Goal: Information Seeking & Learning: Learn about a topic

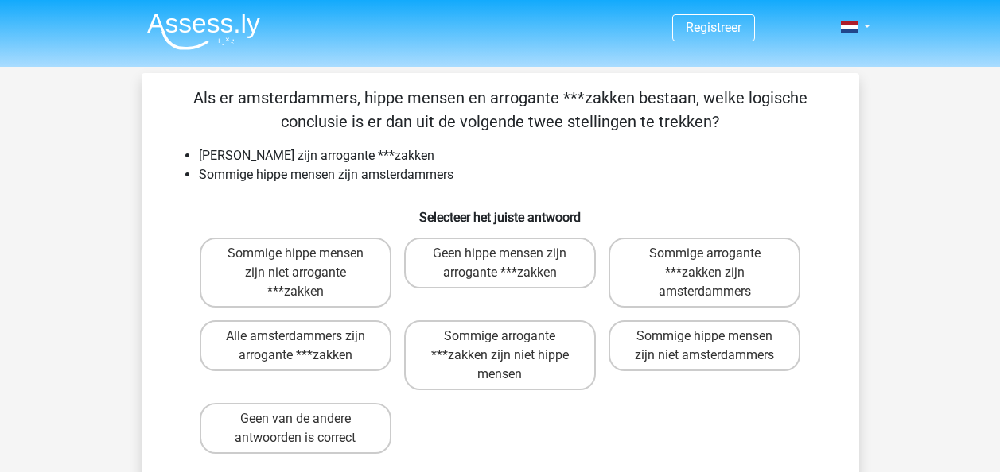
scroll to position [41, 0]
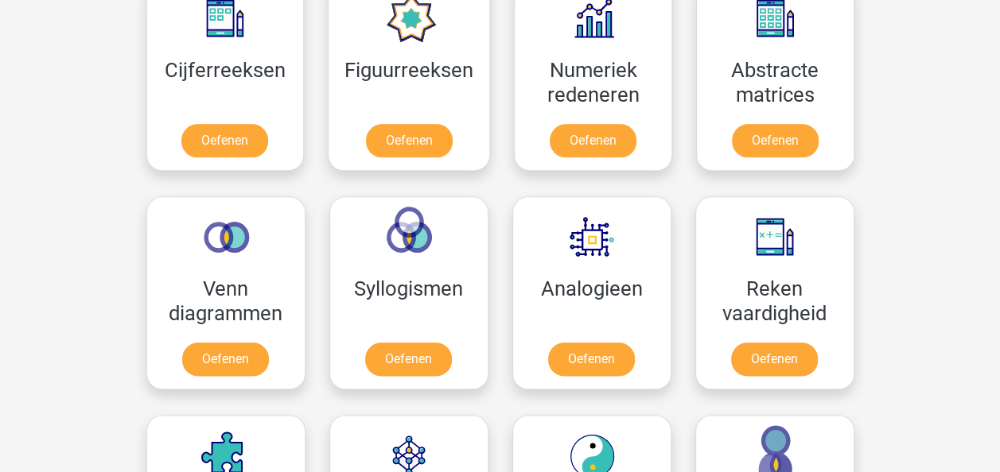
scroll to position [783, 0]
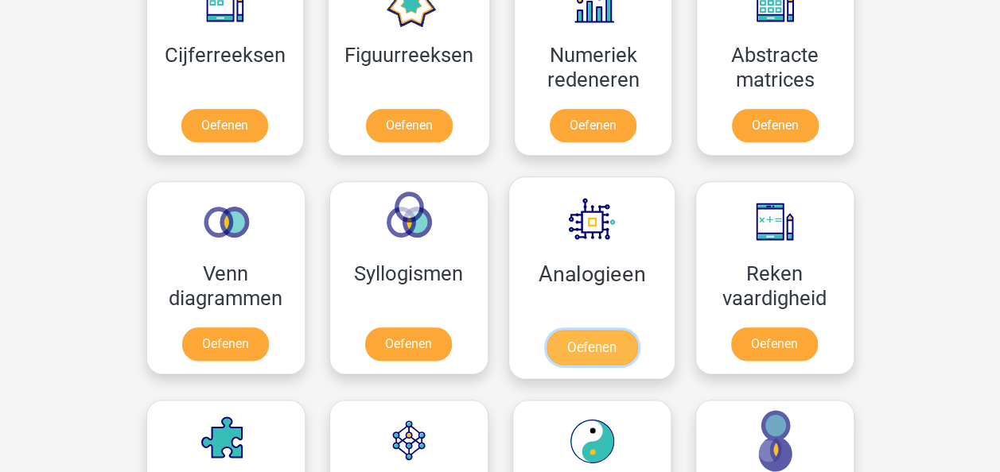
click at [612, 341] on link "Oefenen" at bounding box center [591, 347] width 91 height 35
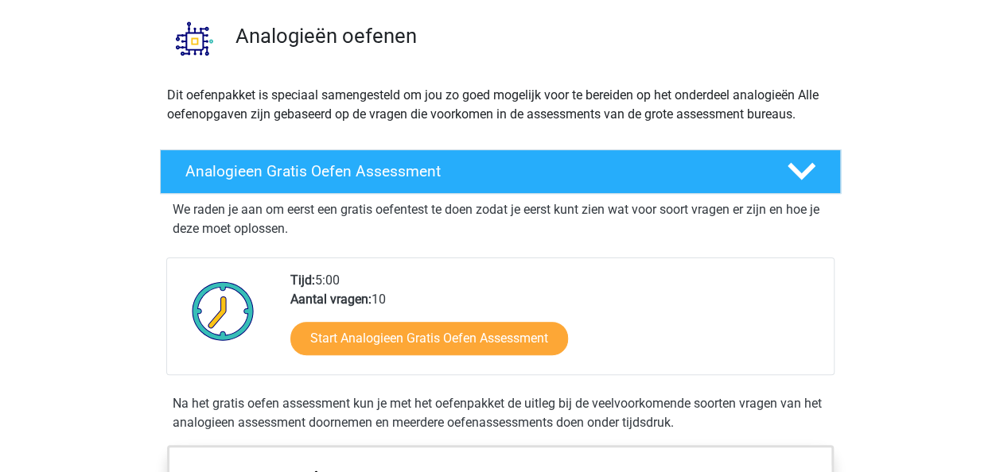
scroll to position [140, 0]
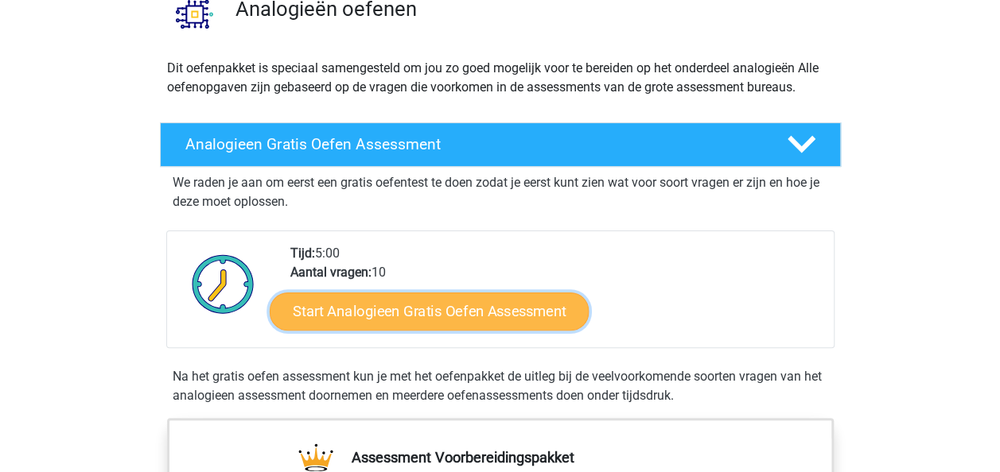
click at [507, 309] on link "Start Analogieen Gratis Oefen Assessment" at bounding box center [429, 311] width 319 height 38
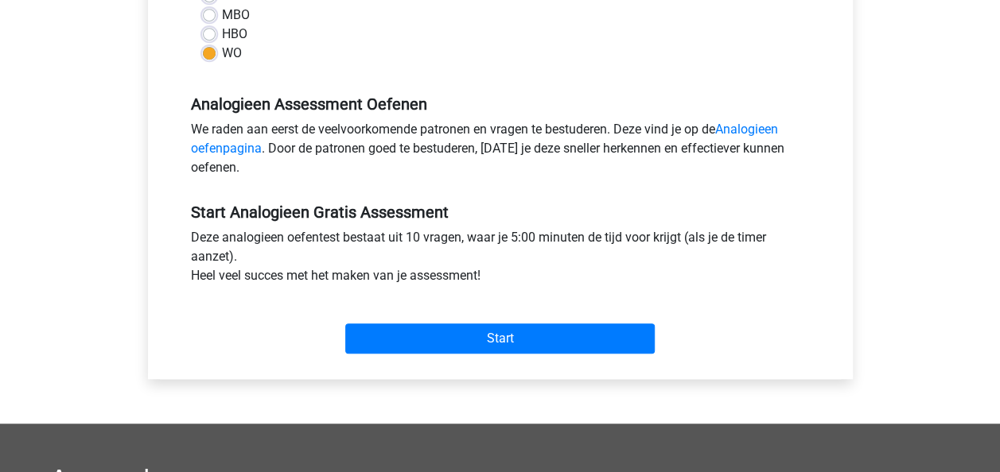
scroll to position [456, 0]
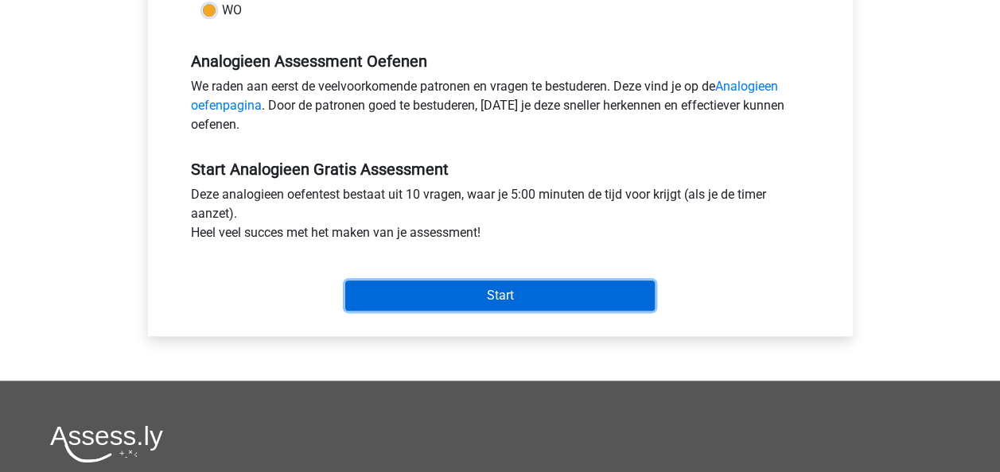
click at [574, 309] on input "Start" at bounding box center [499, 296] width 309 height 30
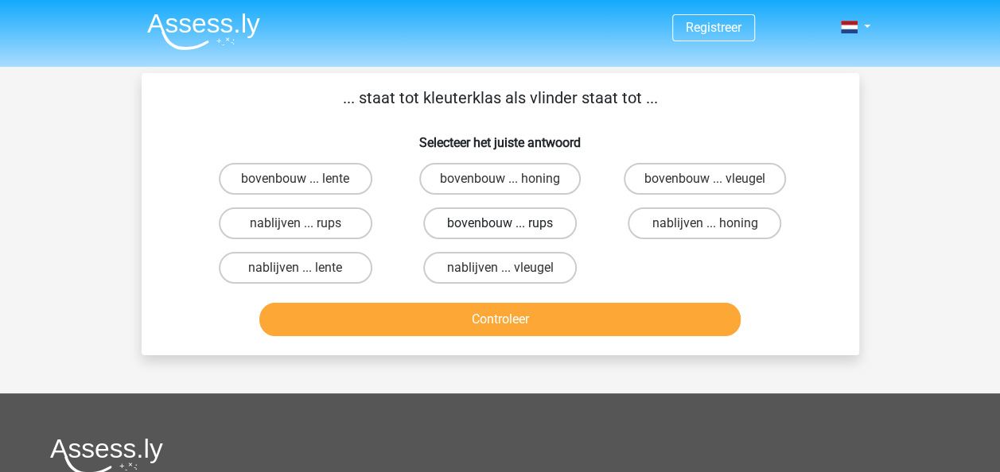
click at [523, 216] on label "bovenbouw ... rups" at bounding box center [499, 224] width 153 height 32
click at [510, 223] on input "bovenbouw ... rups" at bounding box center [504, 228] width 10 height 10
radio input "true"
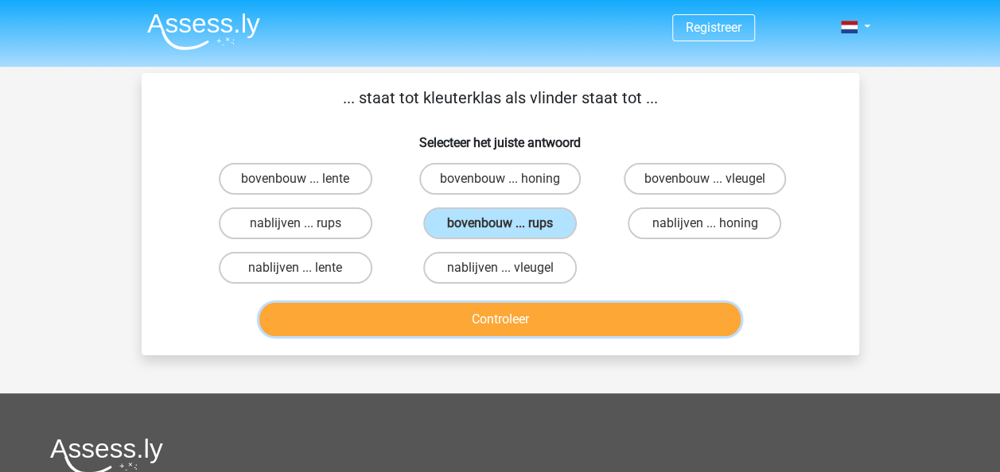
click at [511, 313] on button "Controleer" at bounding box center [499, 319] width 481 height 33
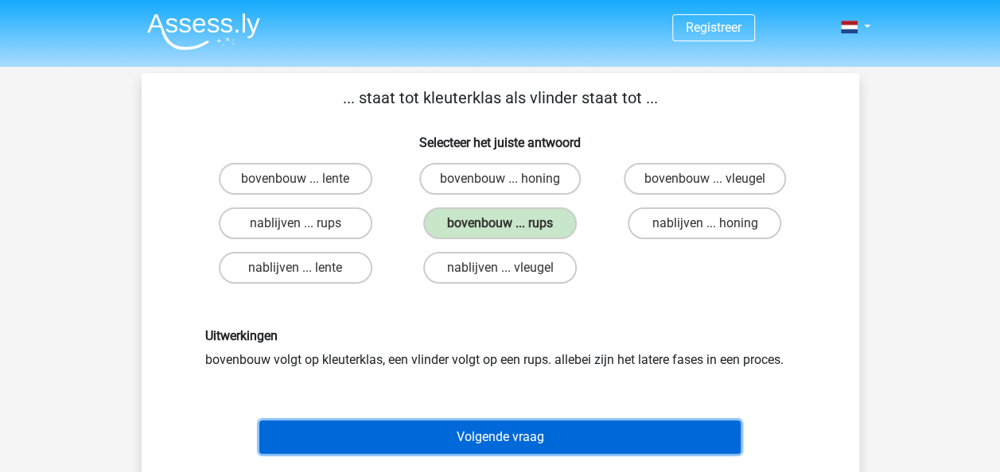
click at [476, 441] on button "Volgende vraag" at bounding box center [499, 437] width 481 height 33
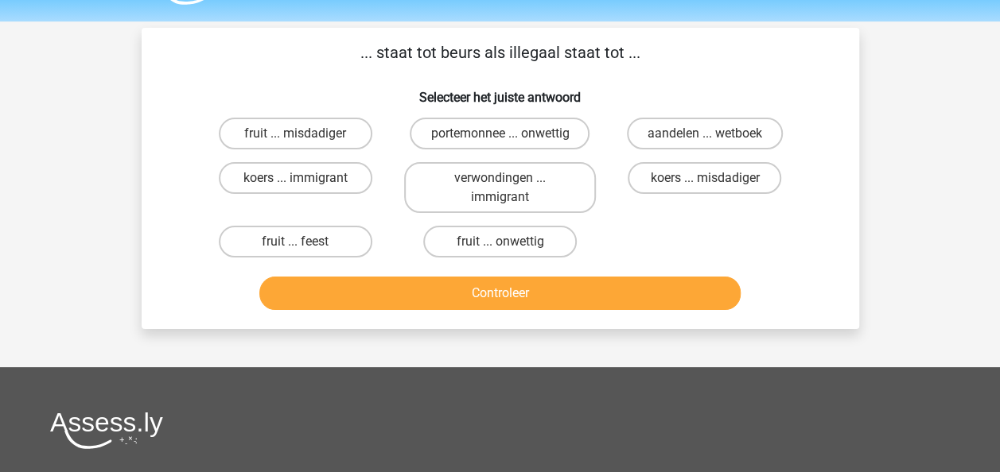
scroll to position [41, 0]
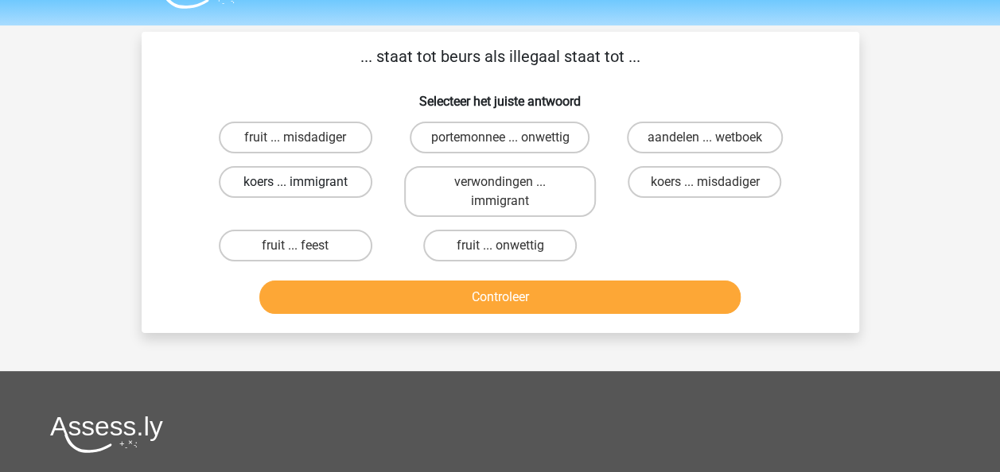
click at [358, 171] on label "koers ... immigrant" at bounding box center [295, 182] width 153 height 32
click at [305, 182] on input "koers ... immigrant" at bounding box center [300, 187] width 10 height 10
radio input "true"
click at [713, 175] on label "koers ... misdadiger" at bounding box center [703, 182] width 153 height 32
click at [713, 182] on input "koers ... misdadiger" at bounding box center [710, 187] width 10 height 10
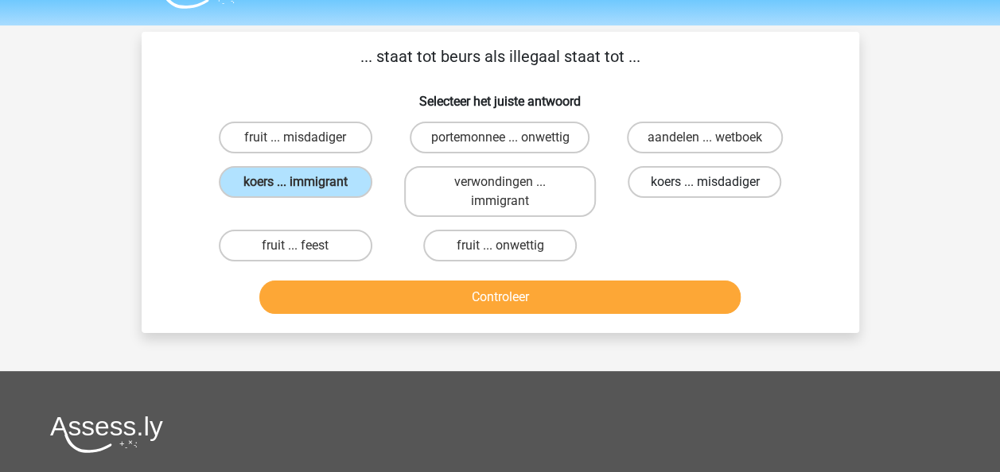
radio input "true"
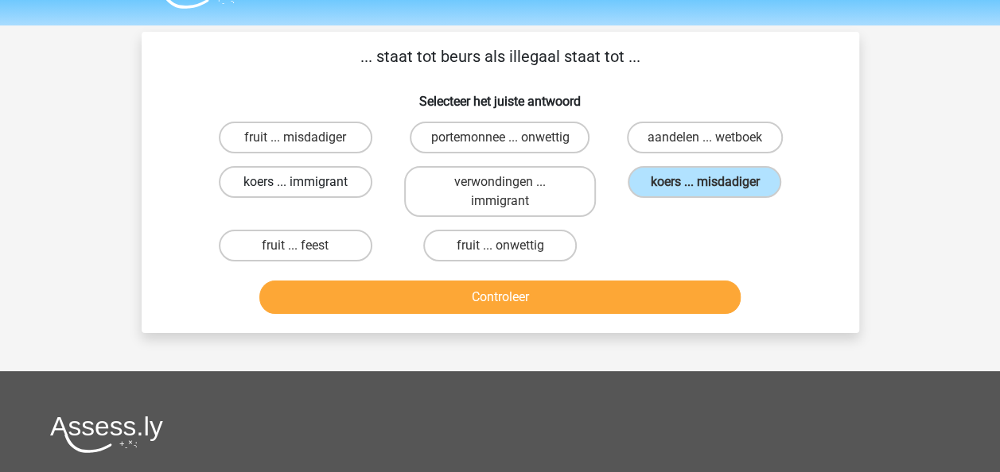
click at [322, 181] on label "koers ... immigrant" at bounding box center [295, 182] width 153 height 32
click at [305, 182] on input "koers ... immigrant" at bounding box center [300, 187] width 10 height 10
radio input "true"
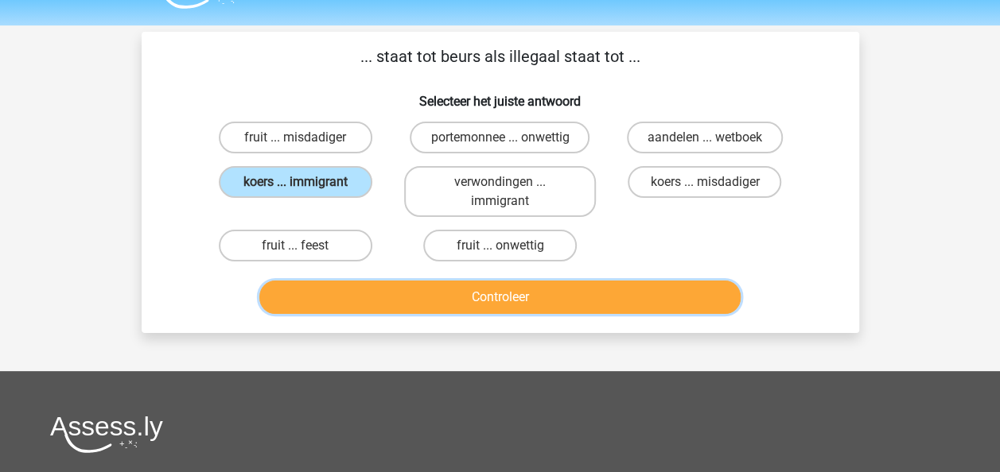
click at [646, 305] on button "Controleer" at bounding box center [499, 297] width 481 height 33
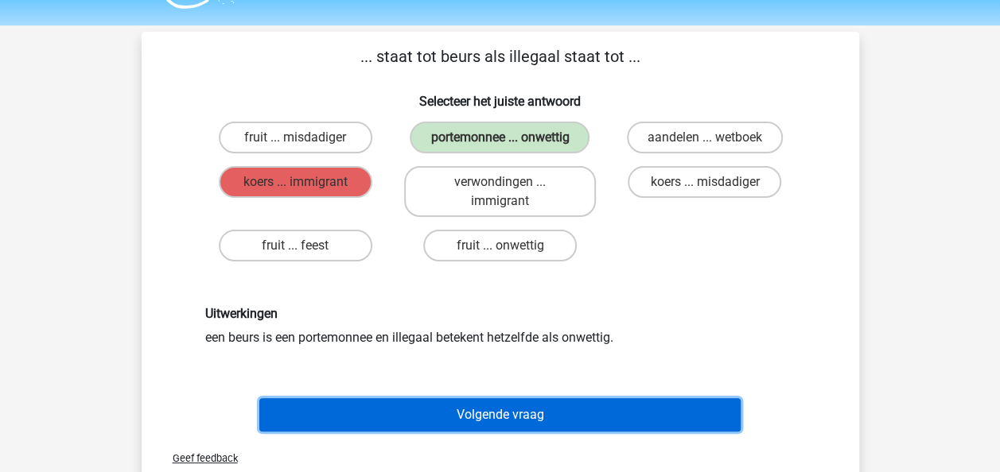
click at [493, 425] on button "Volgende vraag" at bounding box center [499, 414] width 481 height 33
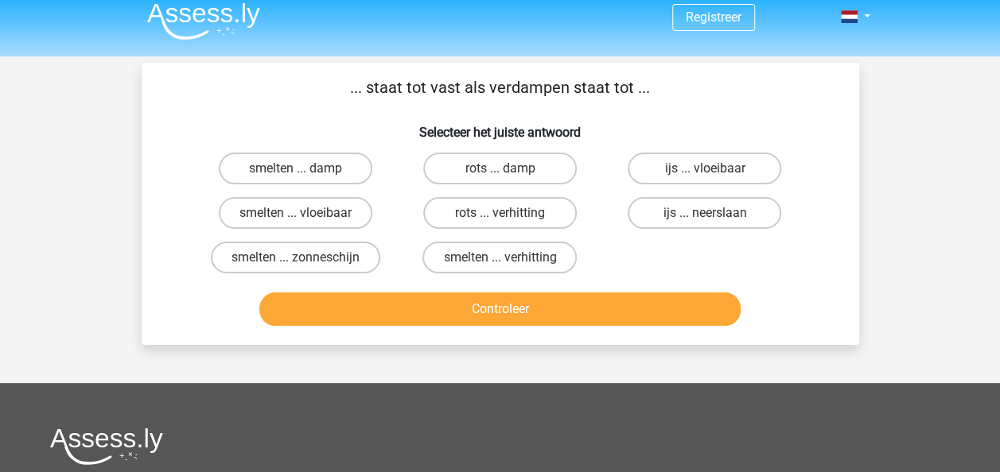
scroll to position [10, 0]
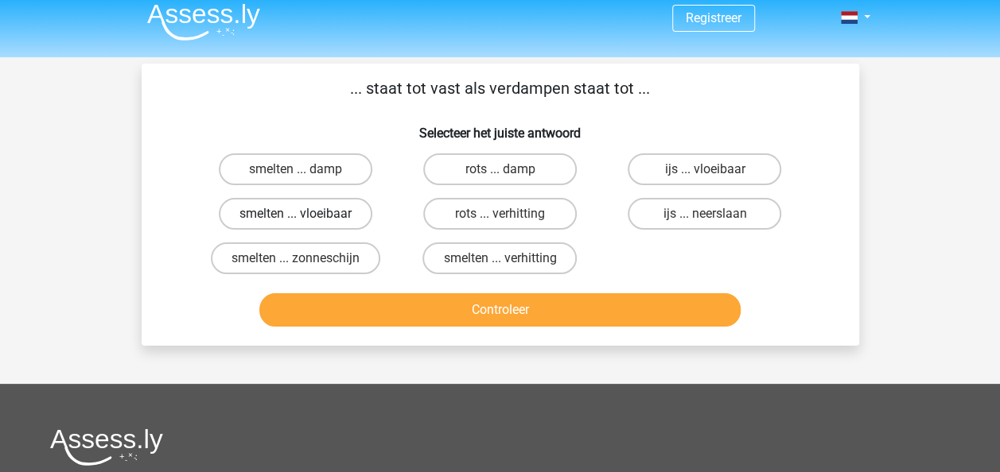
click at [346, 214] on label "smelten ... vloeibaar" at bounding box center [295, 214] width 153 height 32
click at [305, 214] on input "smelten ... vloeibaar" at bounding box center [300, 219] width 10 height 10
radio input "true"
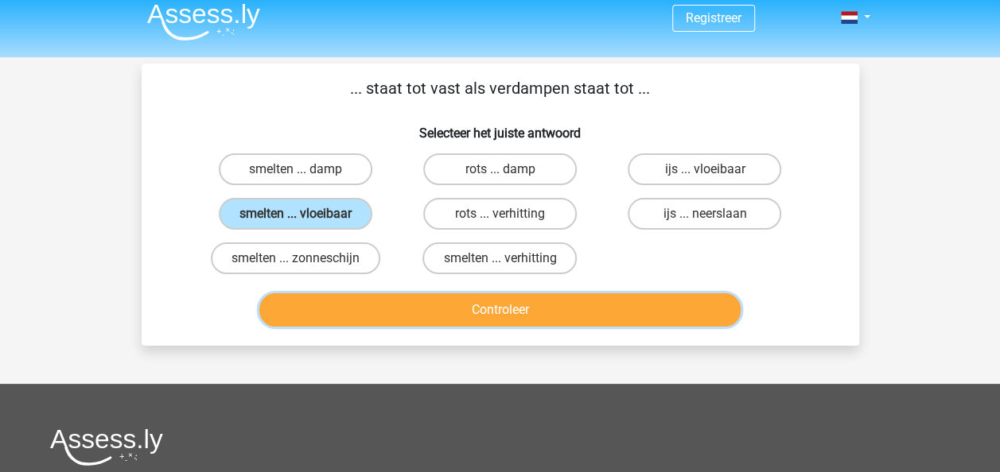
click at [566, 313] on button "Controleer" at bounding box center [499, 309] width 481 height 33
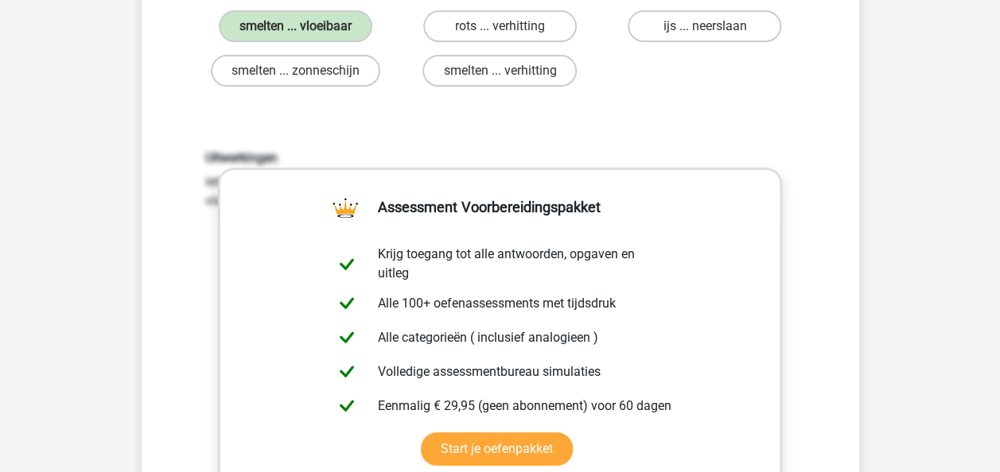
scroll to position [232, 0]
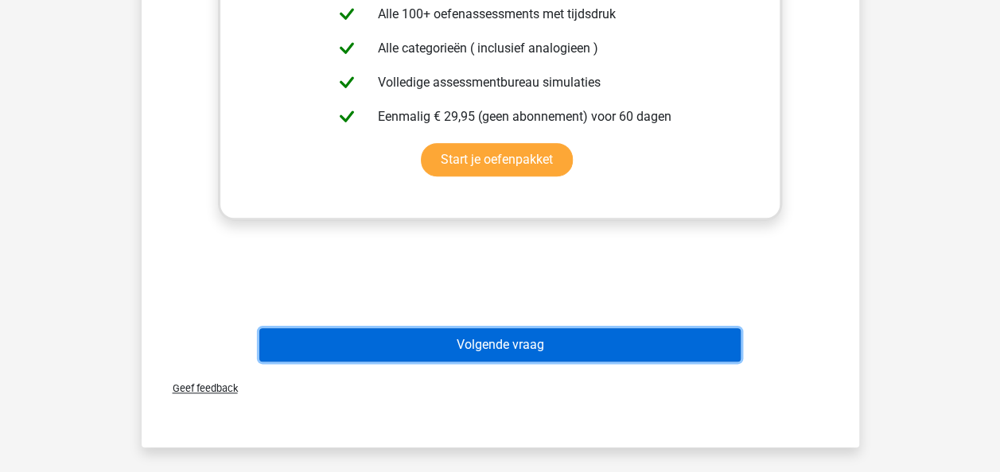
click at [554, 345] on button "Volgende vraag" at bounding box center [499, 344] width 481 height 33
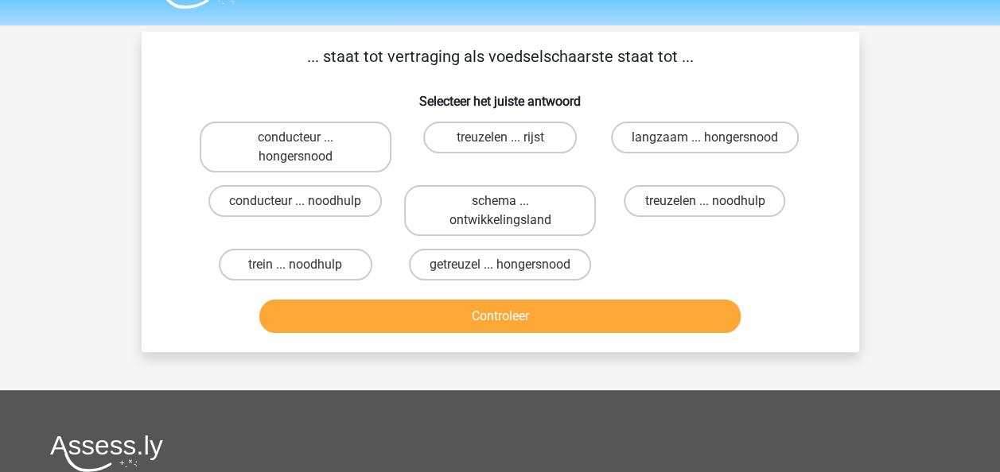
scroll to position [10, 0]
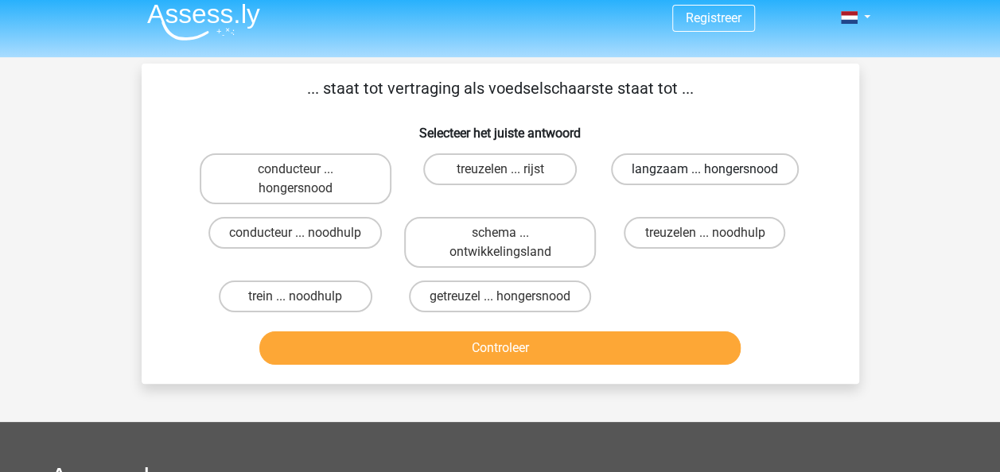
click at [720, 156] on label "langzaam ... hongersnood" at bounding box center [705, 169] width 188 height 32
click at [715, 169] on input "langzaam ... hongersnood" at bounding box center [710, 174] width 10 height 10
radio input "true"
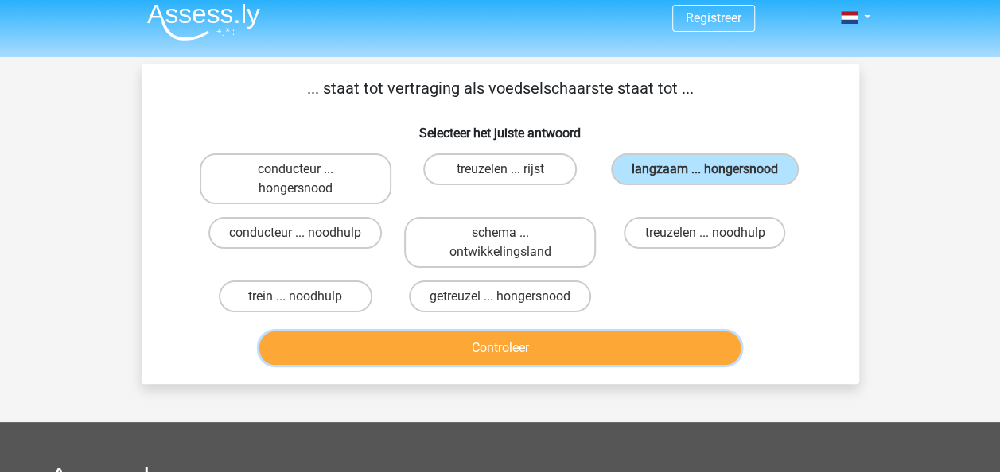
click at [581, 355] on button "Controleer" at bounding box center [499, 348] width 481 height 33
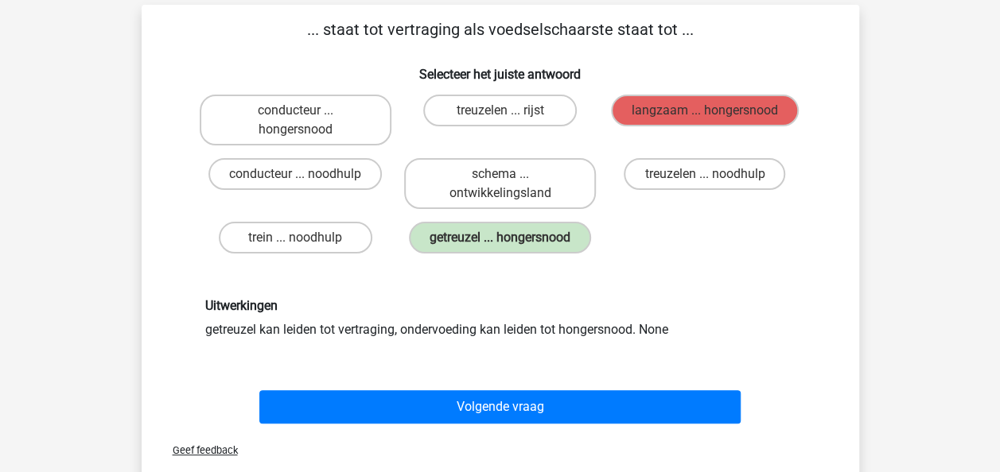
scroll to position [73, 0]
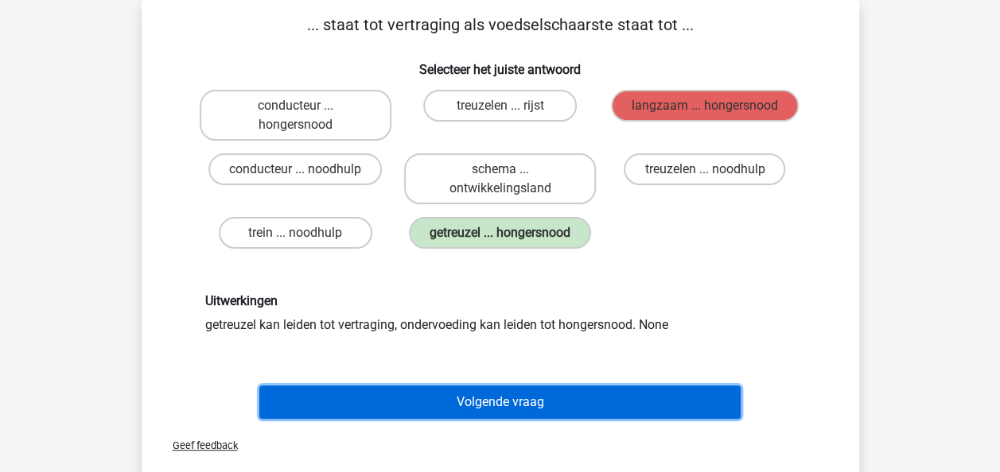
click at [569, 405] on button "Volgende vraag" at bounding box center [499, 402] width 481 height 33
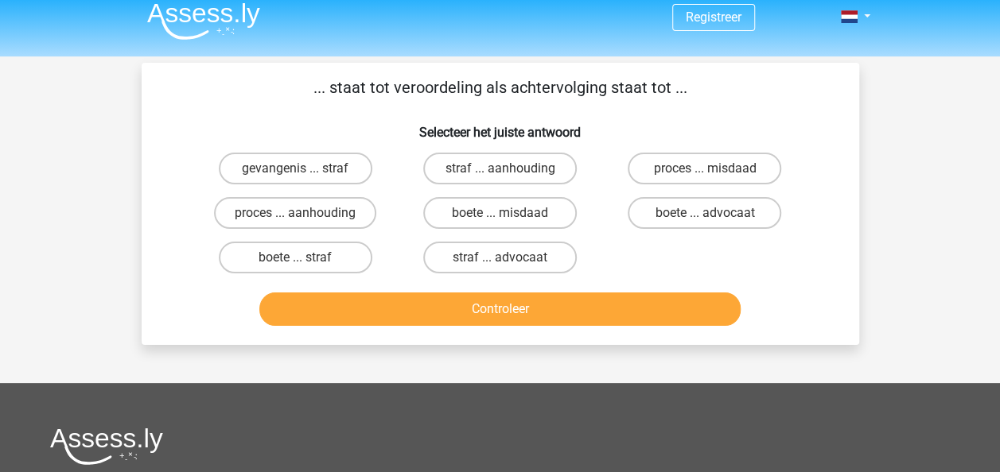
scroll to position [10, 0]
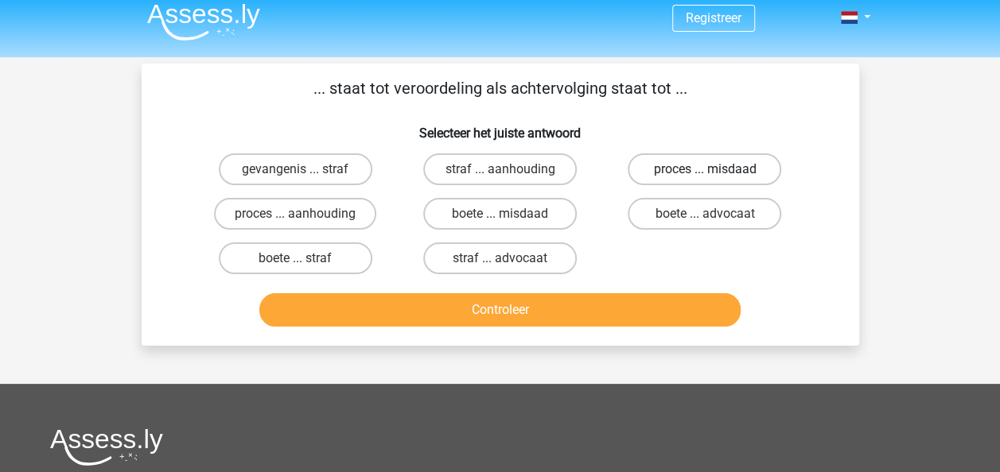
click at [698, 162] on label "proces ... misdaad" at bounding box center [703, 169] width 153 height 32
click at [705, 169] on input "proces ... misdaad" at bounding box center [710, 174] width 10 height 10
radio input "true"
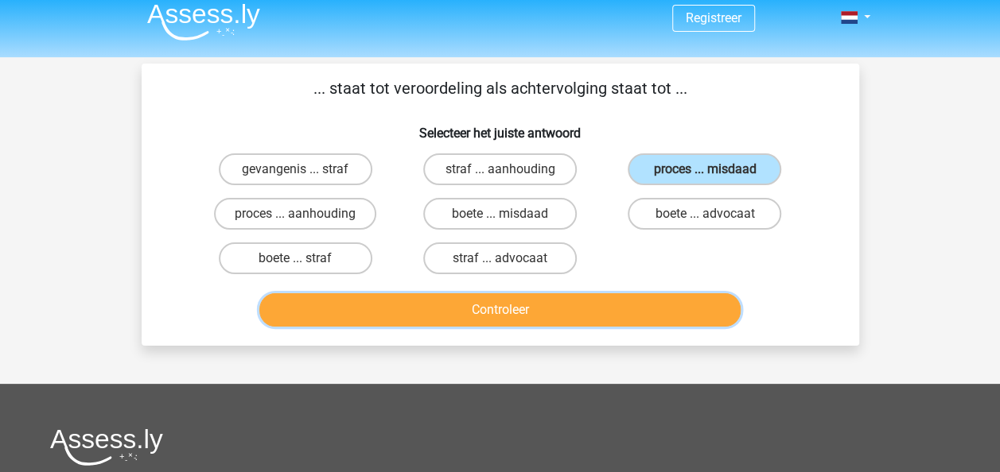
click at [594, 304] on button "Controleer" at bounding box center [499, 309] width 481 height 33
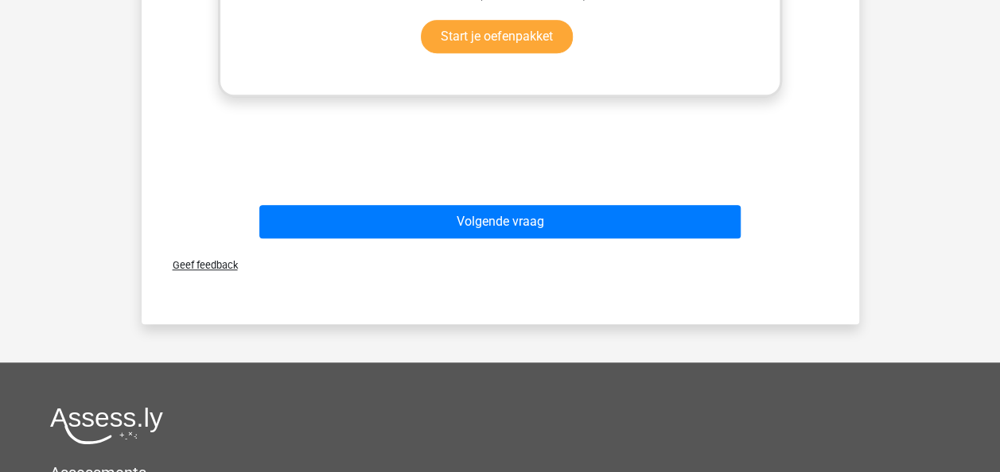
scroll to position [614, 0]
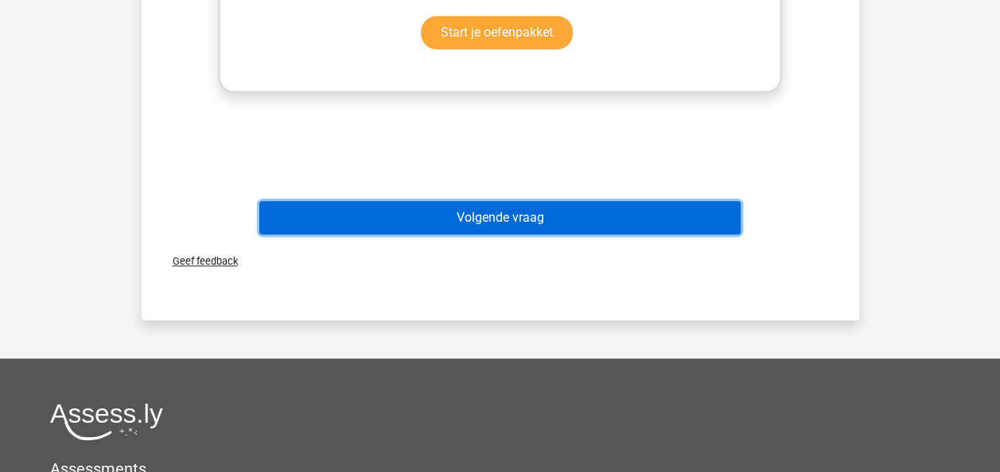
click at [523, 221] on button "Volgende vraag" at bounding box center [499, 217] width 481 height 33
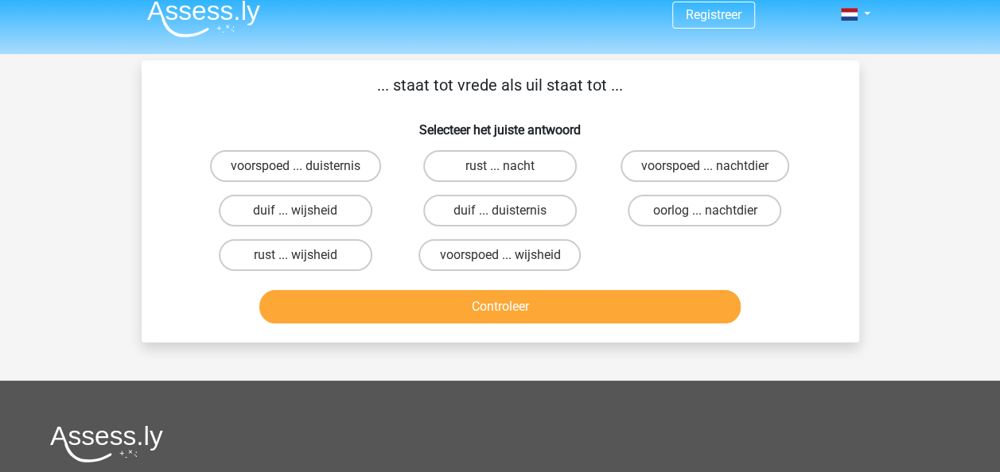
scroll to position [10, 0]
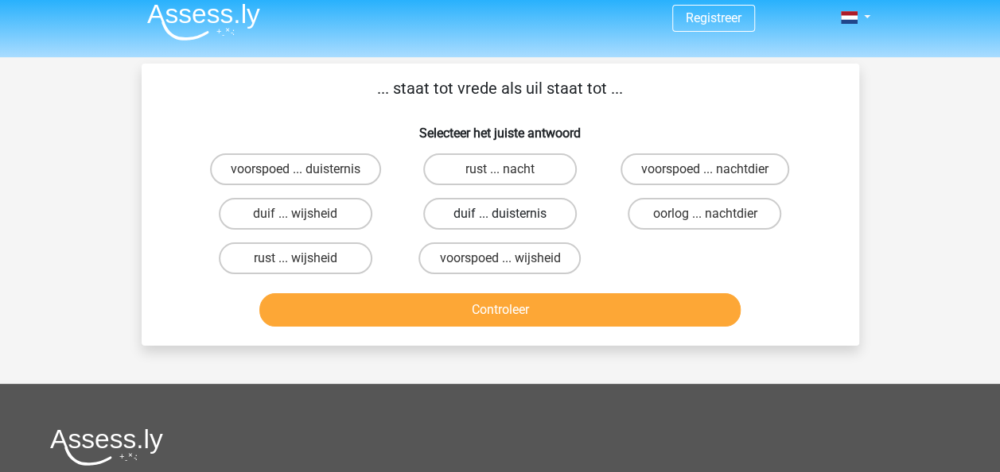
click at [541, 210] on label "duif ... duisternis" at bounding box center [499, 214] width 153 height 32
click at [510, 214] on input "duif ... duisternis" at bounding box center [504, 219] width 10 height 10
radio input "true"
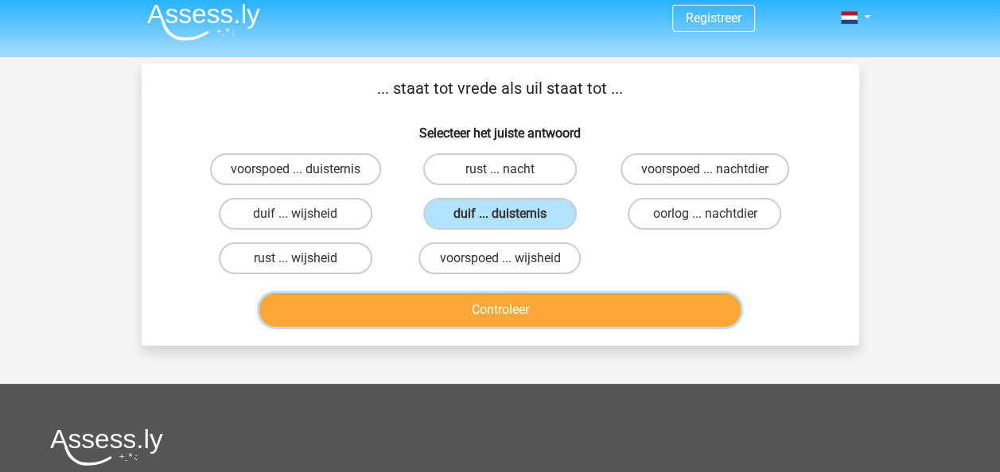
click at [591, 317] on button "Controleer" at bounding box center [499, 309] width 481 height 33
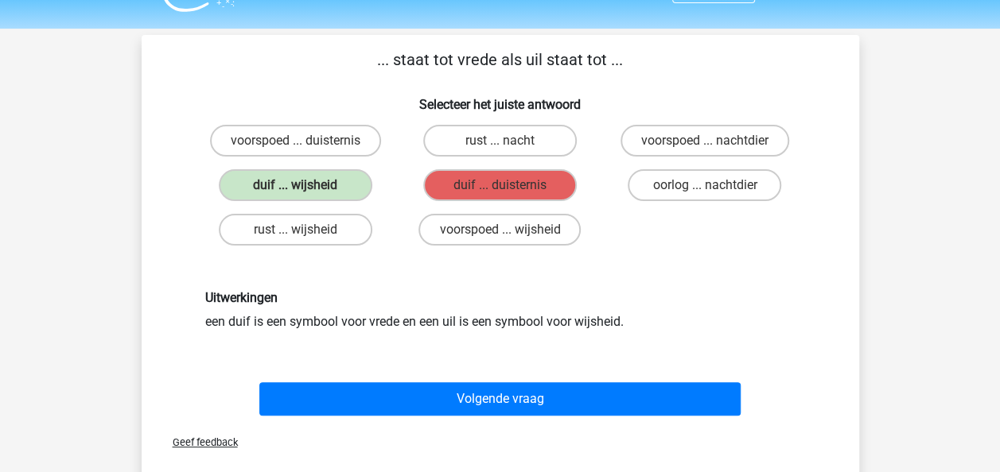
scroll to position [41, 0]
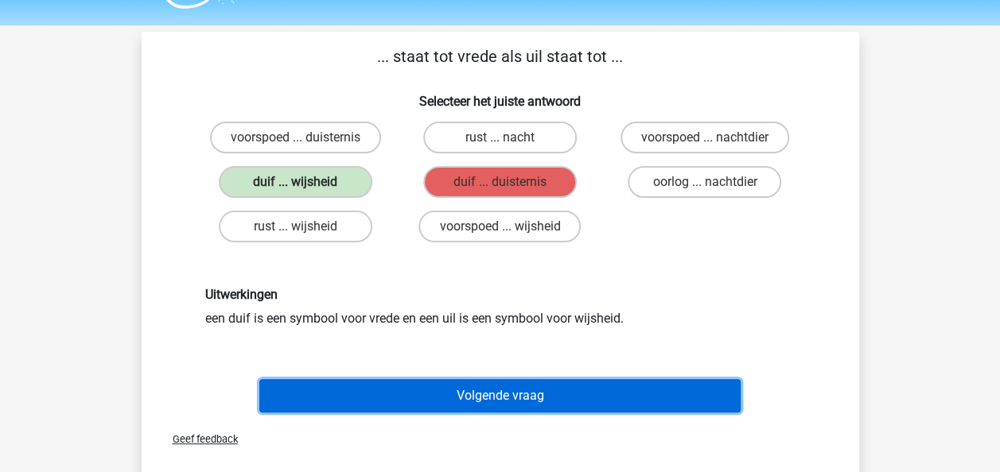
click at [490, 391] on button "Volgende vraag" at bounding box center [499, 395] width 481 height 33
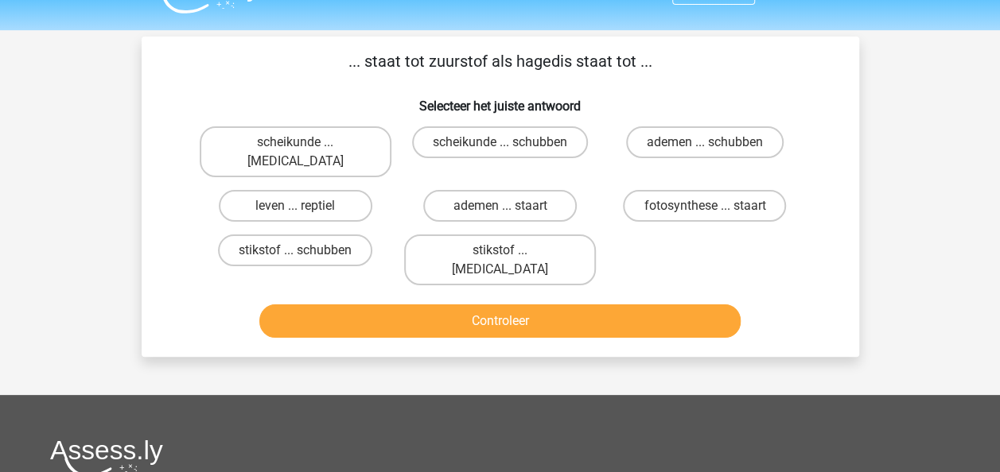
scroll to position [10, 0]
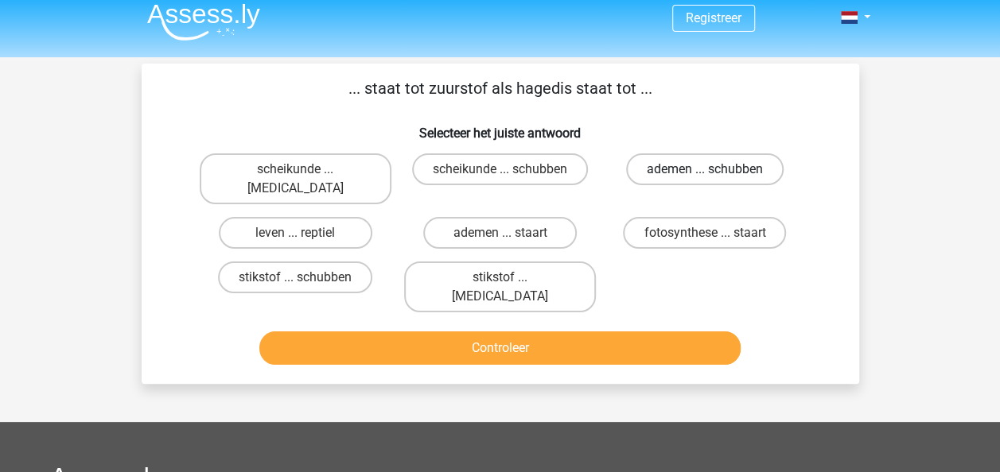
click at [727, 169] on label "ademen ... schubben" at bounding box center [704, 169] width 157 height 32
click at [715, 169] on input "ademen ... schubben" at bounding box center [710, 174] width 10 height 10
radio input "true"
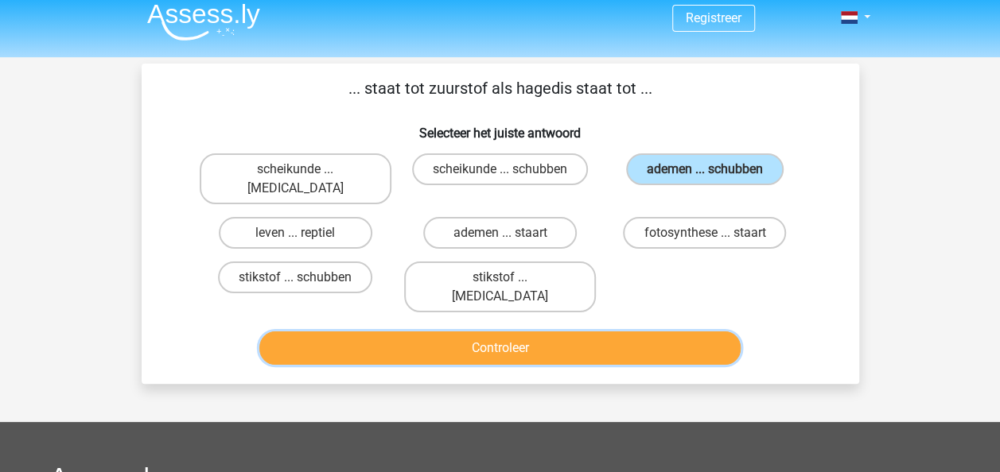
click at [652, 332] on button "Controleer" at bounding box center [499, 348] width 481 height 33
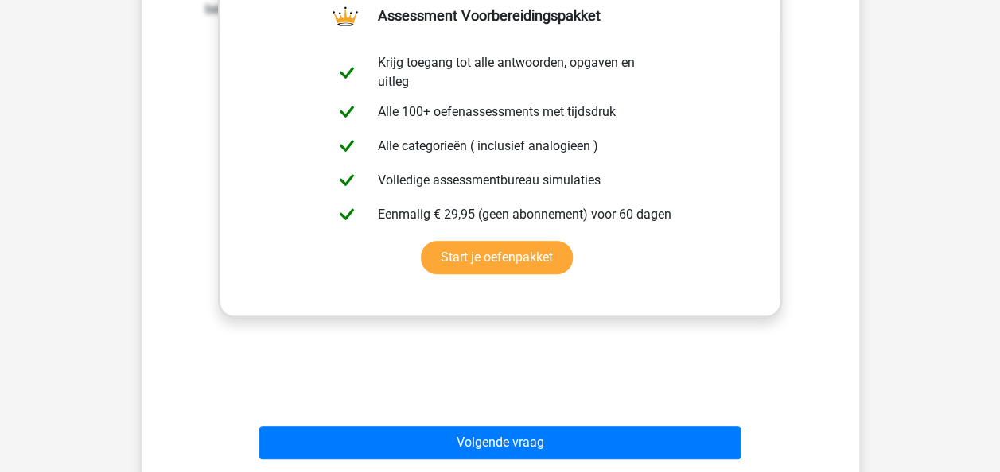
scroll to position [550, 0]
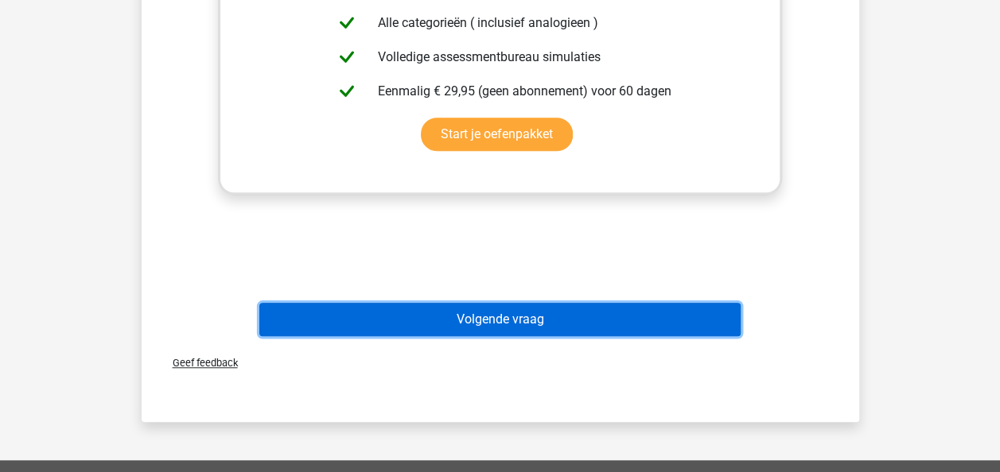
click at [535, 303] on button "Volgende vraag" at bounding box center [499, 319] width 481 height 33
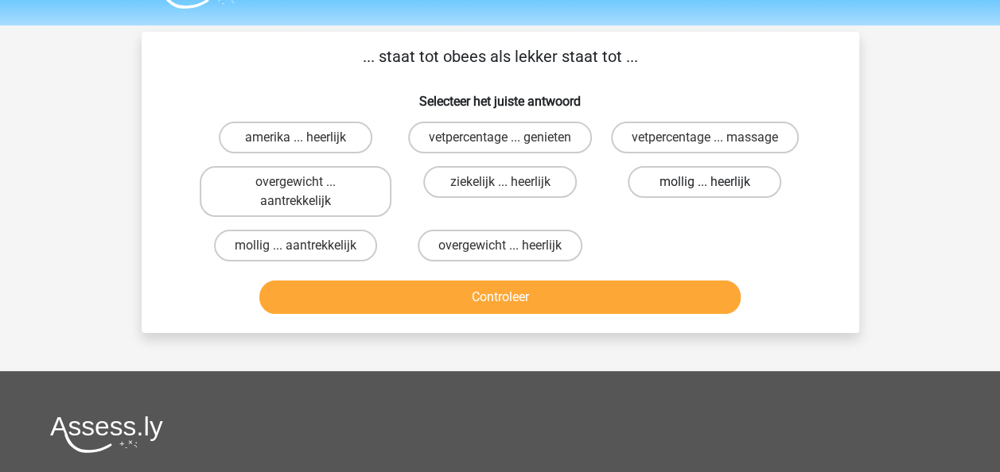
scroll to position [10, 0]
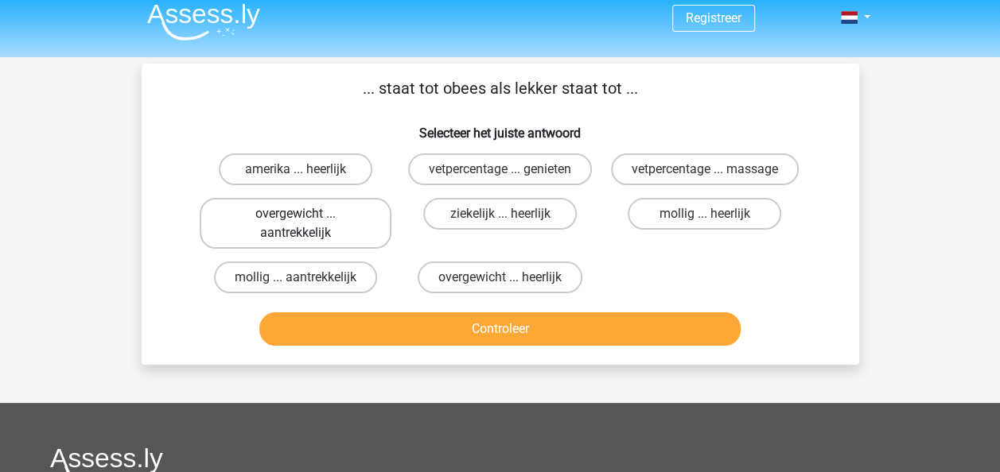
click at [369, 216] on label "overgewicht ... aantrekkelijk" at bounding box center [296, 223] width 192 height 51
click at [305, 216] on input "overgewicht ... aantrekkelijk" at bounding box center [300, 219] width 10 height 10
radio input "true"
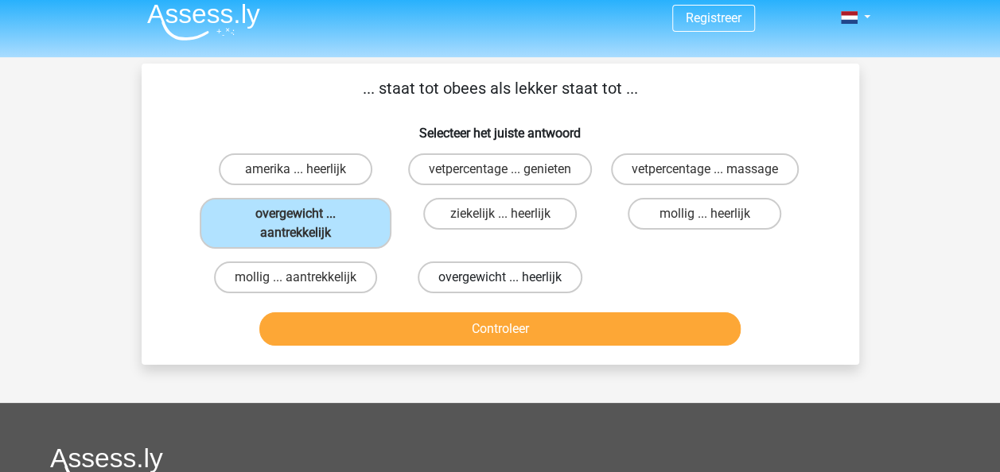
click at [498, 279] on label "overgewicht ... heerlijk" at bounding box center [499, 278] width 165 height 32
click at [499, 279] on input "overgewicht ... heerlijk" at bounding box center [504, 283] width 10 height 10
radio input "true"
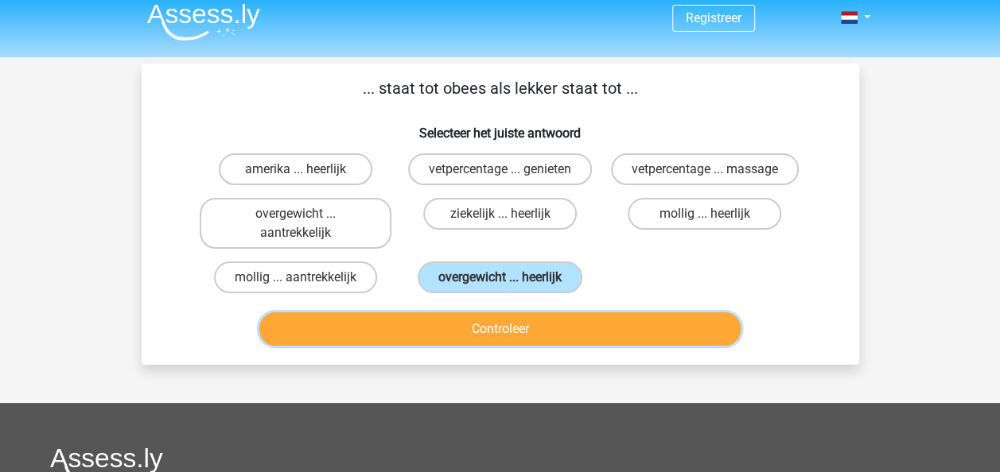
click at [494, 341] on button "Controleer" at bounding box center [499, 329] width 481 height 33
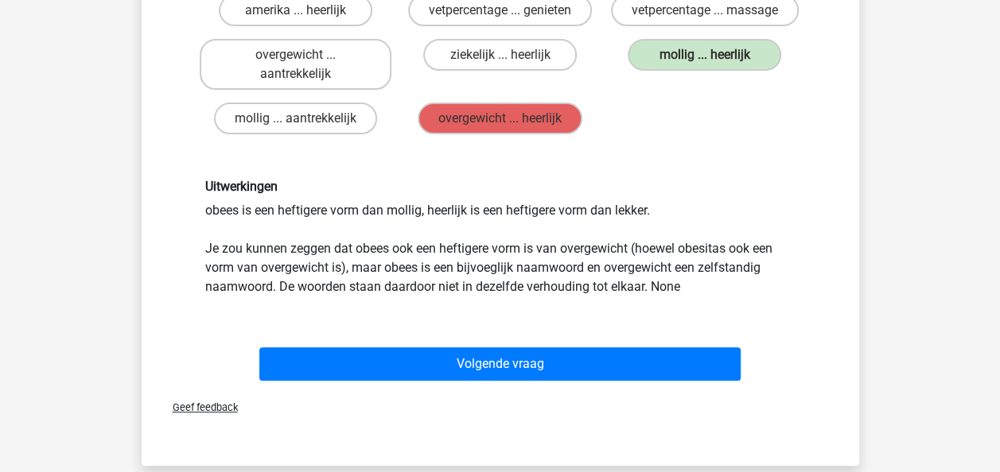
scroll to position [137, 0]
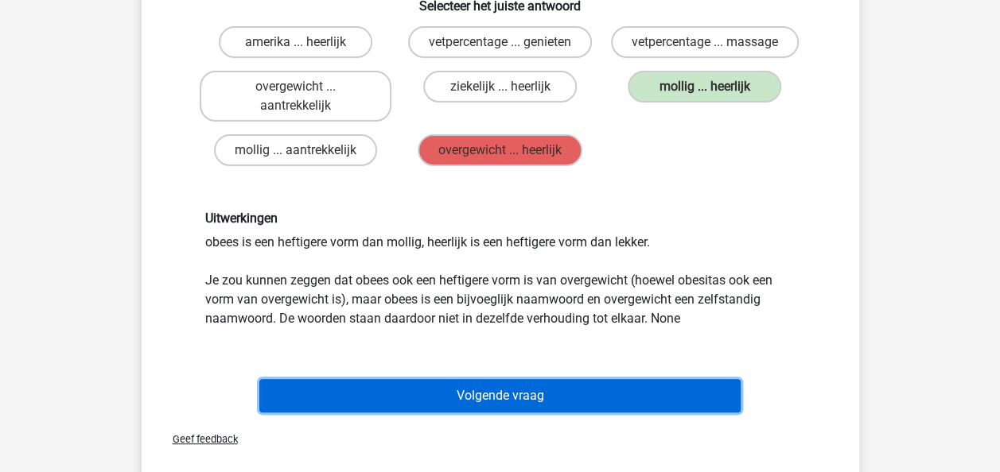
click at [499, 387] on button "Volgende vraag" at bounding box center [499, 395] width 481 height 33
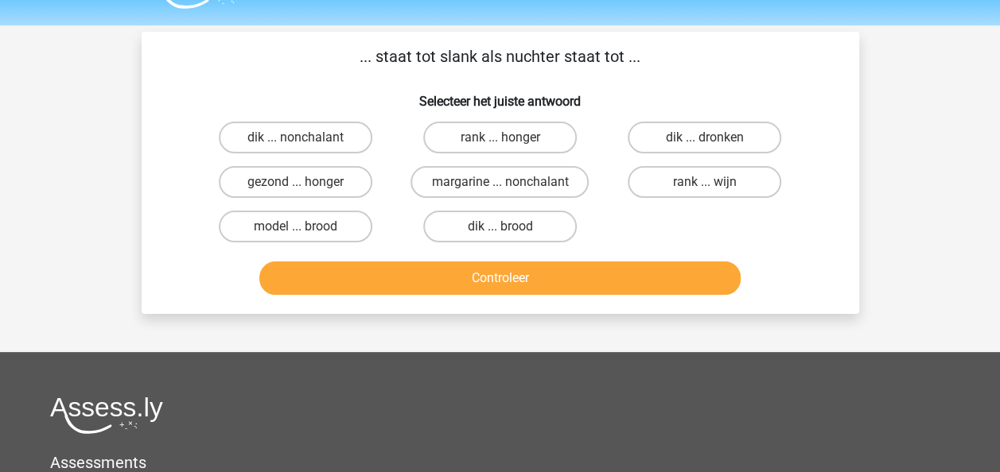
scroll to position [10, 0]
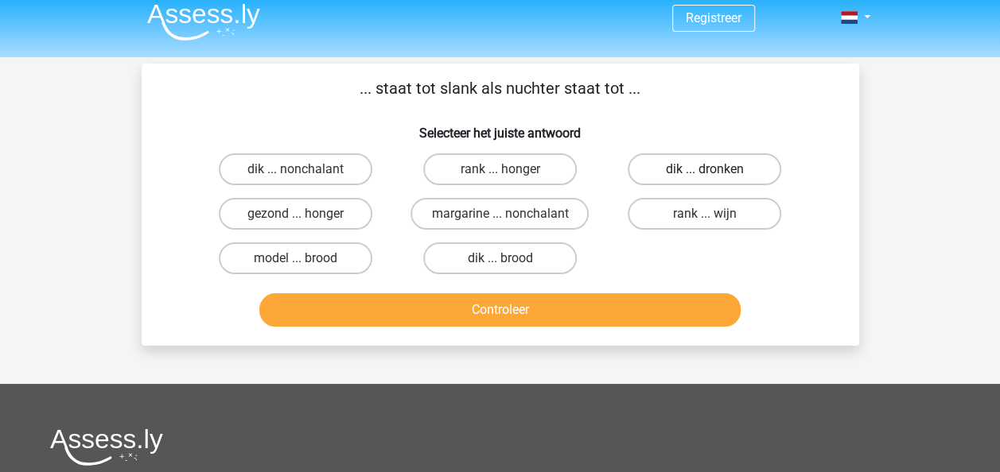
click at [707, 161] on label "dik ... dronken" at bounding box center [703, 169] width 153 height 32
click at [707, 169] on input "dik ... dronken" at bounding box center [710, 174] width 10 height 10
radio input "true"
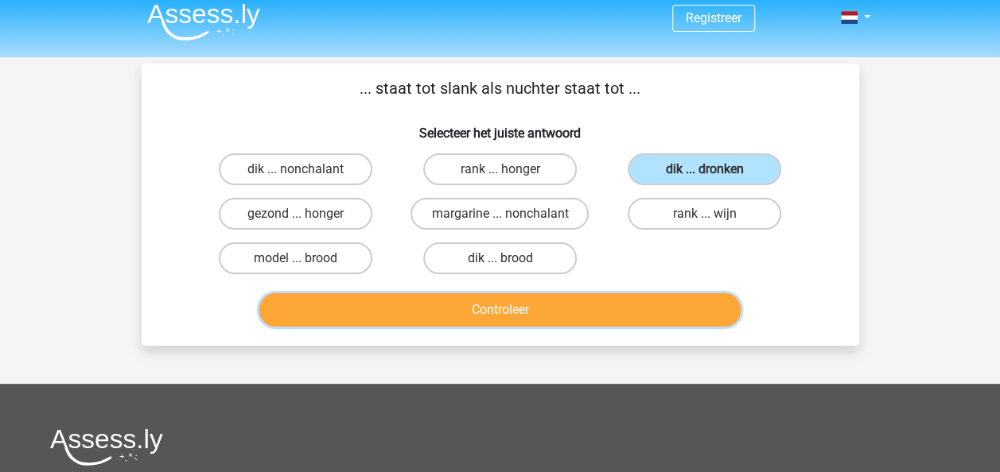
drag, startPoint x: 643, startPoint y: 313, endPoint x: 576, endPoint y: 320, distance: 67.2
click at [576, 320] on button "Controleer" at bounding box center [499, 309] width 481 height 33
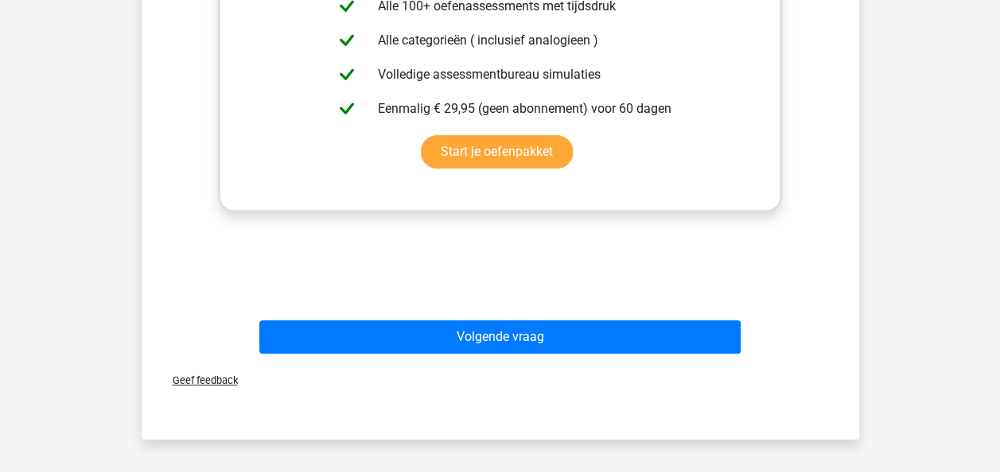
scroll to position [582, 0]
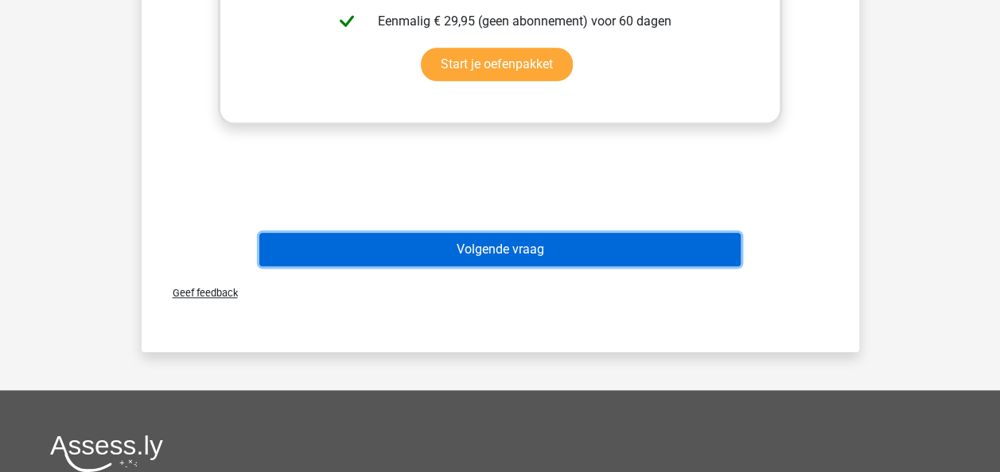
click at [480, 254] on button "Volgende vraag" at bounding box center [499, 249] width 481 height 33
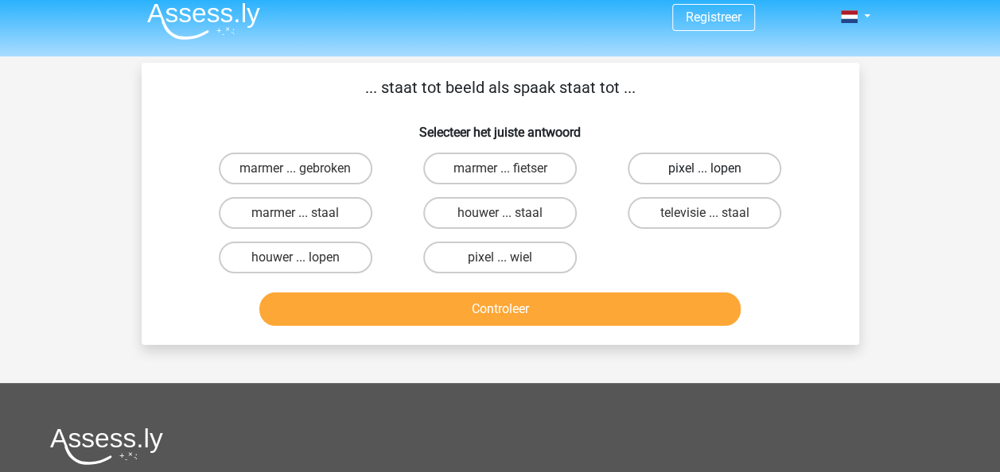
scroll to position [10, 0]
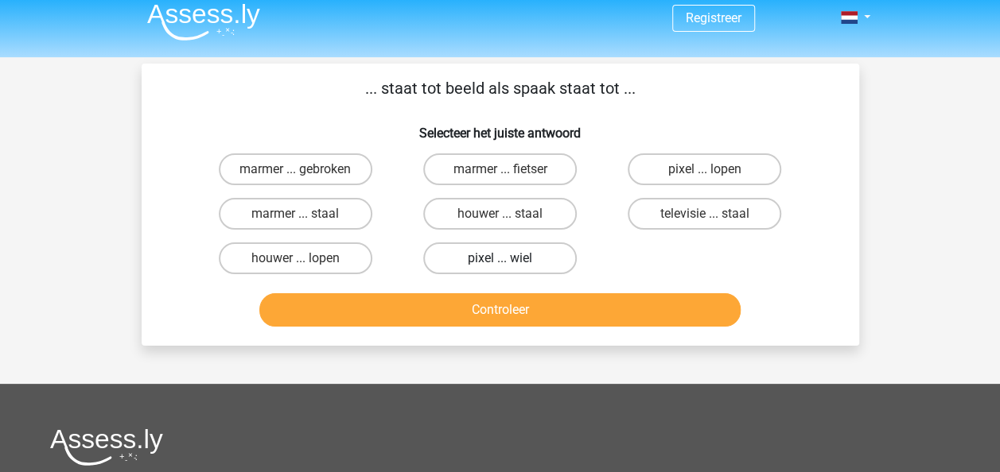
click at [496, 266] on label "pixel ... wiel" at bounding box center [499, 259] width 153 height 32
click at [499, 266] on input "pixel ... wiel" at bounding box center [504, 263] width 10 height 10
radio input "true"
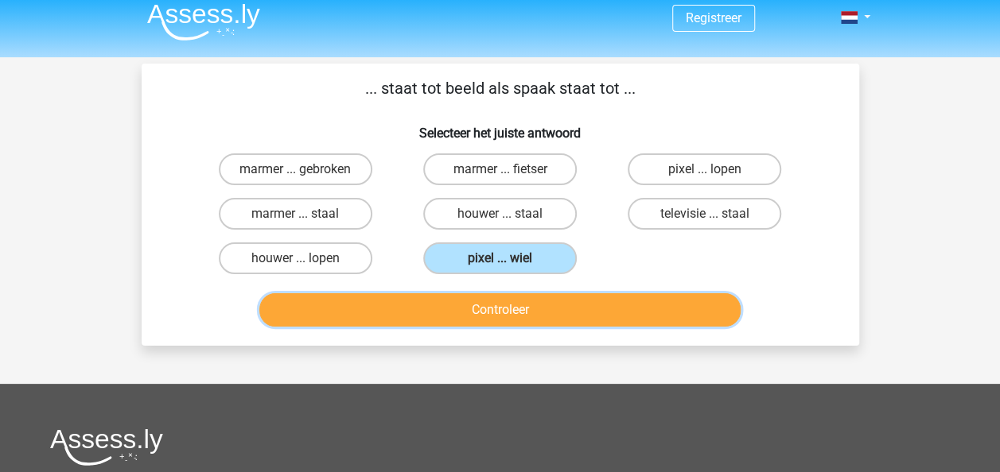
click at [495, 310] on button "Controleer" at bounding box center [499, 309] width 481 height 33
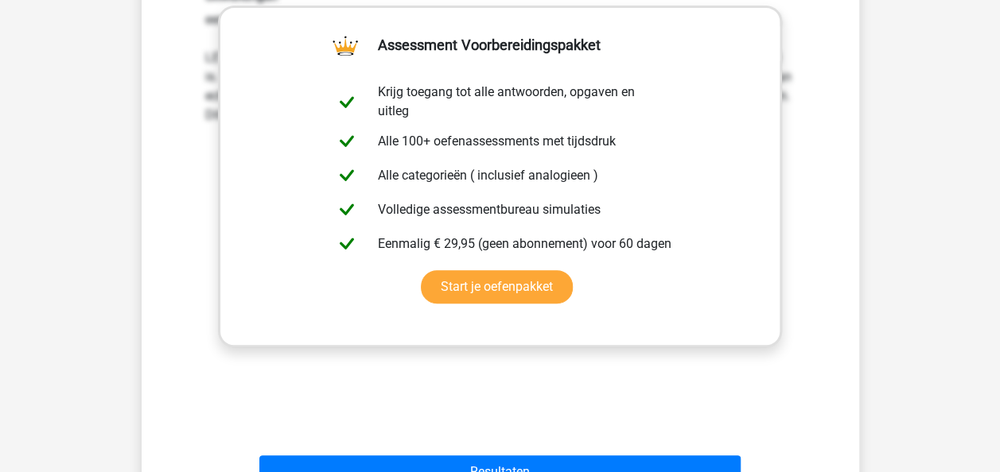
scroll to position [391, 0]
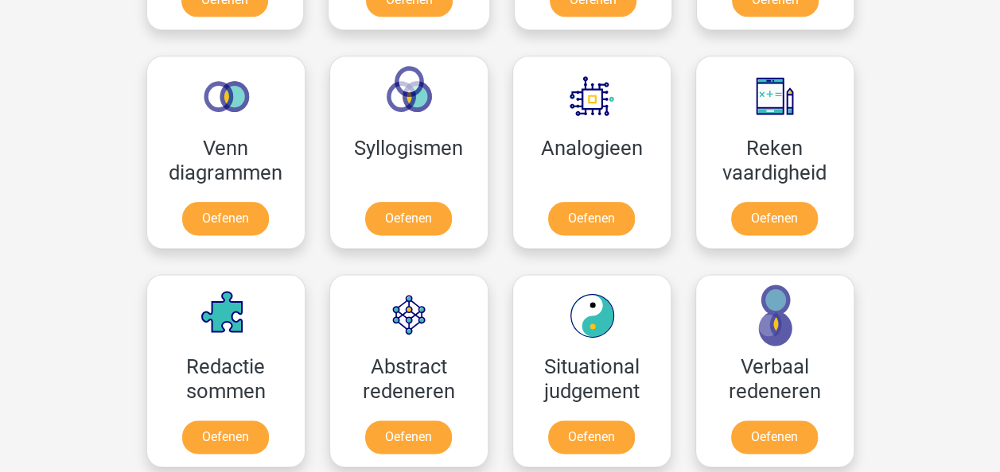
scroll to position [922, 0]
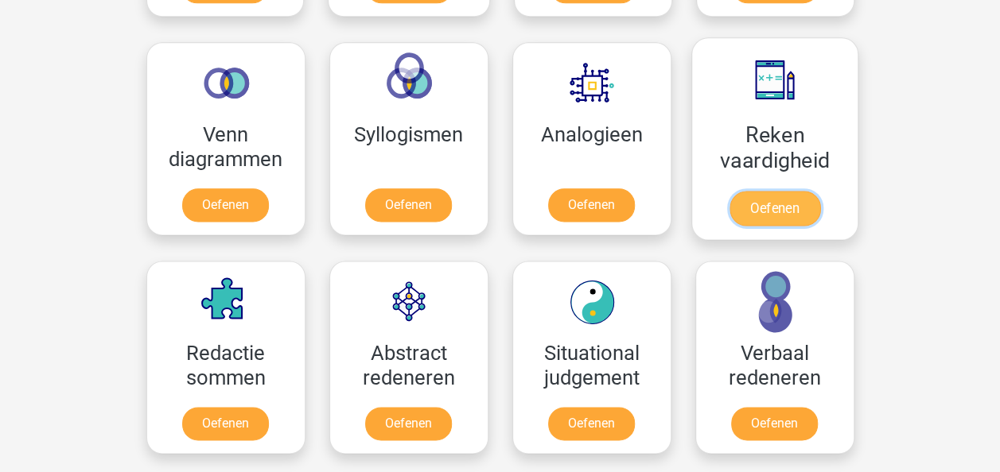
click at [786, 212] on link "Oefenen" at bounding box center [773, 208] width 91 height 35
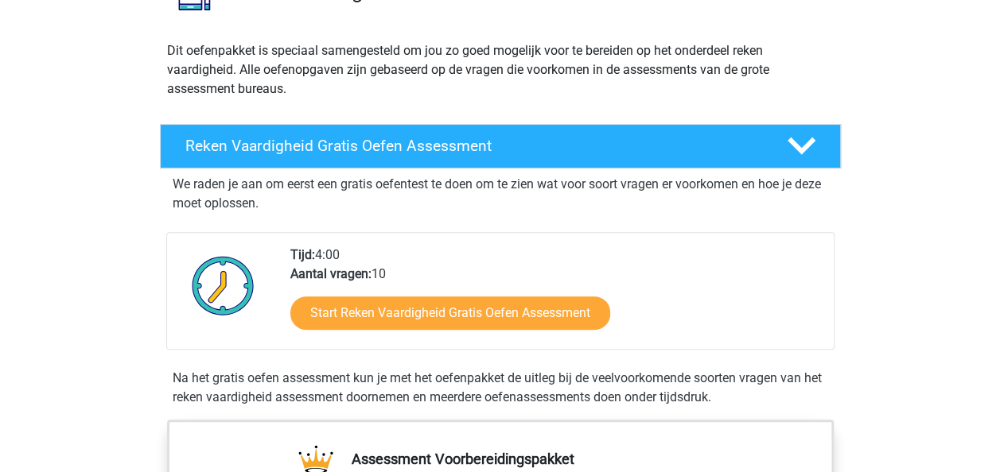
scroll to position [254, 0]
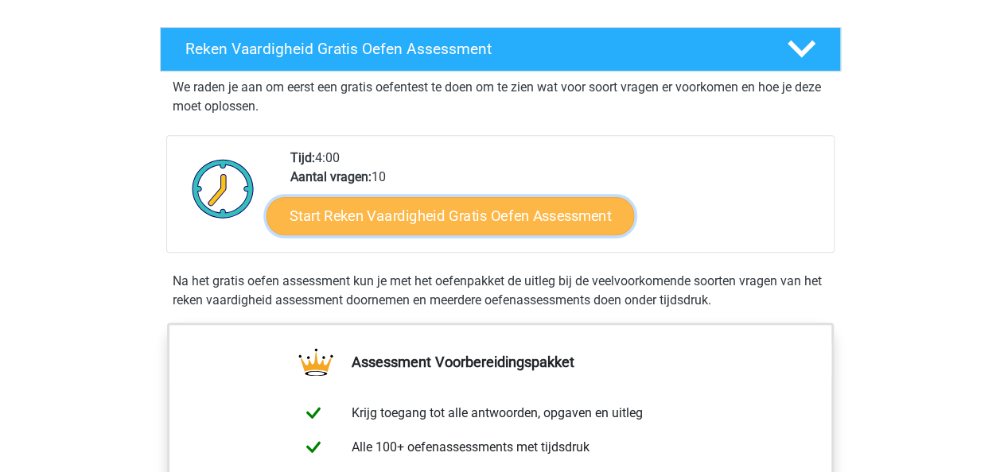
click at [593, 213] on link "Start Reken Vaardigheid Gratis Oefen Assessment" at bounding box center [449, 215] width 367 height 38
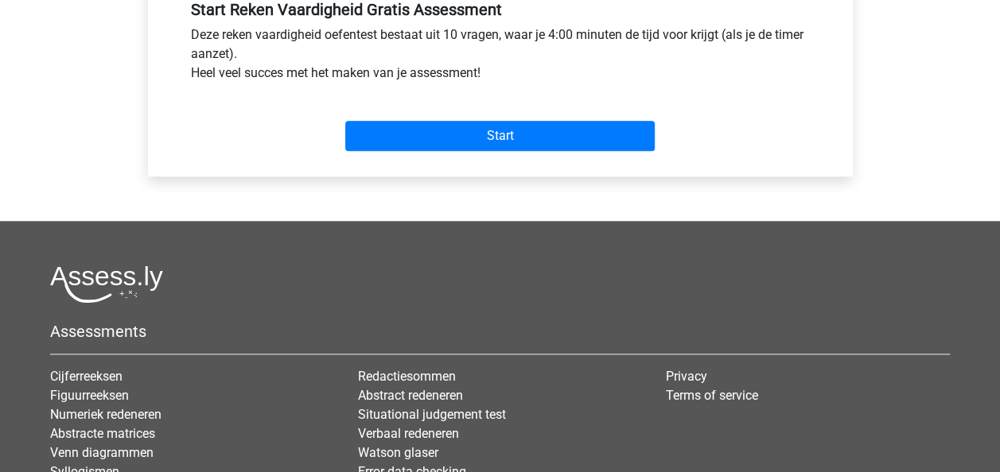
scroll to position [636, 0]
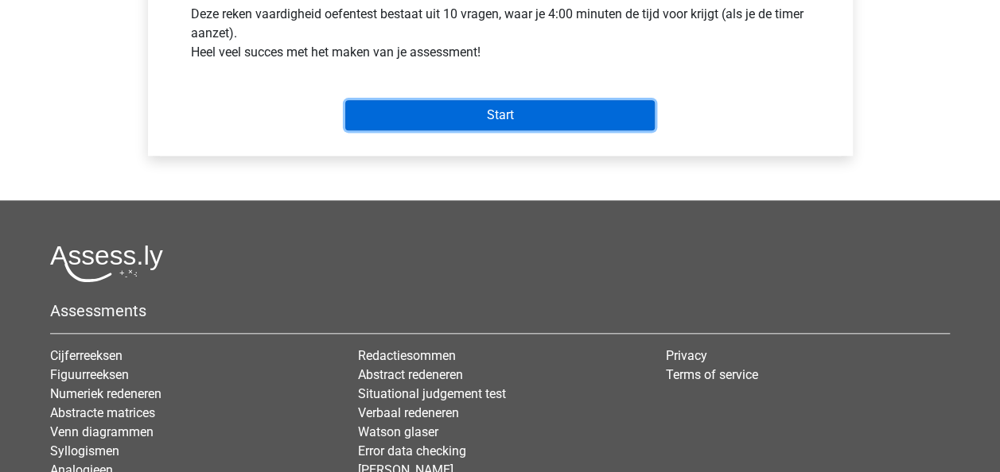
click at [480, 111] on input "Start" at bounding box center [499, 115] width 309 height 30
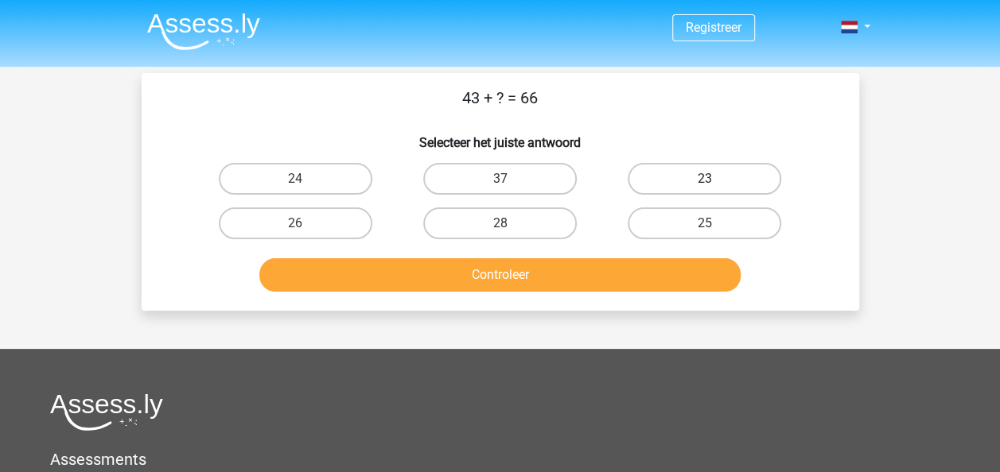
click at [688, 176] on label "23" at bounding box center [703, 179] width 153 height 32
click at [705, 179] on input "23" at bounding box center [710, 184] width 10 height 10
radio input "true"
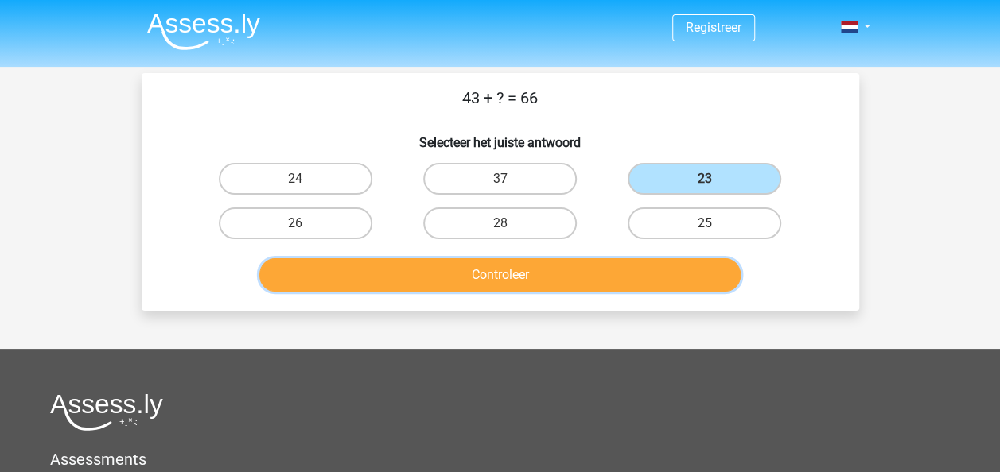
click at [574, 277] on button "Controleer" at bounding box center [499, 274] width 481 height 33
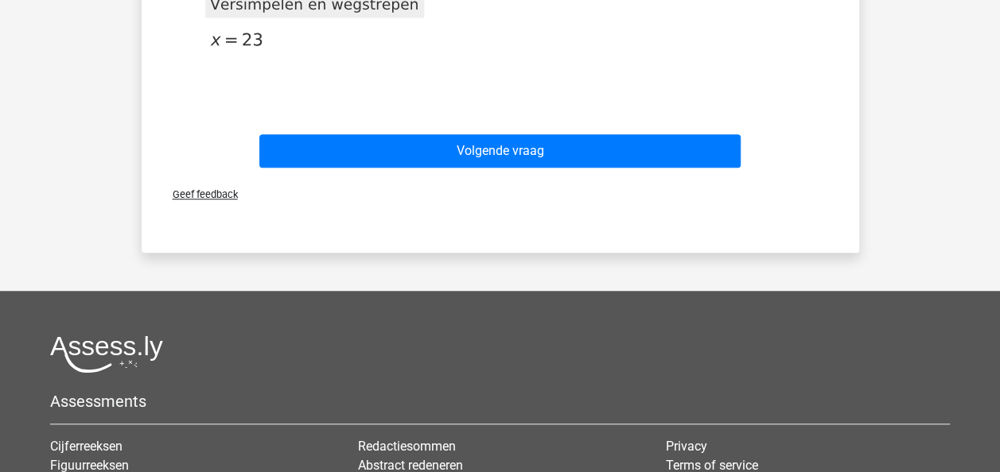
scroll to position [509, 0]
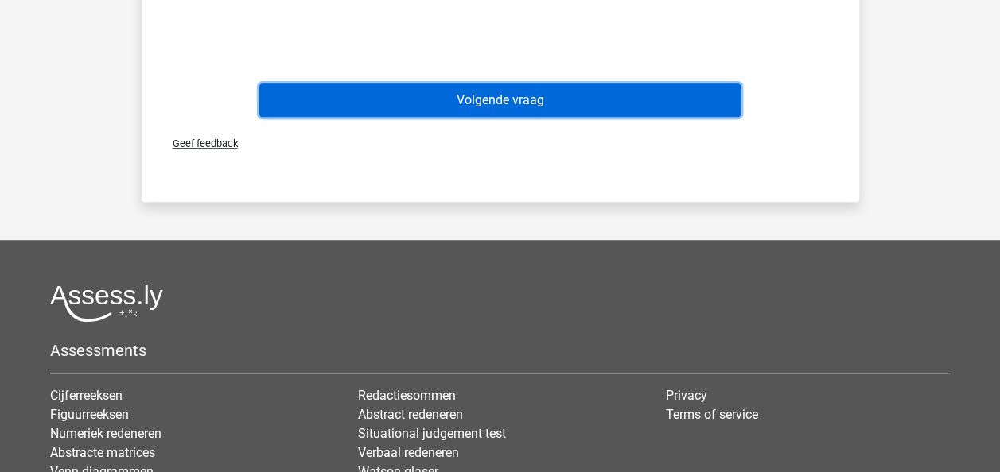
click at [474, 95] on button "Volgende vraag" at bounding box center [499, 99] width 481 height 33
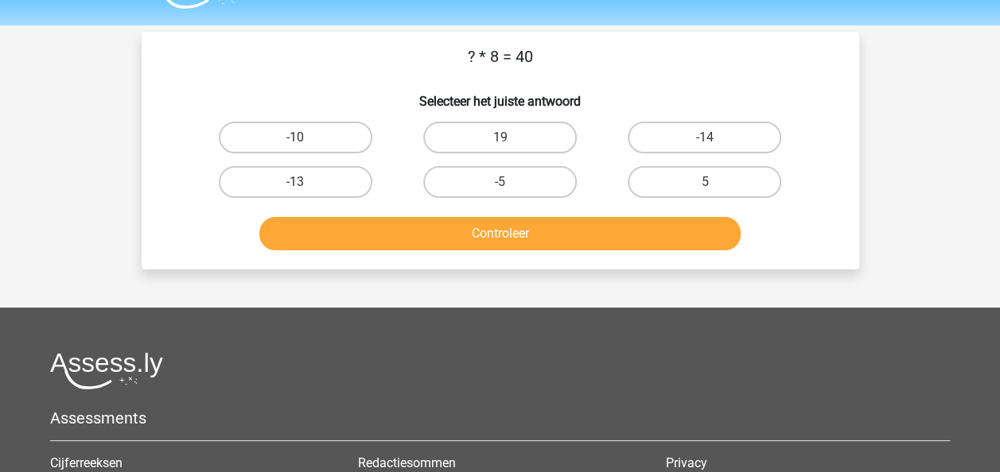
scroll to position [10, 0]
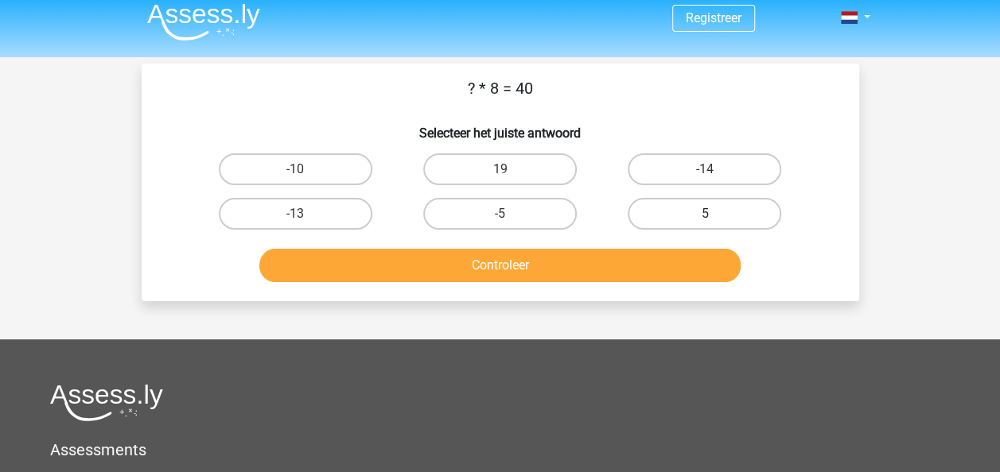
click at [670, 211] on label "5" at bounding box center [703, 214] width 153 height 32
click at [705, 214] on input "5" at bounding box center [710, 219] width 10 height 10
radio input "true"
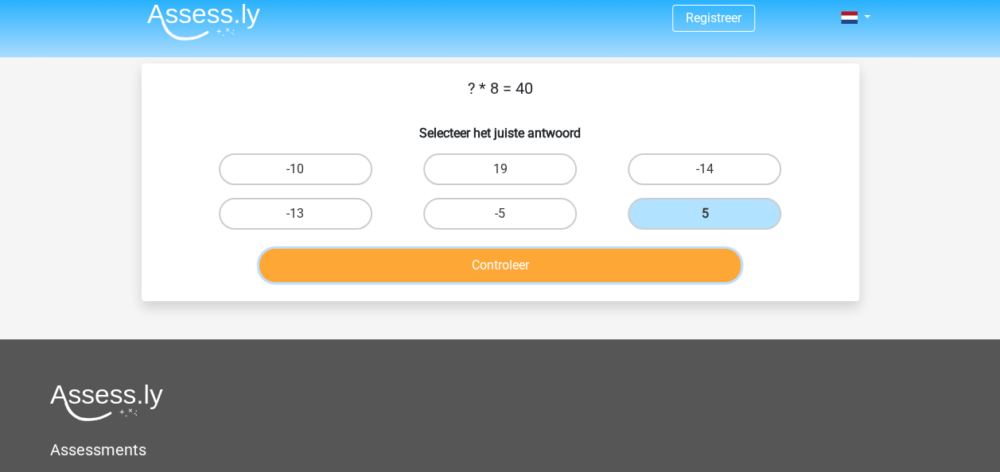
click at [643, 267] on button "Controleer" at bounding box center [499, 265] width 481 height 33
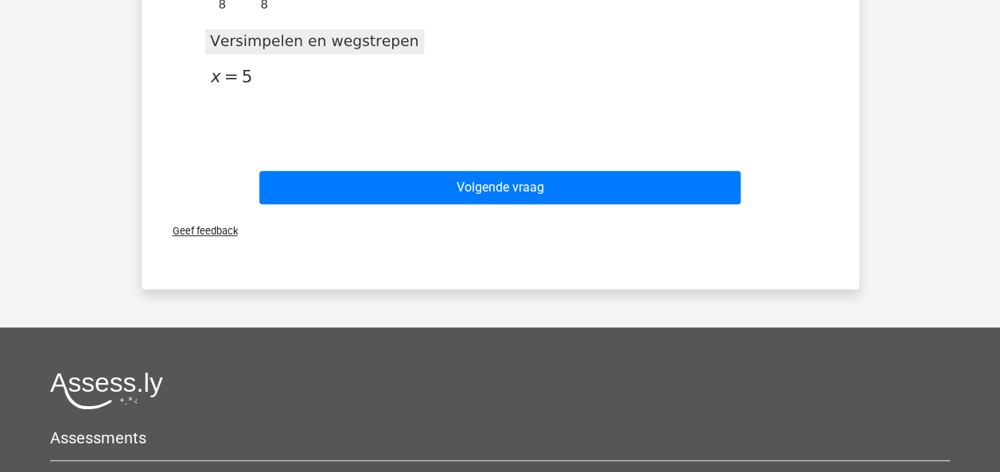
scroll to position [423, 0]
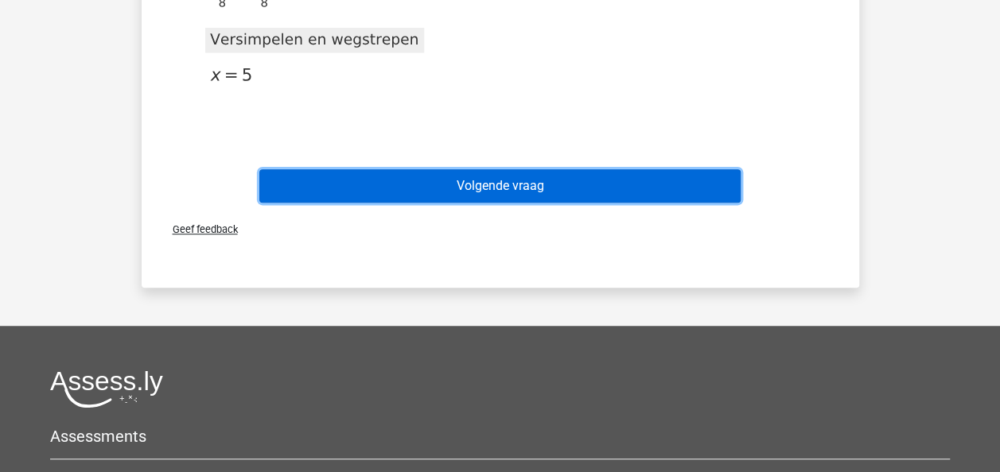
click at [500, 190] on button "Volgende vraag" at bounding box center [499, 185] width 481 height 33
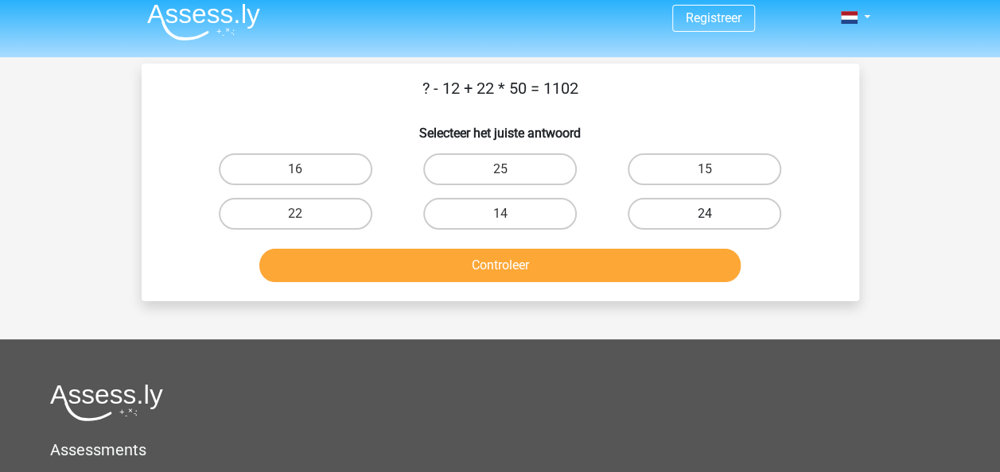
scroll to position [0, 0]
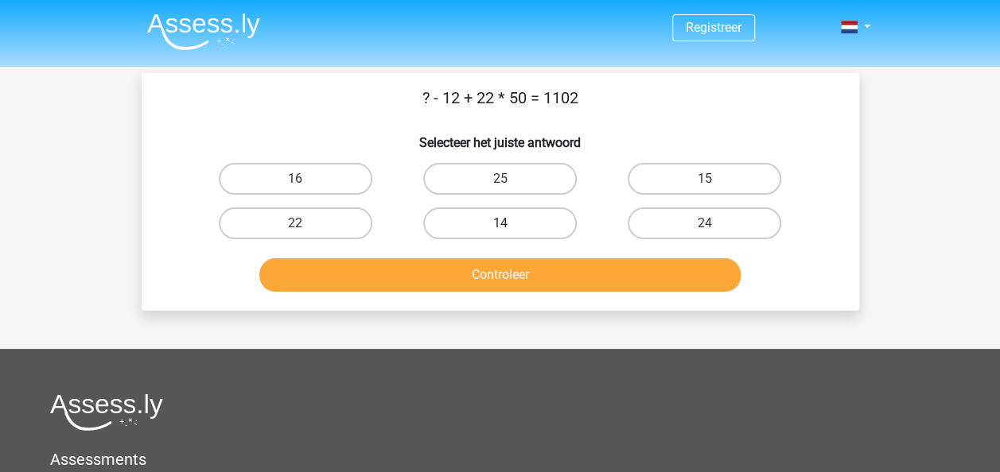
click at [518, 223] on label "14" at bounding box center [499, 224] width 153 height 32
click at [510, 223] on input "14" at bounding box center [504, 228] width 10 height 10
radio input "true"
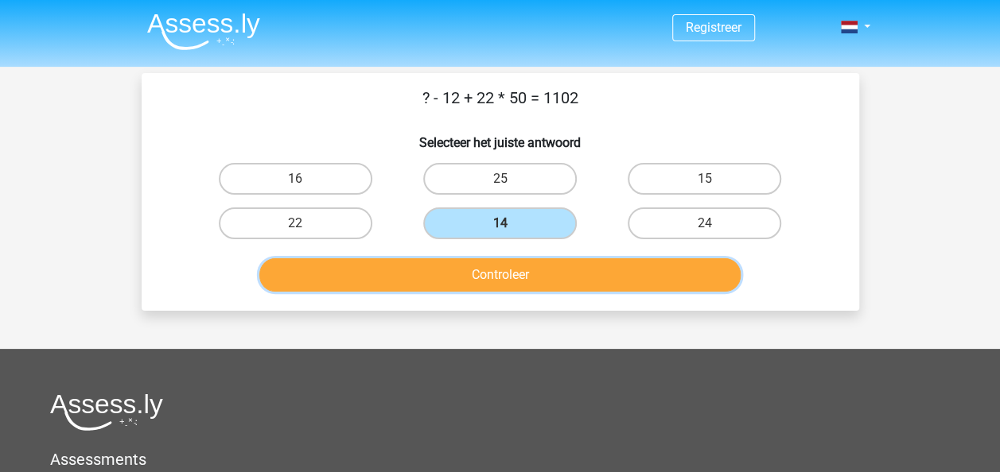
click at [513, 286] on button "Controleer" at bounding box center [499, 274] width 481 height 33
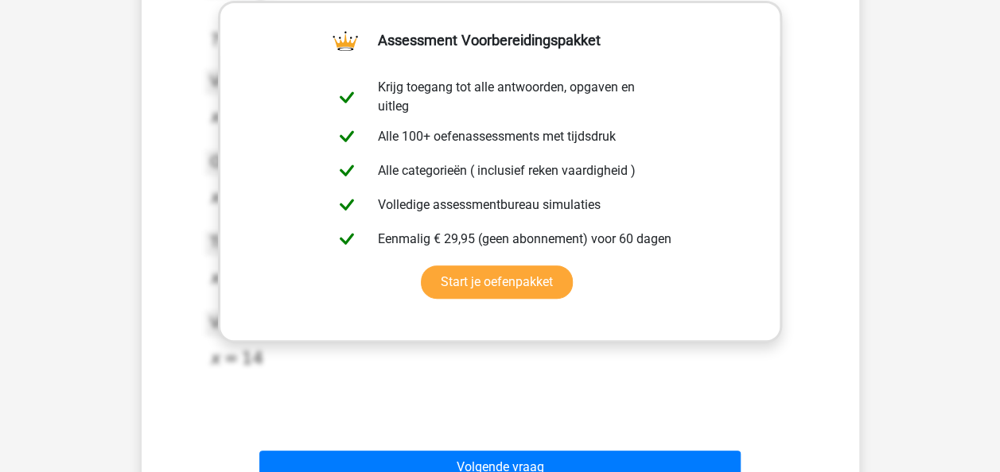
scroll to position [350, 0]
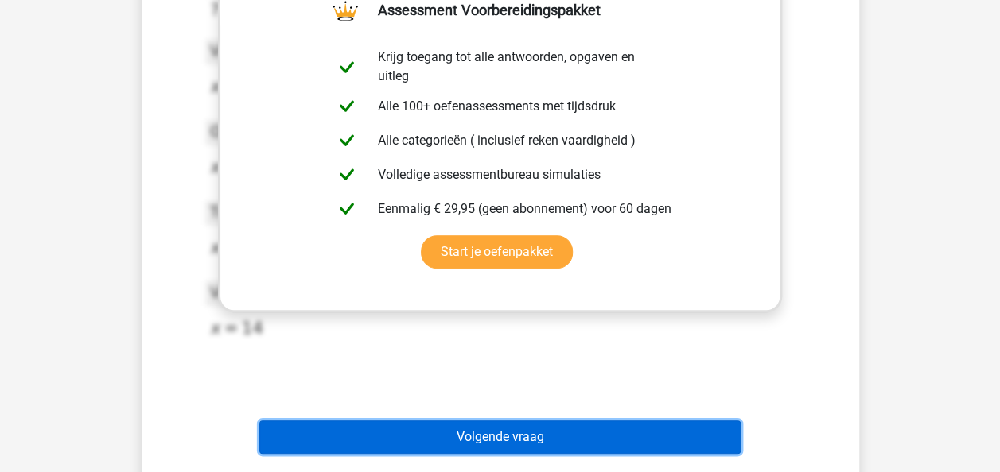
click at [504, 441] on button "Volgende vraag" at bounding box center [499, 437] width 481 height 33
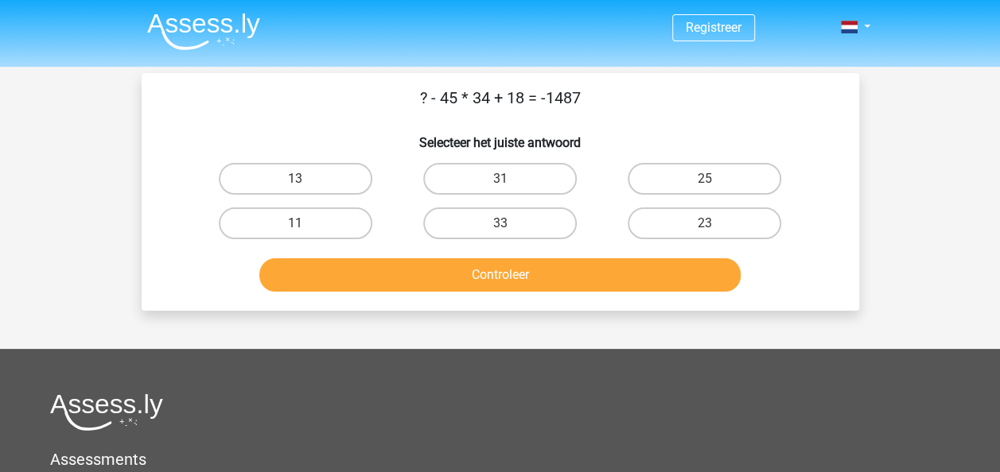
scroll to position [0, 0]
click at [716, 173] on label "25" at bounding box center [703, 179] width 153 height 32
click at [715, 179] on input "25" at bounding box center [710, 184] width 10 height 10
radio input "true"
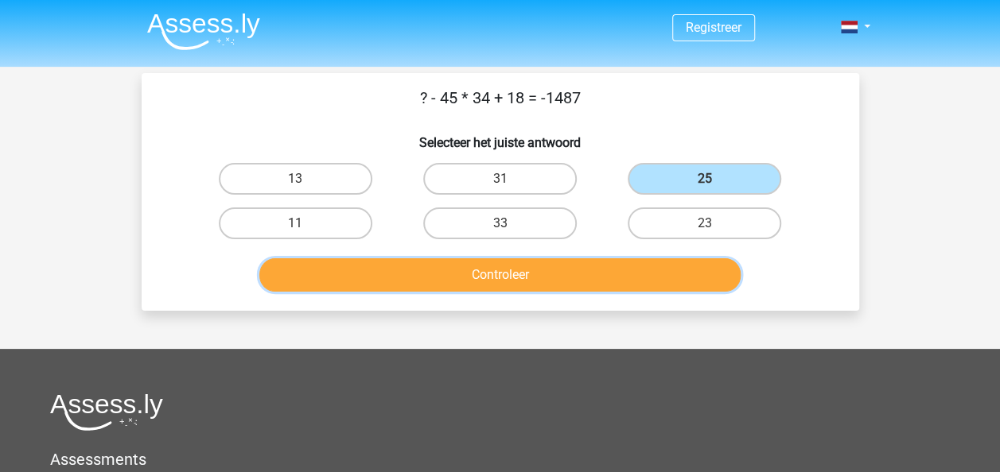
click at [627, 264] on button "Controleer" at bounding box center [499, 274] width 481 height 33
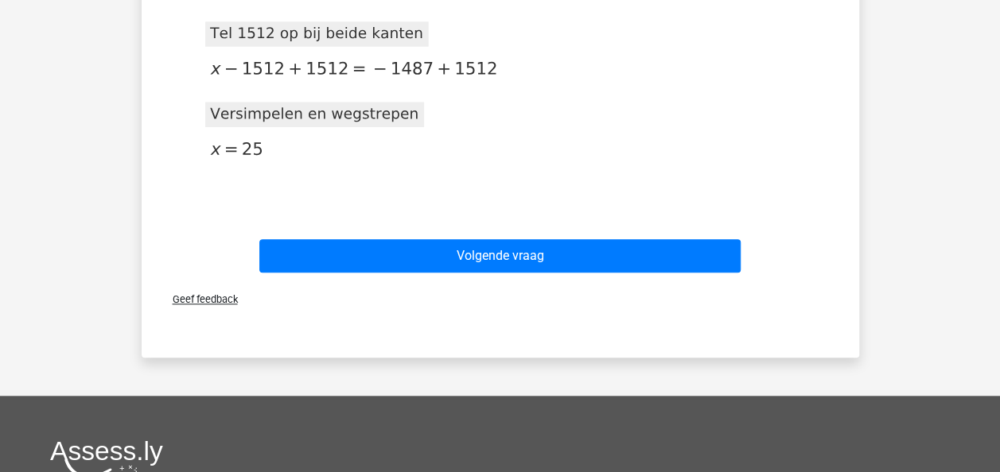
scroll to position [541, 0]
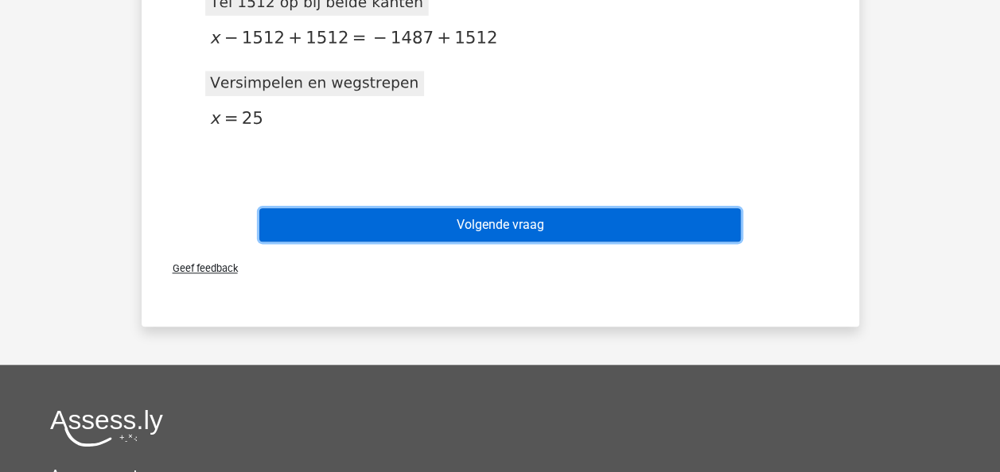
click at [577, 229] on button "Volgende vraag" at bounding box center [499, 224] width 481 height 33
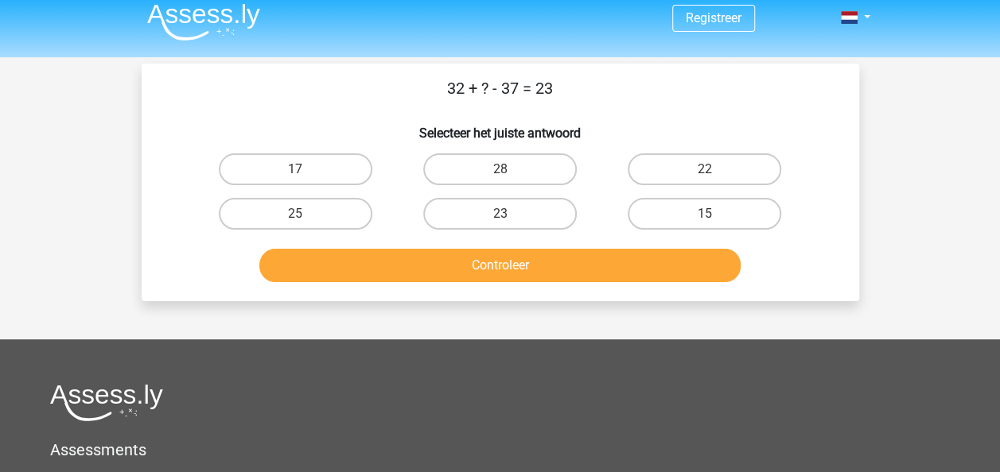
scroll to position [0, 0]
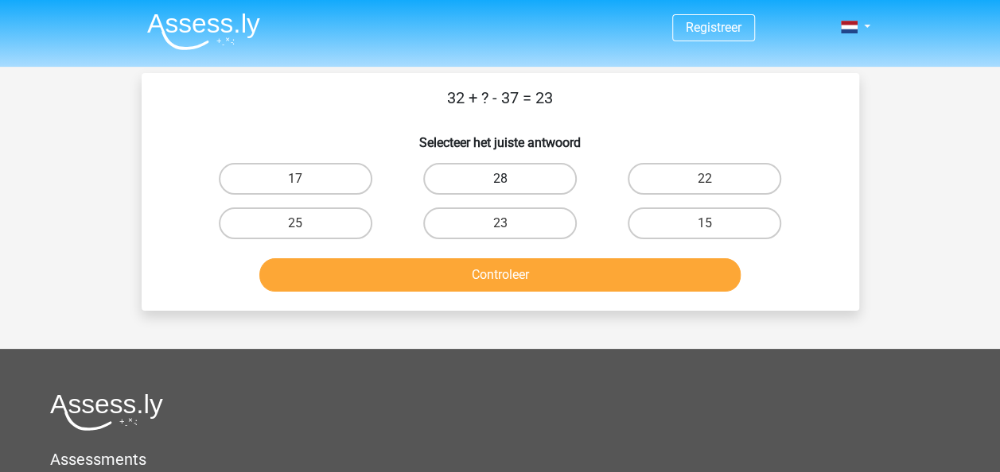
click at [455, 183] on label "28" at bounding box center [499, 179] width 153 height 32
click at [499, 183] on input "28" at bounding box center [504, 184] width 10 height 10
radio input "true"
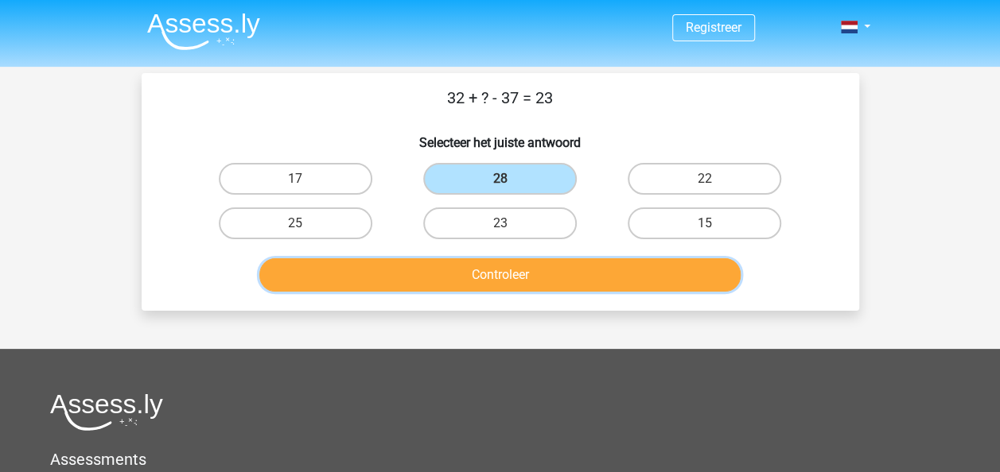
click at [458, 275] on button "Controleer" at bounding box center [499, 274] width 481 height 33
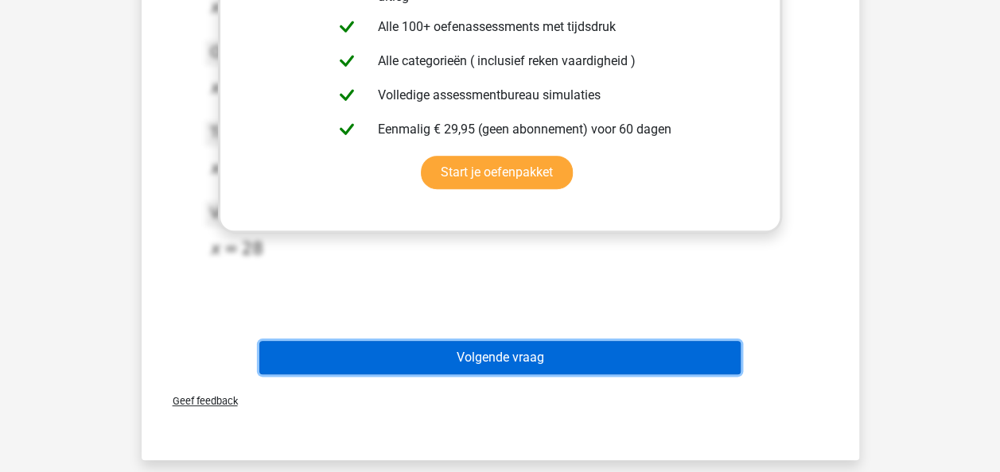
click at [522, 356] on button "Volgende vraag" at bounding box center [499, 357] width 481 height 33
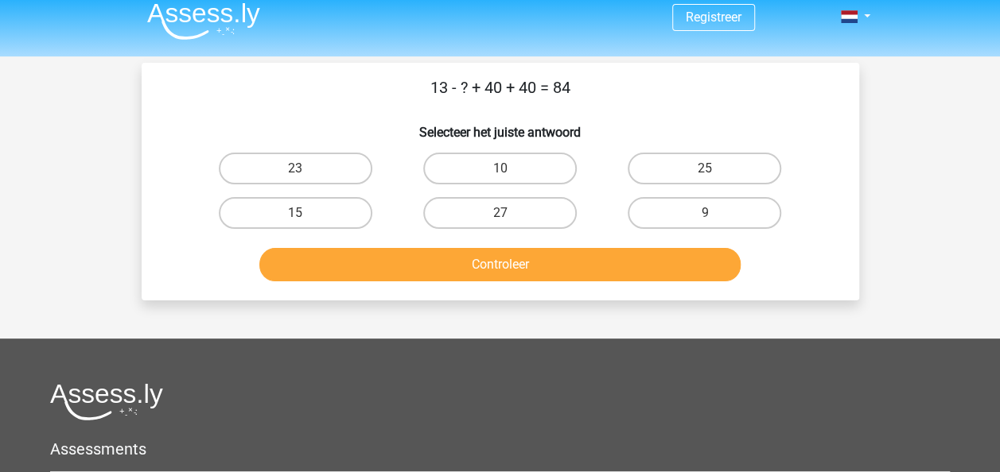
scroll to position [10, 0]
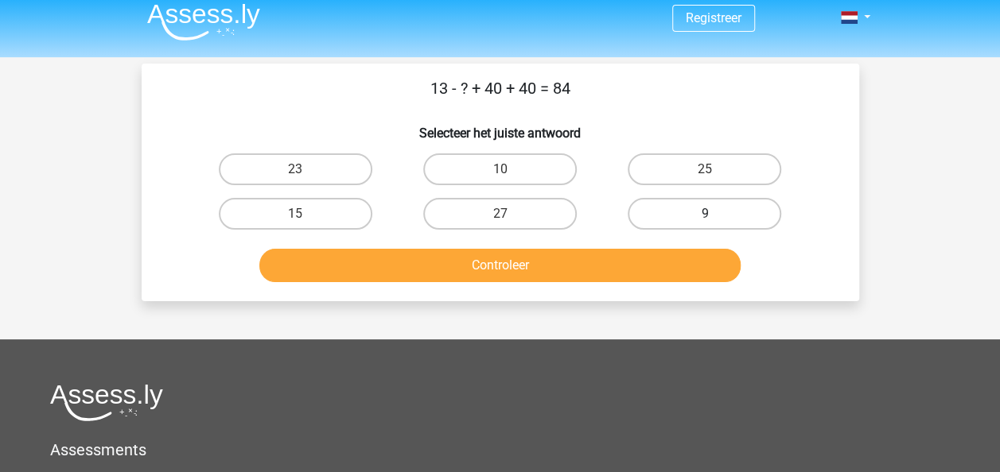
click at [738, 214] on label "9" at bounding box center [703, 214] width 153 height 32
click at [715, 214] on input "9" at bounding box center [710, 219] width 10 height 10
radio input "true"
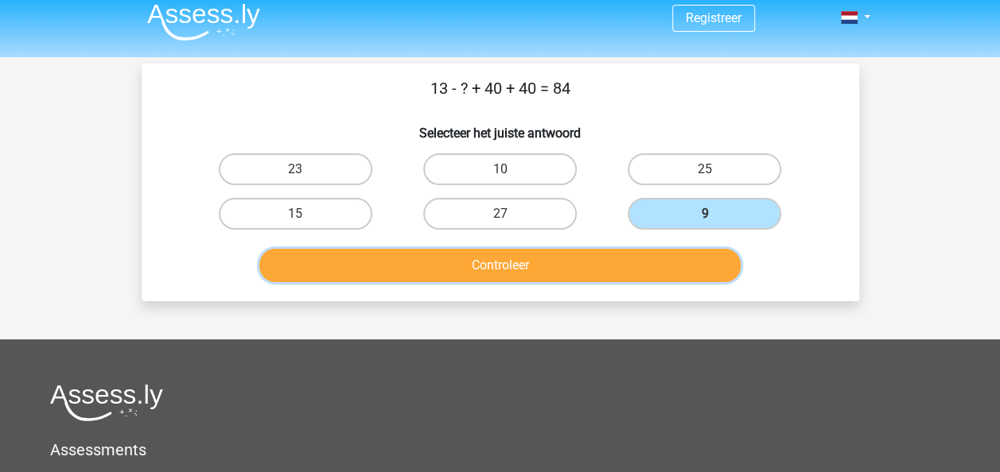
click at [625, 265] on button "Controleer" at bounding box center [499, 265] width 481 height 33
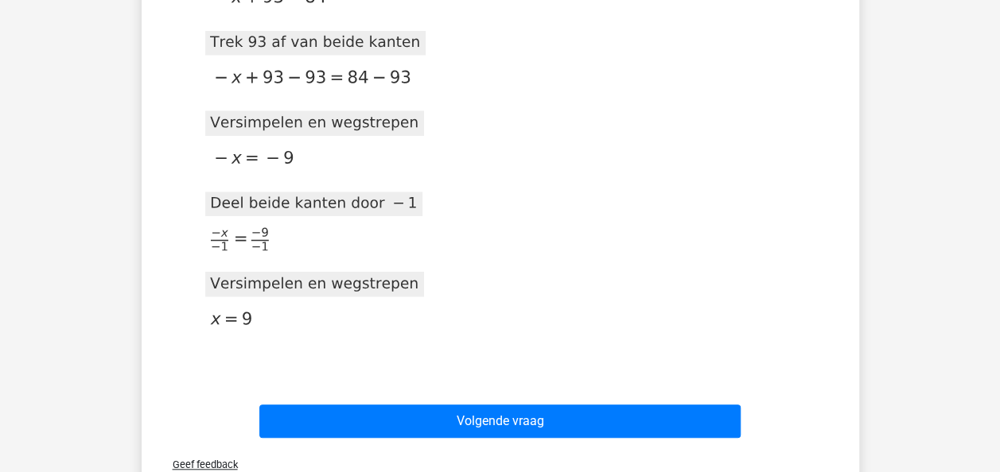
scroll to position [506, 0]
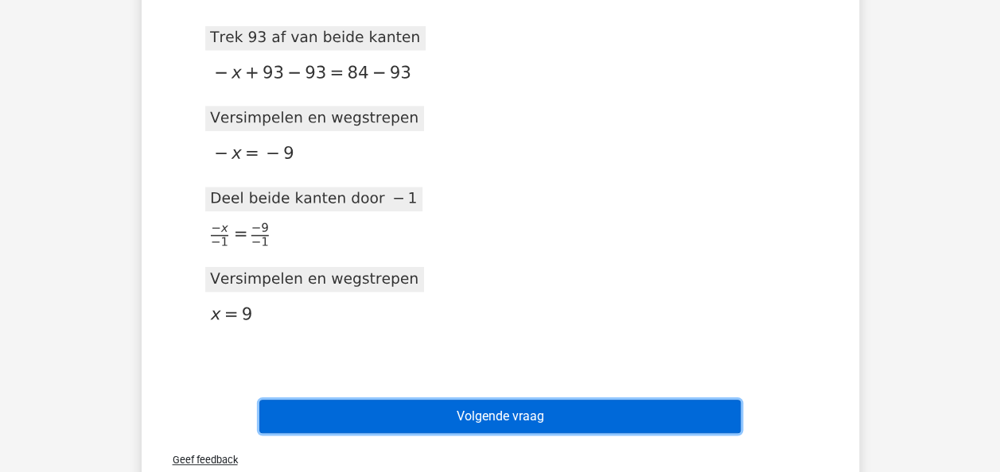
click at [647, 409] on button "Volgende vraag" at bounding box center [499, 416] width 481 height 33
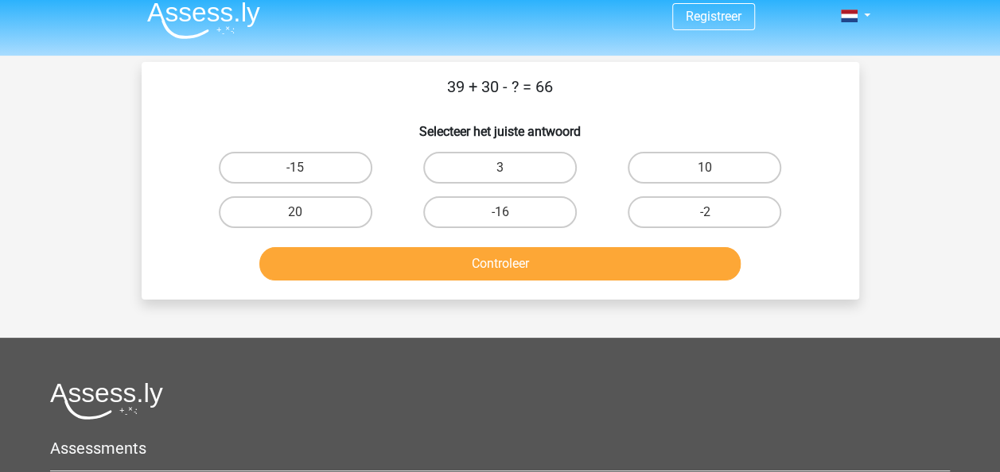
scroll to position [10, 0]
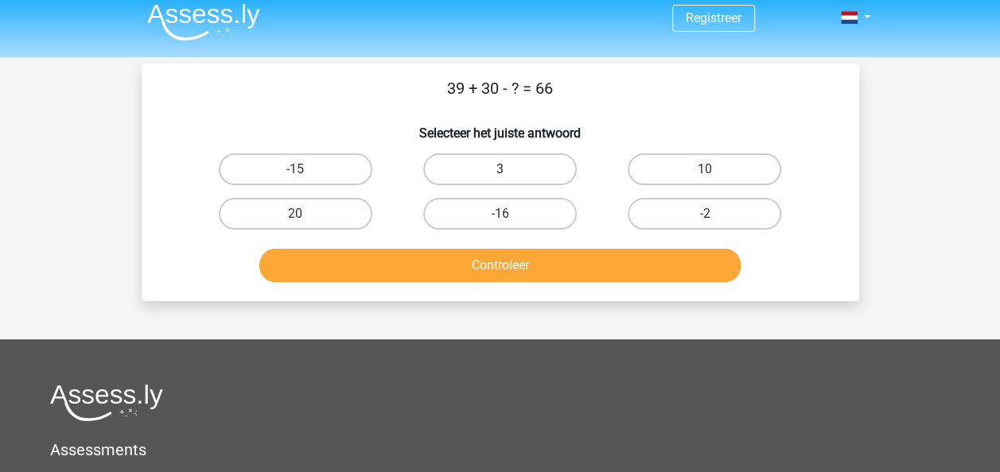
click at [526, 157] on label "3" at bounding box center [499, 169] width 153 height 32
click at [510, 169] on input "3" at bounding box center [504, 174] width 10 height 10
radio input "true"
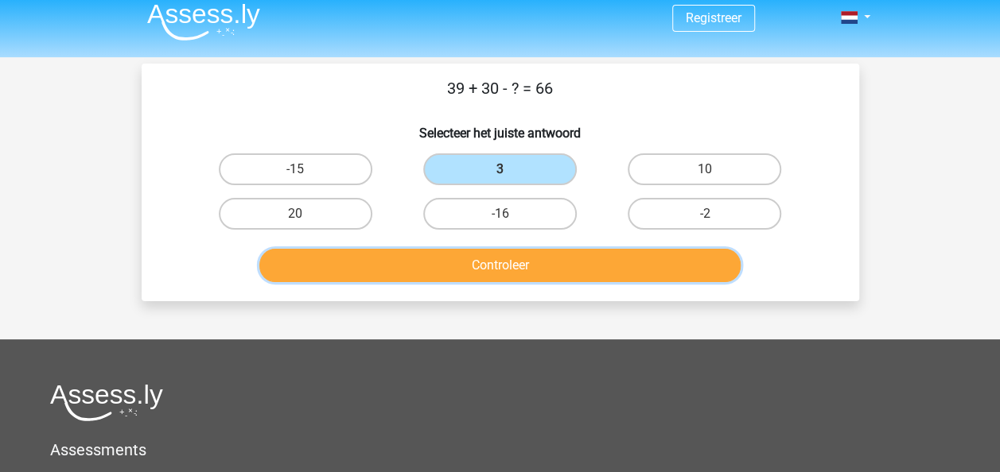
click at [515, 258] on button "Controleer" at bounding box center [499, 265] width 481 height 33
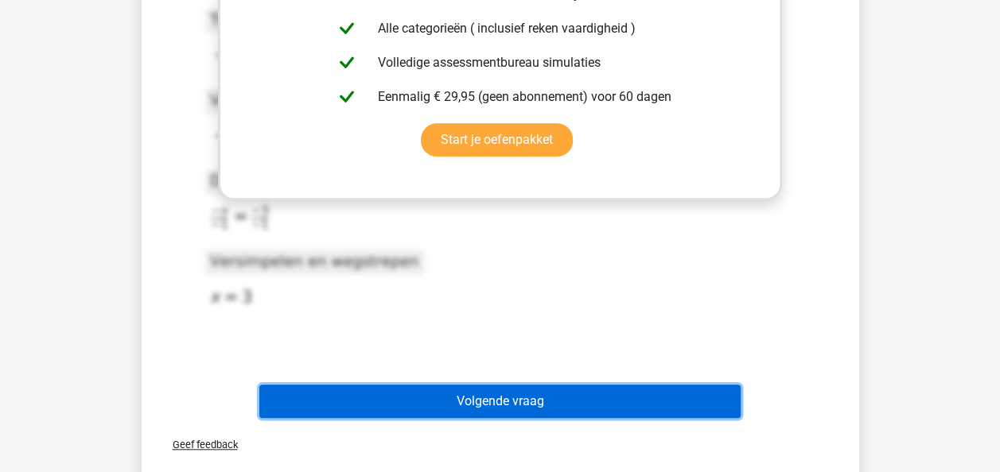
click at [513, 402] on button "Volgende vraag" at bounding box center [499, 401] width 481 height 33
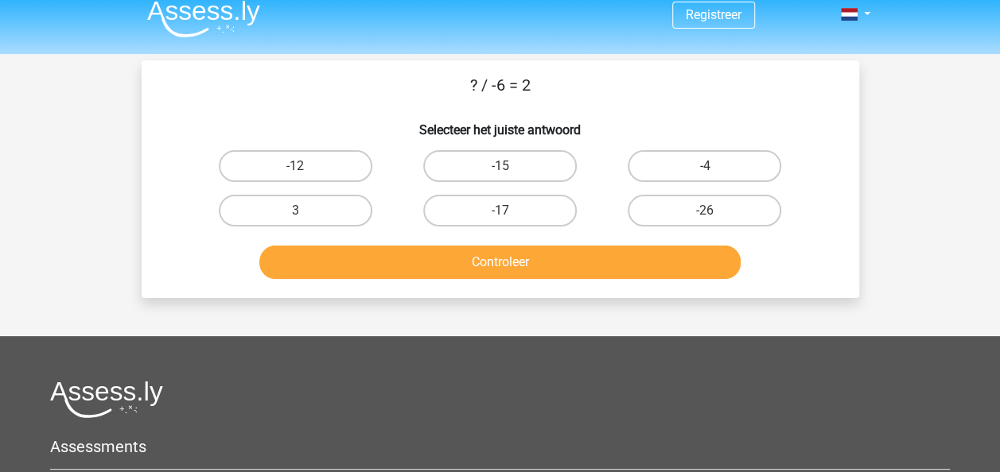
scroll to position [13, 0]
click at [304, 166] on input "-12" at bounding box center [300, 171] width 10 height 10
radio input "true"
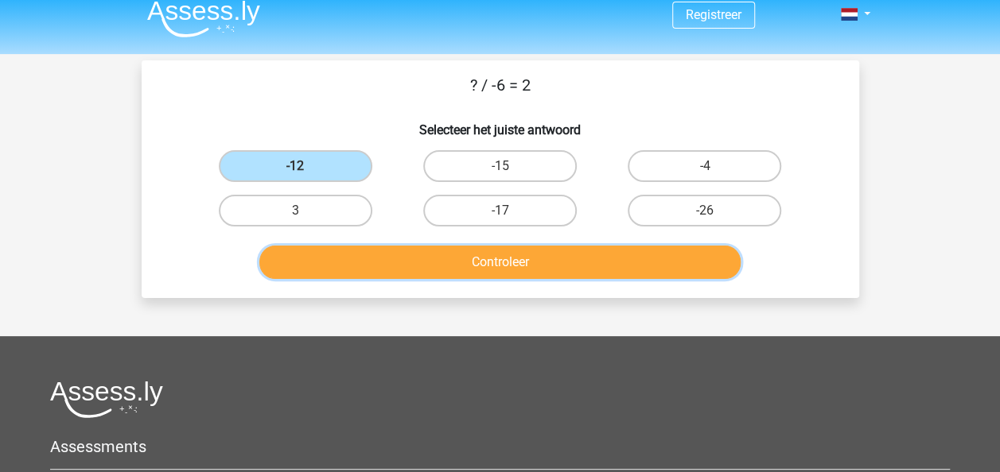
click at [377, 264] on button "Controleer" at bounding box center [499, 262] width 481 height 33
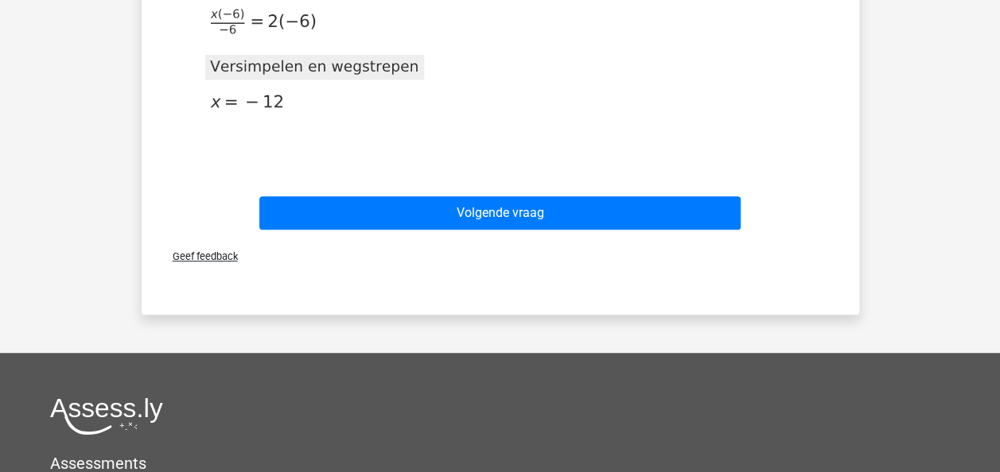
scroll to position [403, 0]
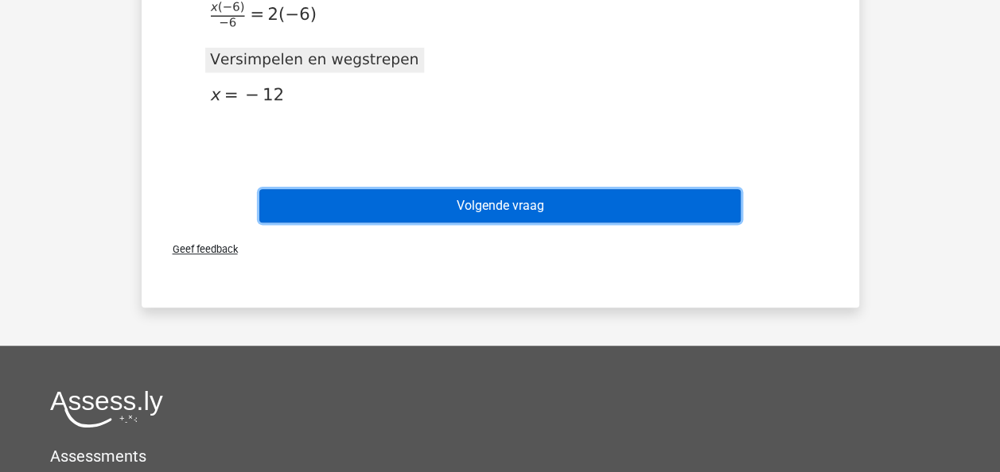
click at [507, 202] on button "Volgende vraag" at bounding box center [499, 205] width 481 height 33
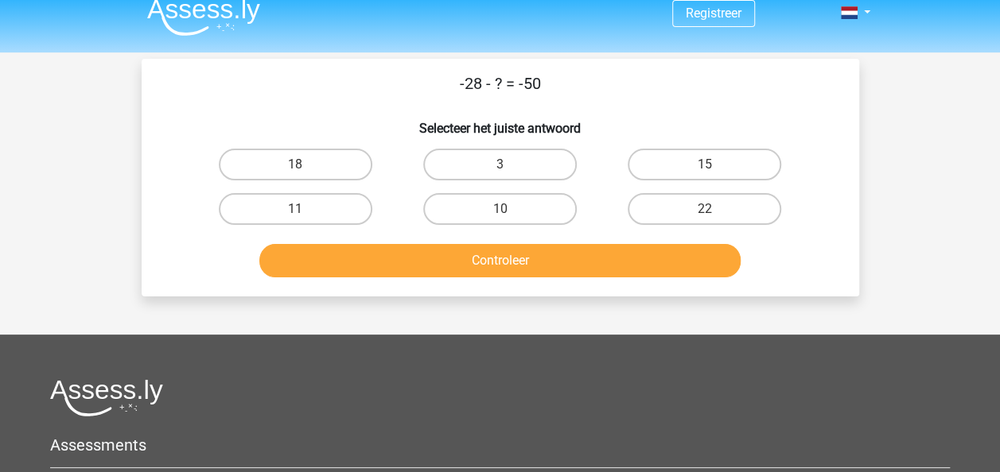
scroll to position [14, 0]
click at [722, 205] on label "22" at bounding box center [703, 209] width 153 height 32
click at [715, 209] on input "22" at bounding box center [710, 214] width 10 height 10
radio input "true"
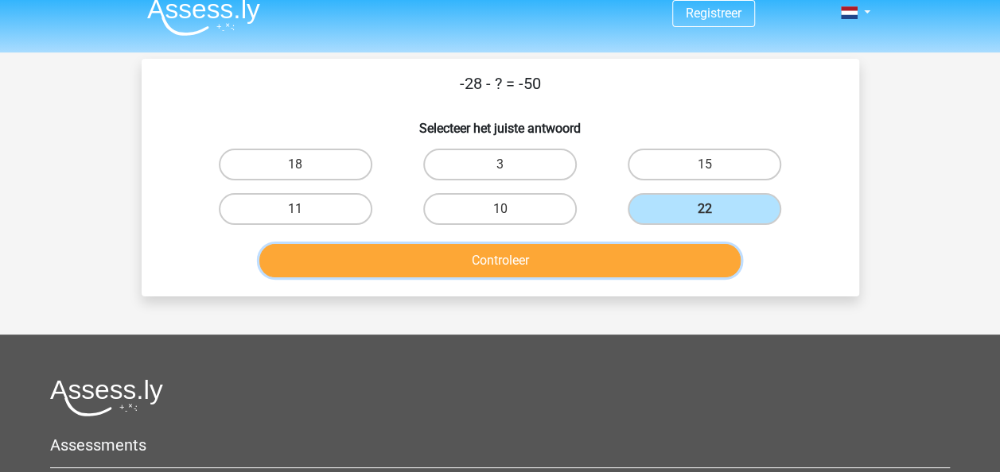
click at [644, 261] on button "Controleer" at bounding box center [499, 260] width 481 height 33
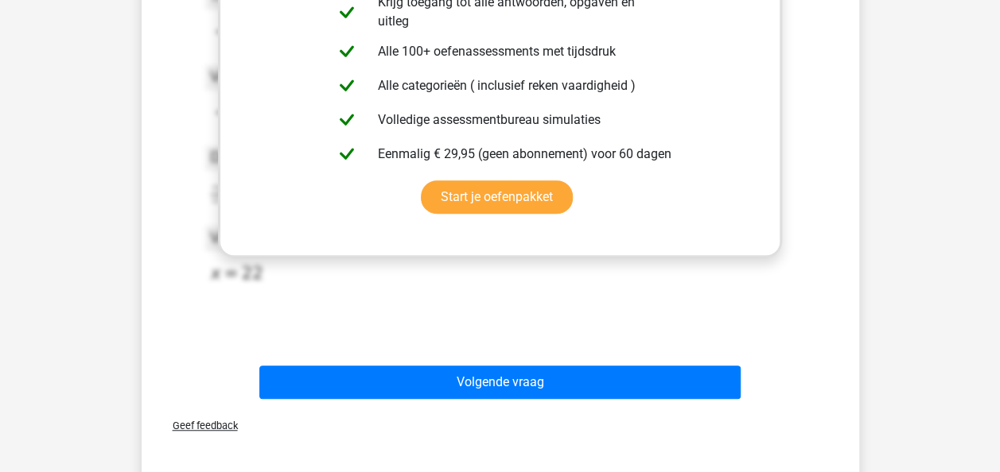
scroll to position [406, 0]
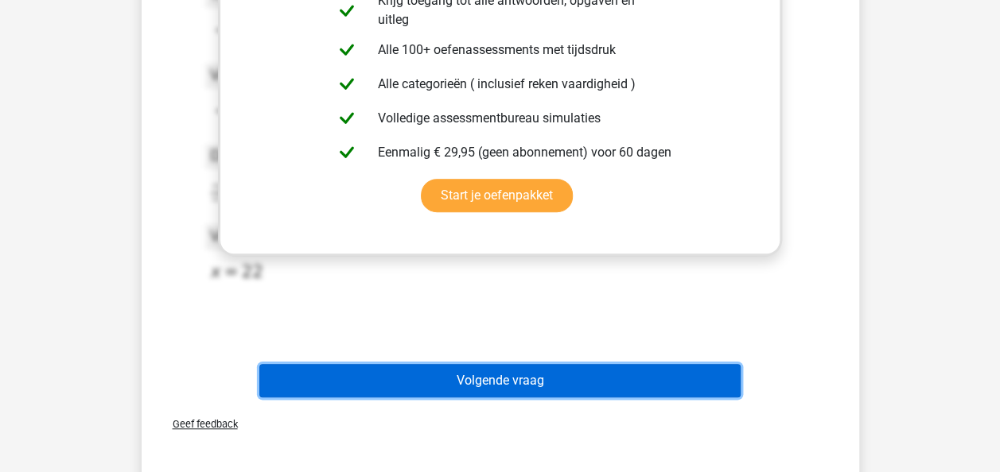
click at [546, 386] on button "Volgende vraag" at bounding box center [499, 380] width 481 height 33
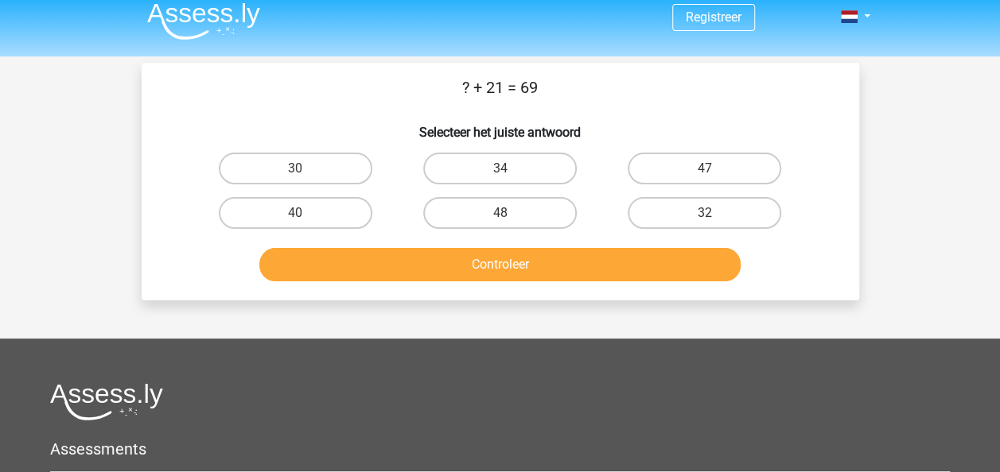
scroll to position [10, 0]
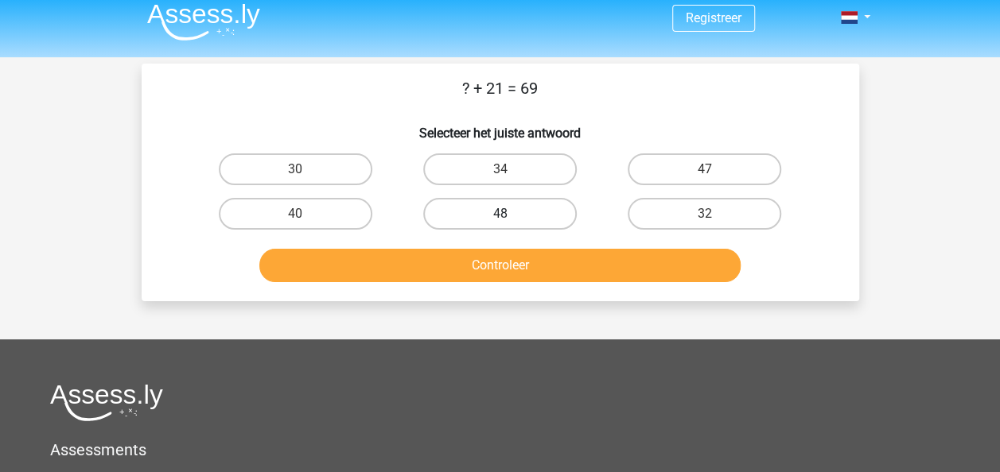
click at [536, 212] on label "48" at bounding box center [499, 214] width 153 height 32
click at [510, 214] on input "48" at bounding box center [504, 219] width 10 height 10
radio input "true"
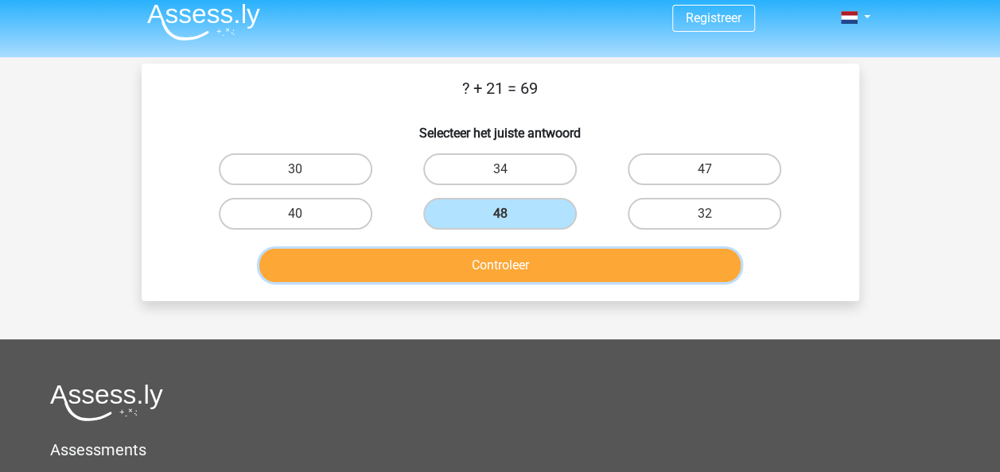
click at [528, 270] on button "Controleer" at bounding box center [499, 265] width 481 height 33
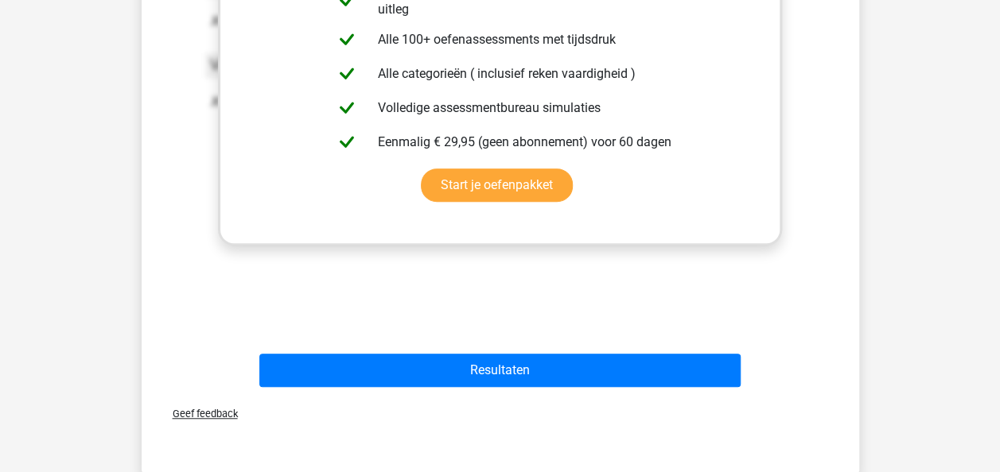
scroll to position [423, 0]
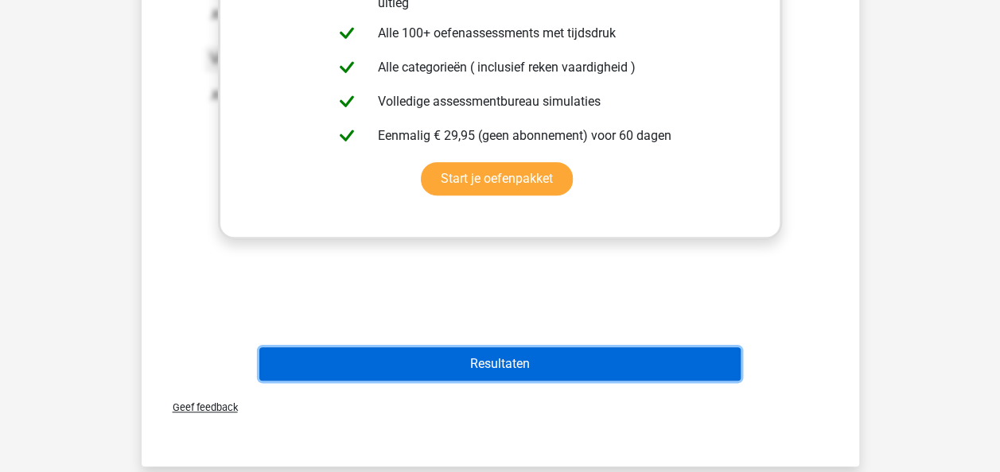
click at [466, 361] on button "Resultaten" at bounding box center [499, 364] width 481 height 33
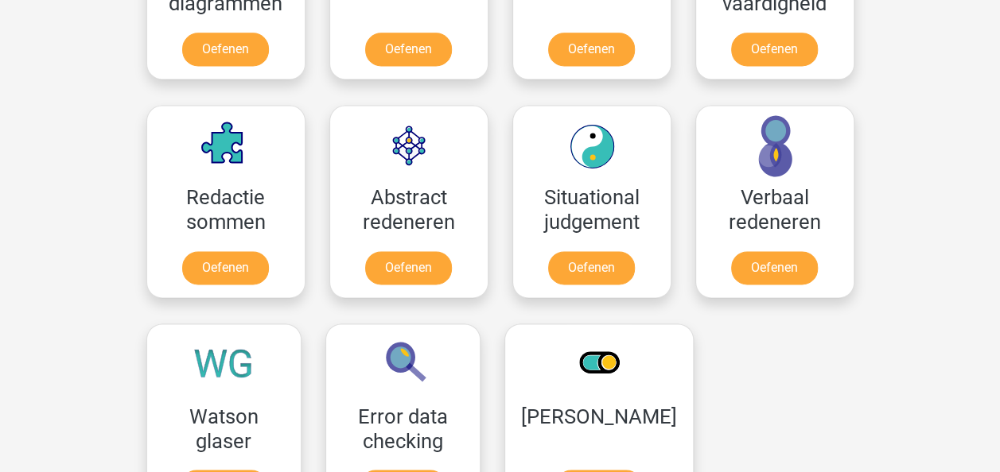
scroll to position [1082, 0]
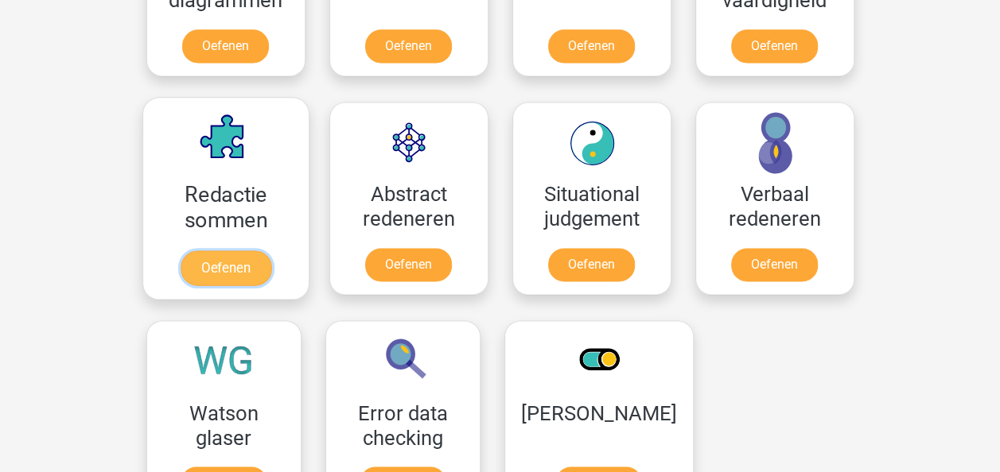
click at [227, 264] on link "Oefenen" at bounding box center [225, 267] width 91 height 35
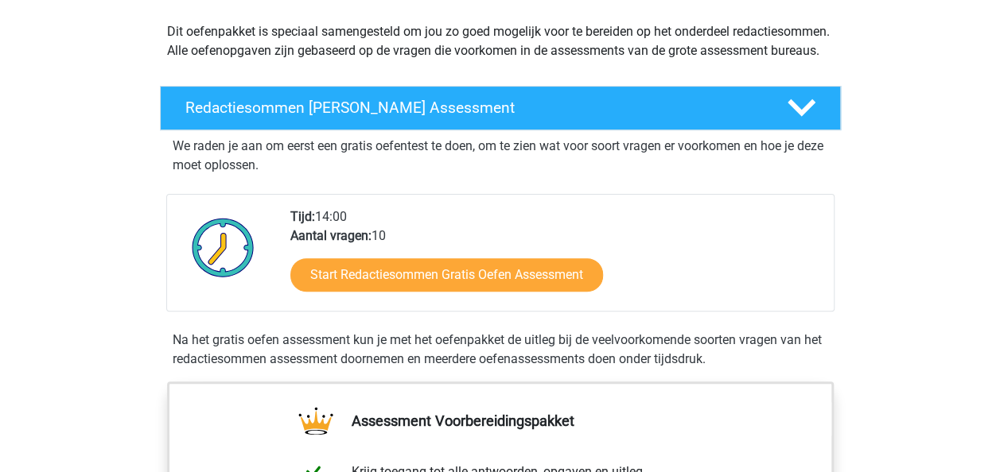
scroll to position [223, 0]
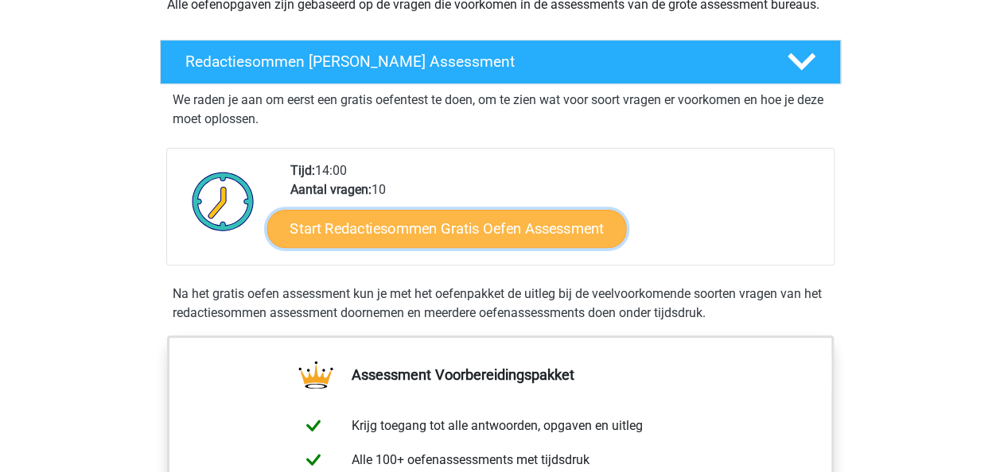
click at [526, 247] on link "Start Redactiesommen Gratis Oefen Assessment" at bounding box center [445, 228] width 359 height 38
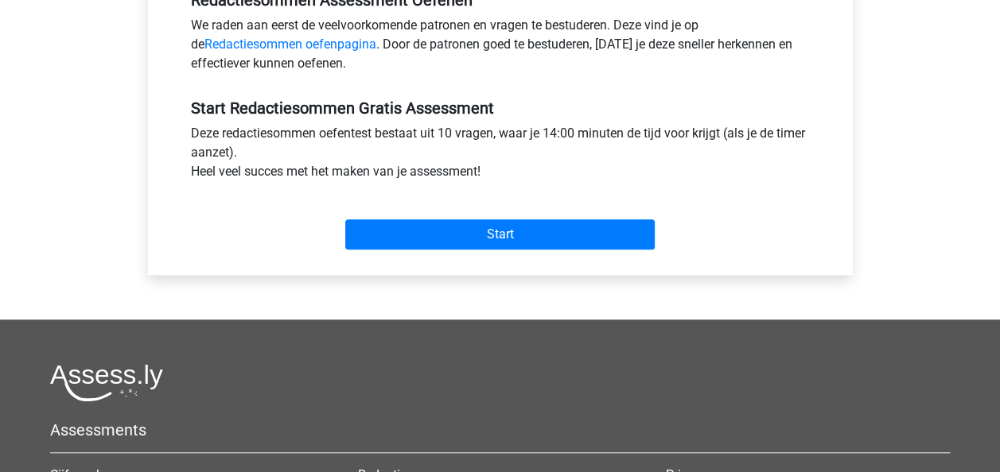
scroll to position [541, 0]
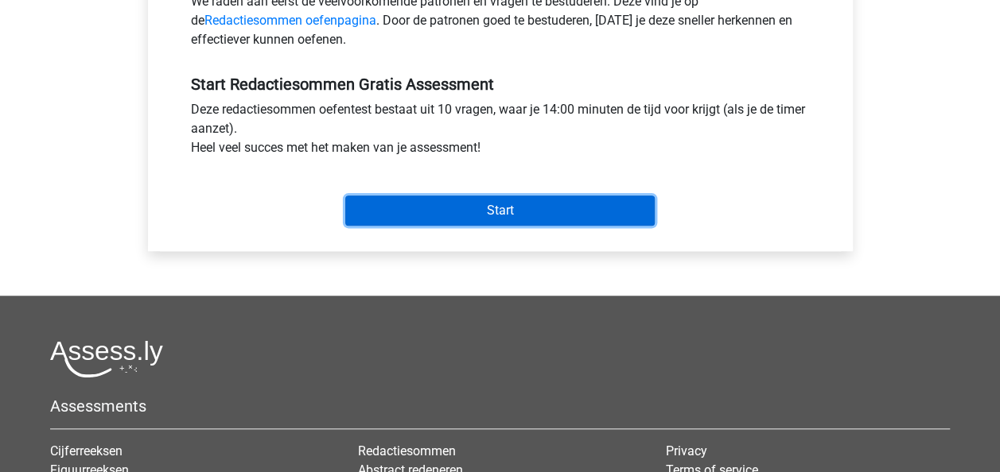
click at [493, 201] on input "Start" at bounding box center [499, 211] width 309 height 30
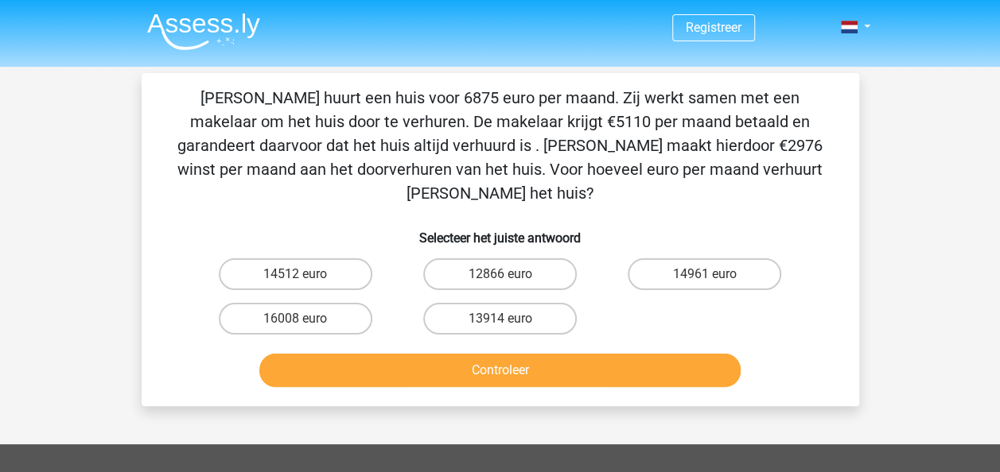
drag, startPoint x: 175, startPoint y: 94, endPoint x: 801, endPoint y: 173, distance: 630.8
click at [801, 173] on p "[PERSON_NAME] huurt een huis voor 6875 euro per maand. Zij werkt samen met een …" at bounding box center [500, 145] width 666 height 119
copy p "[PERSON_NAME] huurt een huis voor 6875 euro per maand. Zij werkt samen met een …"
click at [707, 274] on input "14961 euro" at bounding box center [710, 279] width 10 height 10
radio input "true"
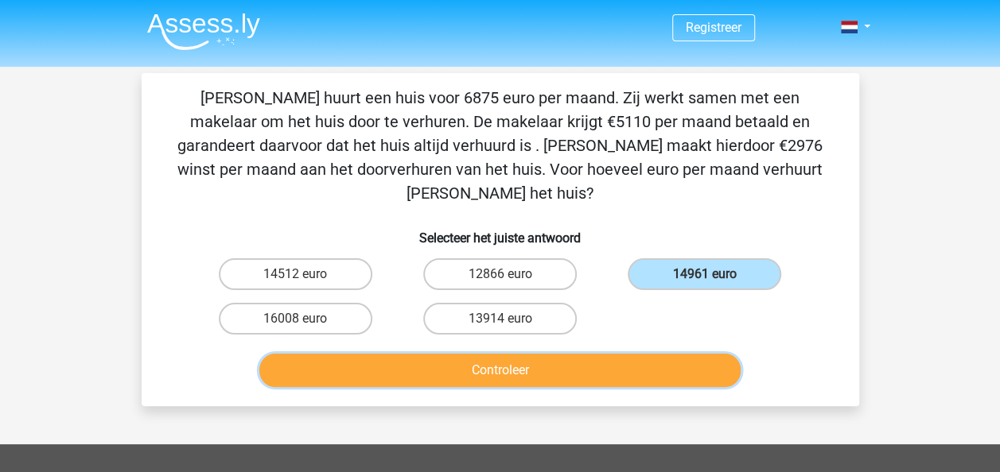
click at [635, 354] on button "Controleer" at bounding box center [499, 370] width 481 height 33
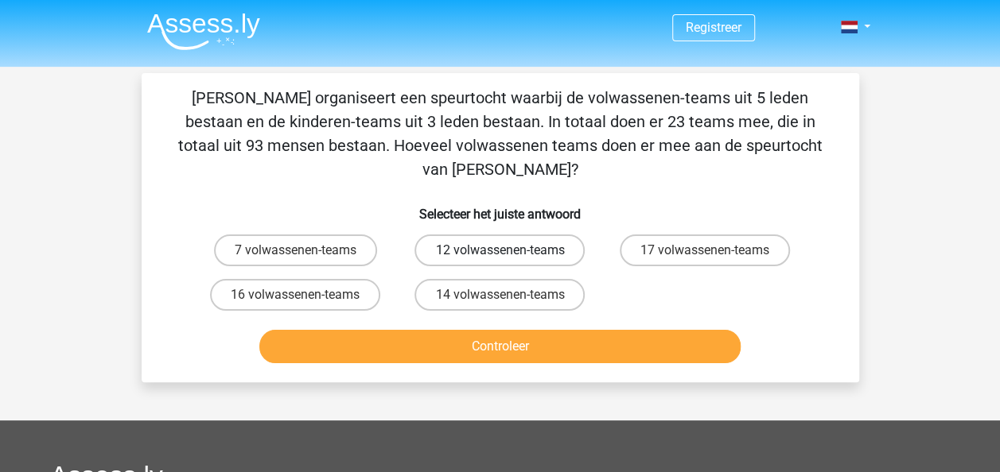
click at [485, 235] on label "12 volwassenen-teams" at bounding box center [499, 251] width 170 height 32
click at [499, 250] on input "12 volwassenen-teams" at bounding box center [504, 255] width 10 height 10
radio input "true"
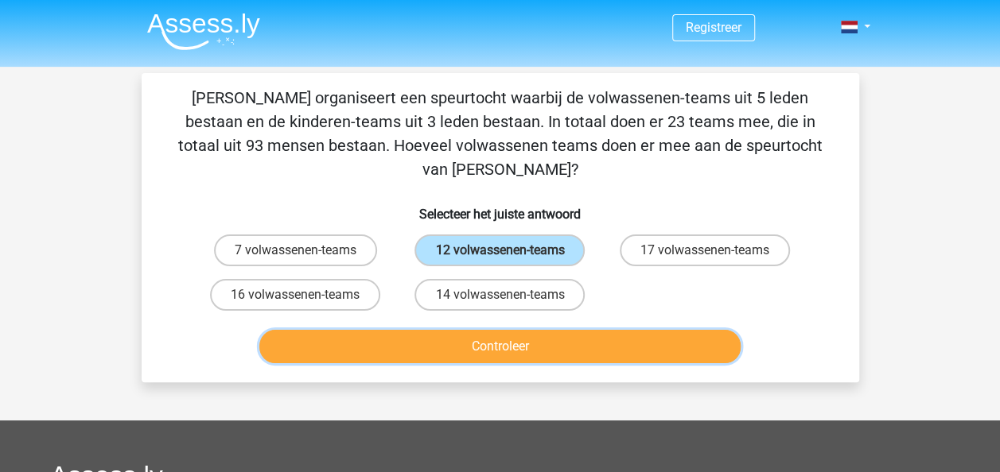
click at [479, 330] on button "Controleer" at bounding box center [499, 346] width 481 height 33
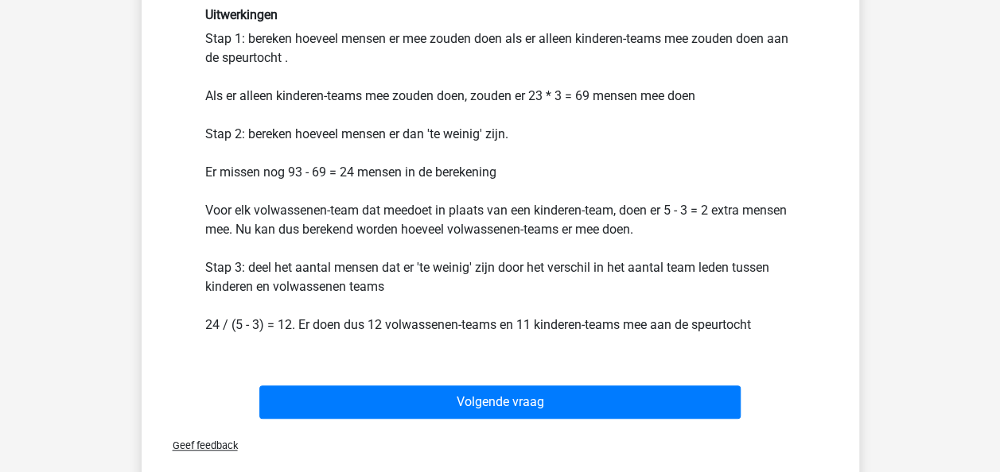
scroll to position [350, 0]
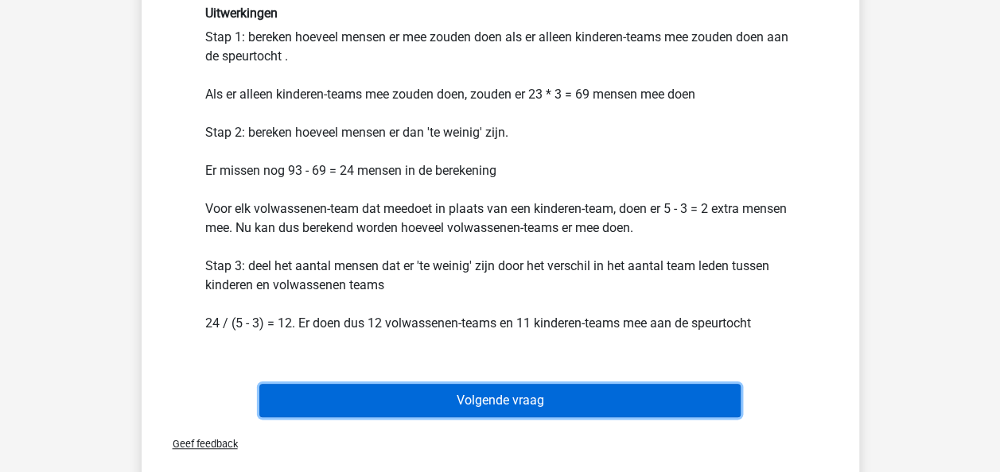
click at [654, 384] on button "Volgende vraag" at bounding box center [499, 400] width 481 height 33
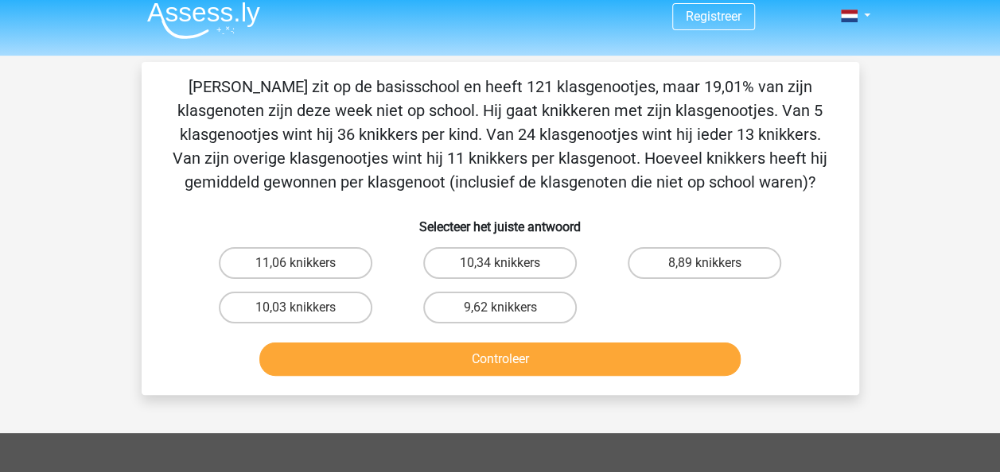
scroll to position [10, 0]
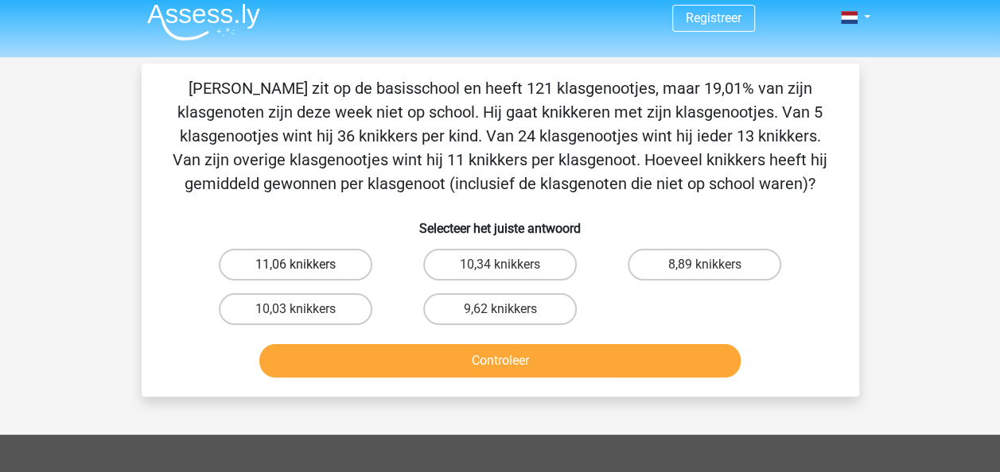
click at [240, 261] on label "11,06 knikkers" at bounding box center [295, 265] width 153 height 32
click at [295, 265] on input "11,06 knikkers" at bounding box center [300, 270] width 10 height 10
radio input "true"
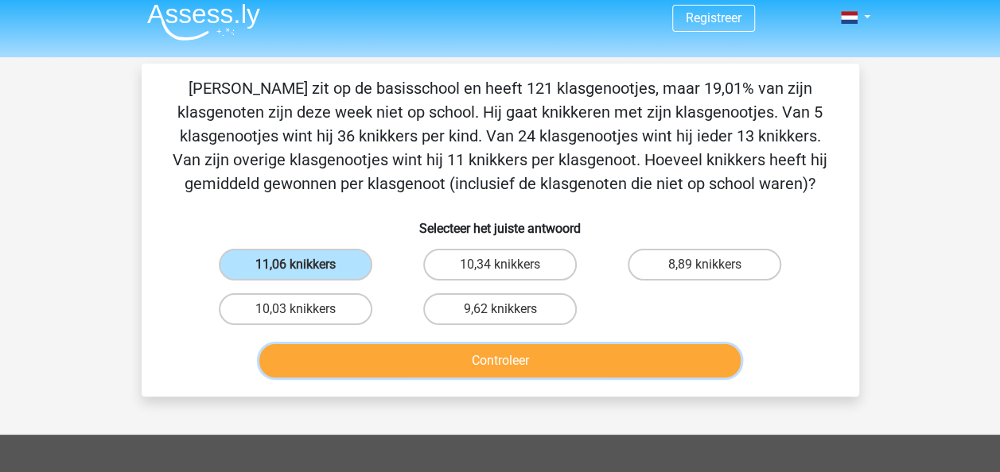
click at [332, 352] on button "Controleer" at bounding box center [499, 360] width 481 height 33
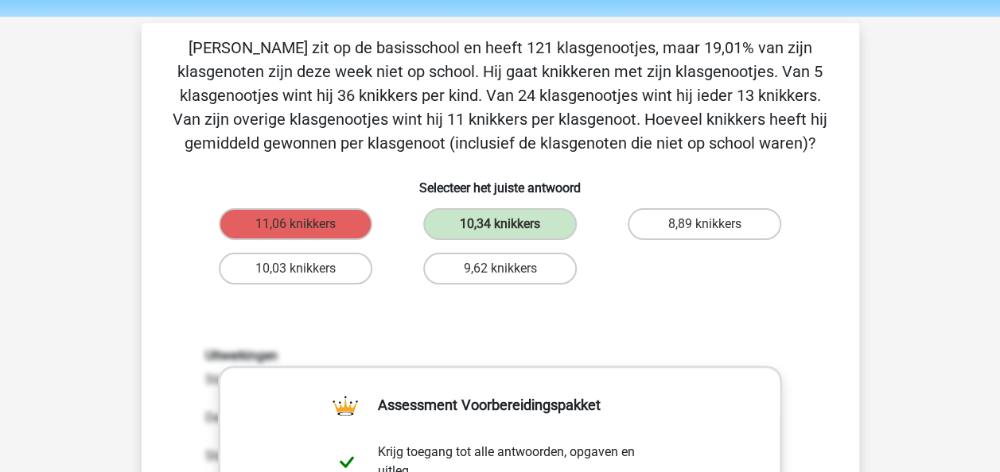
scroll to position [0, 0]
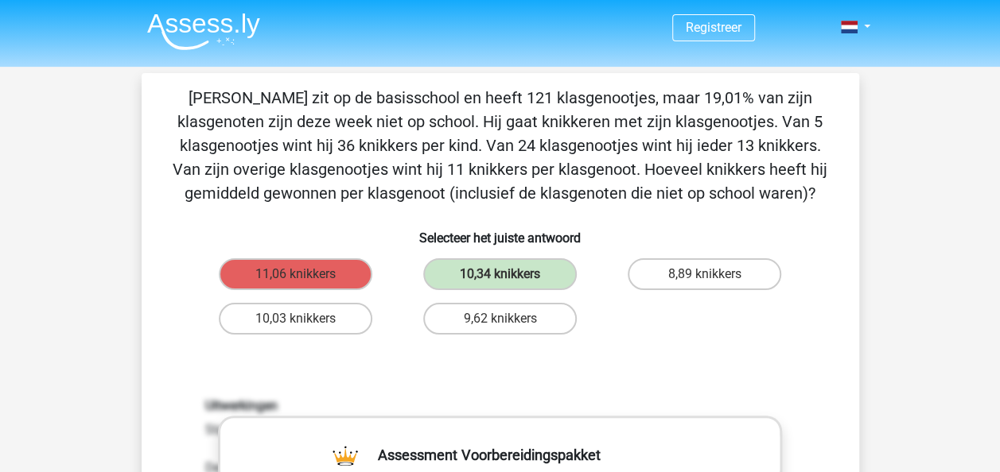
drag, startPoint x: 177, startPoint y: 99, endPoint x: 789, endPoint y: 196, distance: 620.0
click at [789, 196] on p "[PERSON_NAME] zit op de basisschool en heeft 121 klasgenootjes, maar 19,01% van…" at bounding box center [500, 145] width 666 height 119
copy p "[PERSON_NAME] zit op de basisschool en heeft 121 klasgenootjes, maar 19,01% van…"
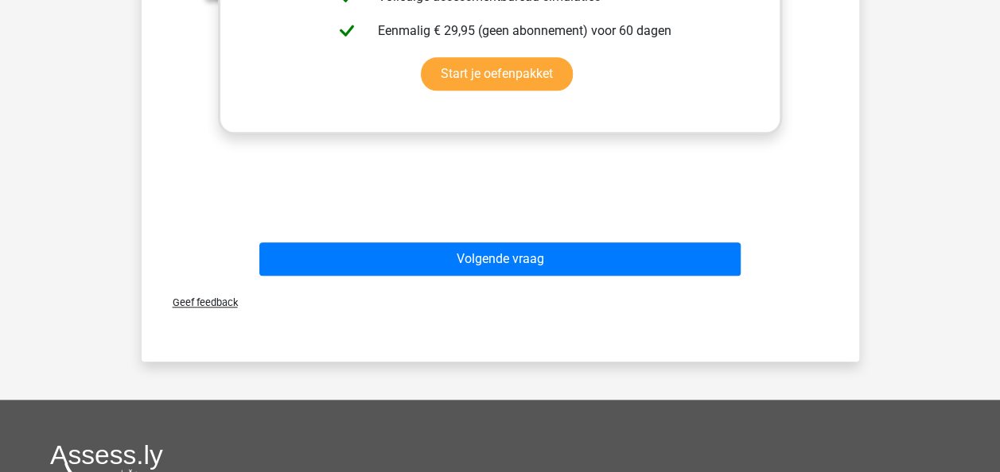
scroll to position [655, 0]
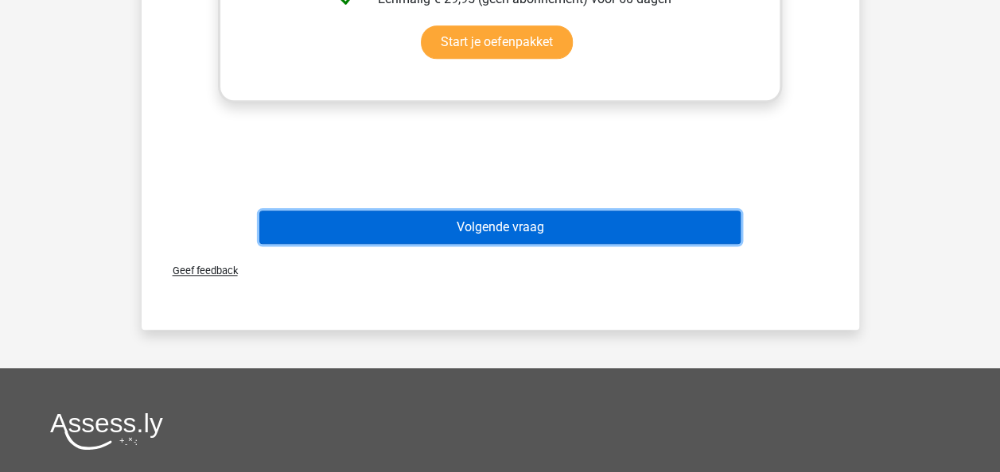
click at [554, 226] on button "Volgende vraag" at bounding box center [499, 227] width 481 height 33
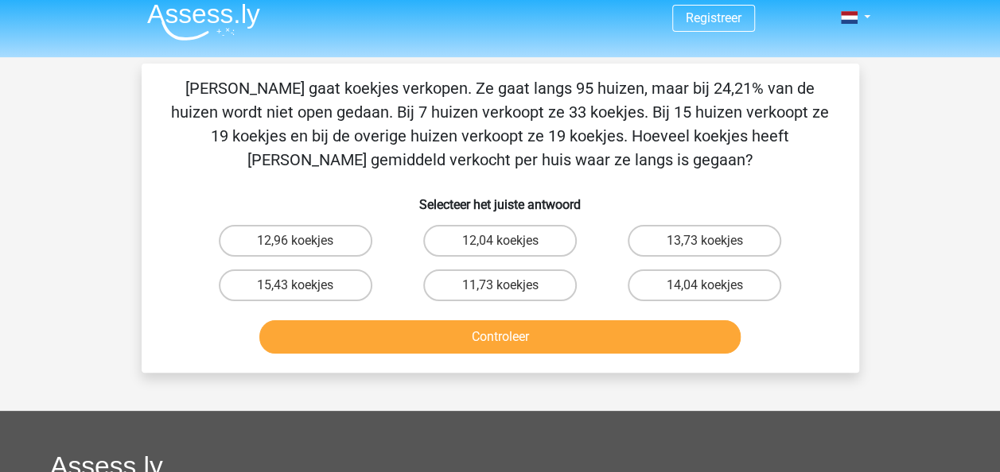
scroll to position [0, 0]
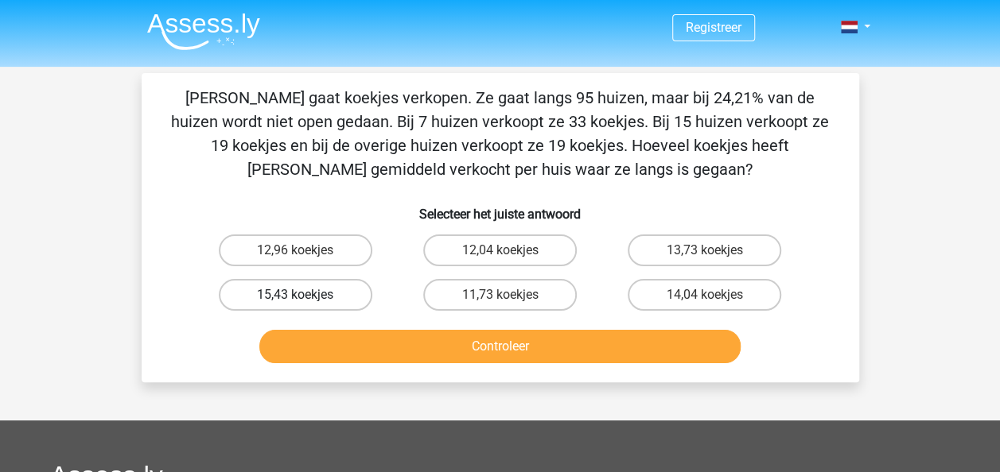
click at [274, 289] on label "15,43 koekjes" at bounding box center [295, 295] width 153 height 32
click at [295, 295] on input "15,43 koekjes" at bounding box center [300, 300] width 10 height 10
radio input "true"
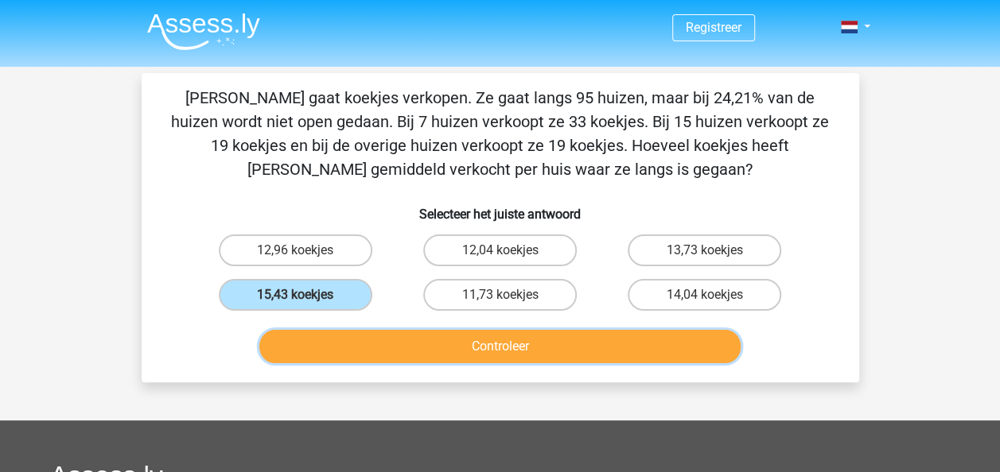
click at [312, 337] on button "Controleer" at bounding box center [499, 346] width 481 height 33
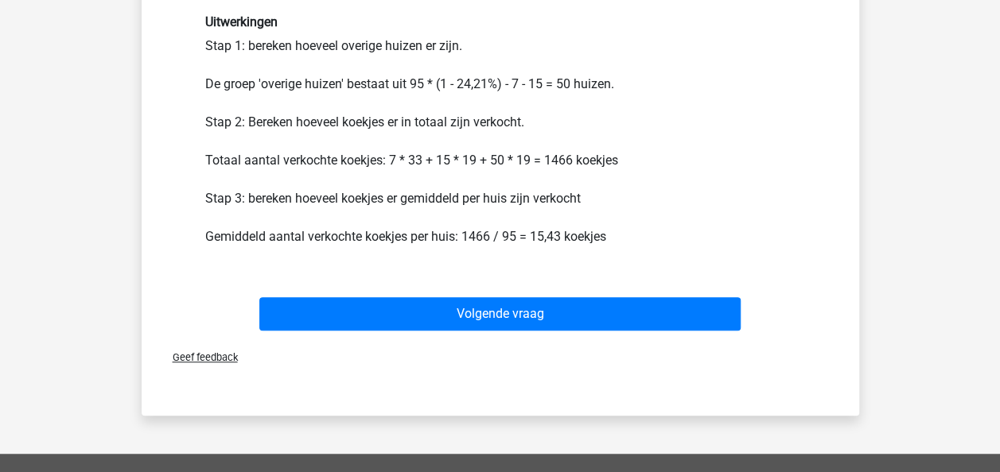
scroll to position [347, 0]
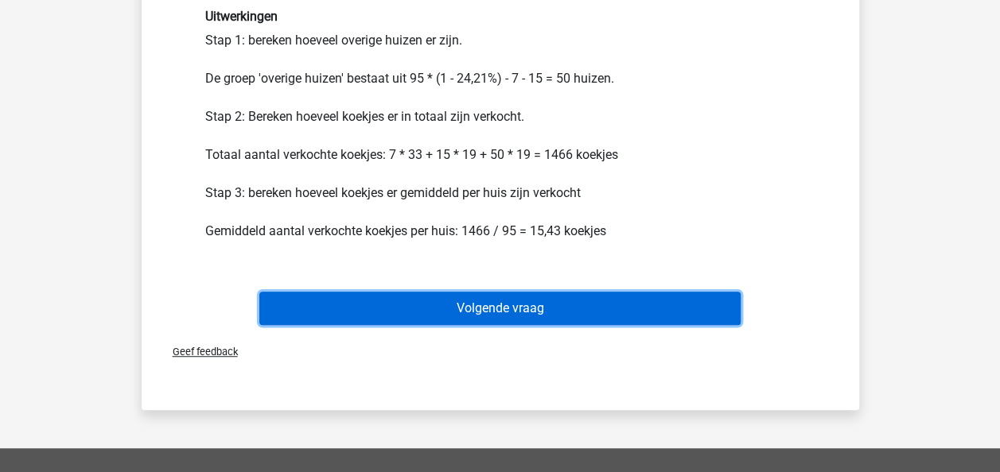
click at [507, 301] on button "Volgende vraag" at bounding box center [499, 308] width 481 height 33
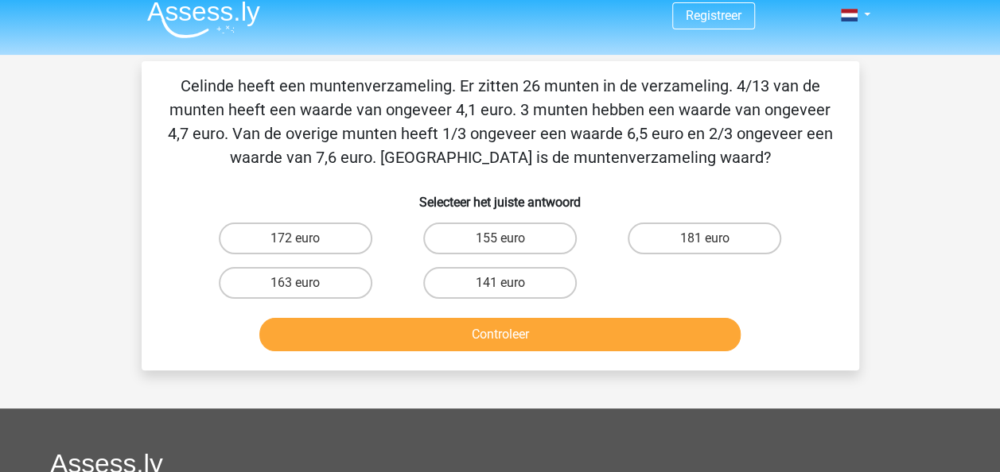
scroll to position [0, 0]
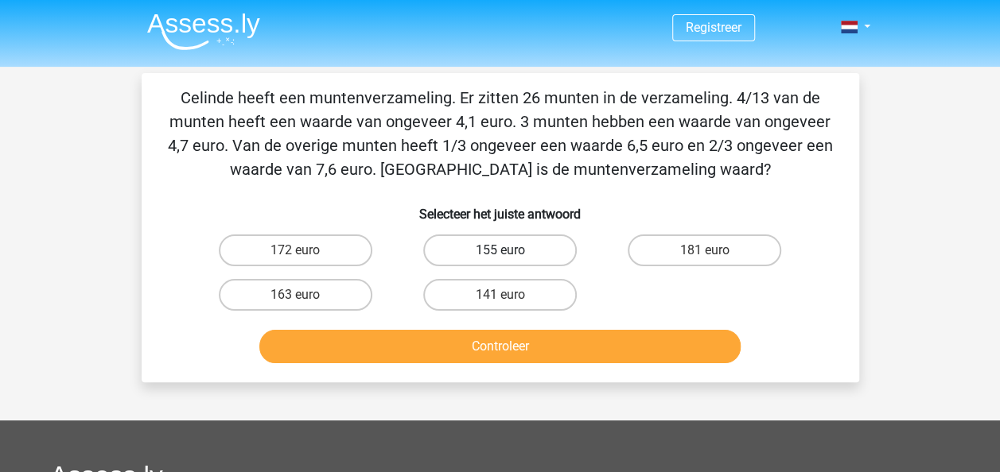
click at [512, 250] on label "155 euro" at bounding box center [499, 251] width 153 height 32
click at [510, 250] on input "155 euro" at bounding box center [504, 255] width 10 height 10
radio input "true"
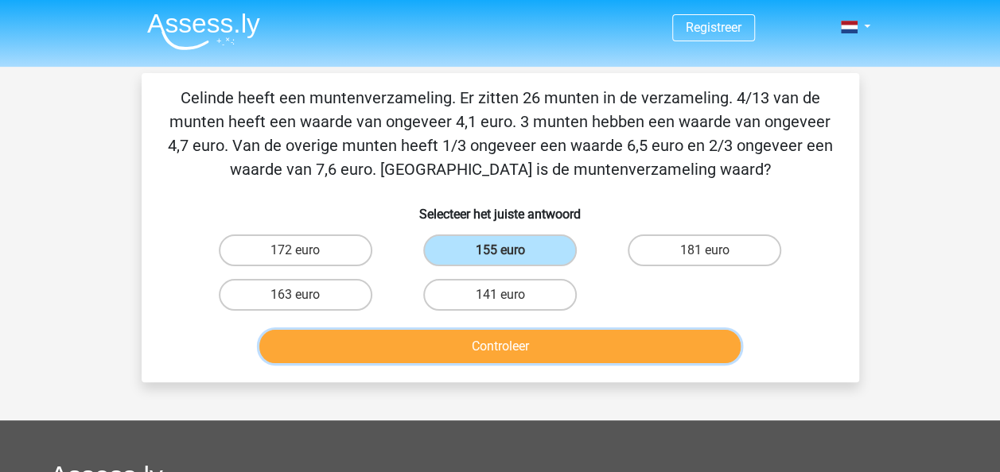
click at [520, 343] on button "Controleer" at bounding box center [499, 346] width 481 height 33
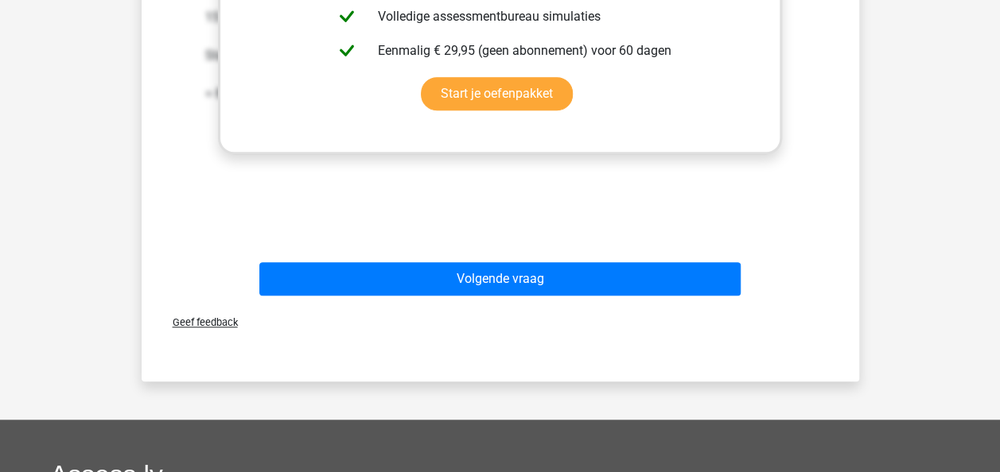
scroll to position [587, 0]
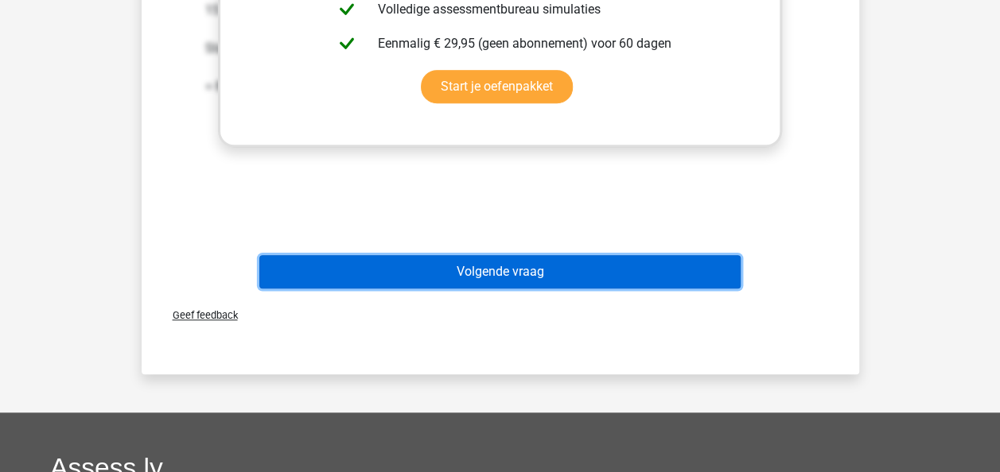
click at [579, 282] on button "Volgende vraag" at bounding box center [499, 271] width 481 height 33
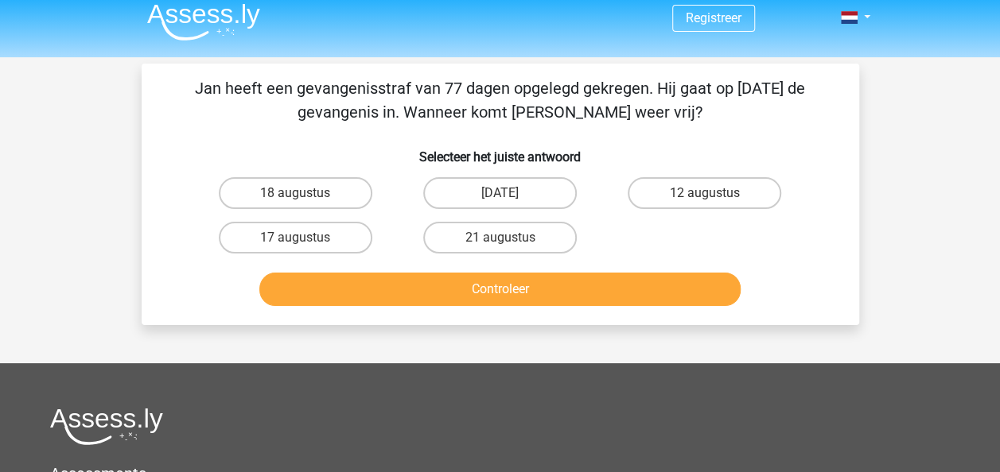
scroll to position [0, 0]
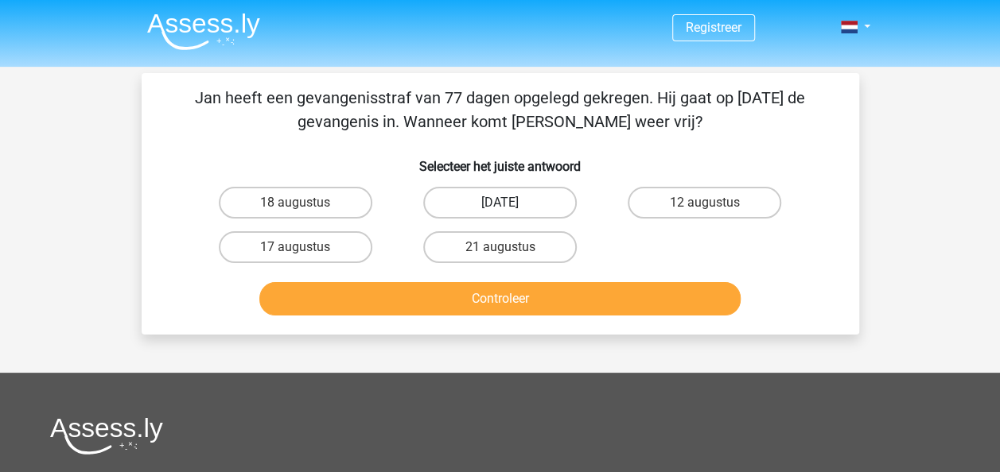
click at [525, 196] on label "13 augustus" at bounding box center [499, 203] width 153 height 32
click at [510, 203] on input "13 augustus" at bounding box center [504, 208] width 10 height 10
radio input "true"
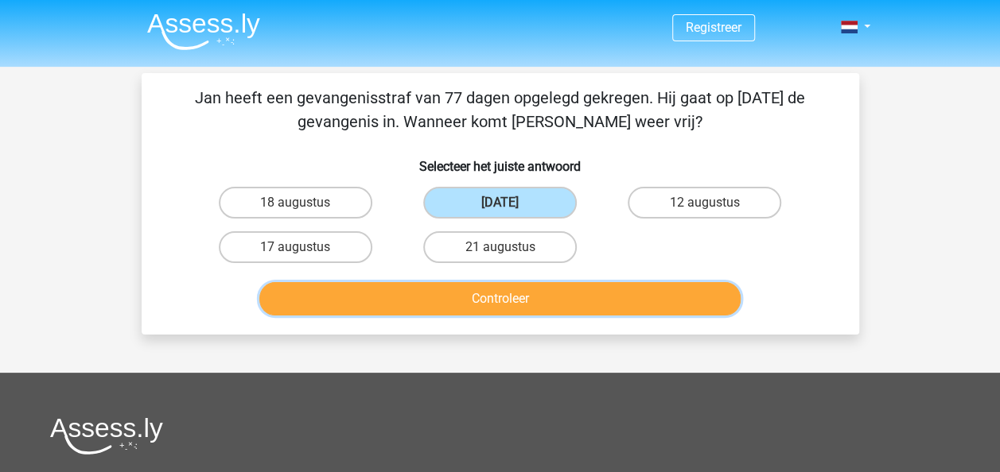
click at [560, 301] on button "Controleer" at bounding box center [499, 298] width 481 height 33
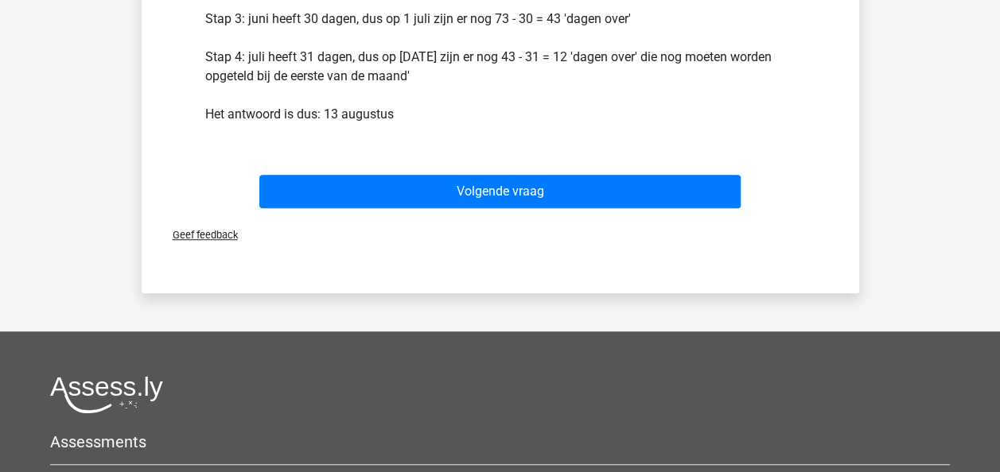
scroll to position [399, 0]
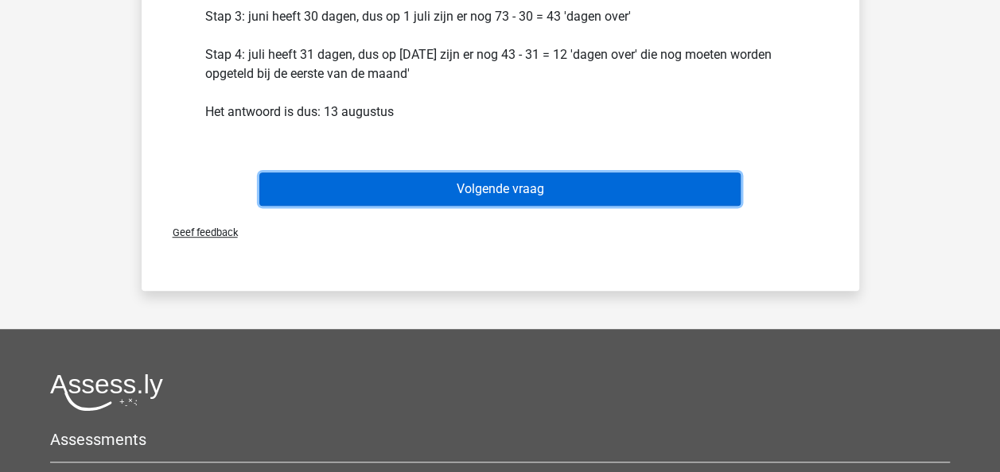
click at [534, 195] on button "Volgende vraag" at bounding box center [499, 189] width 481 height 33
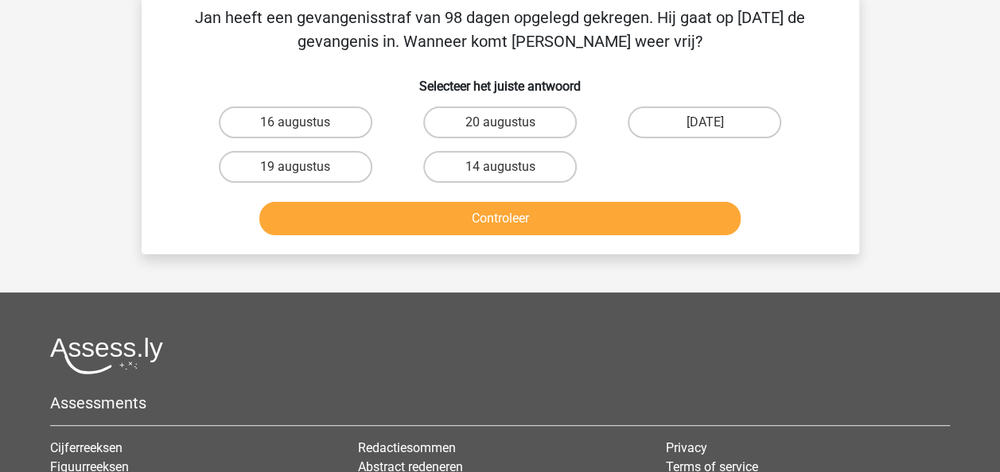
scroll to position [73, 0]
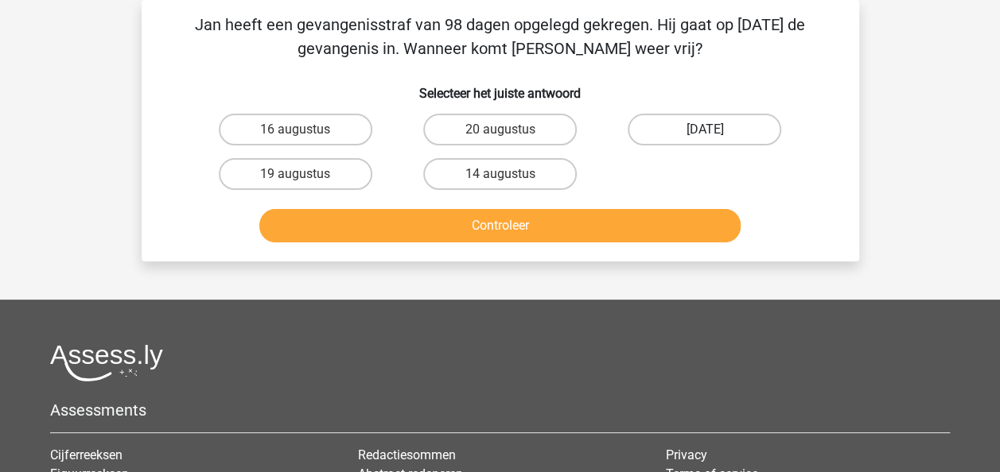
click at [727, 130] on label "22 augustus" at bounding box center [703, 130] width 153 height 32
click at [715, 130] on input "22 augustus" at bounding box center [710, 135] width 10 height 10
radio input "true"
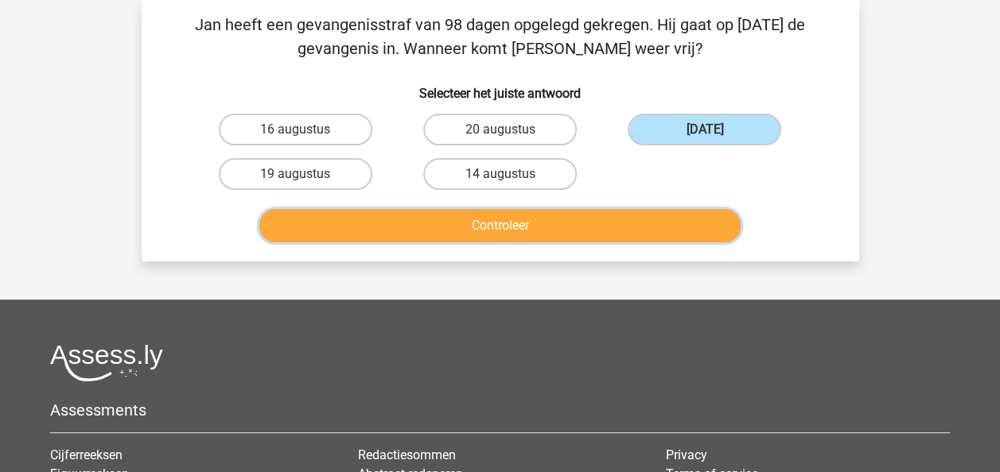
click at [671, 227] on button "Controleer" at bounding box center [499, 225] width 481 height 33
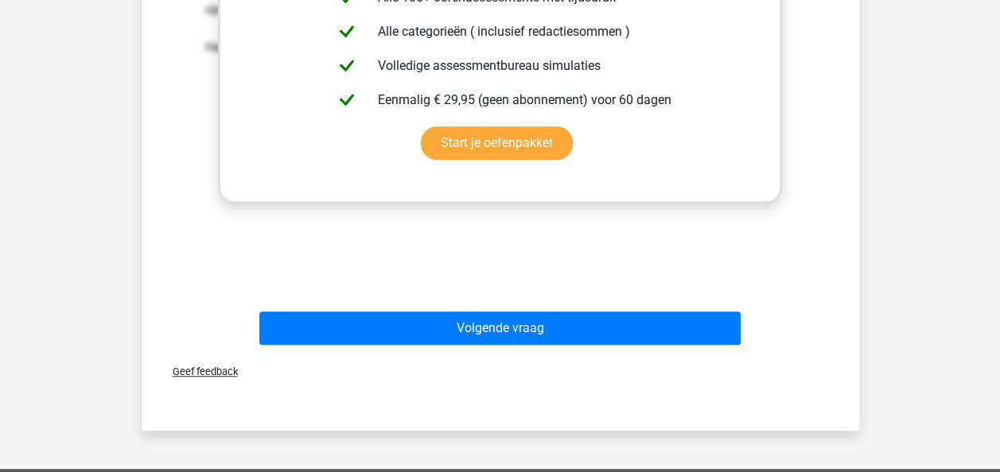
scroll to position [487, 0]
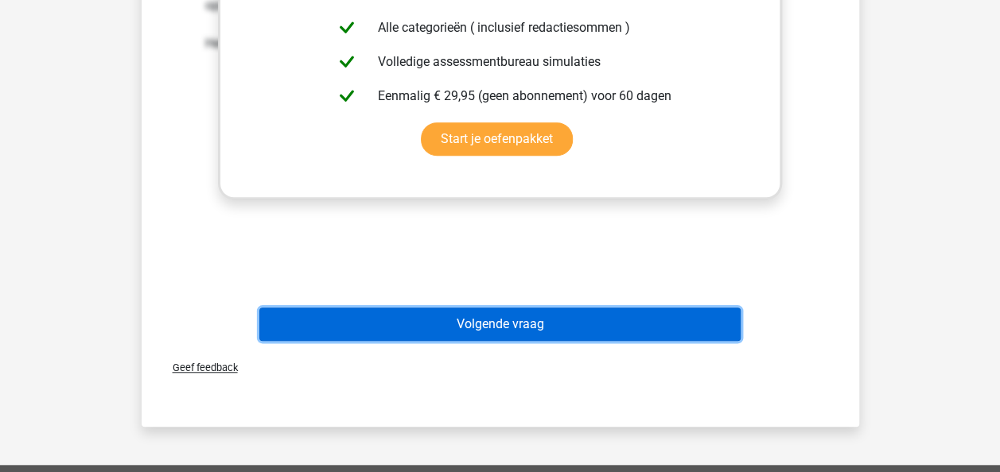
click at [595, 321] on button "Volgende vraag" at bounding box center [499, 324] width 481 height 33
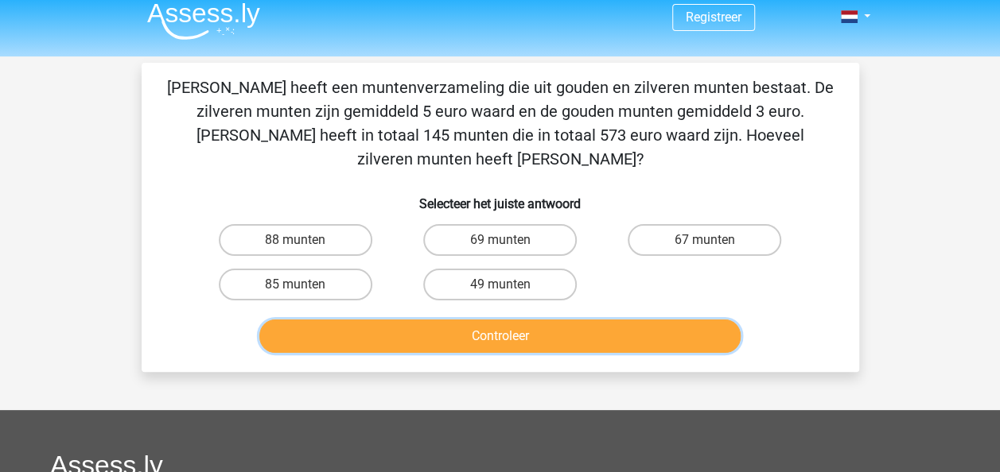
scroll to position [10, 0]
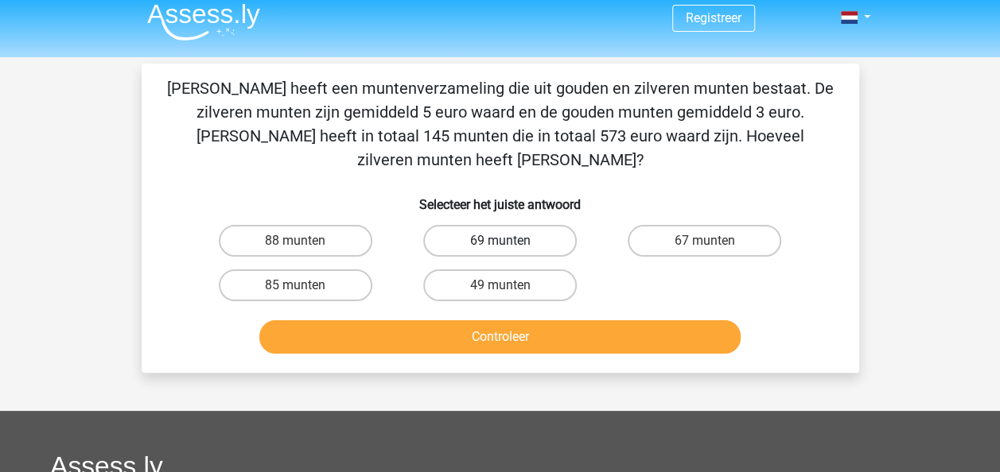
click at [533, 225] on label "69 munten" at bounding box center [499, 241] width 153 height 32
click at [510, 241] on input "69 munten" at bounding box center [504, 246] width 10 height 10
radio input "true"
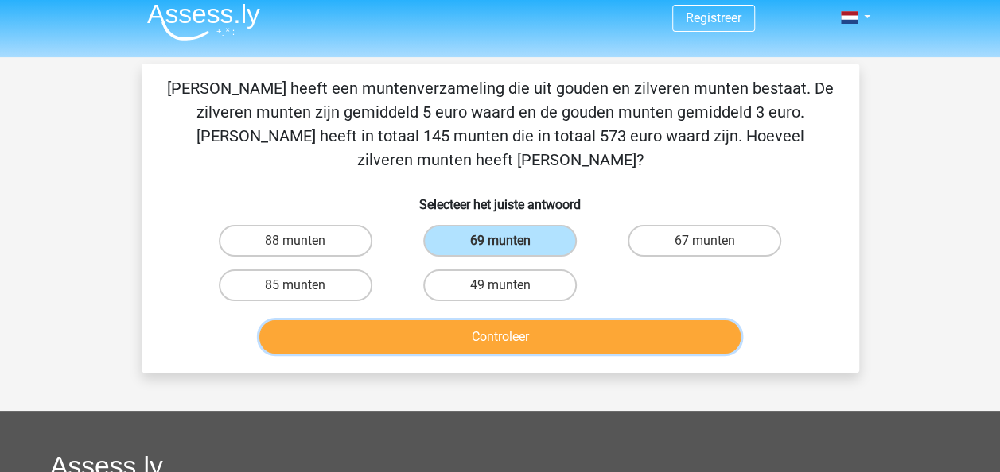
click at [548, 321] on button "Controleer" at bounding box center [499, 336] width 481 height 33
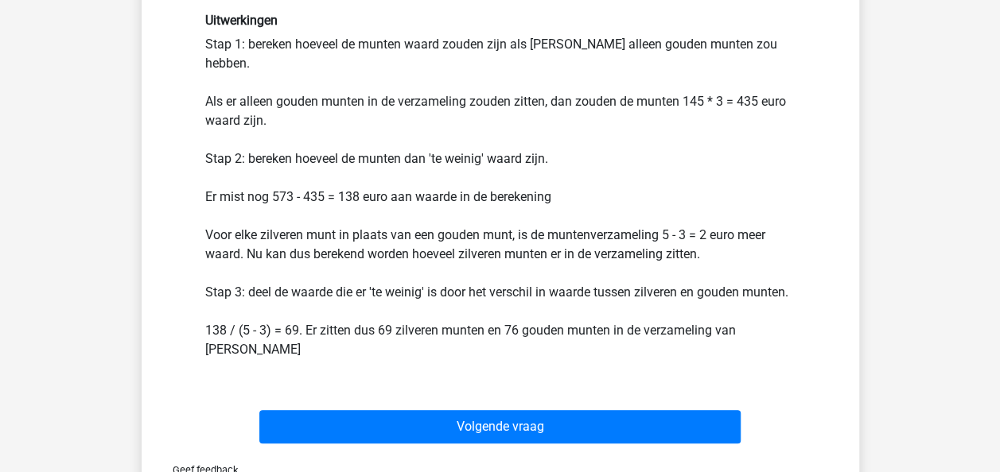
scroll to position [344, 0]
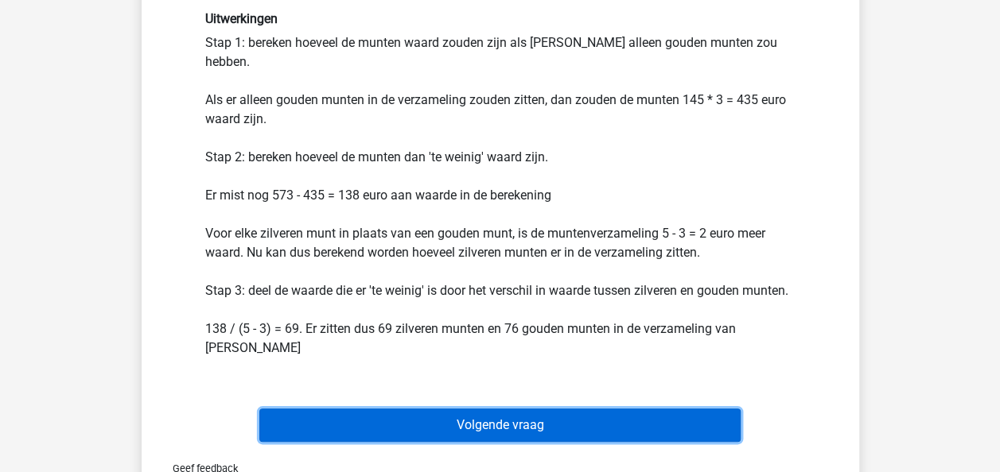
click at [482, 409] on button "Volgende vraag" at bounding box center [499, 425] width 481 height 33
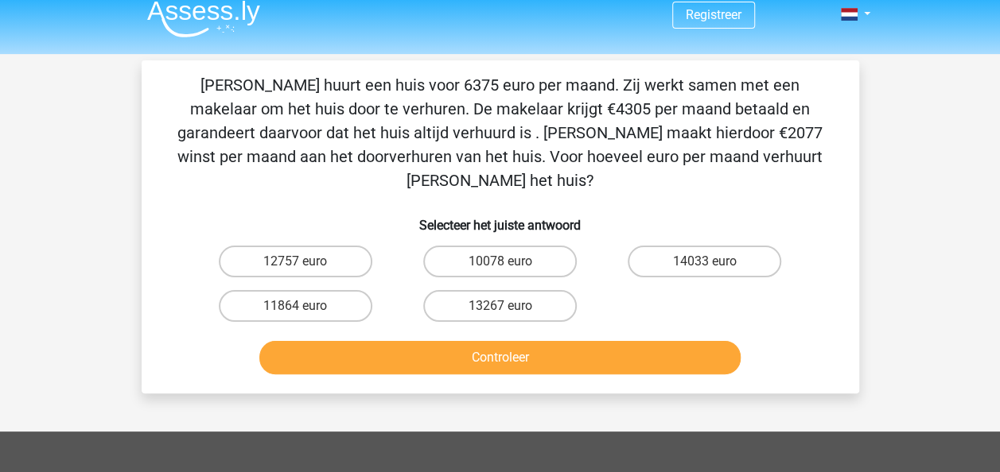
scroll to position [10, 0]
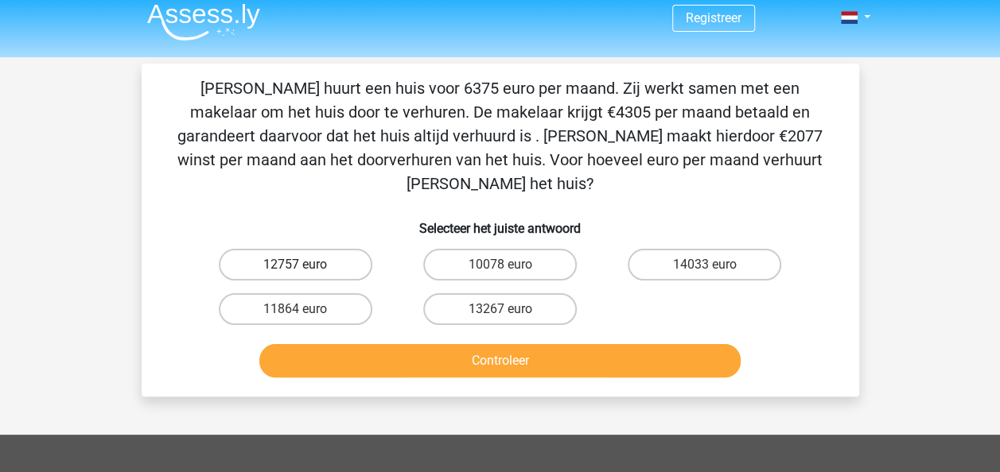
click at [324, 249] on label "12757 euro" at bounding box center [295, 265] width 153 height 32
click at [305, 265] on input "12757 euro" at bounding box center [300, 270] width 10 height 10
radio input "true"
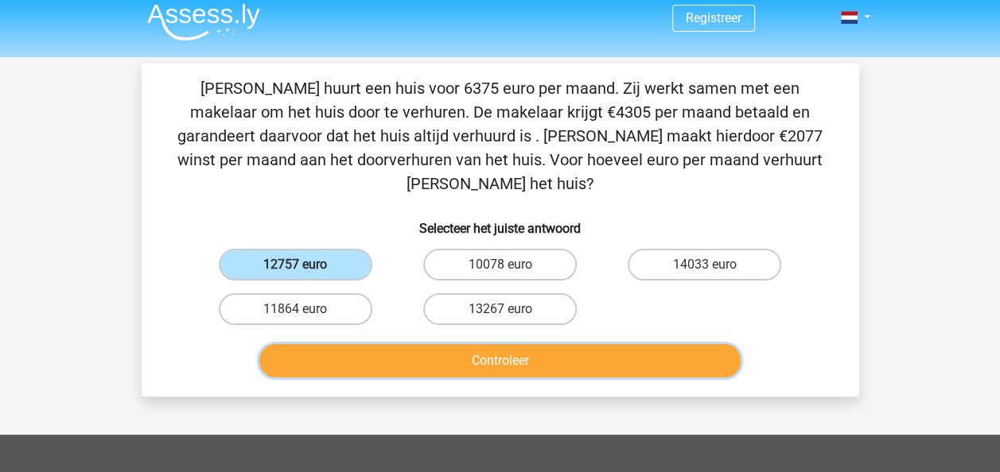
click at [393, 344] on button "Controleer" at bounding box center [499, 360] width 481 height 33
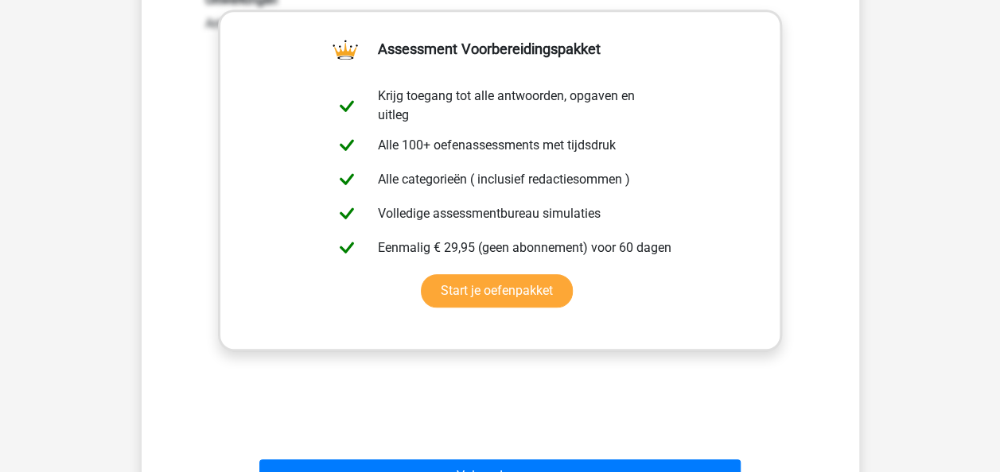
scroll to position [420, 0]
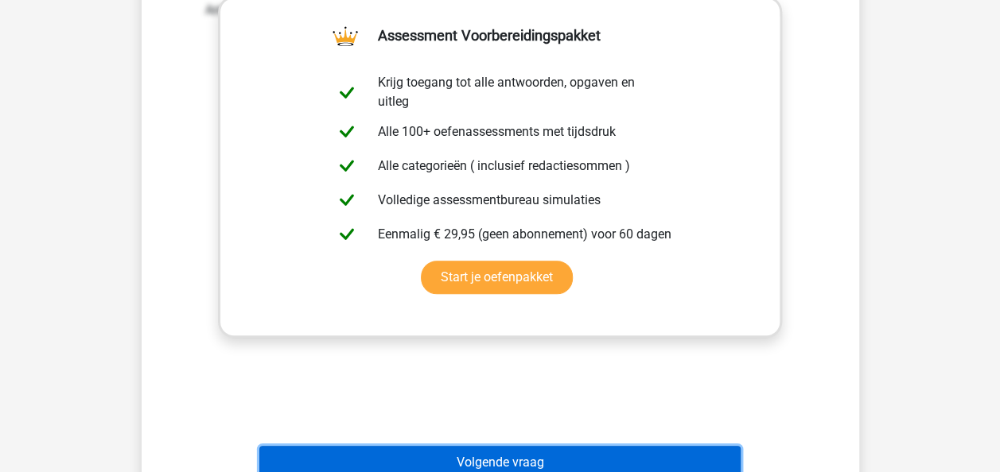
click at [582, 446] on button "Volgende vraag" at bounding box center [499, 462] width 481 height 33
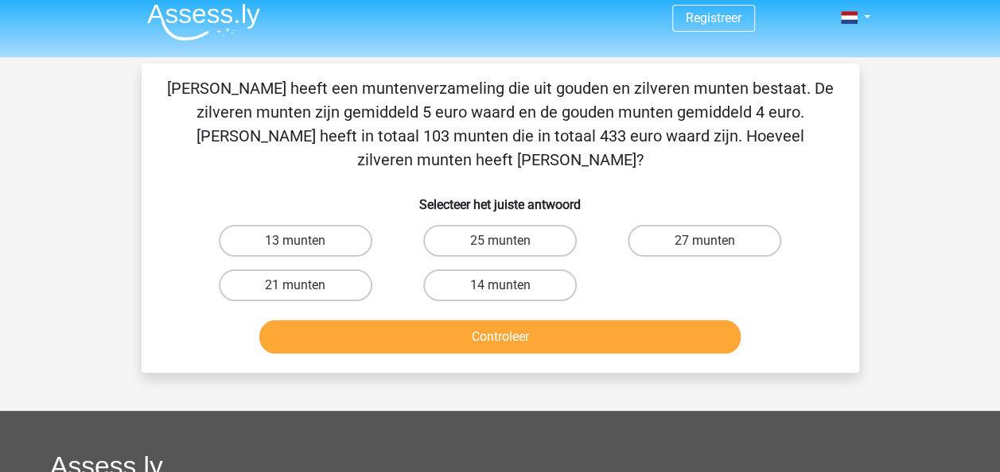
scroll to position [0, 0]
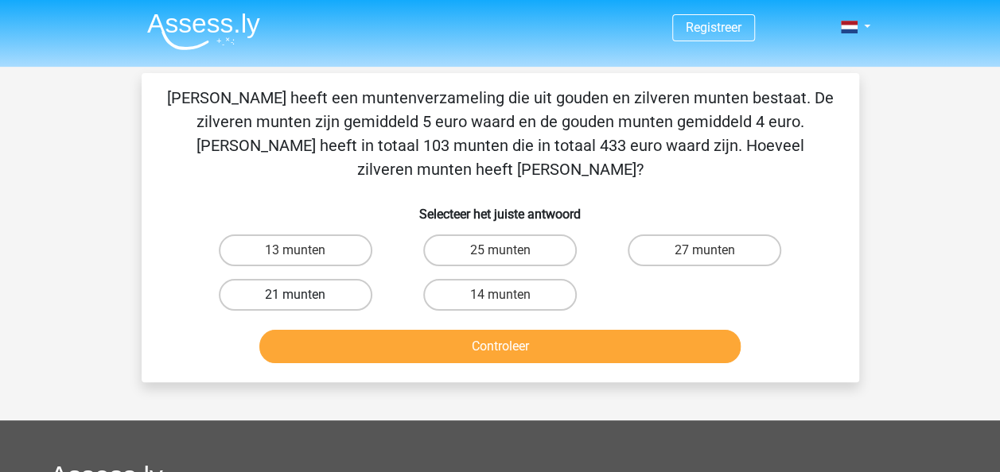
click at [298, 279] on label "21 munten" at bounding box center [295, 295] width 153 height 32
click at [298, 295] on input "21 munten" at bounding box center [300, 300] width 10 height 10
radio input "true"
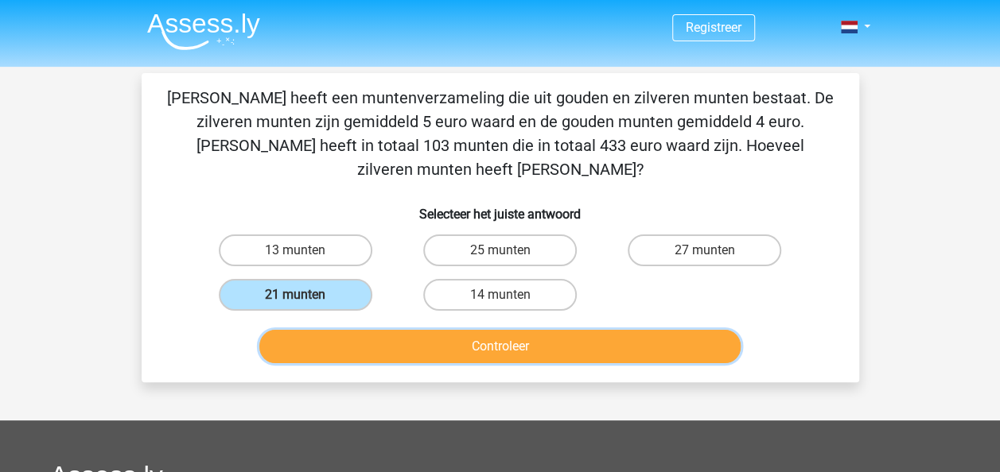
click at [372, 330] on button "Controleer" at bounding box center [499, 346] width 481 height 33
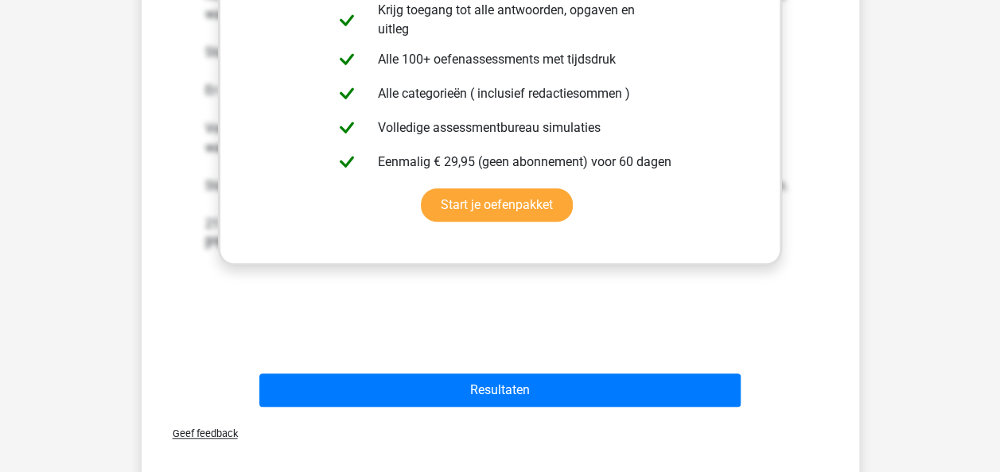
scroll to position [462, 0]
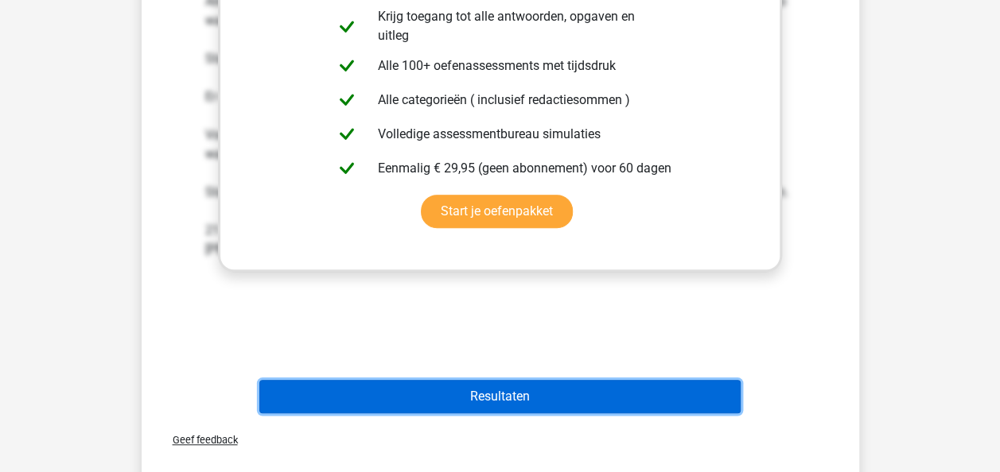
click at [526, 380] on button "Resultaten" at bounding box center [499, 396] width 481 height 33
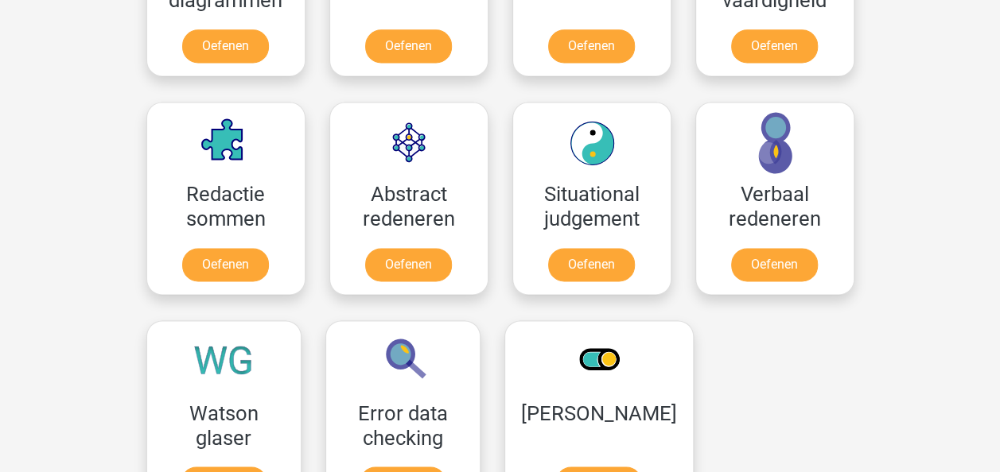
scroll to position [1113, 0]
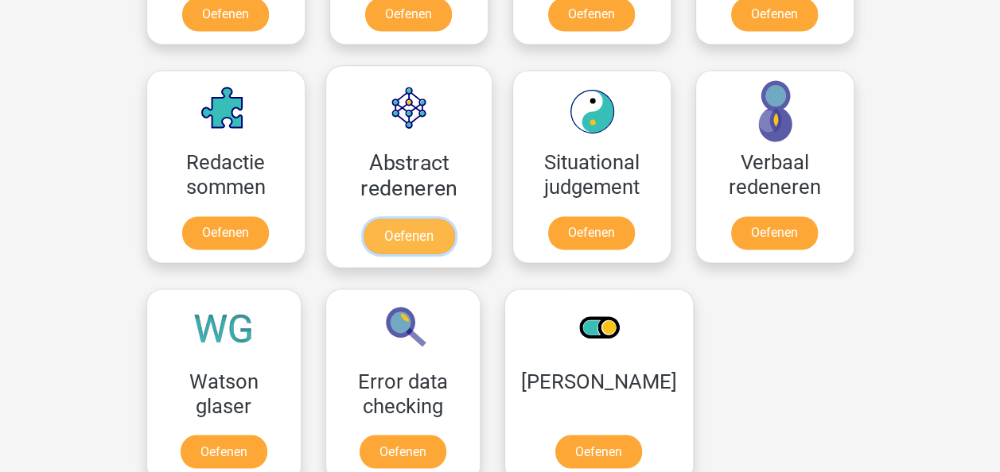
click at [425, 239] on link "Oefenen" at bounding box center [408, 236] width 91 height 35
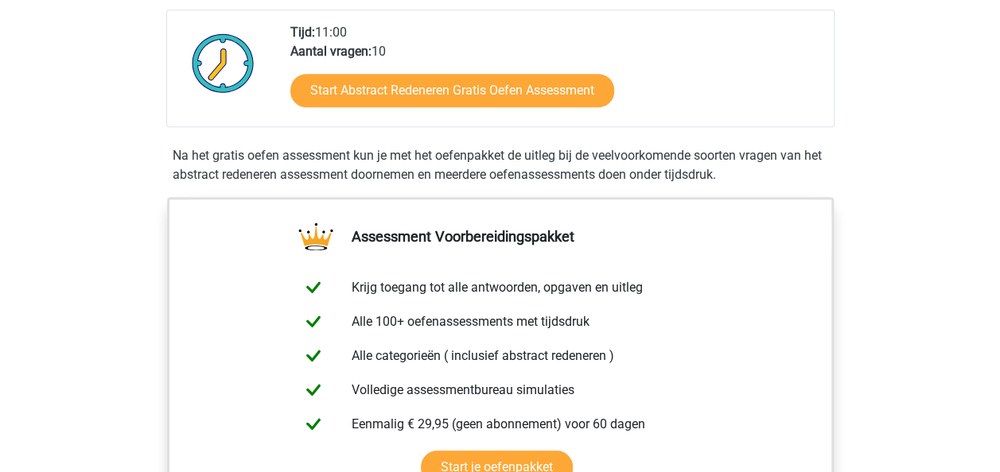
scroll to position [382, 0]
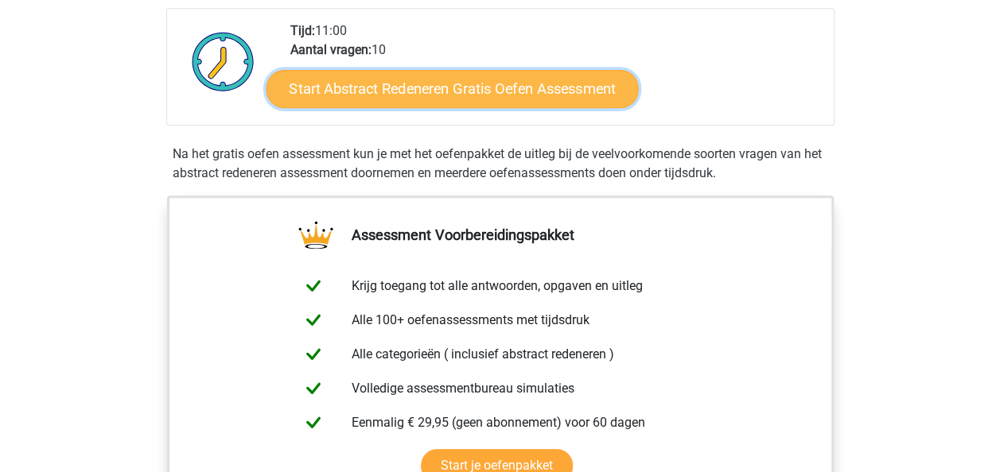
click at [535, 91] on link "Start Abstract Redeneren Gratis Oefen Assessment" at bounding box center [452, 88] width 372 height 38
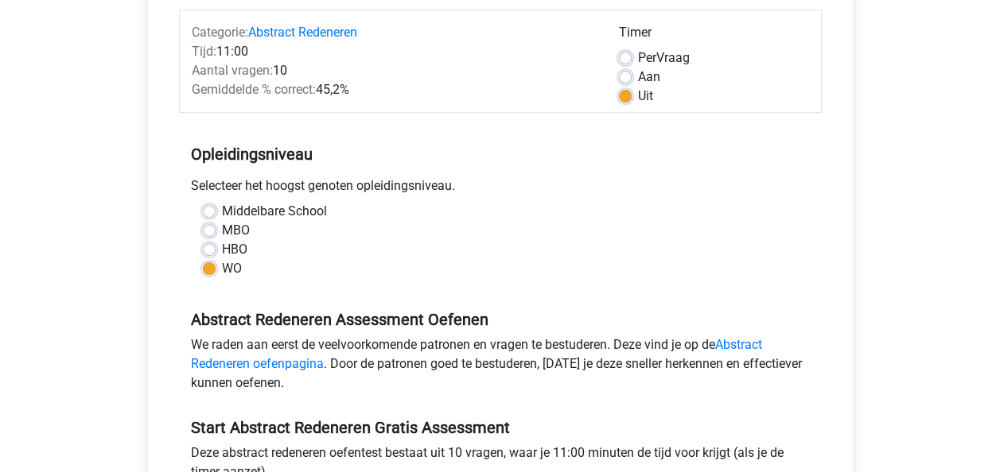
scroll to position [382, 0]
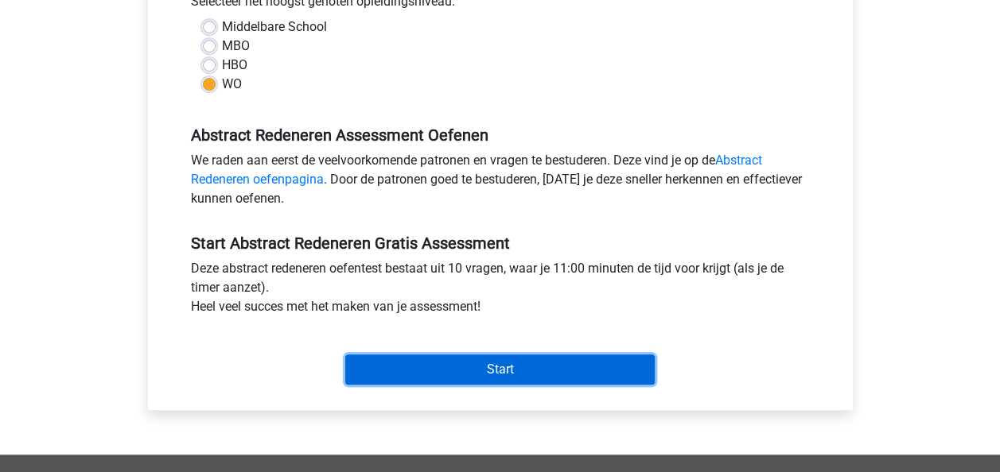
click at [490, 371] on input "Start" at bounding box center [499, 370] width 309 height 30
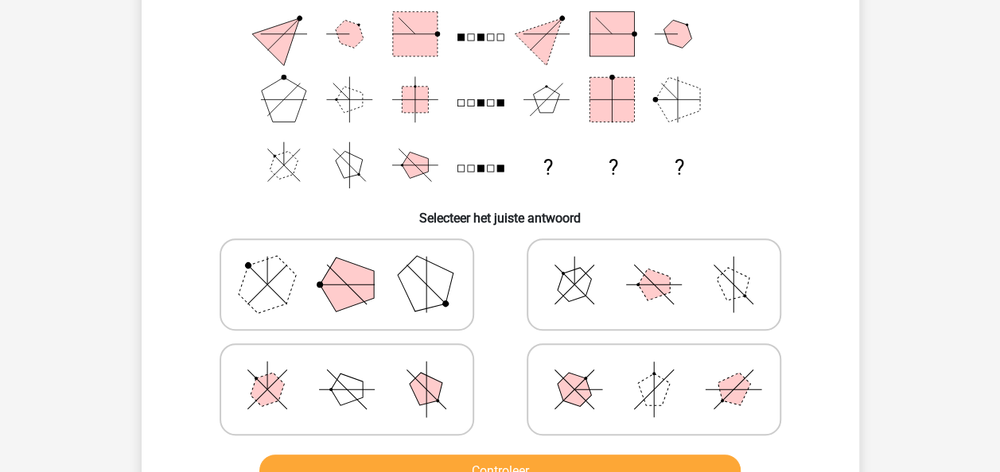
scroll to position [191, 0]
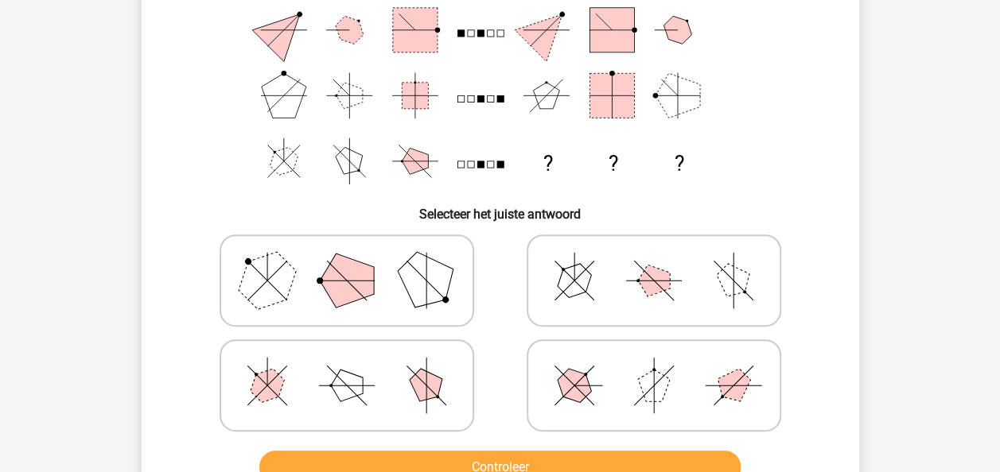
drag, startPoint x: 700, startPoint y: 278, endPoint x: 636, endPoint y: 286, distance: 64.1
click at [636, 286] on icon at bounding box center [653, 281] width 239 height 80
click at [654, 261] on input "radio" at bounding box center [659, 255] width 10 height 10
radio input "true"
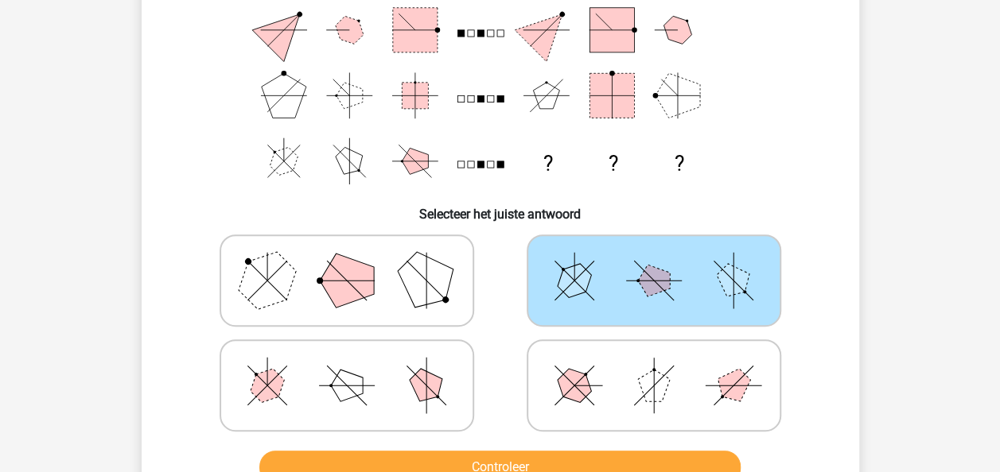
click at [421, 350] on icon at bounding box center [346, 386] width 239 height 80
click at [357, 355] on input "radio" at bounding box center [352, 360] width 10 height 10
radio input "true"
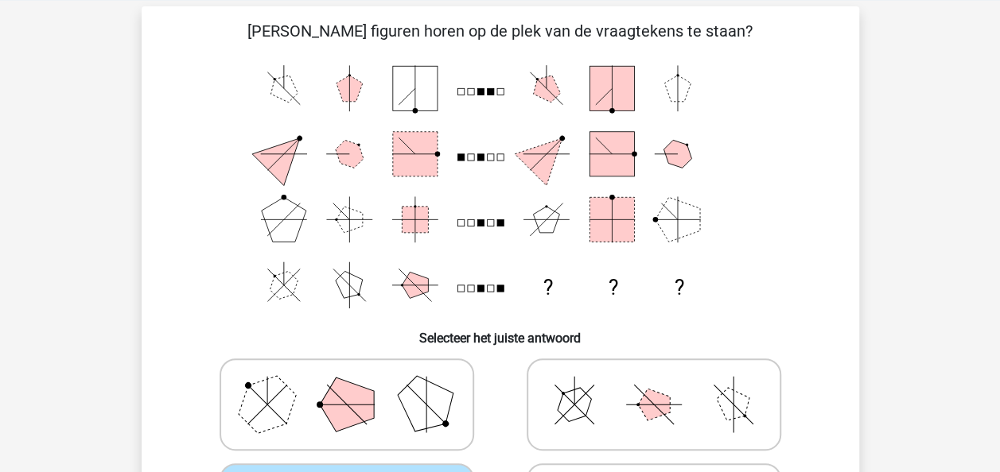
scroll to position [73, 0]
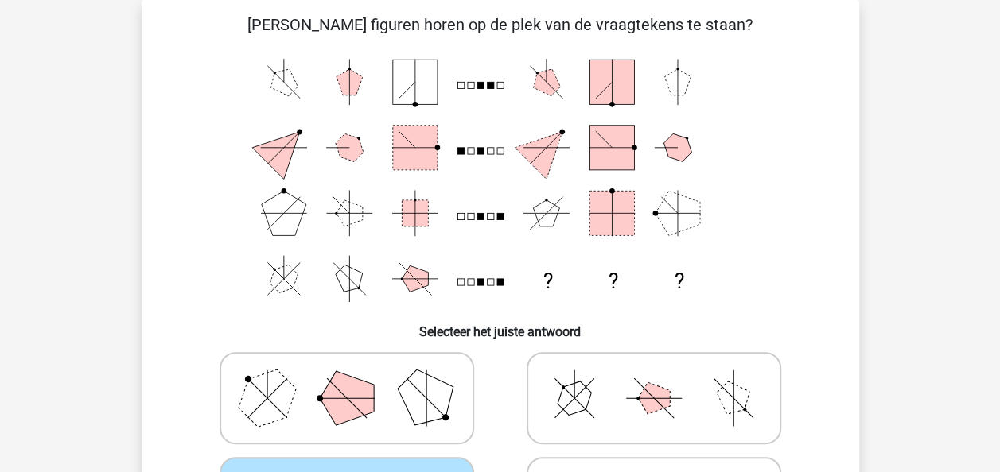
click at [727, 383] on polygon at bounding box center [732, 398] width 45 height 45
click at [664, 379] on input "radio" at bounding box center [659, 373] width 10 height 10
radio input "true"
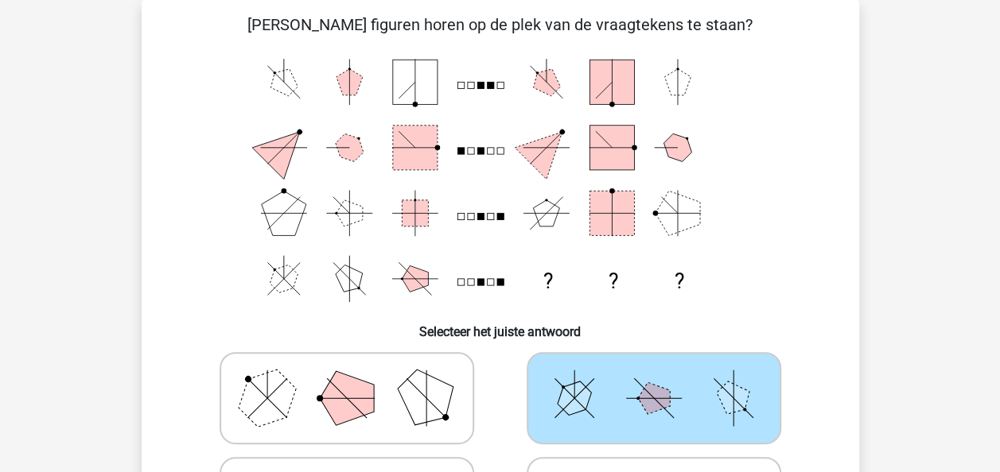
click at [347, 472] on input "radio" at bounding box center [352, 478] width 10 height 10
radio input "true"
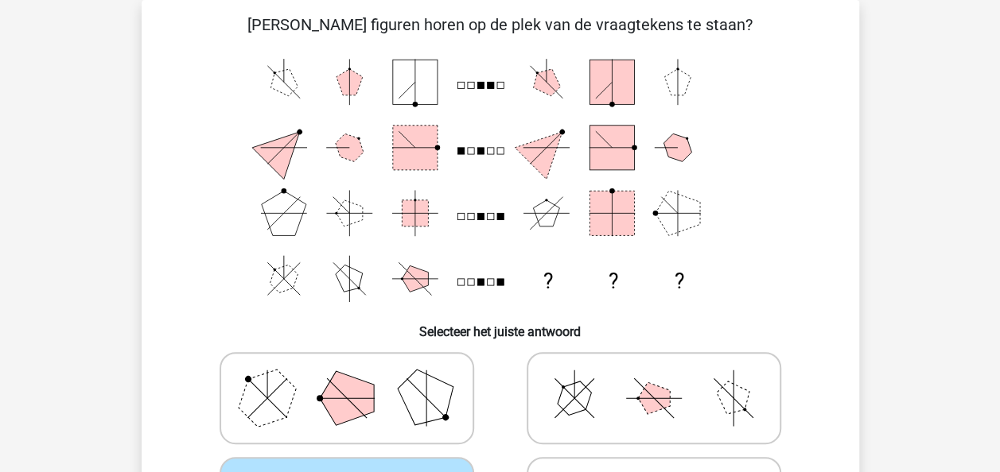
scroll to position [315, 0]
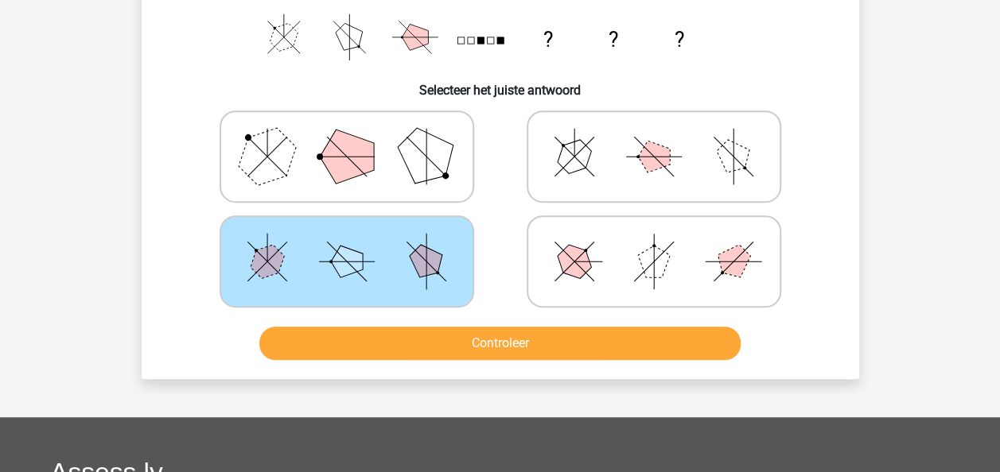
click at [678, 157] on line at bounding box center [654, 157] width 56 height 0
click at [664, 137] on input "radio" at bounding box center [659, 131] width 10 height 10
radio input "true"
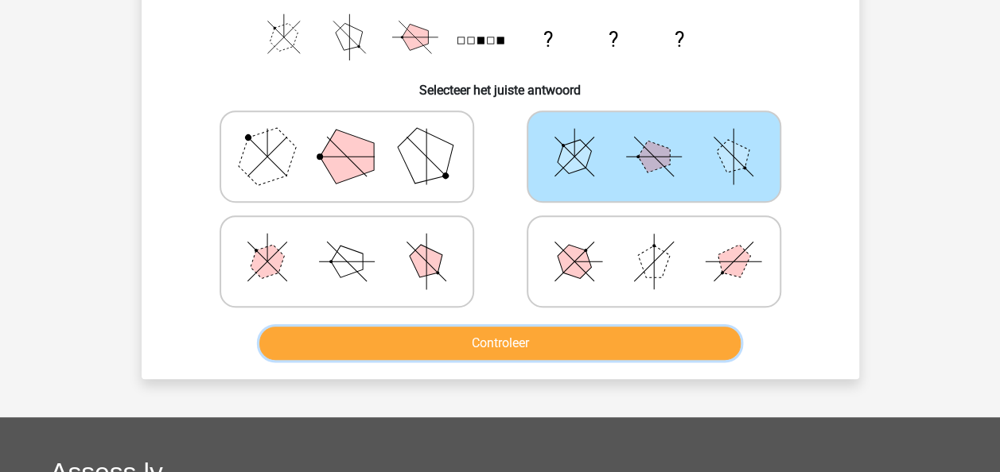
click at [487, 355] on button "Controleer" at bounding box center [499, 343] width 481 height 33
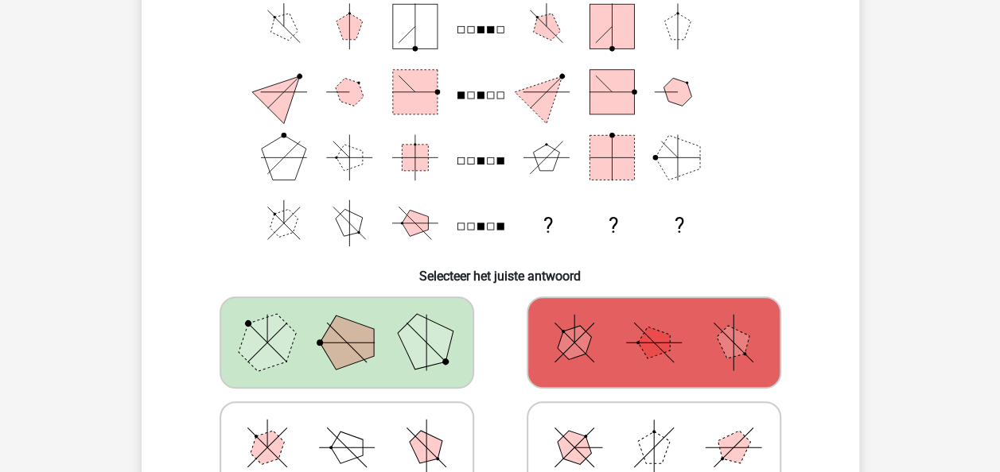
scroll to position [126, 0]
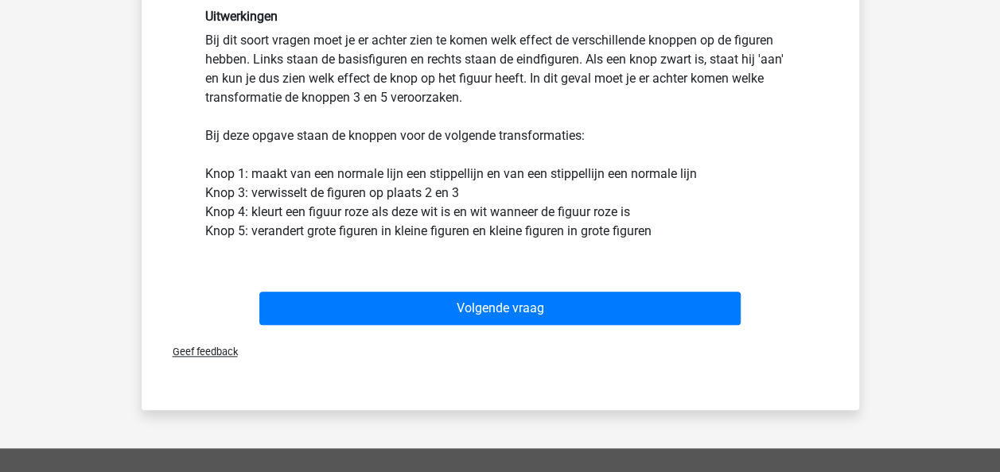
scroll to position [674, 0]
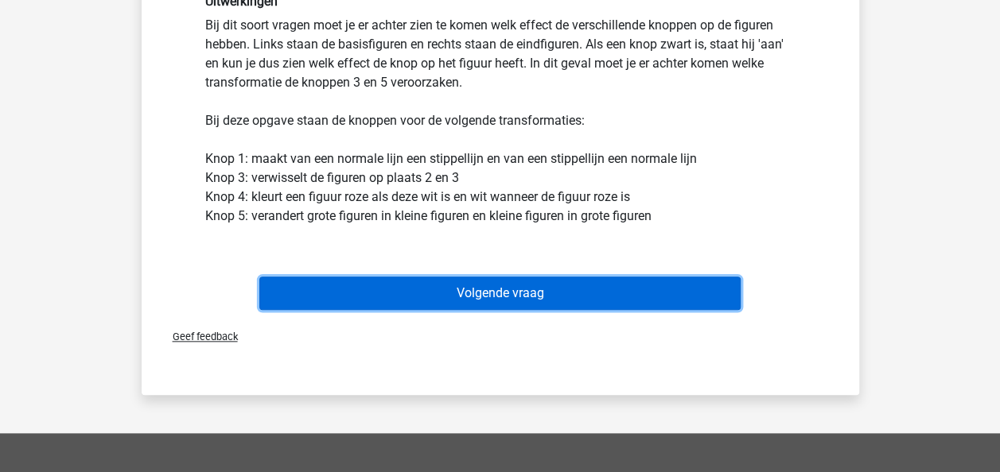
click at [574, 292] on button "Volgende vraag" at bounding box center [499, 293] width 481 height 33
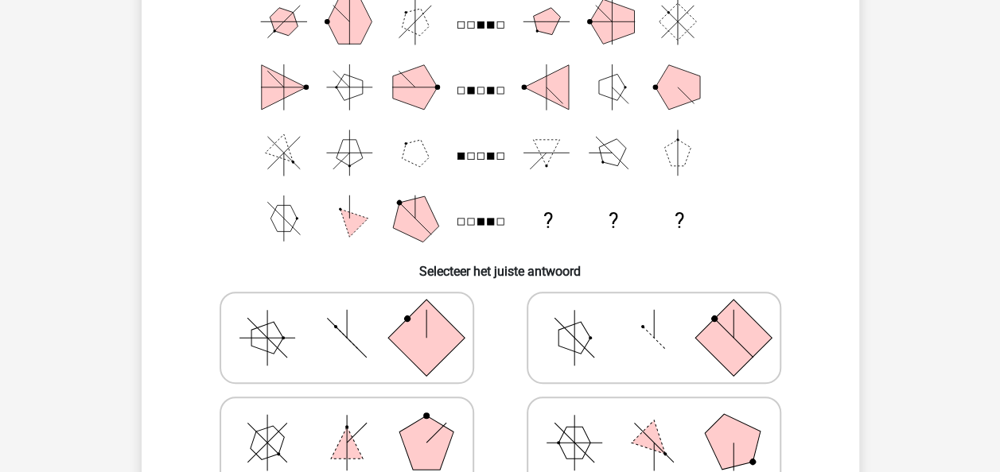
scroll to position [102, 0]
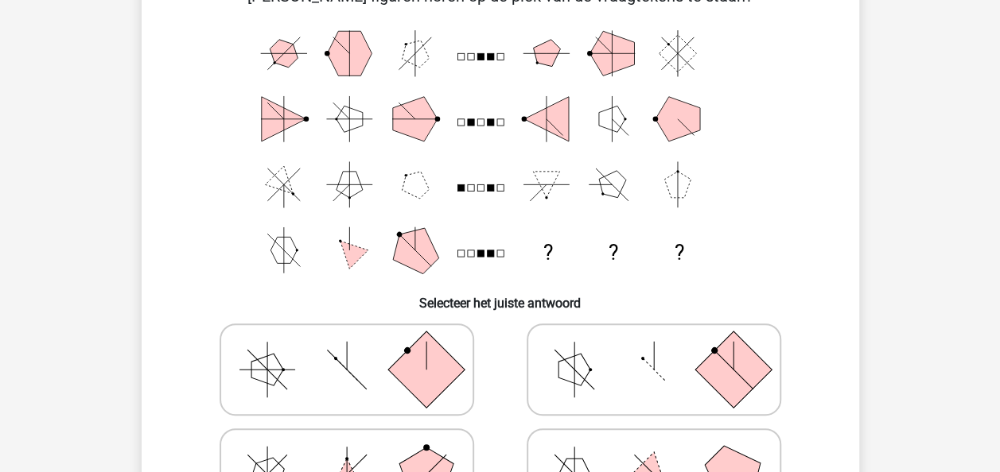
click at [658, 361] on icon at bounding box center [653, 370] width 239 height 80
click at [658, 350] on input "radio" at bounding box center [659, 345] width 10 height 10
radio input "true"
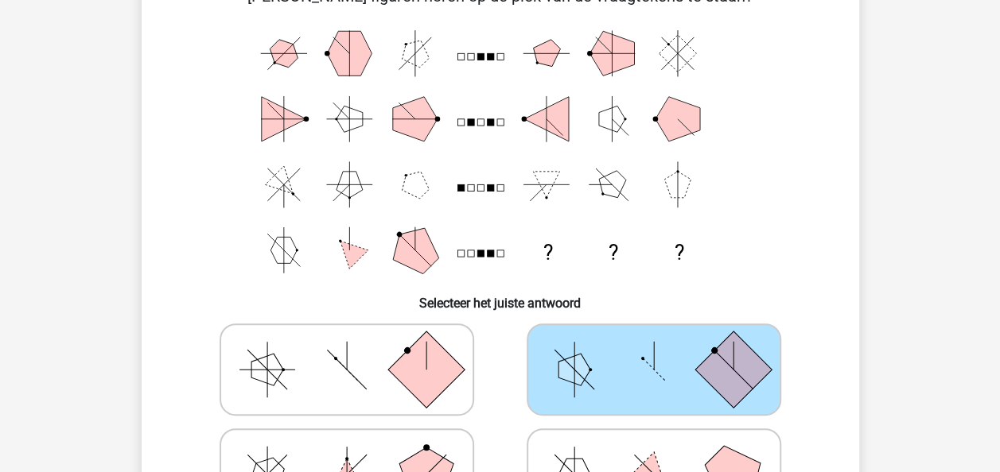
click at [658, 361] on icon at bounding box center [653, 370] width 239 height 80
click at [658, 350] on input "radio" at bounding box center [659, 345] width 10 height 10
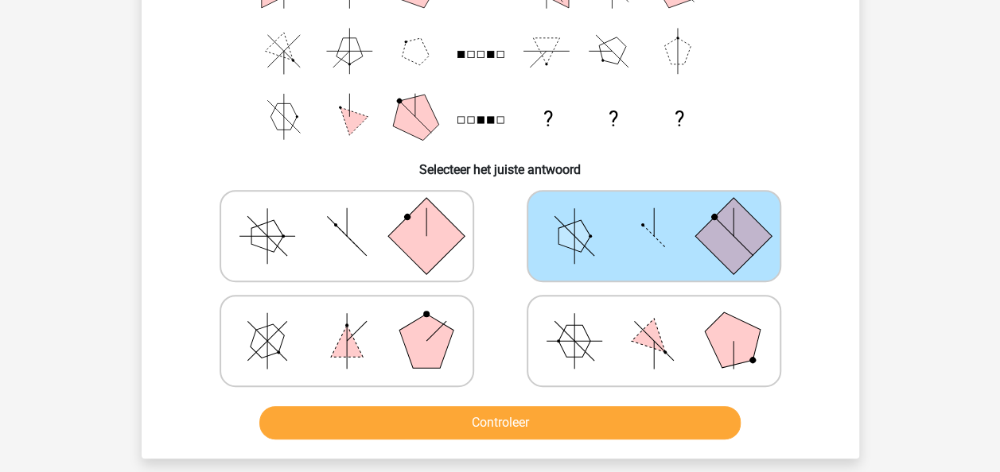
scroll to position [236, 0]
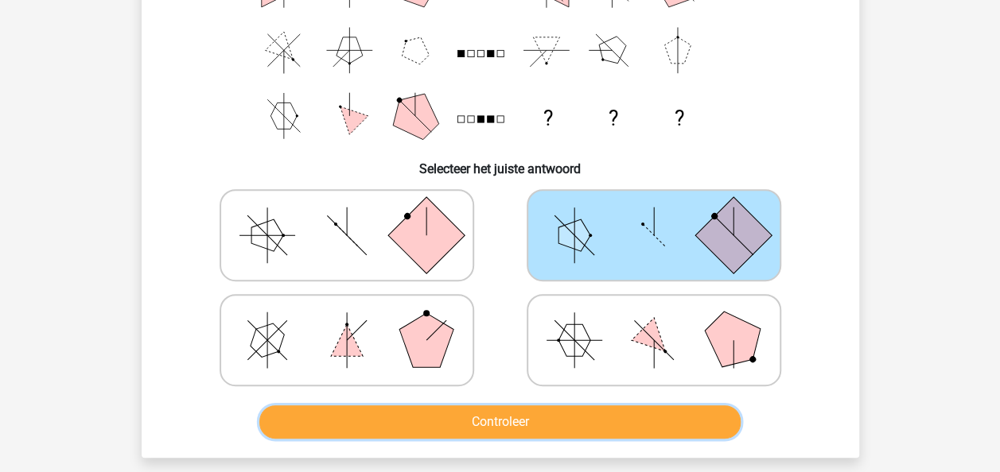
click at [611, 429] on button "Controleer" at bounding box center [499, 422] width 481 height 33
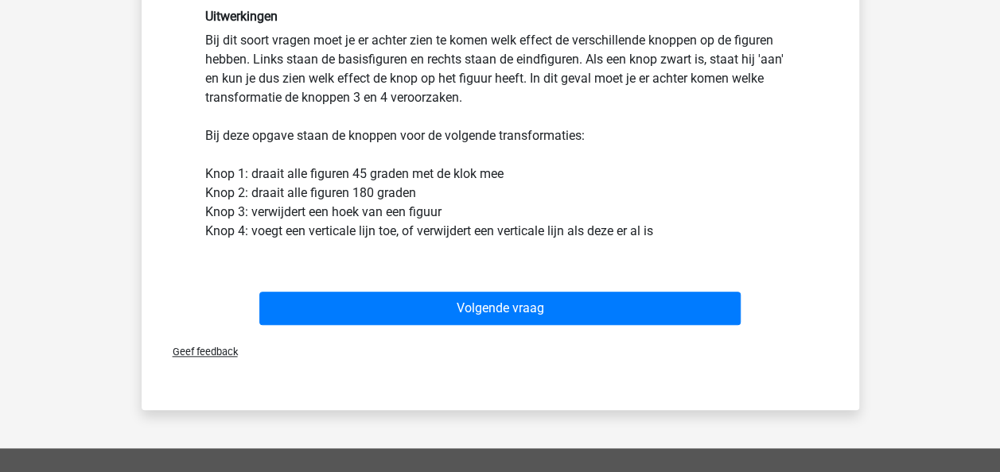
scroll to position [675, 0]
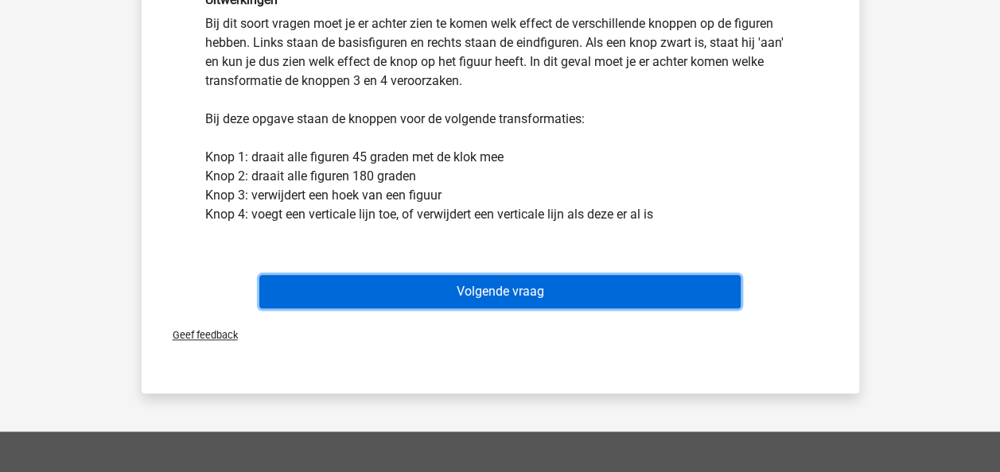
click at [692, 282] on button "Volgende vraag" at bounding box center [499, 291] width 481 height 33
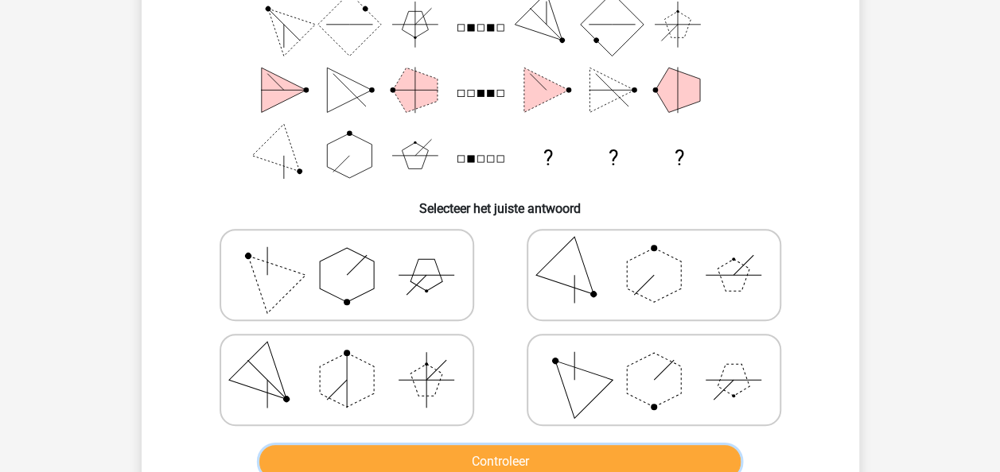
scroll to position [200, 0]
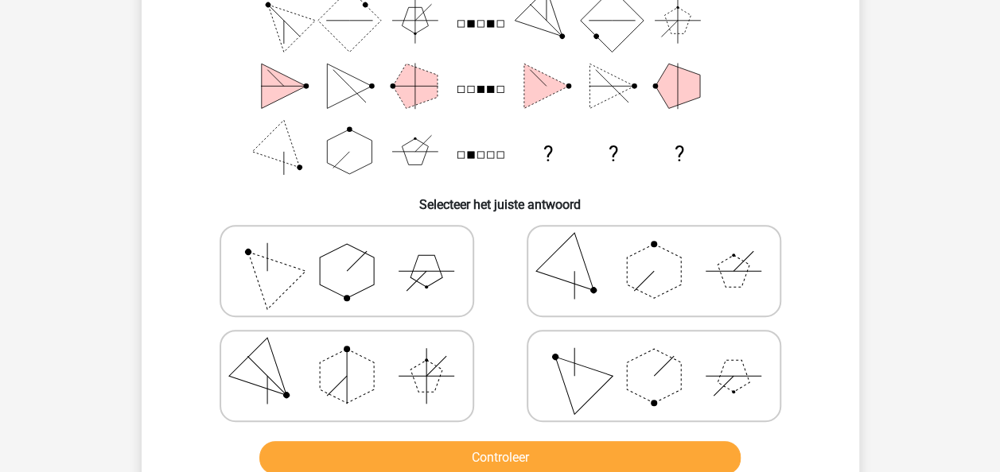
click at [407, 257] on icon at bounding box center [346, 271] width 239 height 80
click at [357, 251] on input "radio" at bounding box center [352, 246] width 10 height 10
radio input "true"
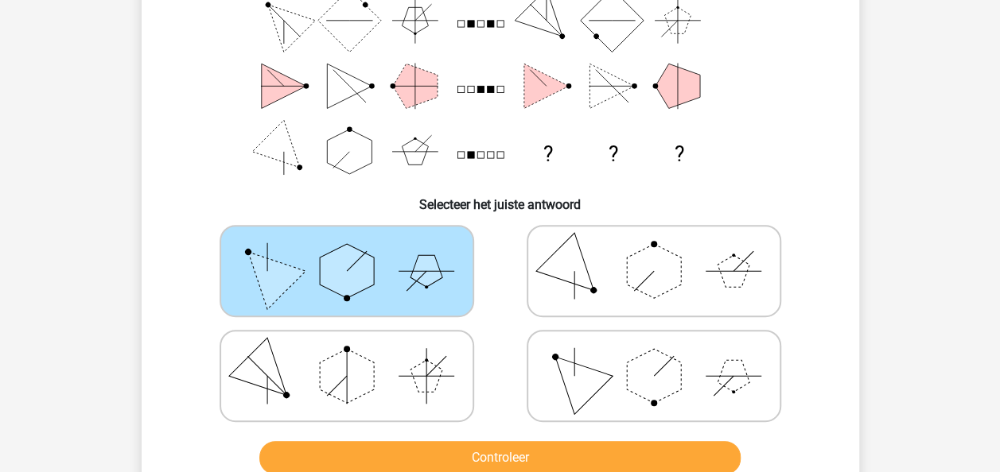
scroll to position [613, 0]
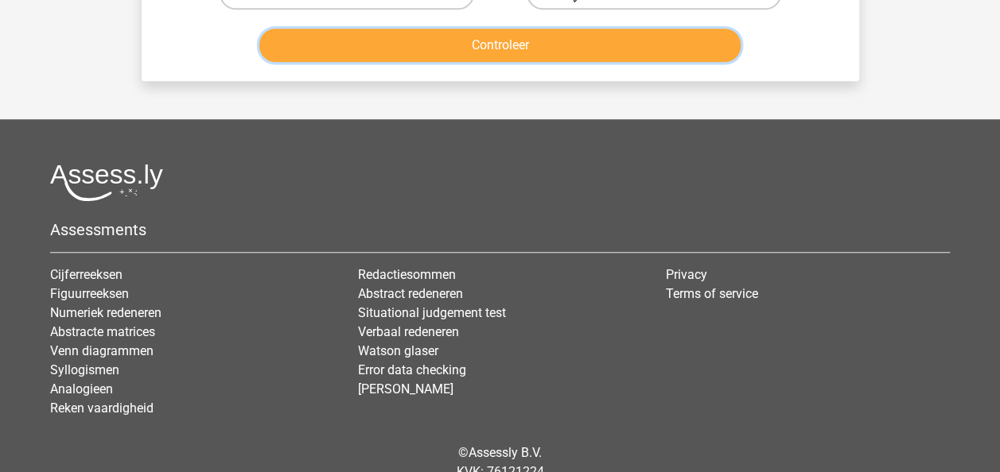
click at [581, 54] on button "Controleer" at bounding box center [499, 45] width 481 height 33
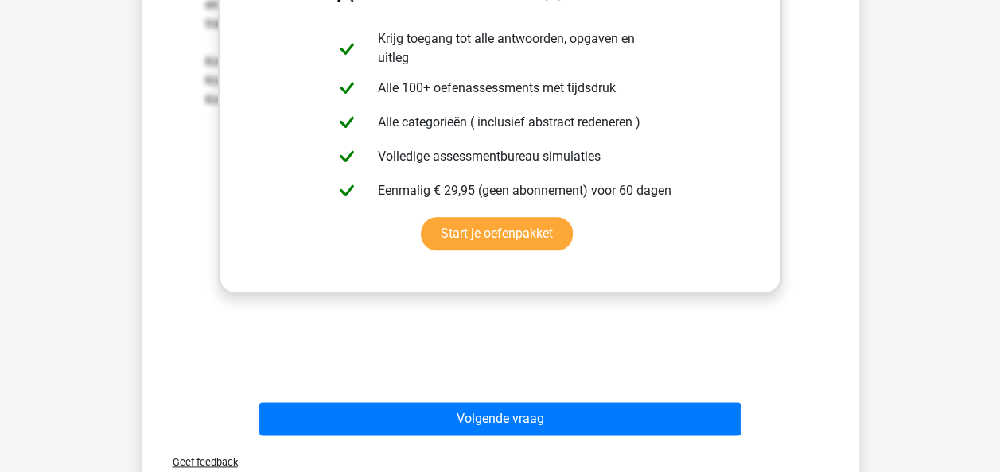
scroll to position [763, 0]
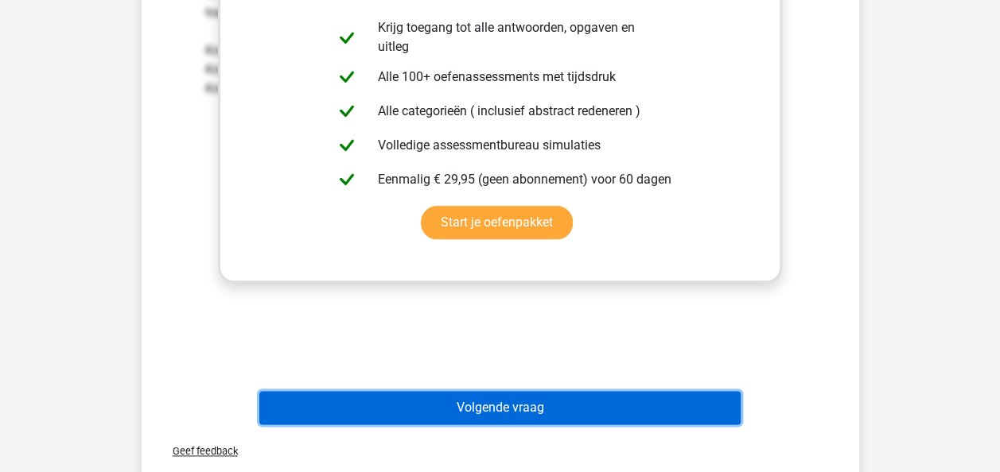
click at [620, 405] on button "Volgende vraag" at bounding box center [499, 407] width 481 height 33
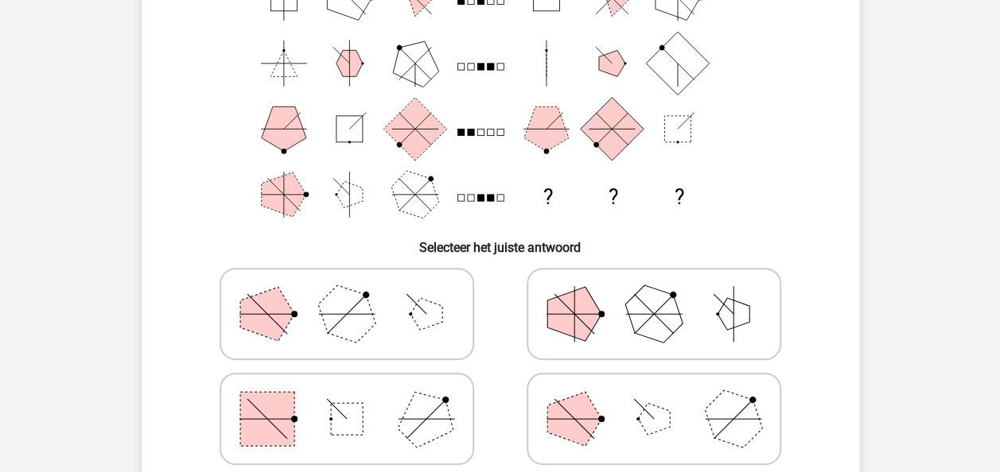
scroll to position [159, 0]
click at [433, 422] on polygon at bounding box center [425, 417] width 76 height 76
click at [357, 398] on input "radio" at bounding box center [352, 392] width 10 height 10
radio input "true"
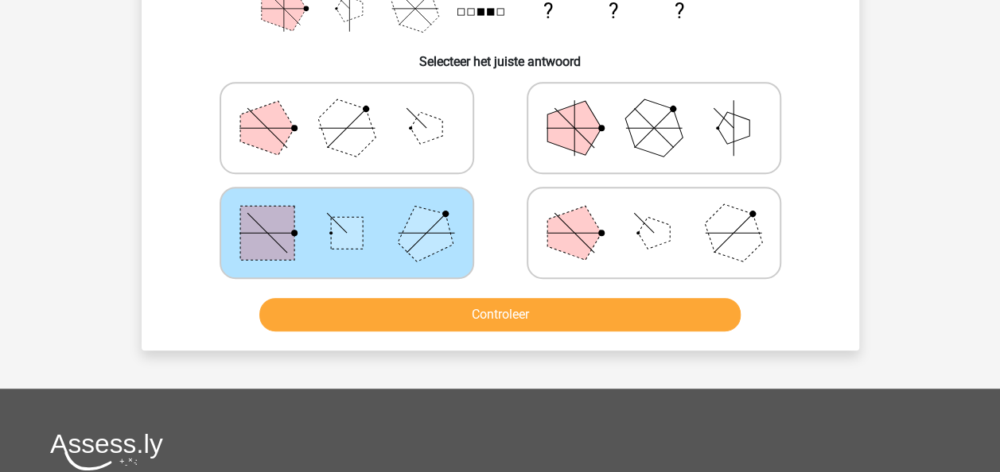
scroll to position [349, 0]
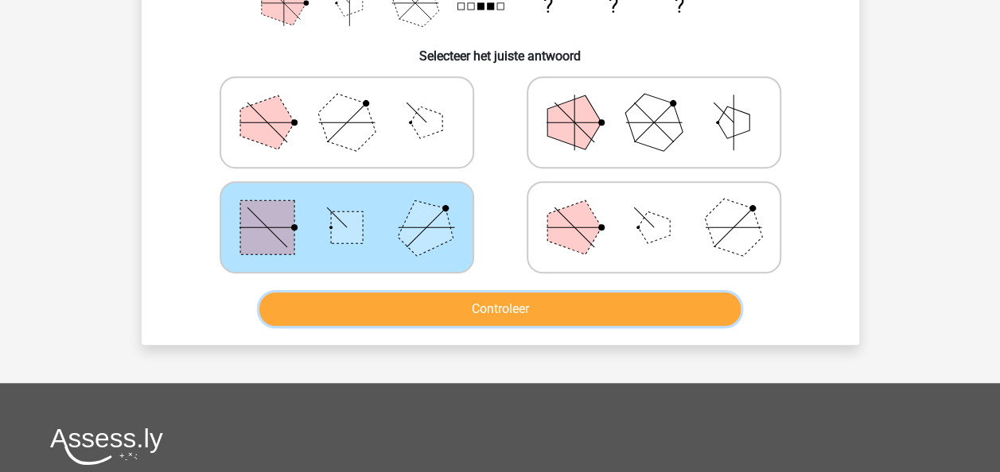
click at [613, 315] on button "Controleer" at bounding box center [499, 309] width 481 height 33
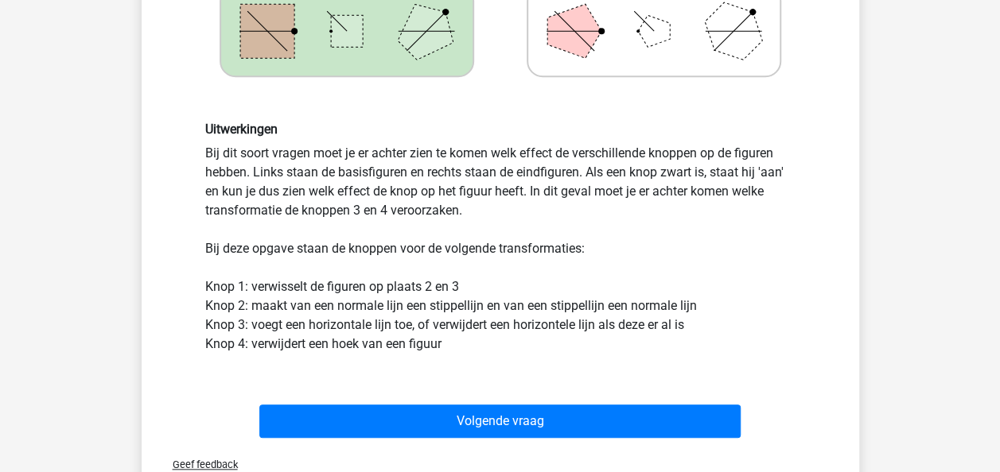
scroll to position [548, 0]
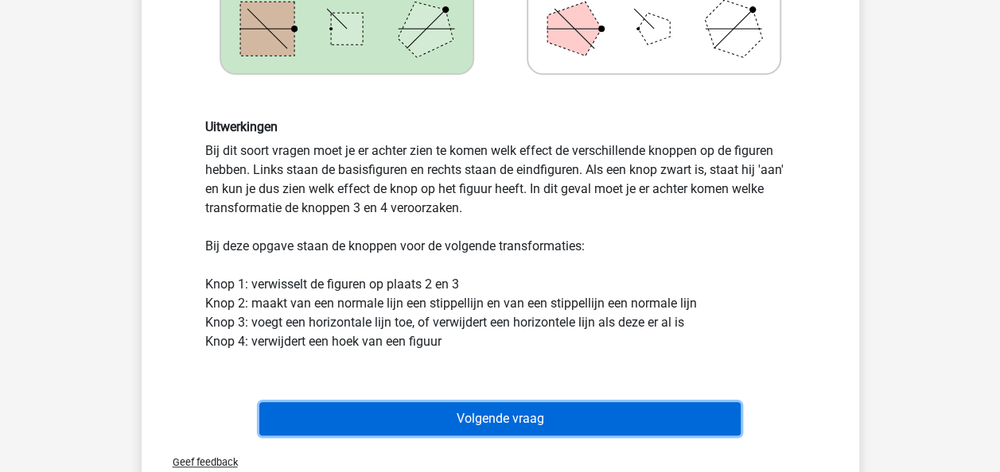
click at [482, 405] on button "Volgende vraag" at bounding box center [499, 418] width 481 height 33
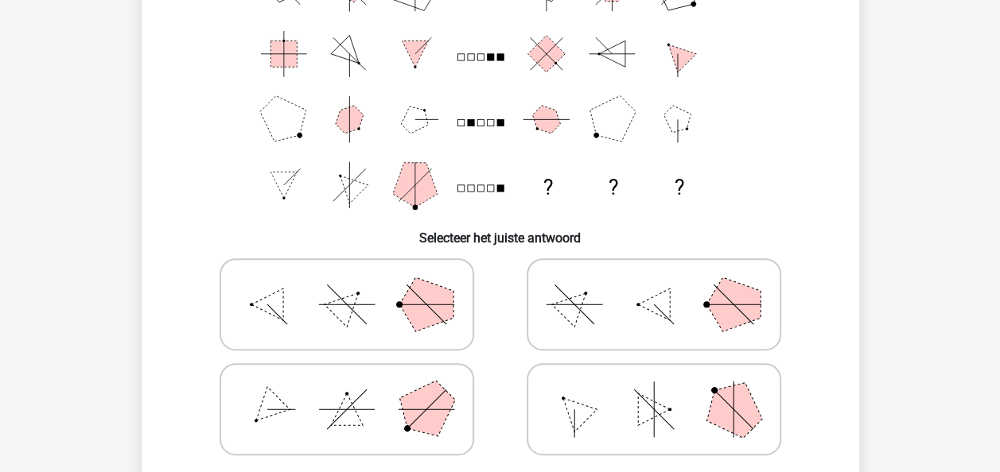
scroll to position [169, 0]
click at [353, 301] on polygon at bounding box center [346, 303] width 45 height 45
click at [353, 283] on input "radio" at bounding box center [352, 278] width 10 height 10
radio input "true"
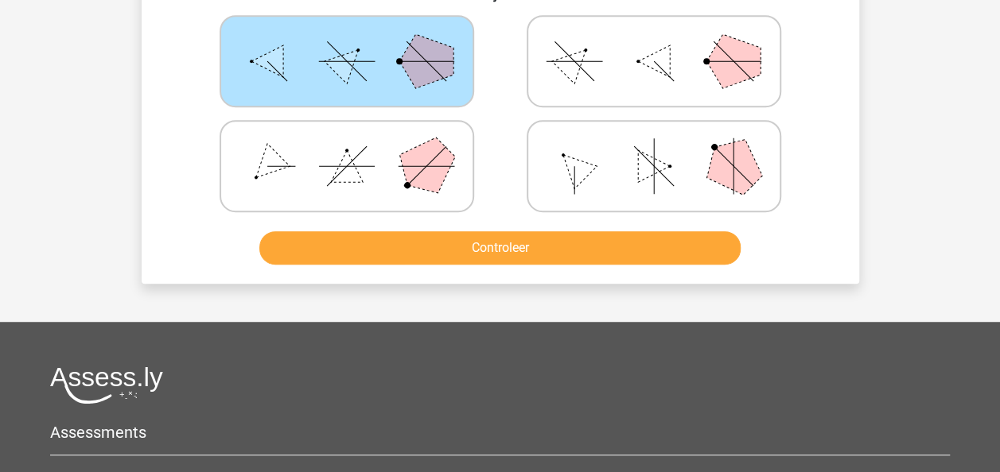
scroll to position [413, 0]
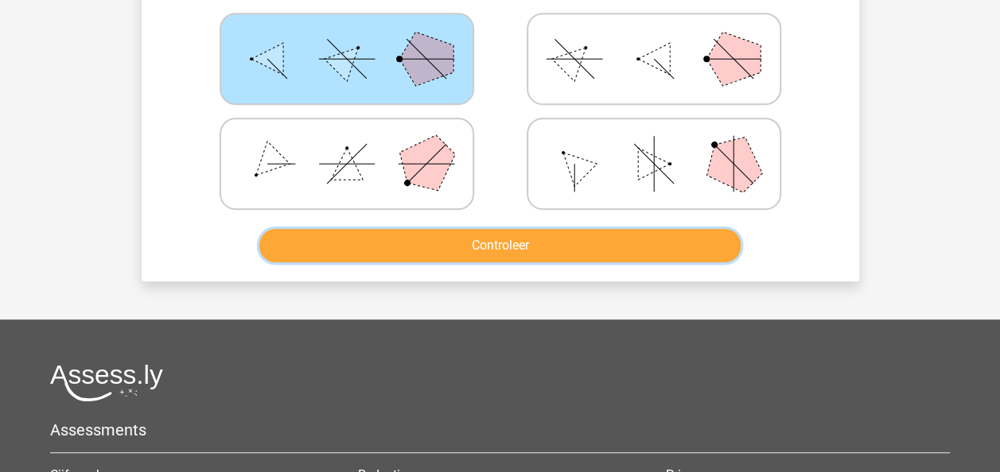
click at [525, 254] on button "Controleer" at bounding box center [499, 245] width 481 height 33
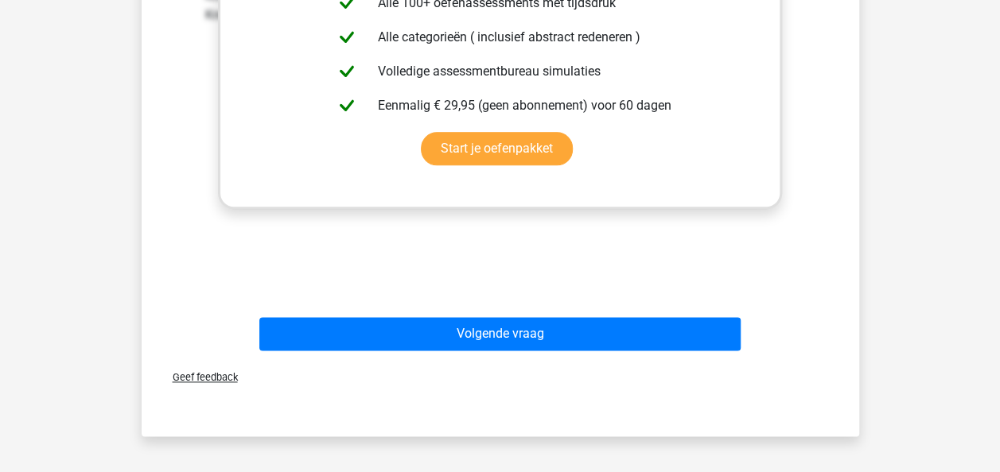
scroll to position [838, 0]
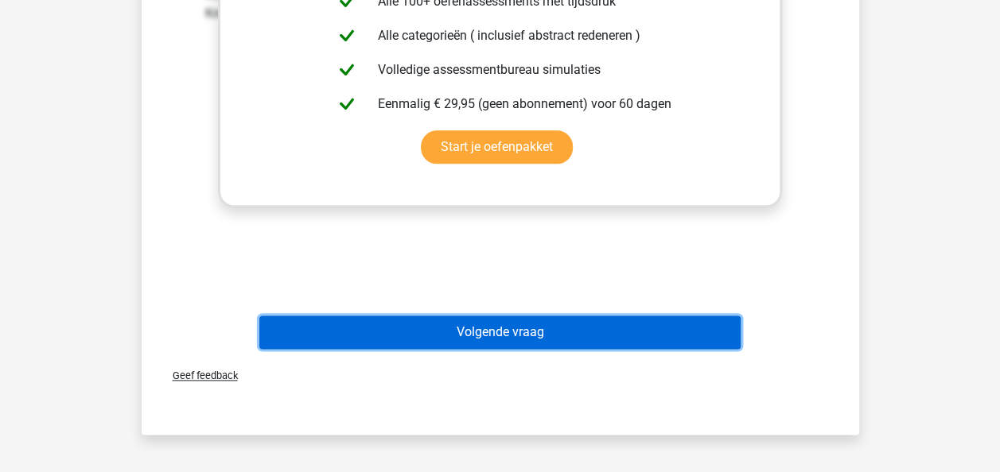
click at [359, 337] on button "Volgende vraag" at bounding box center [499, 332] width 481 height 33
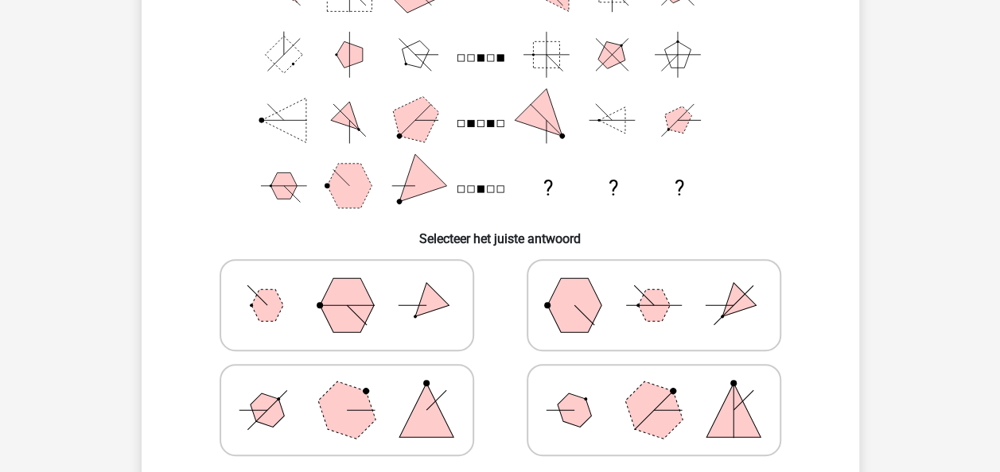
scroll to position [169, 0]
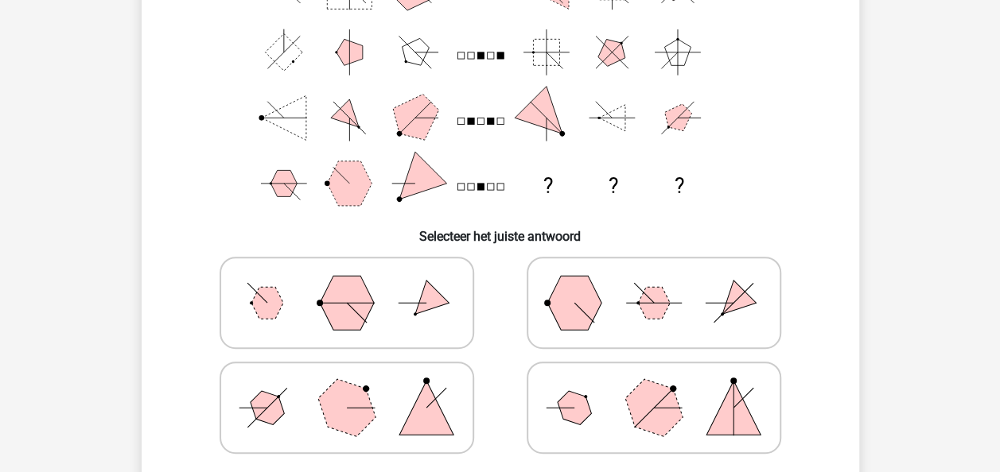
drag, startPoint x: 322, startPoint y: 398, endPoint x: 294, endPoint y: 406, distance: 29.2
click at [294, 406] on icon at bounding box center [346, 408] width 239 height 80
click at [347, 388] on input "radio" at bounding box center [352, 383] width 10 height 10
radio input "true"
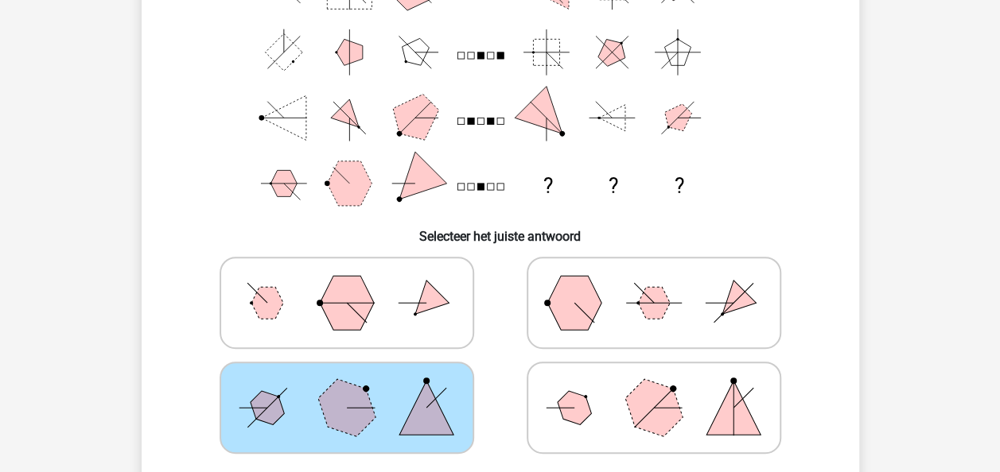
click at [654, 273] on input "radio" at bounding box center [659, 278] width 10 height 10
radio input "true"
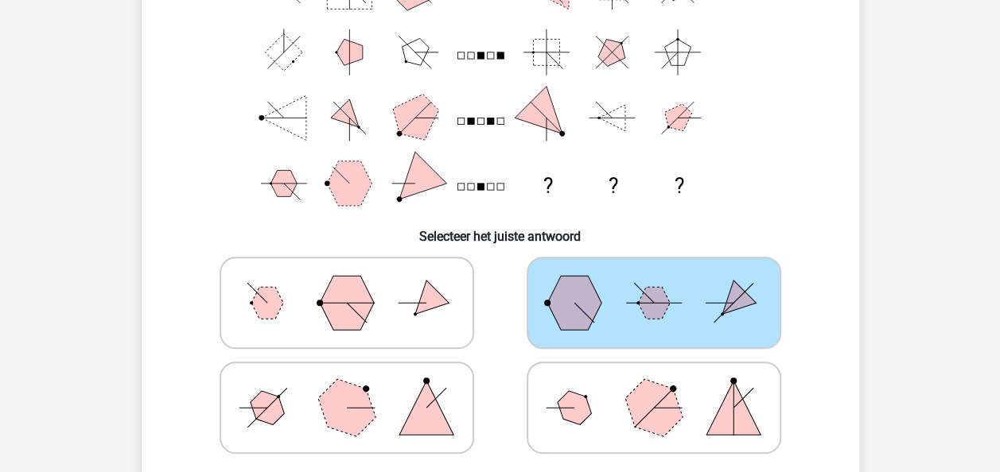
click at [359, 383] on icon at bounding box center [346, 408] width 239 height 80
click at [357, 383] on input "radio" at bounding box center [352, 383] width 10 height 10
radio input "true"
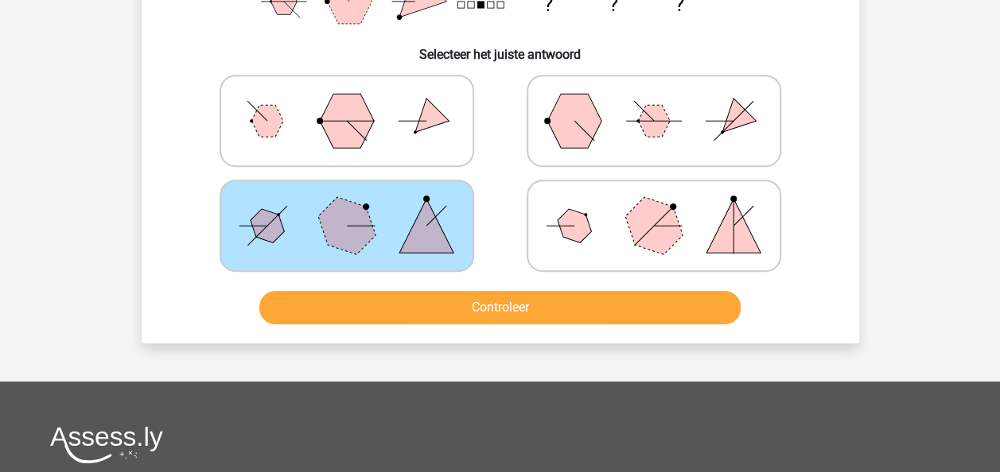
scroll to position [350, 0]
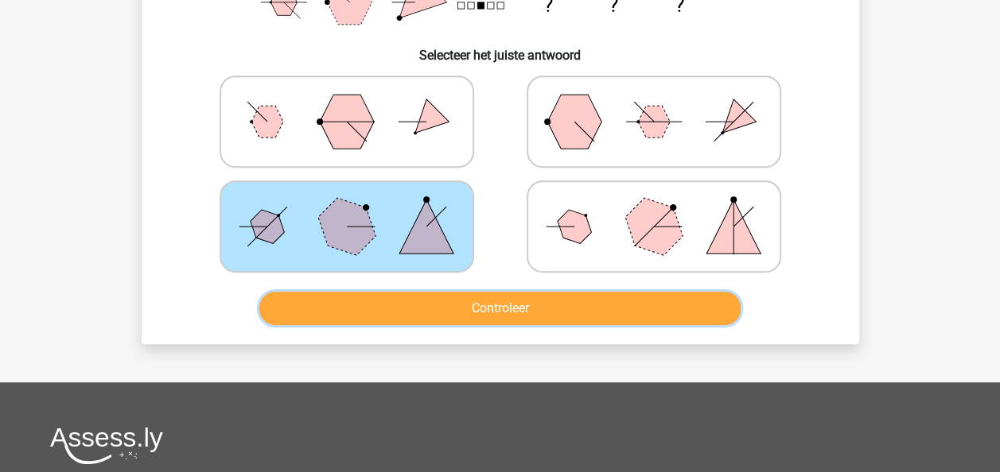
click at [616, 305] on button "Controleer" at bounding box center [499, 308] width 481 height 33
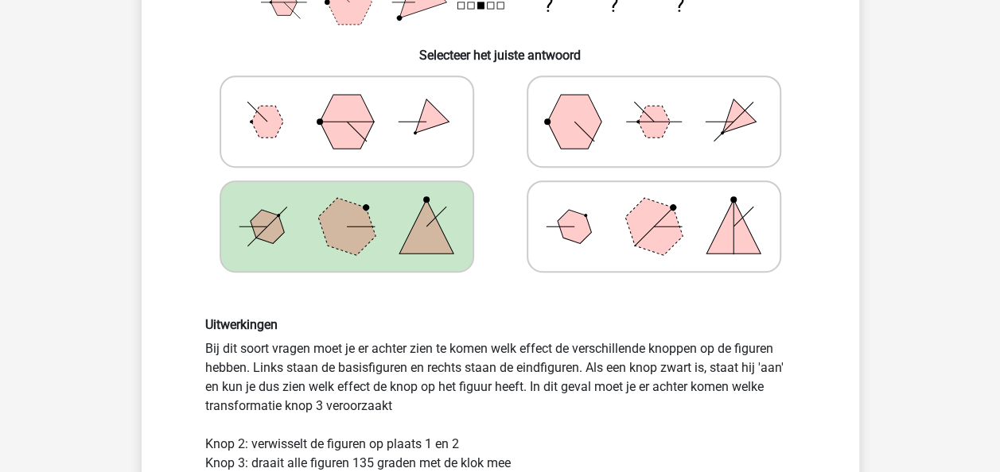
scroll to position [482, 0]
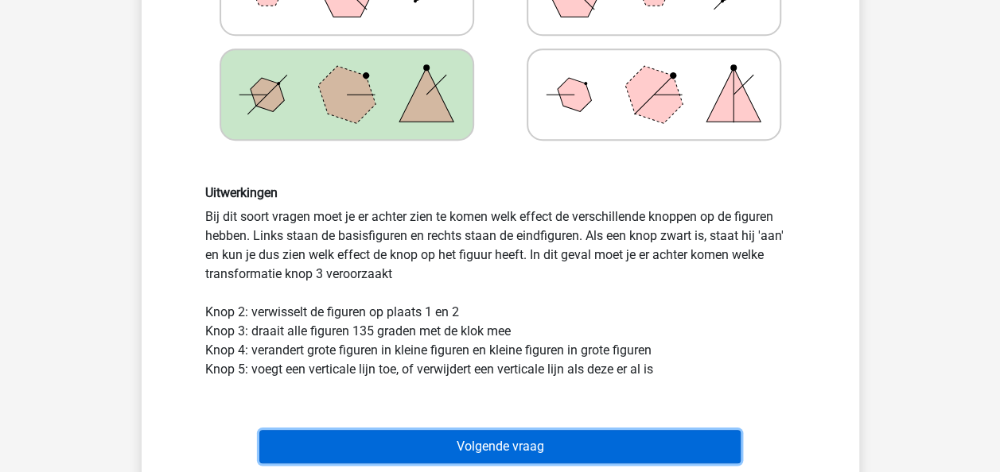
click at [509, 444] on button "Volgende vraag" at bounding box center [499, 446] width 481 height 33
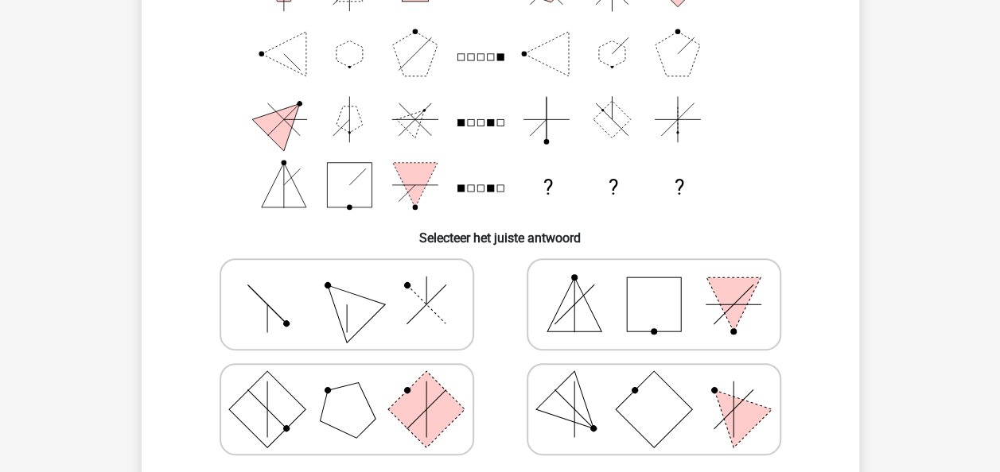
scroll to position [169, 0]
click at [350, 330] on polygon at bounding box center [346, 303] width 76 height 76
click at [350, 283] on input "radio" at bounding box center [352, 278] width 10 height 10
radio input "true"
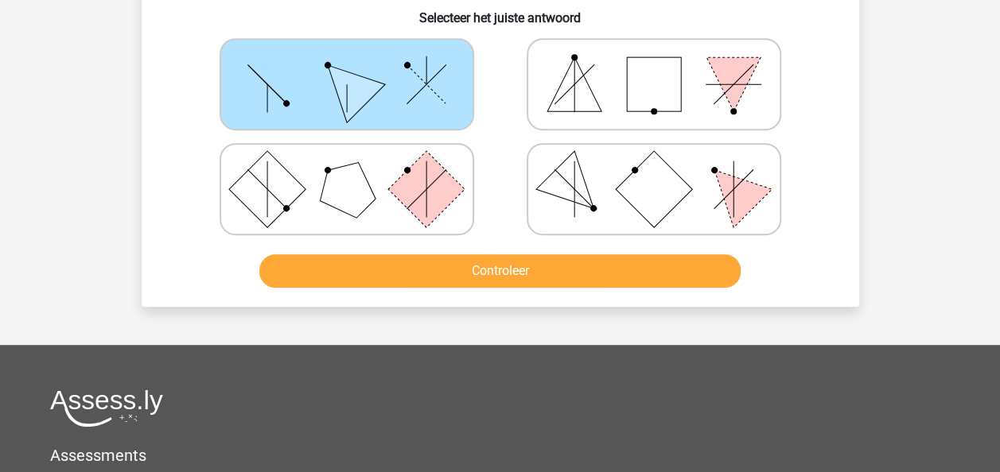
scroll to position [386, 0]
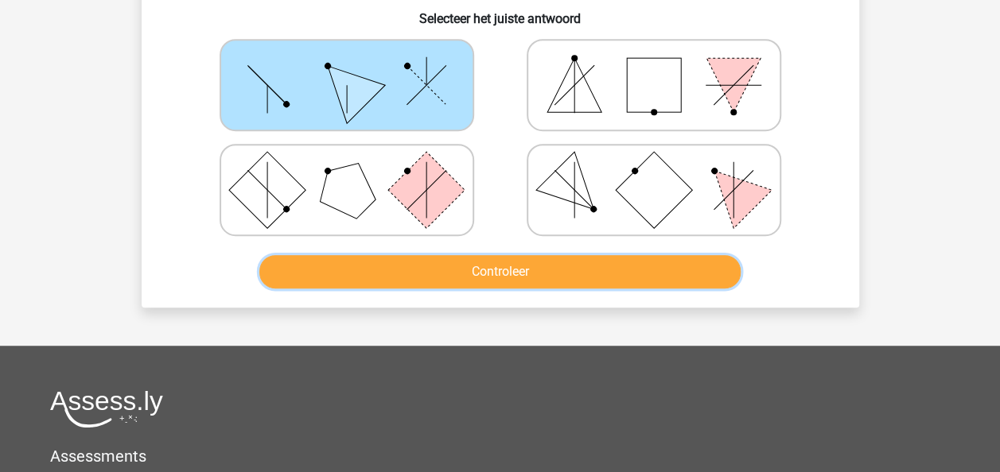
click at [560, 279] on button "Controleer" at bounding box center [499, 271] width 481 height 33
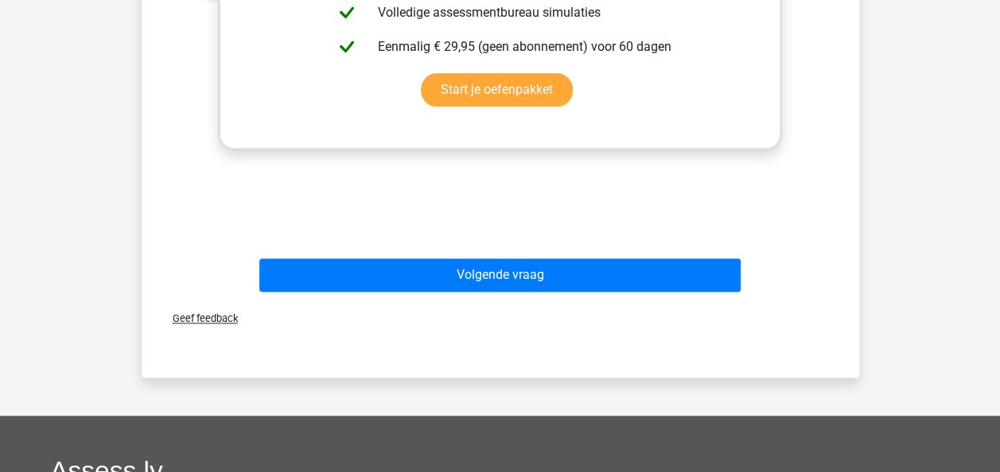
scroll to position [904, 0]
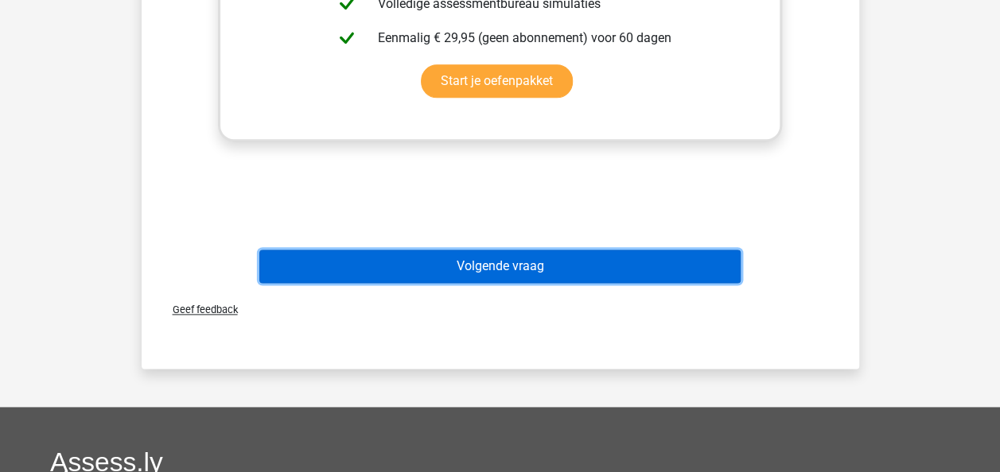
click at [494, 266] on button "Volgende vraag" at bounding box center [499, 266] width 481 height 33
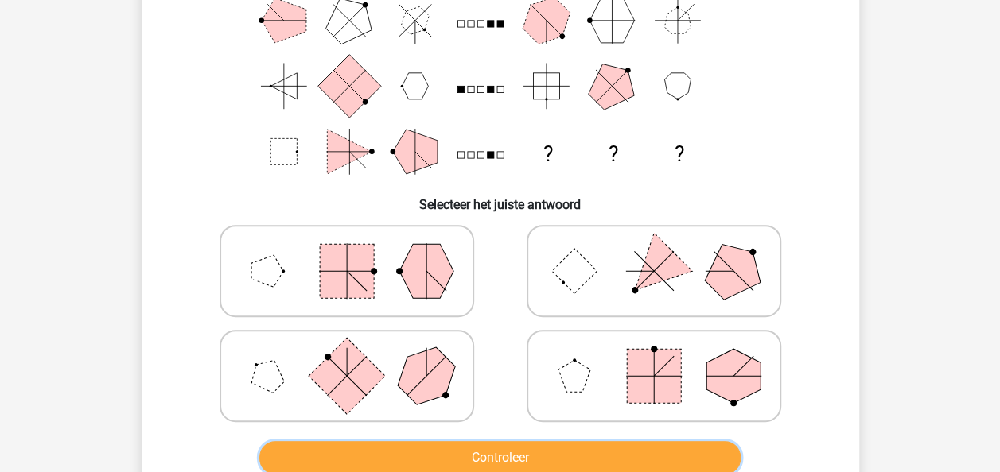
scroll to position [169, 0]
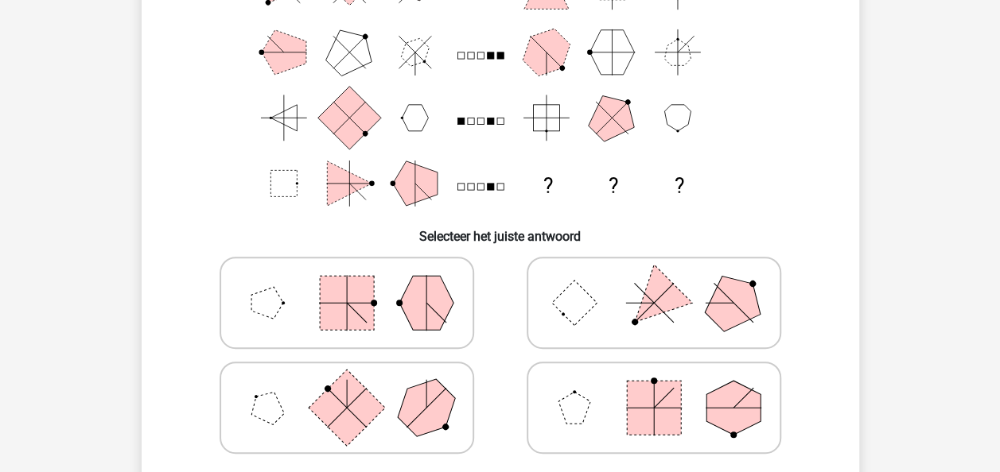
click at [344, 310] on rect at bounding box center [347, 303] width 54 height 54
click at [347, 283] on input "radio" at bounding box center [352, 278] width 10 height 10
radio input "true"
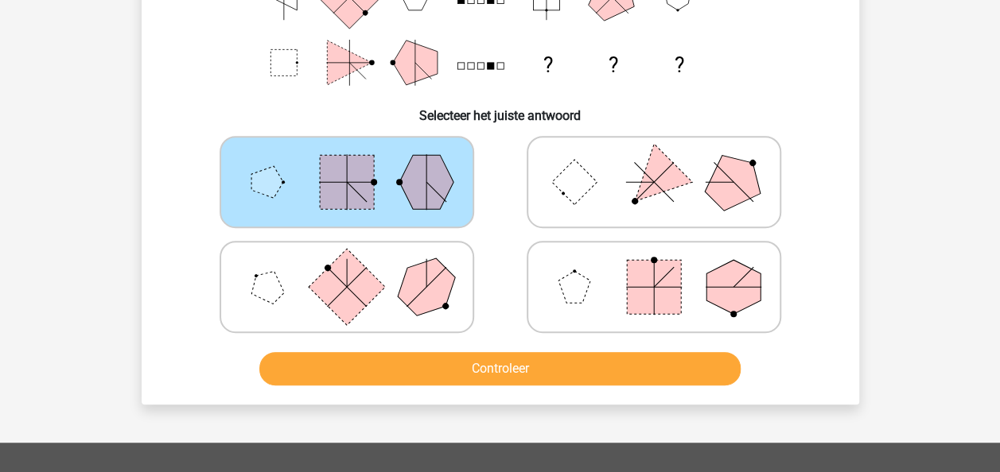
scroll to position [301, 0]
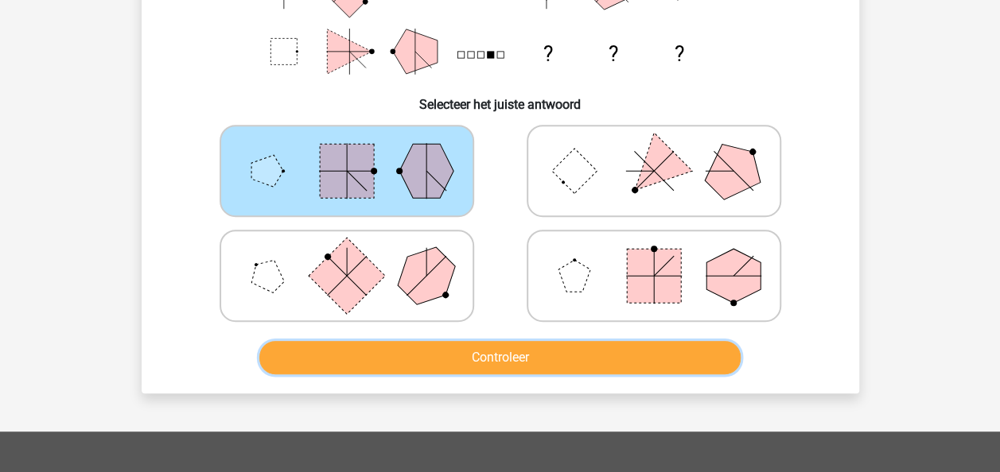
click at [636, 361] on button "Controleer" at bounding box center [499, 357] width 481 height 33
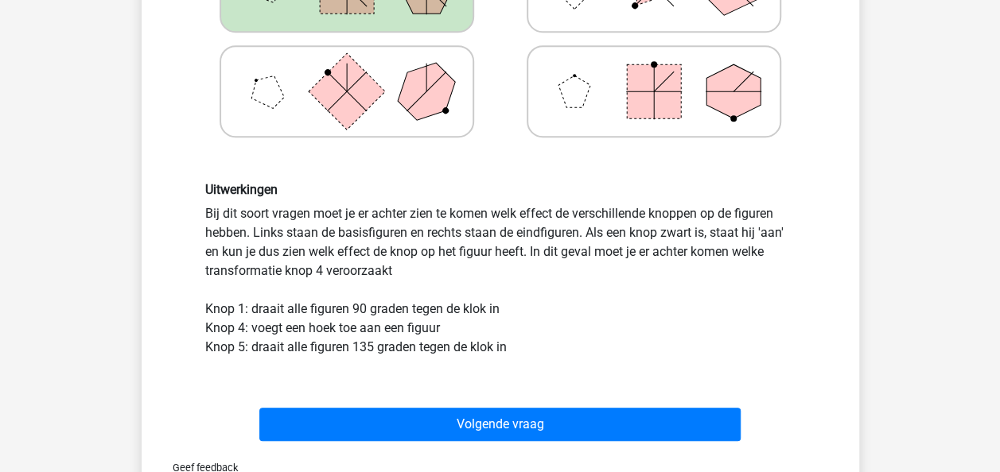
scroll to position [481, 0]
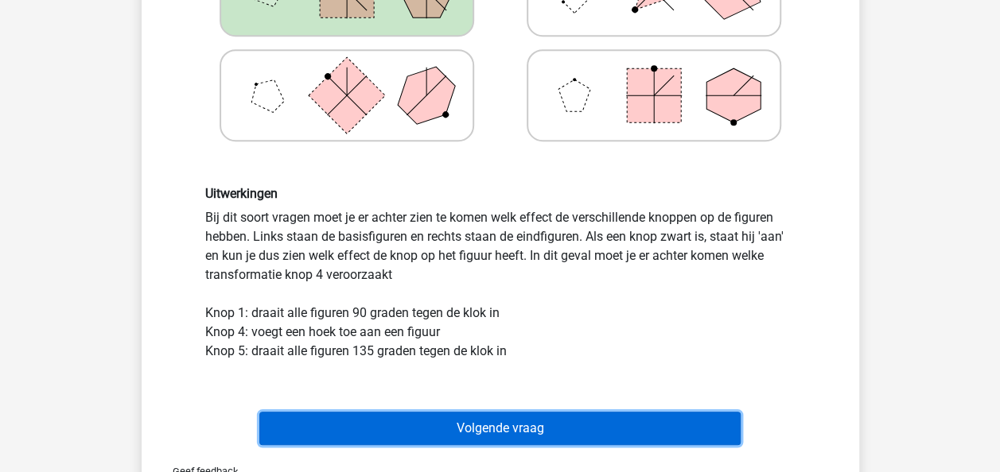
click at [556, 419] on button "Volgende vraag" at bounding box center [499, 428] width 481 height 33
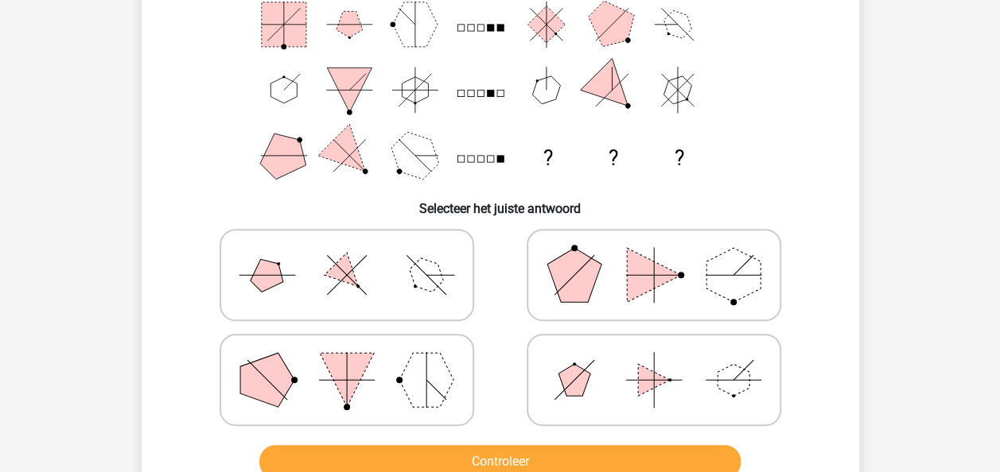
scroll to position [200, 0]
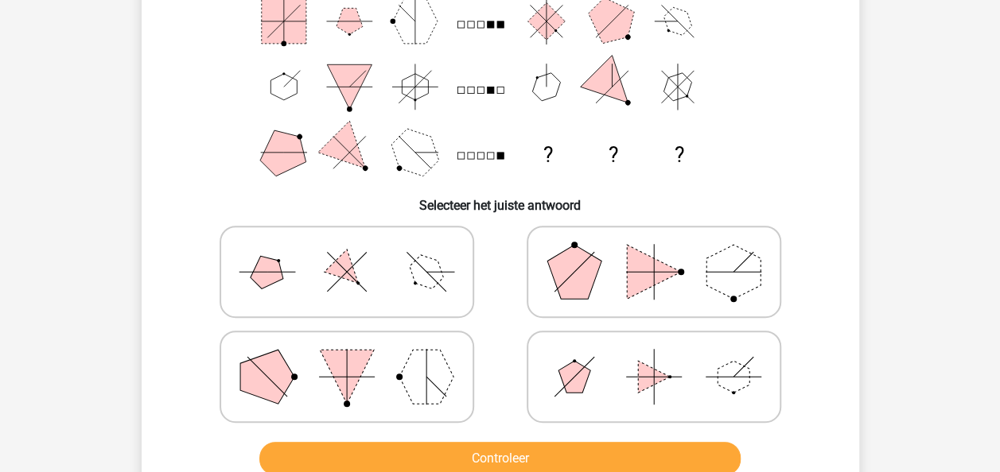
click at [416, 278] on polygon at bounding box center [425, 272] width 45 height 45
click at [357, 252] on input "radio" at bounding box center [352, 247] width 10 height 10
radio input "true"
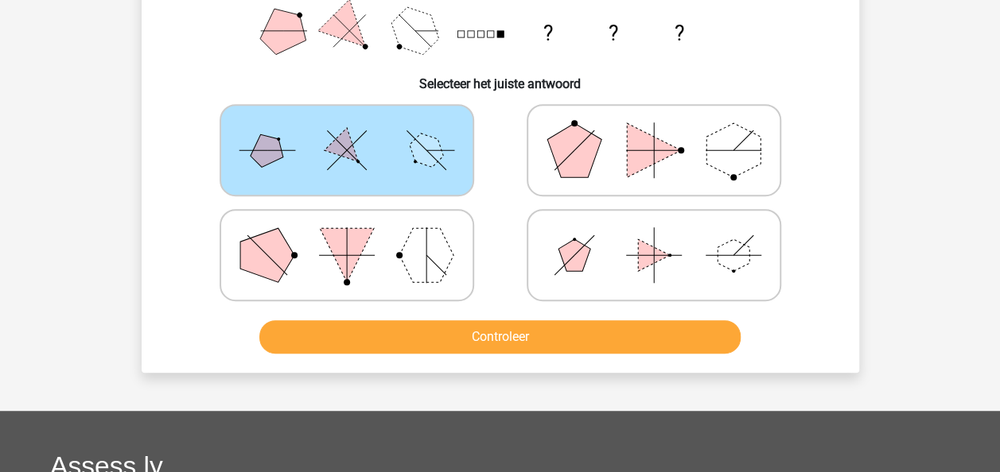
scroll to position [329, 0]
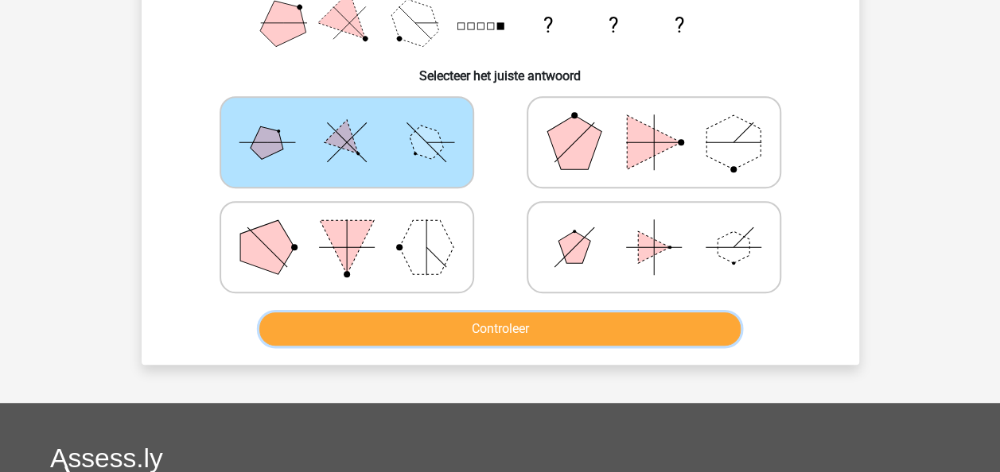
click at [495, 334] on button "Controleer" at bounding box center [499, 329] width 481 height 33
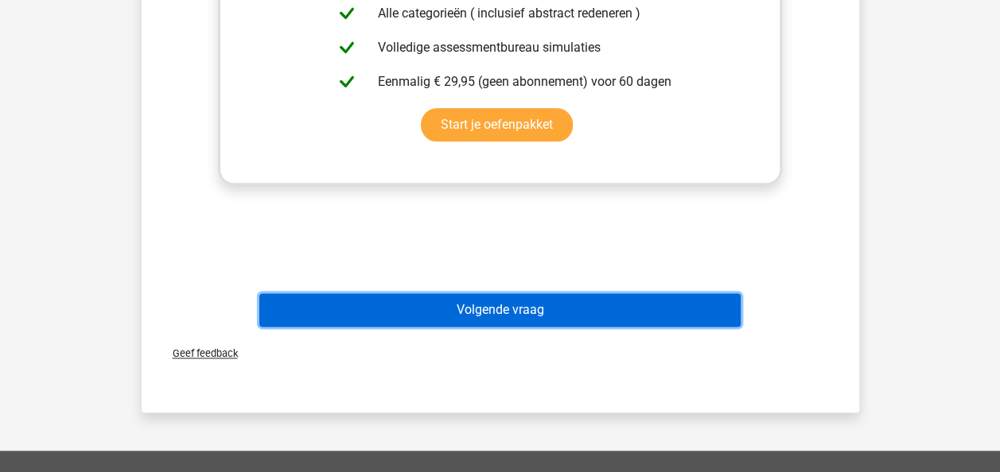
click at [592, 303] on button "Volgende vraag" at bounding box center [499, 309] width 481 height 33
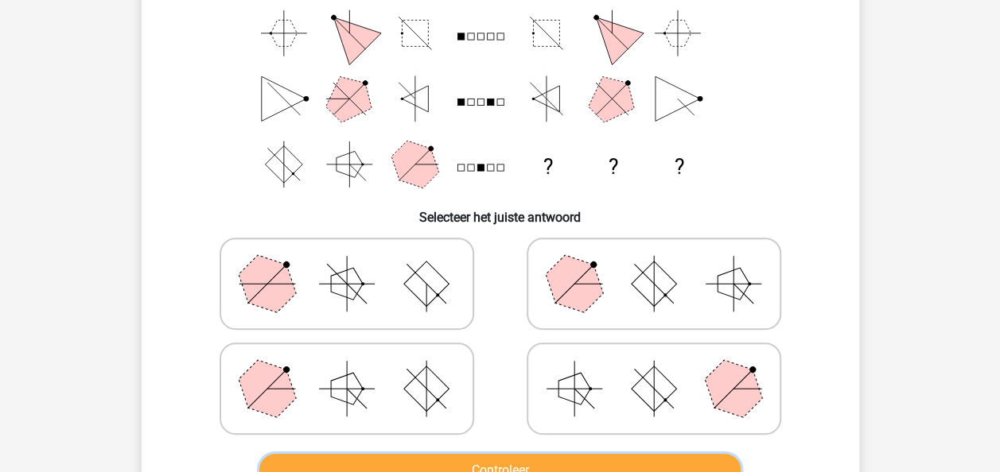
scroll to position [191, 0]
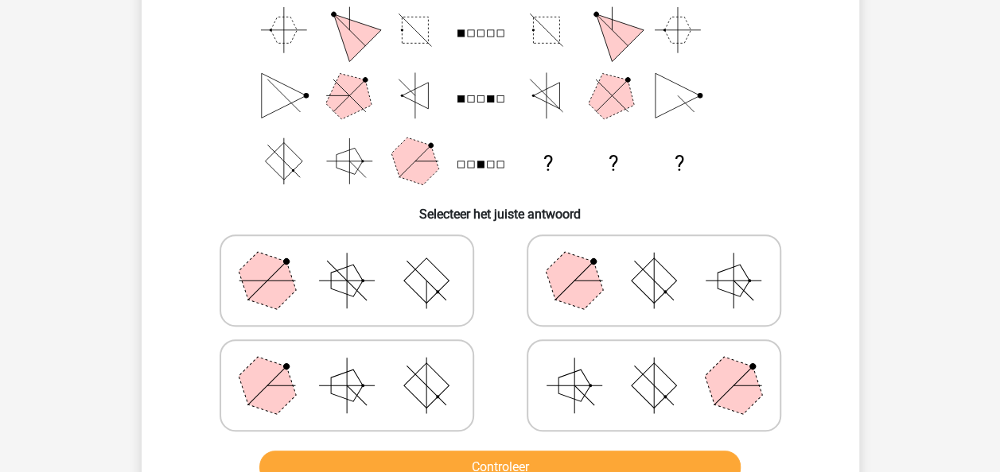
click at [654, 305] on icon at bounding box center [653, 281] width 239 height 80
click at [654, 261] on input "radio" at bounding box center [659, 255] width 10 height 10
radio input "true"
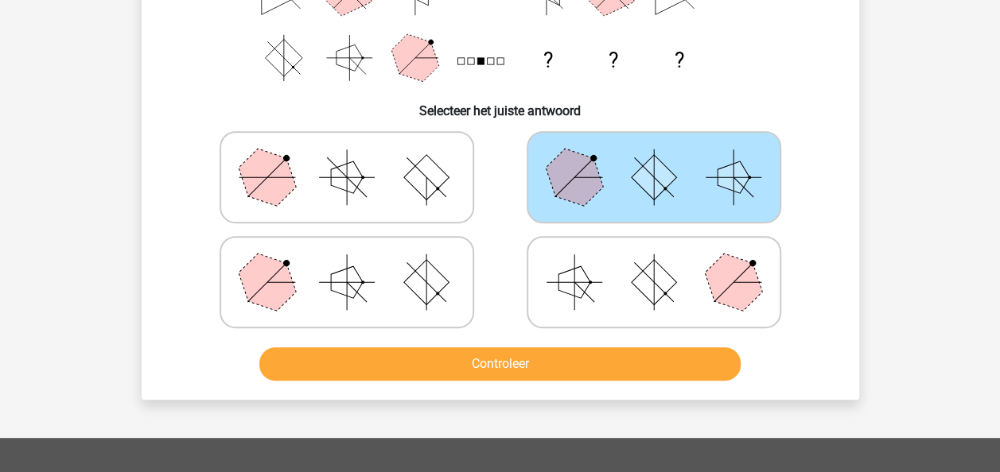
scroll to position [307, 0]
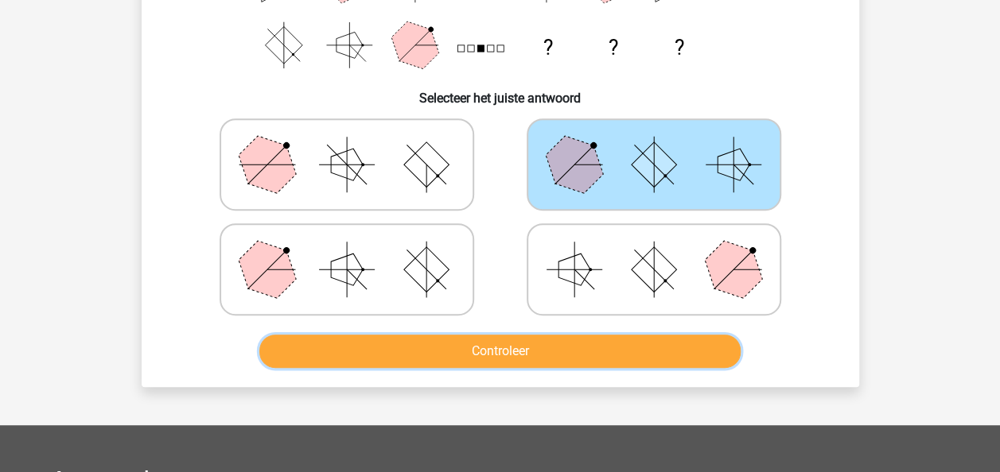
click at [662, 357] on button "Controleer" at bounding box center [499, 351] width 481 height 33
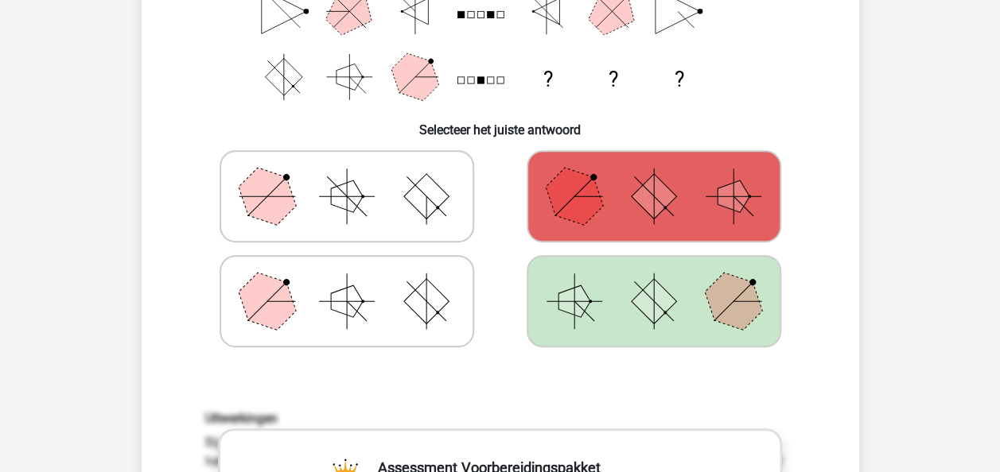
scroll to position [385, 0]
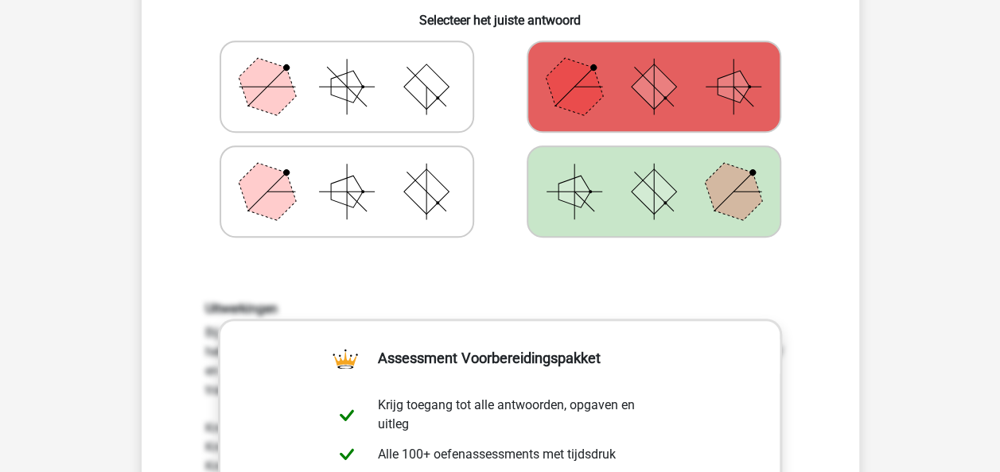
drag, startPoint x: 1011, startPoint y: 173, endPoint x: 944, endPoint y: 75, distance: 119.1
click at [944, 75] on div "Registreer Nederlands English" at bounding box center [500, 480] width 1000 height 1731
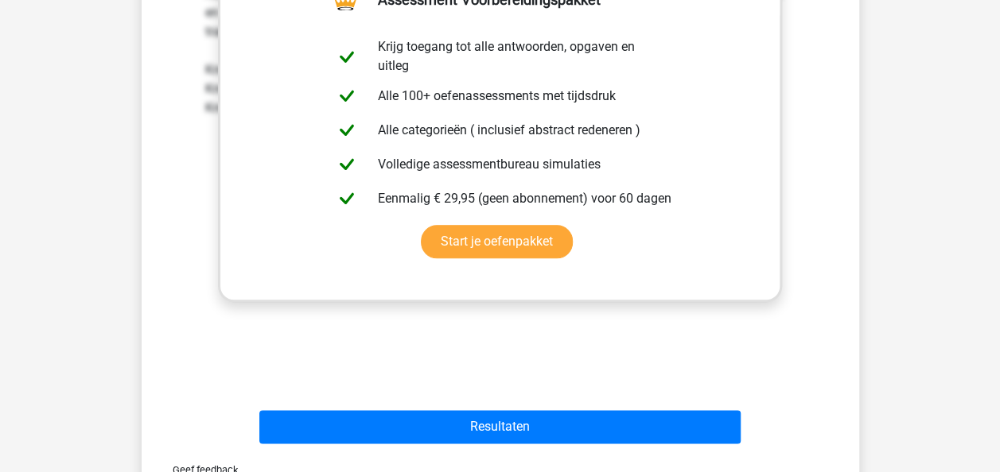
scroll to position [752, 0]
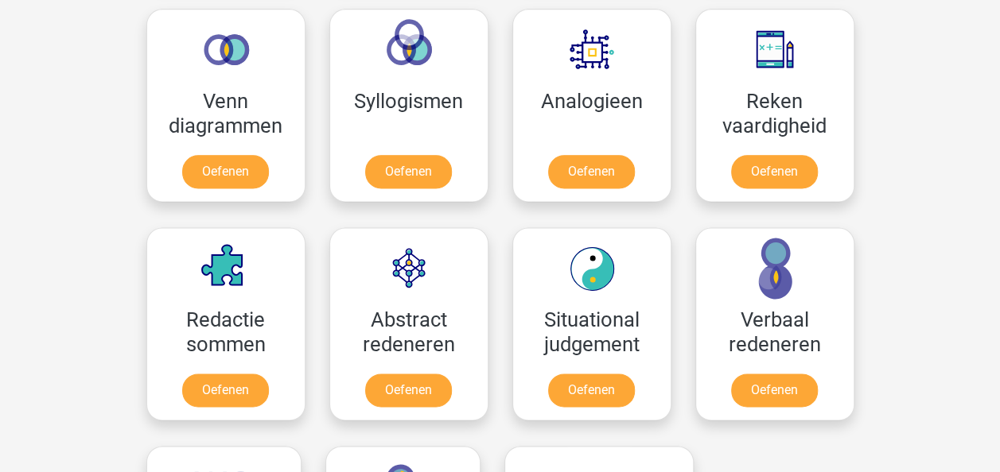
scroll to position [954, 0]
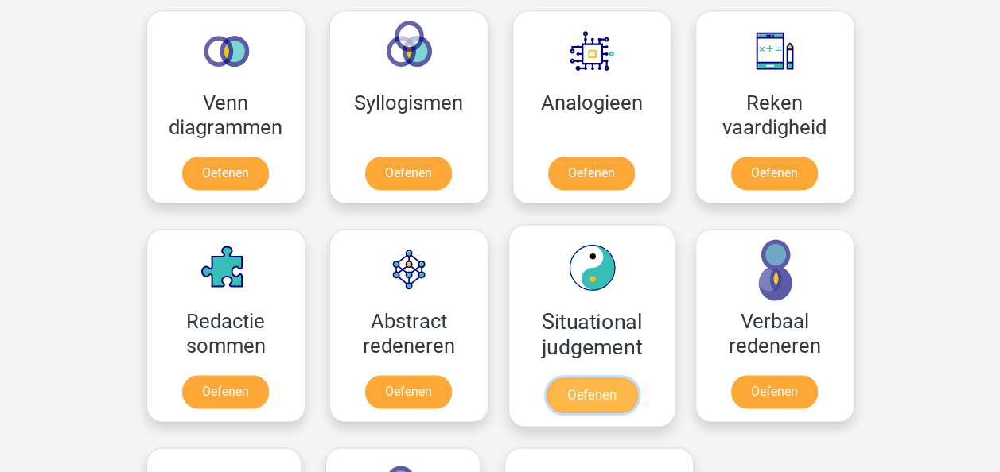
click at [611, 378] on link "Oefenen" at bounding box center [591, 395] width 91 height 35
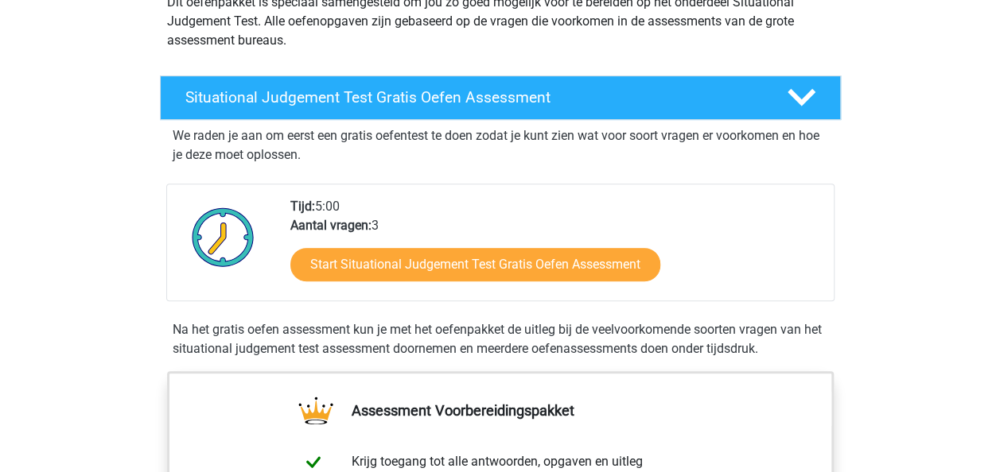
scroll to position [254, 0]
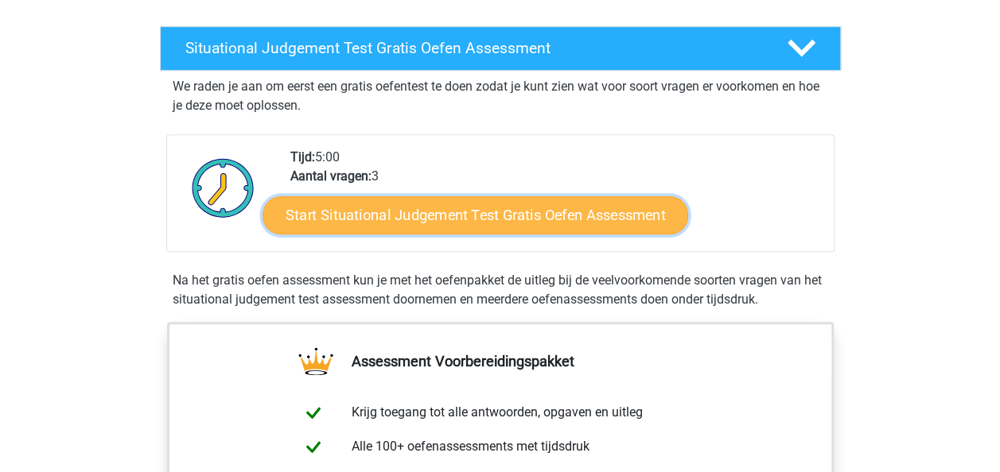
click at [635, 217] on link "Start Situational Judgement Test Gratis Oefen Assessment" at bounding box center [474, 215] width 425 height 38
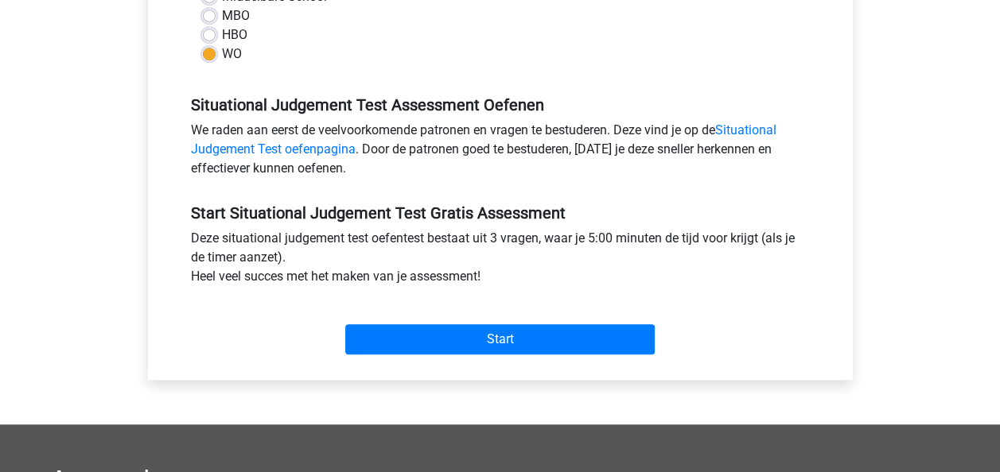
scroll to position [414, 0]
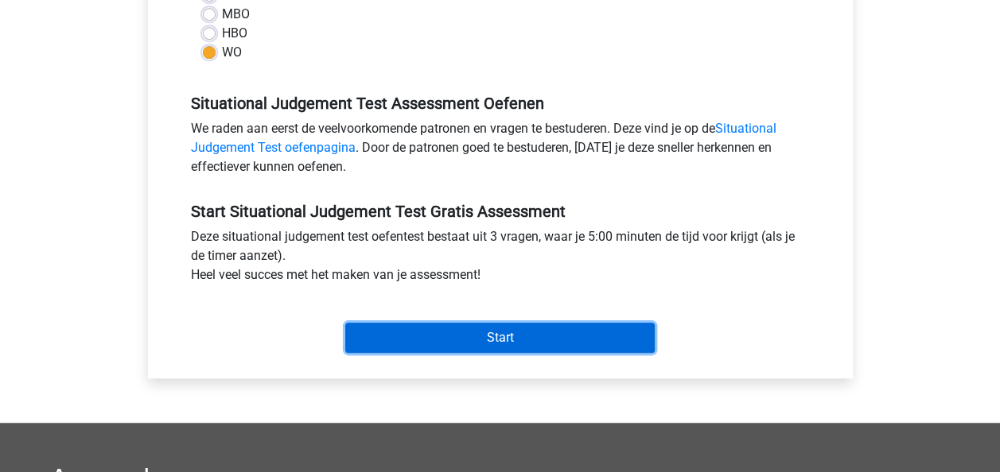
click at [552, 336] on input "Start" at bounding box center [499, 338] width 309 height 30
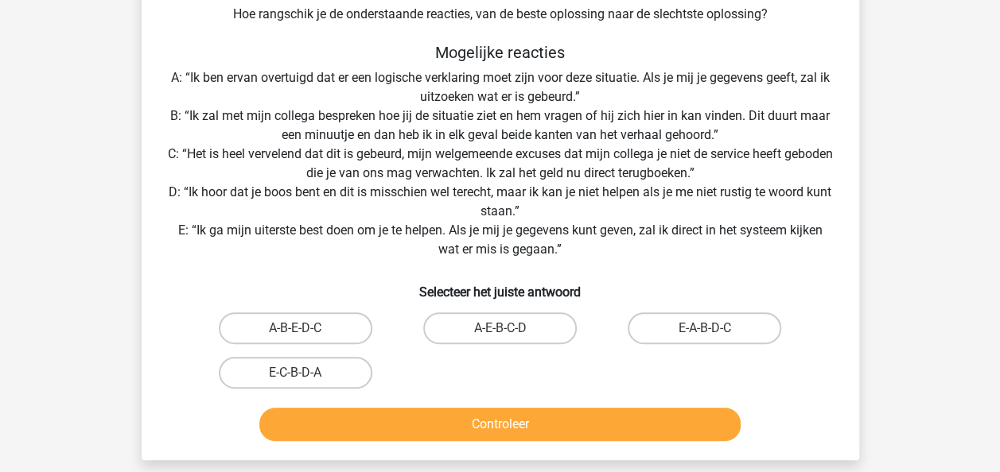
scroll to position [254, 0]
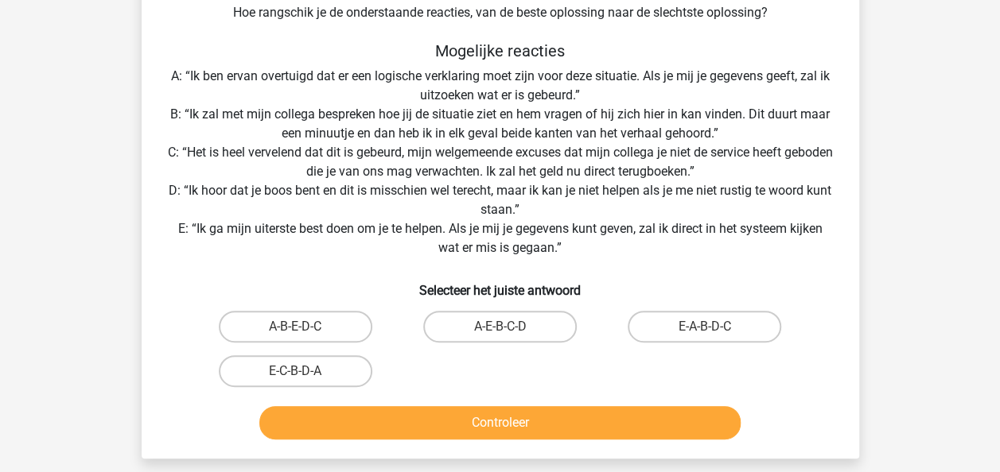
click at [502, 335] on input "A-E-B-C-D" at bounding box center [504, 332] width 10 height 10
radio input "true"
click at [705, 320] on label "E-A-B-D-C" at bounding box center [703, 327] width 153 height 32
click at [705, 327] on input "E-A-B-D-C" at bounding box center [710, 332] width 10 height 10
radio input "true"
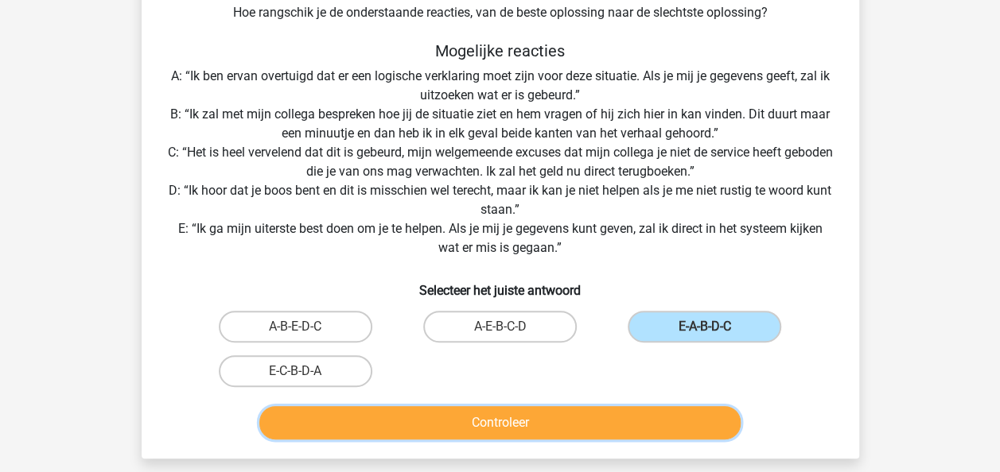
click at [612, 429] on button "Controleer" at bounding box center [499, 422] width 481 height 33
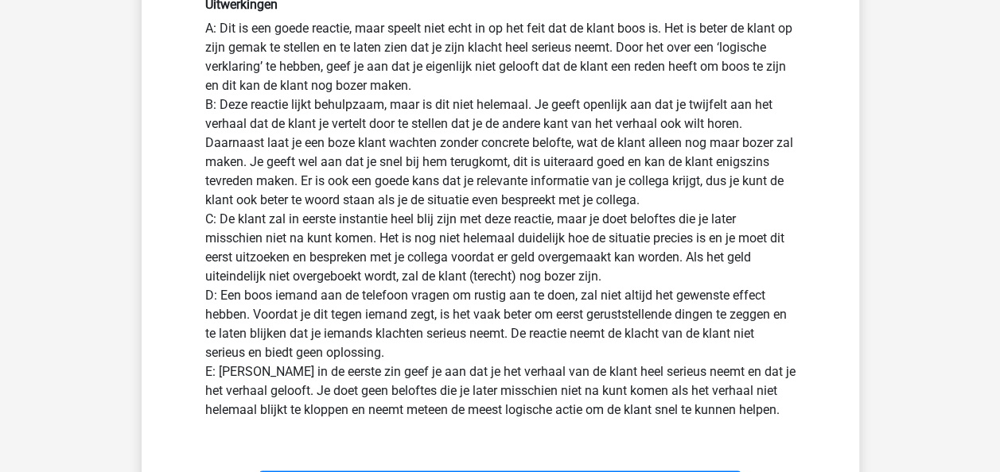
scroll to position [772, 0]
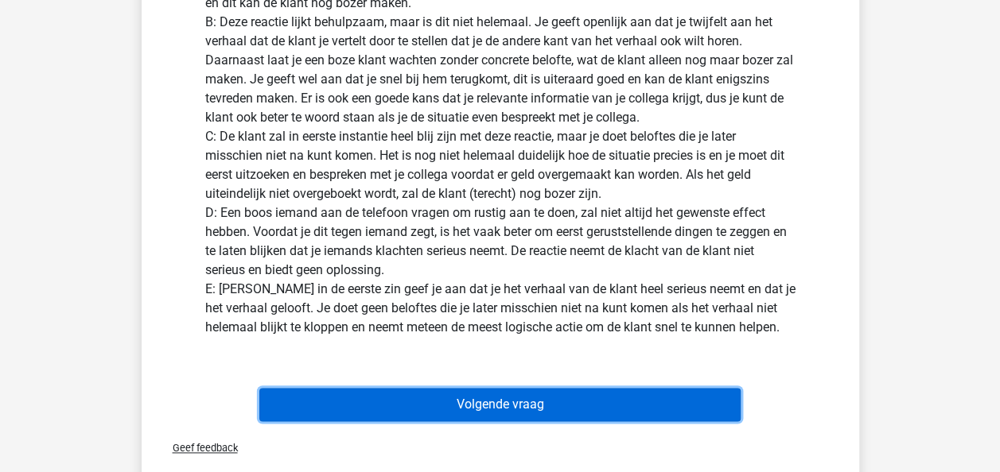
drag, startPoint x: 1011, startPoint y: 224, endPoint x: 538, endPoint y: 393, distance: 502.3
click at [538, 393] on button "Volgende vraag" at bounding box center [499, 404] width 481 height 33
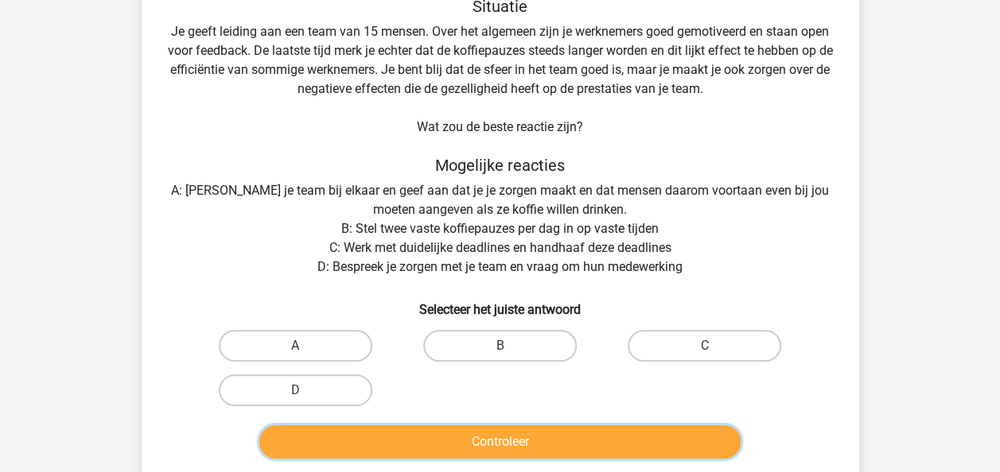
scroll to position [105, 0]
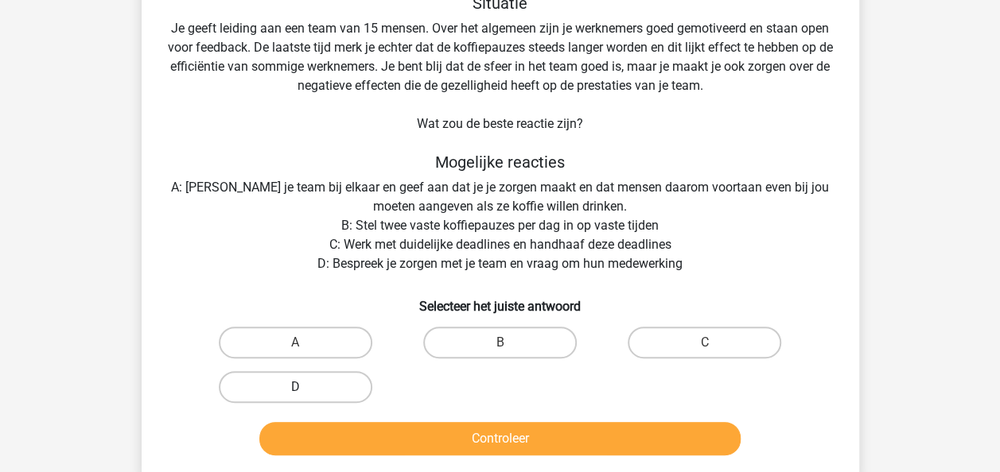
click at [326, 391] on label "D" at bounding box center [295, 387] width 153 height 32
click at [305, 391] on input "D" at bounding box center [300, 392] width 10 height 10
radio input "true"
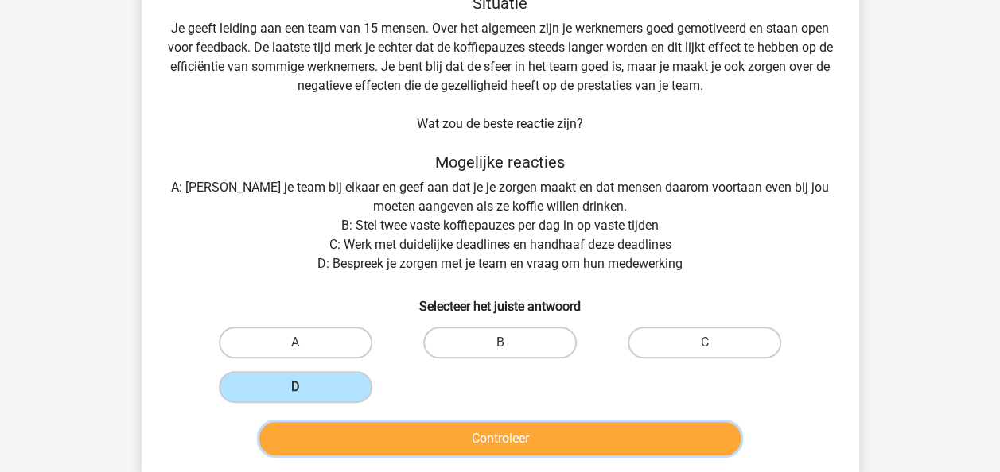
click at [390, 454] on button "Controleer" at bounding box center [499, 438] width 481 height 33
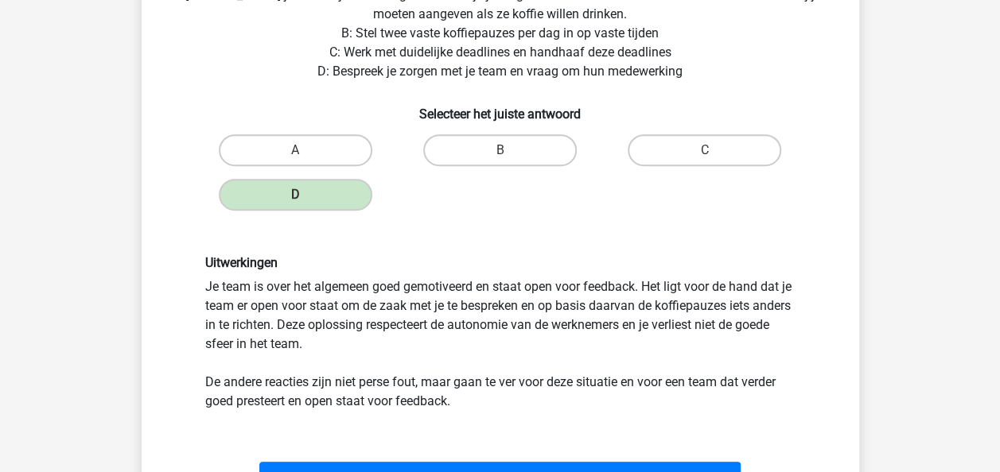
scroll to position [328, 0]
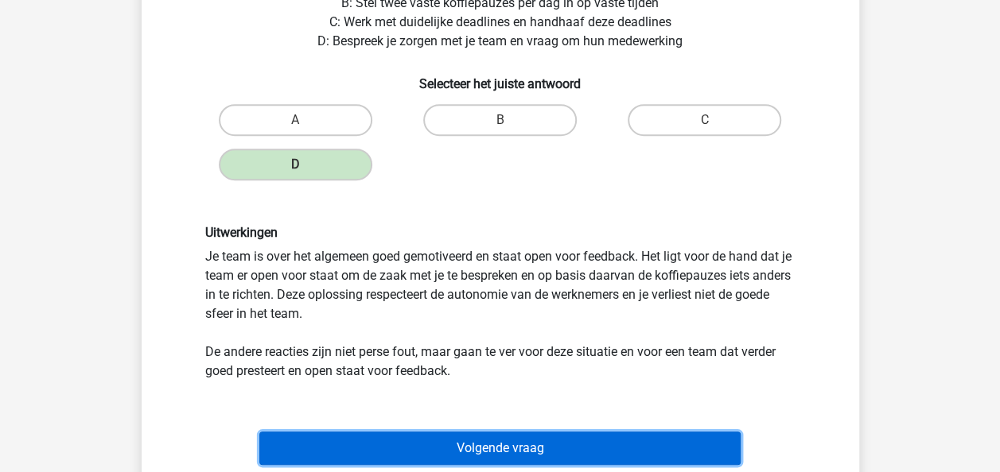
click at [413, 445] on button "Volgende vraag" at bounding box center [499, 448] width 481 height 33
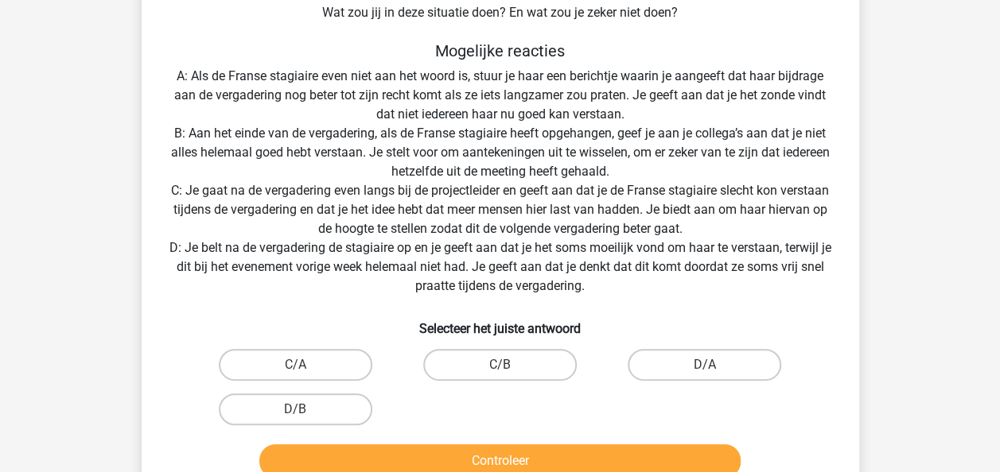
scroll to position [296, 0]
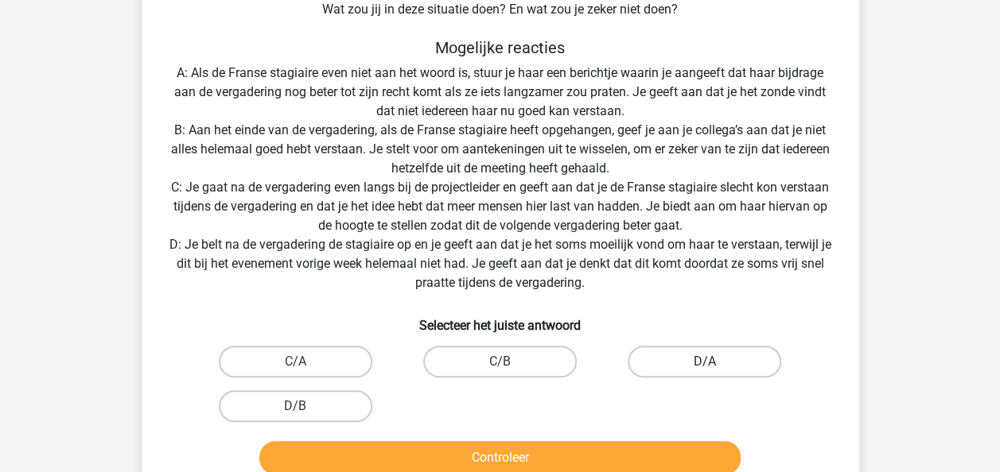
click at [775, 353] on label "D/A" at bounding box center [703, 362] width 153 height 32
click at [715, 362] on input "D/A" at bounding box center [710, 367] width 10 height 10
radio input "true"
click at [603, 452] on button "Controleer" at bounding box center [499, 457] width 481 height 33
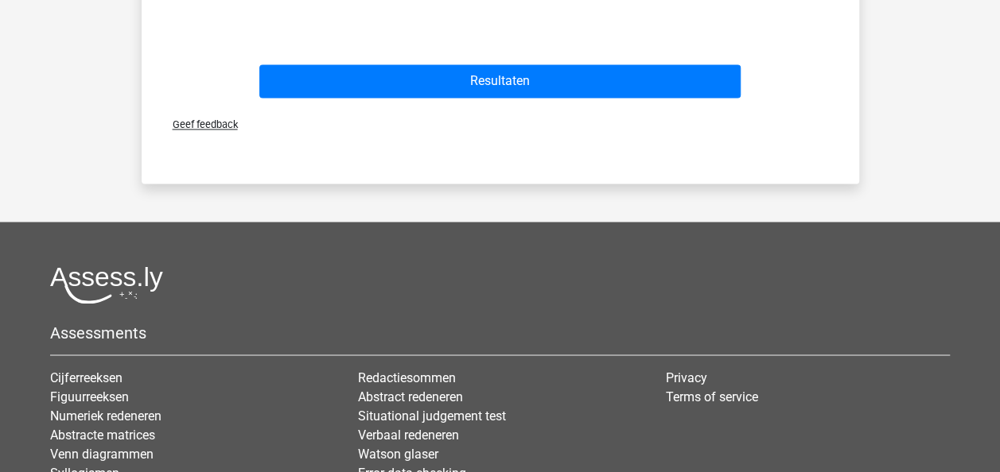
scroll to position [1186, 0]
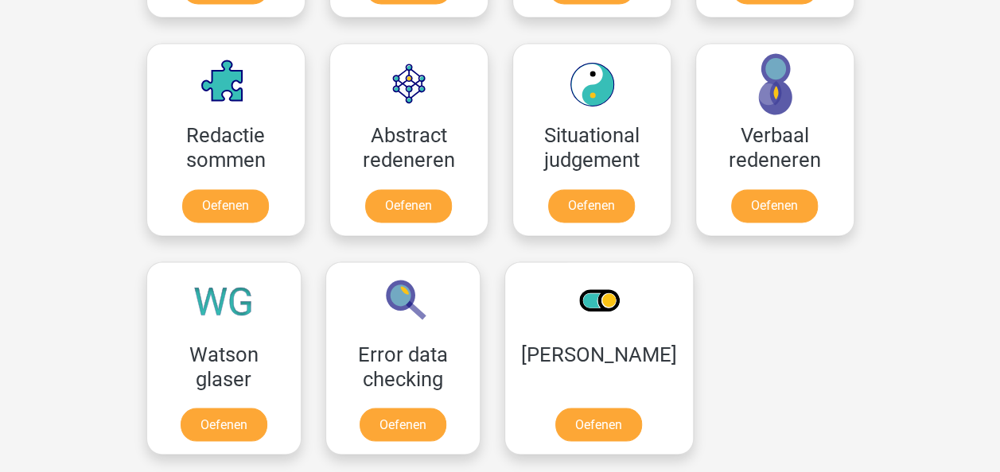
scroll to position [1145, 0]
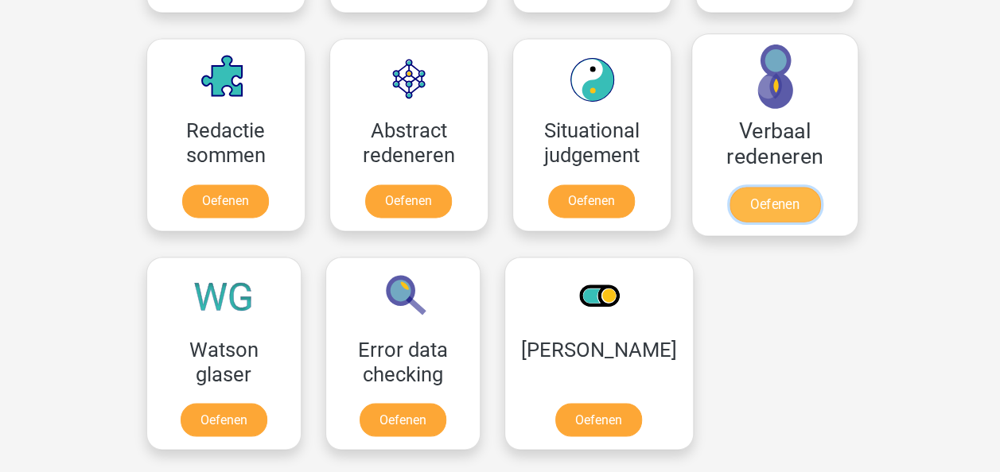
click at [763, 207] on link "Oefenen" at bounding box center [773, 204] width 91 height 35
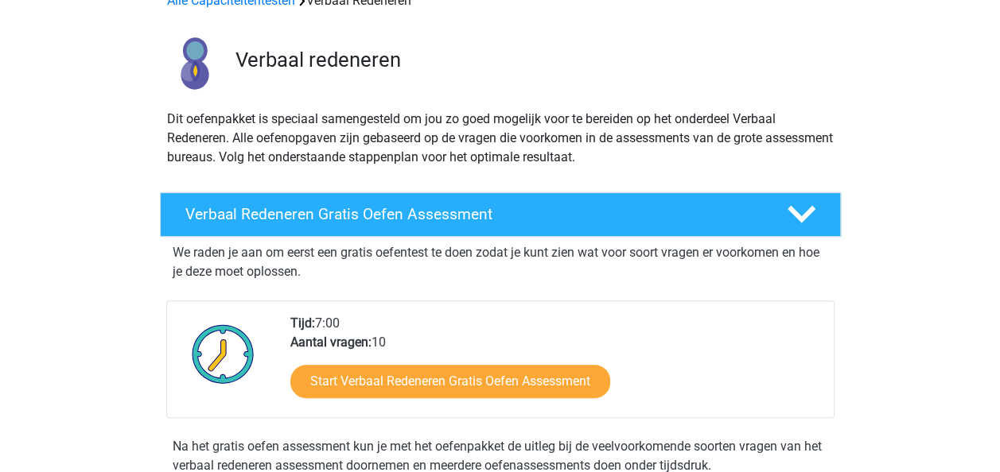
scroll to position [159, 0]
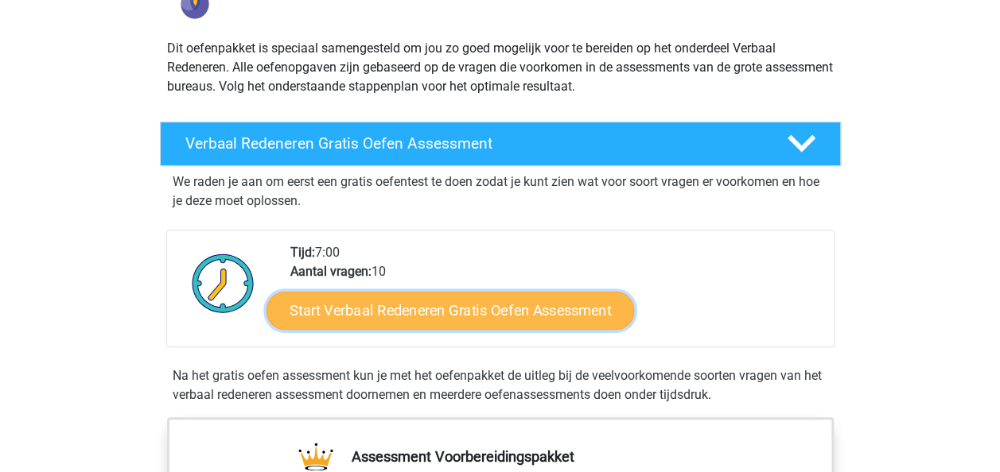
click at [344, 318] on link "Start Verbaal Redeneren Gratis Oefen Assessment" at bounding box center [449, 311] width 367 height 38
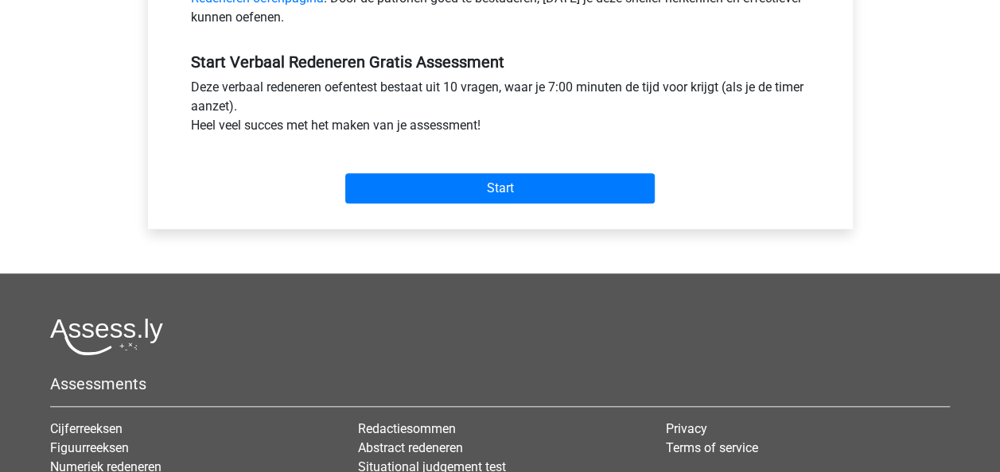
scroll to position [573, 0]
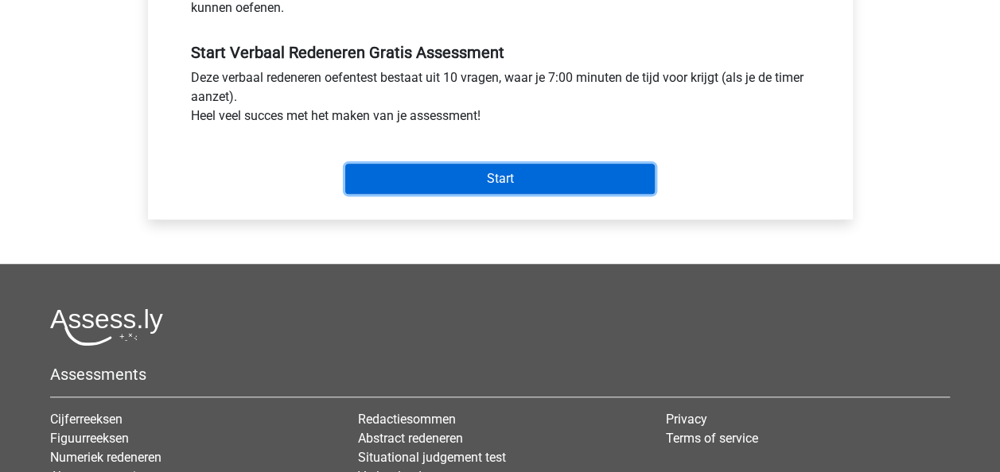
click at [402, 169] on input "Start" at bounding box center [499, 179] width 309 height 30
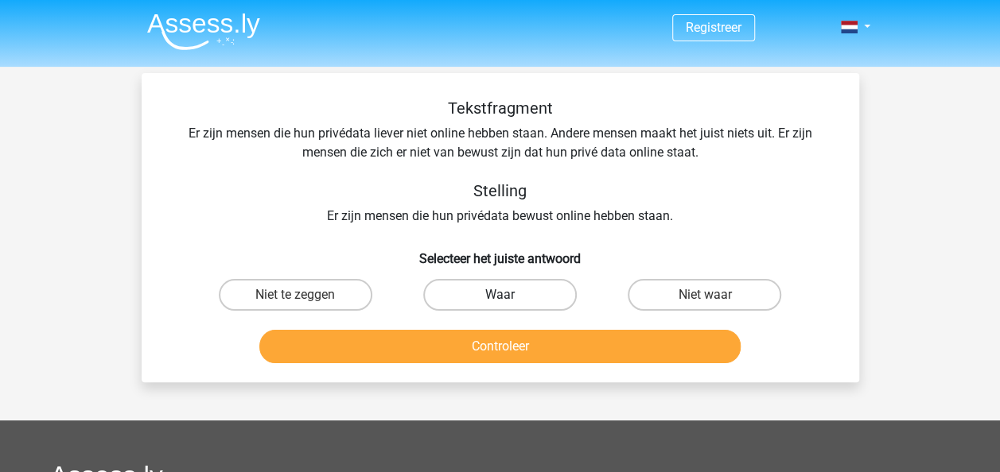
click at [463, 289] on label "Waar" at bounding box center [499, 295] width 153 height 32
click at [499, 295] on input "Waar" at bounding box center [504, 300] width 10 height 10
radio input "true"
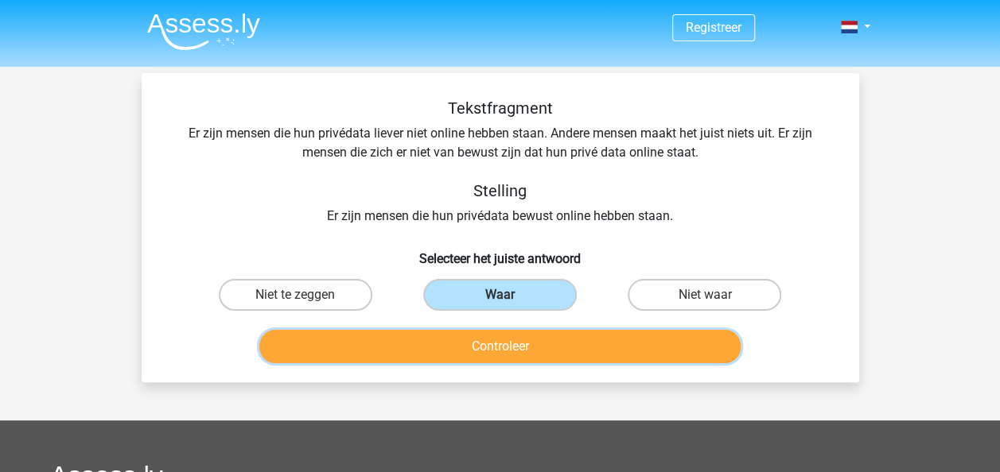
click at [470, 351] on button "Controleer" at bounding box center [499, 346] width 481 height 33
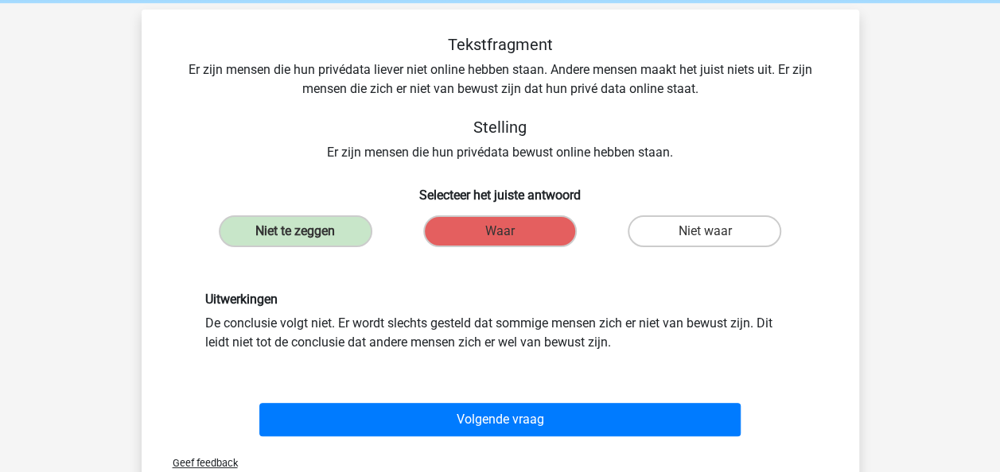
scroll to position [95, 0]
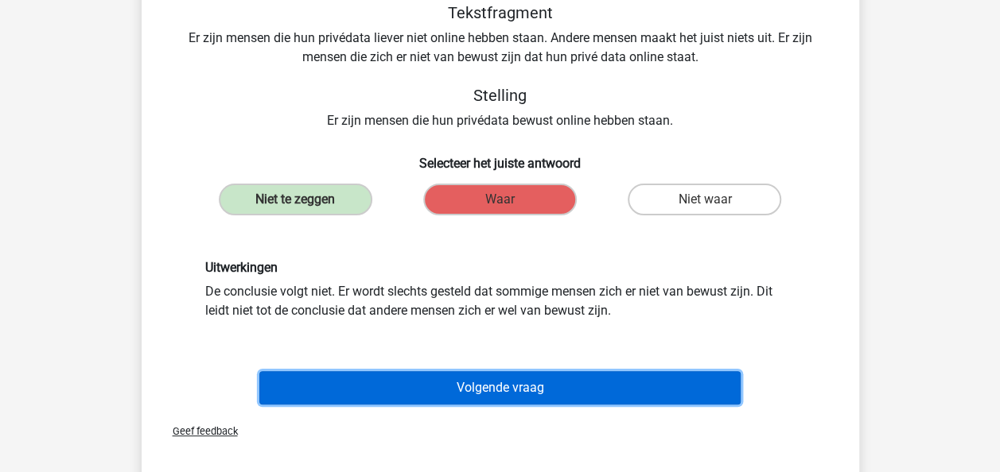
click at [491, 391] on button "Volgende vraag" at bounding box center [499, 387] width 481 height 33
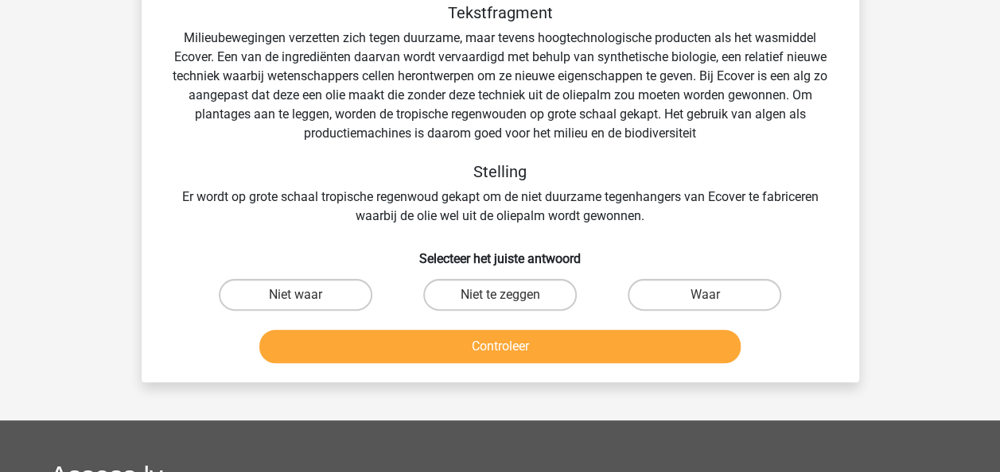
scroll to position [73, 0]
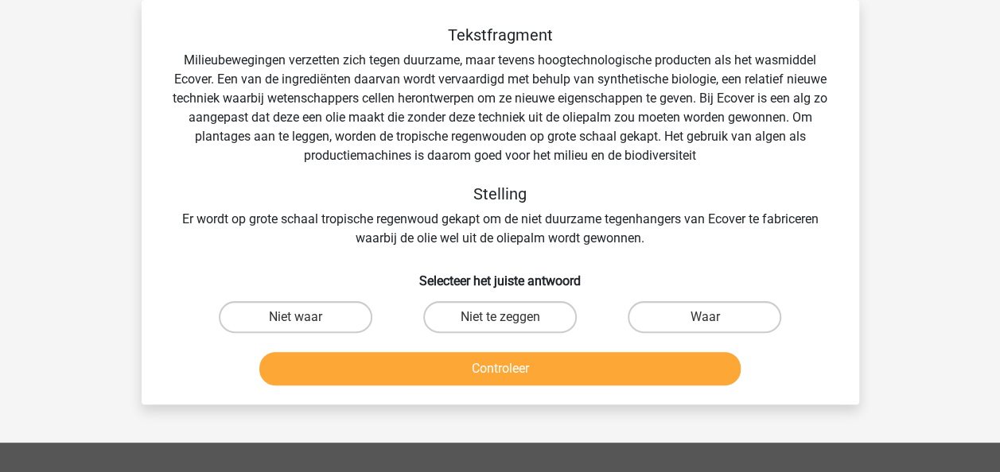
click at [507, 320] on input "Niet te zeggen" at bounding box center [504, 322] width 10 height 10
radio input "true"
click at [340, 316] on label "Niet waar" at bounding box center [295, 317] width 153 height 32
click at [305, 317] on input "Niet waar" at bounding box center [300, 322] width 10 height 10
radio input "true"
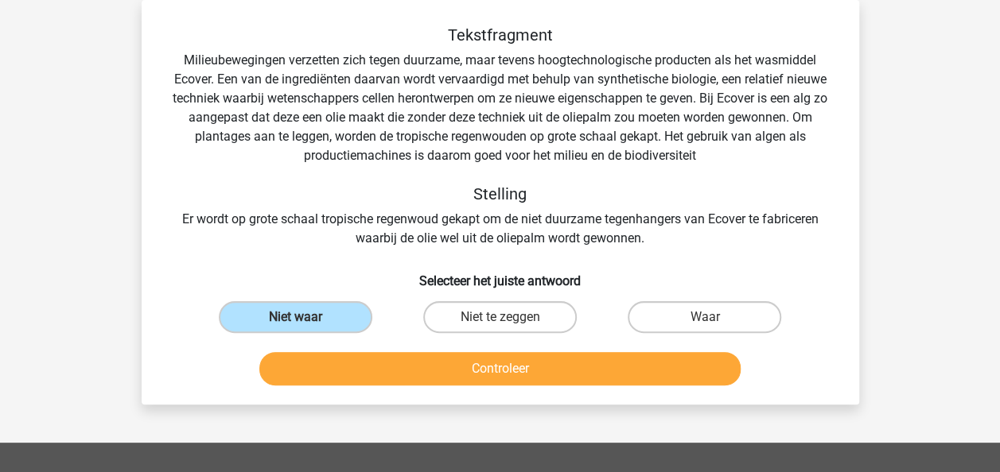
click at [499, 327] on input "Niet te zeggen" at bounding box center [504, 322] width 10 height 10
radio input "true"
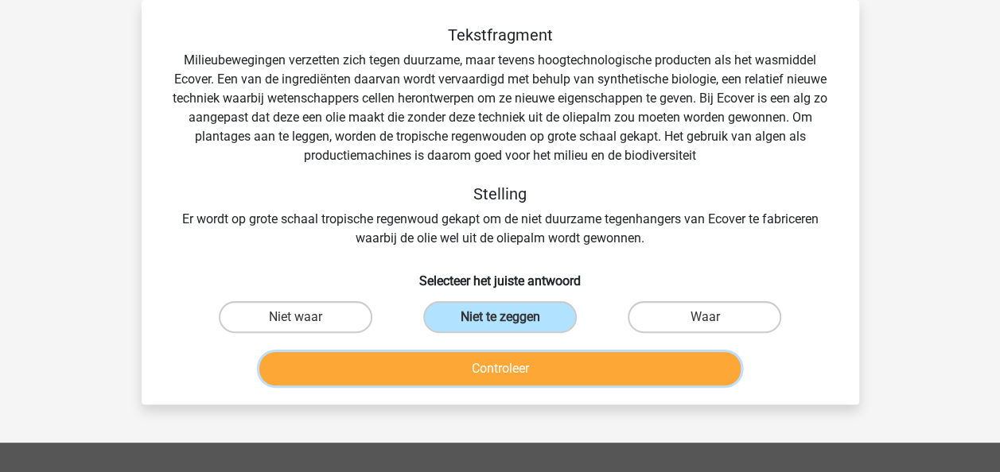
click at [501, 372] on button "Controleer" at bounding box center [499, 368] width 481 height 33
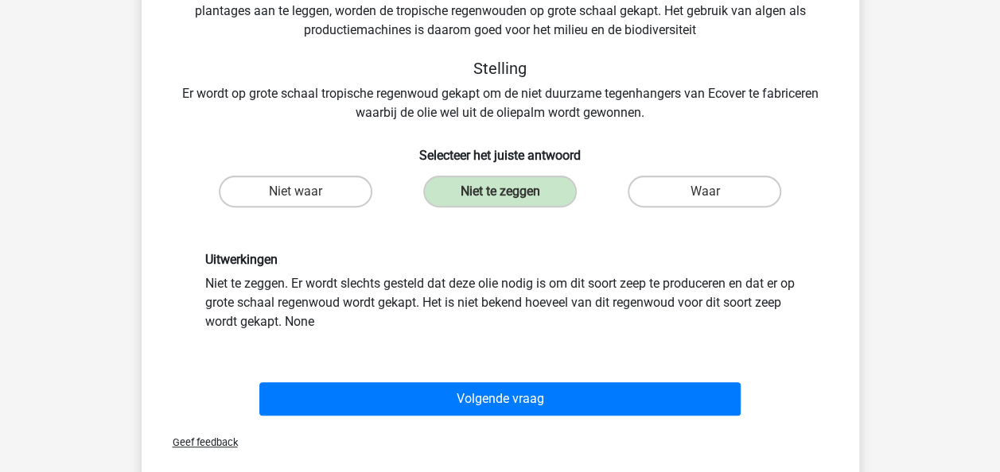
scroll to position [200, 0]
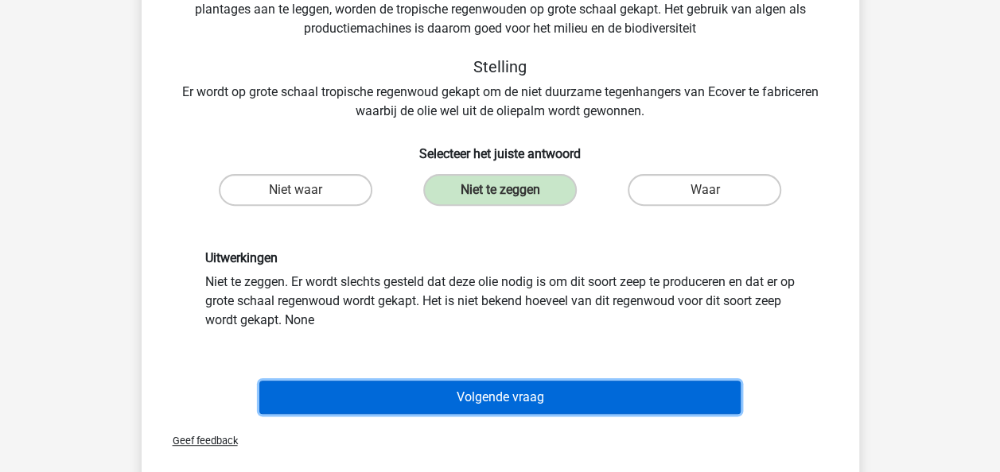
click at [501, 393] on button "Volgende vraag" at bounding box center [499, 397] width 481 height 33
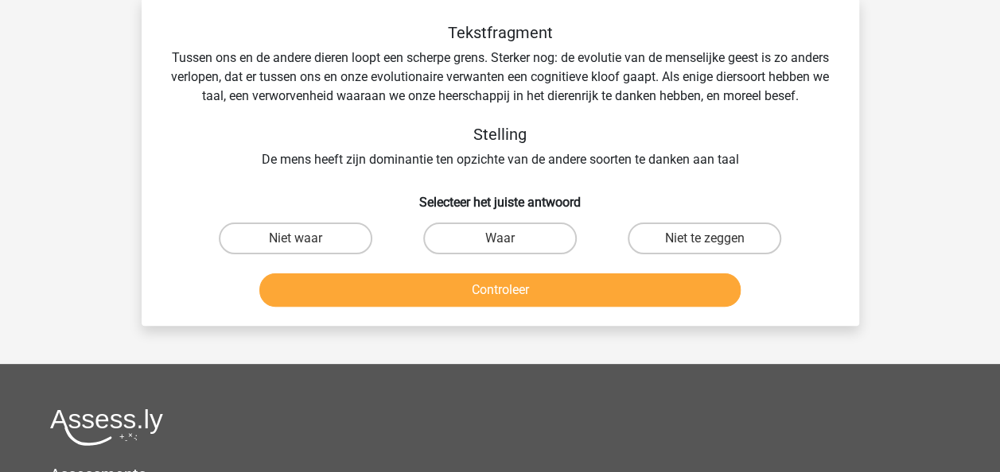
scroll to position [73, 0]
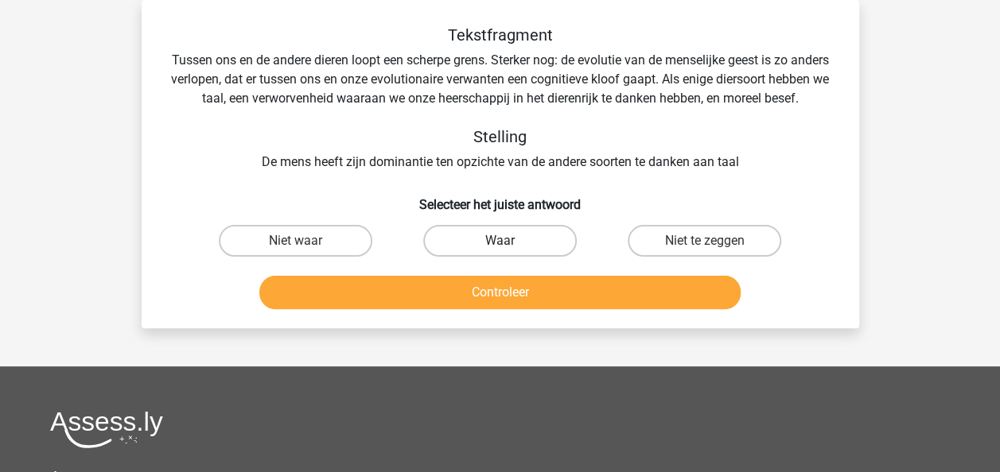
click at [478, 257] on label "Waar" at bounding box center [499, 241] width 153 height 32
click at [499, 251] on input "Waar" at bounding box center [504, 246] width 10 height 10
radio input "true"
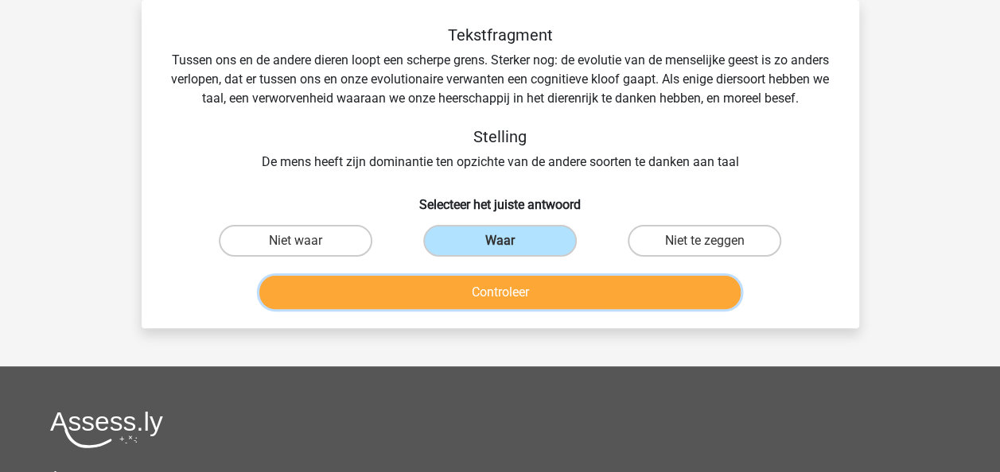
click at [485, 309] on button "Controleer" at bounding box center [499, 292] width 481 height 33
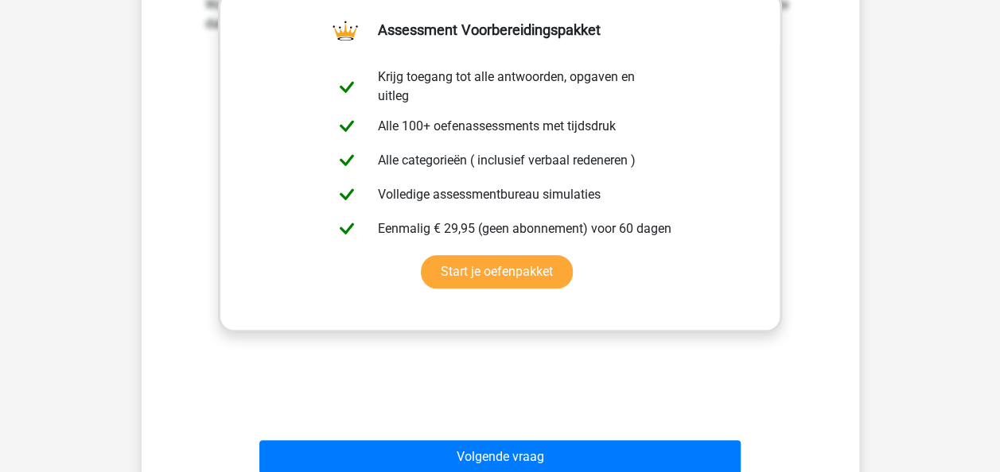
scroll to position [455, 0]
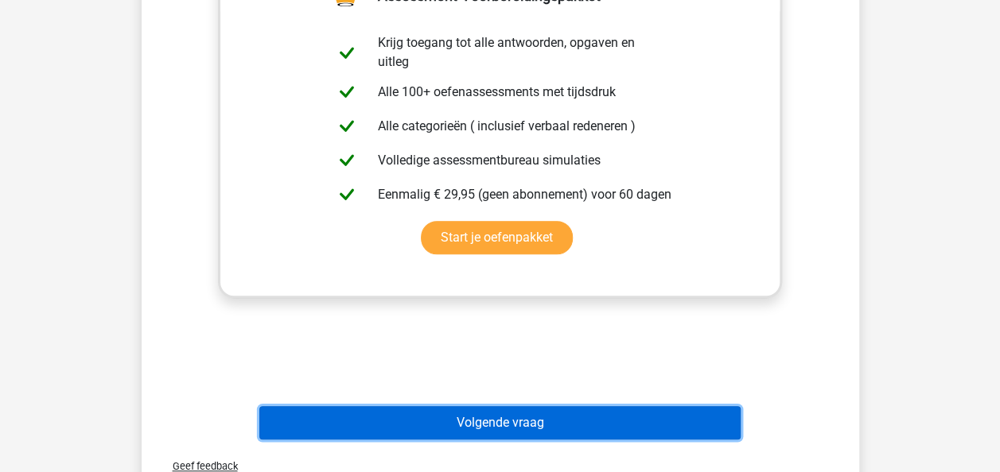
click at [480, 440] on button "Volgende vraag" at bounding box center [499, 422] width 481 height 33
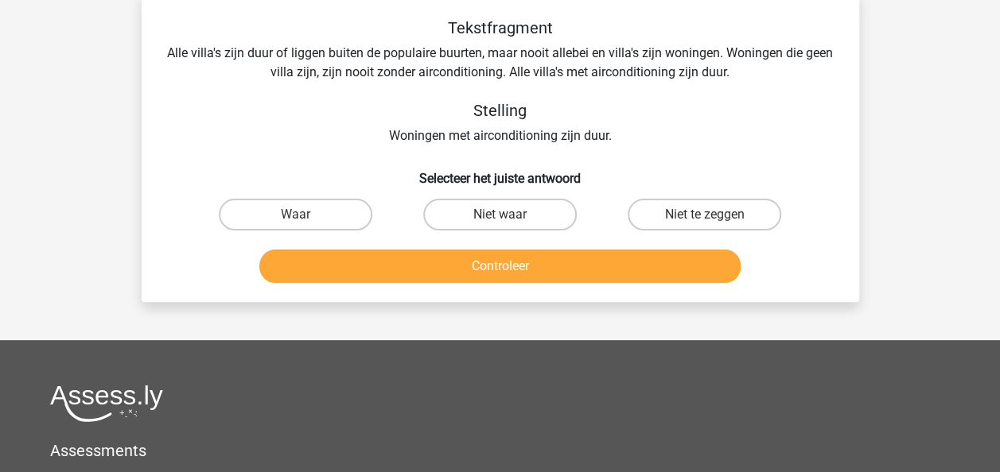
scroll to position [73, 0]
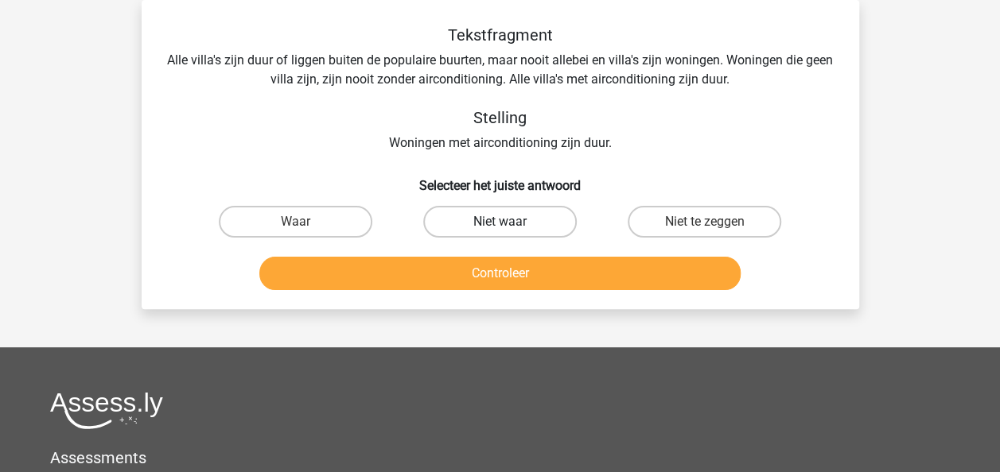
click at [526, 222] on label "Niet waar" at bounding box center [499, 222] width 153 height 32
click at [510, 222] on input "Niet waar" at bounding box center [504, 227] width 10 height 10
radio input "true"
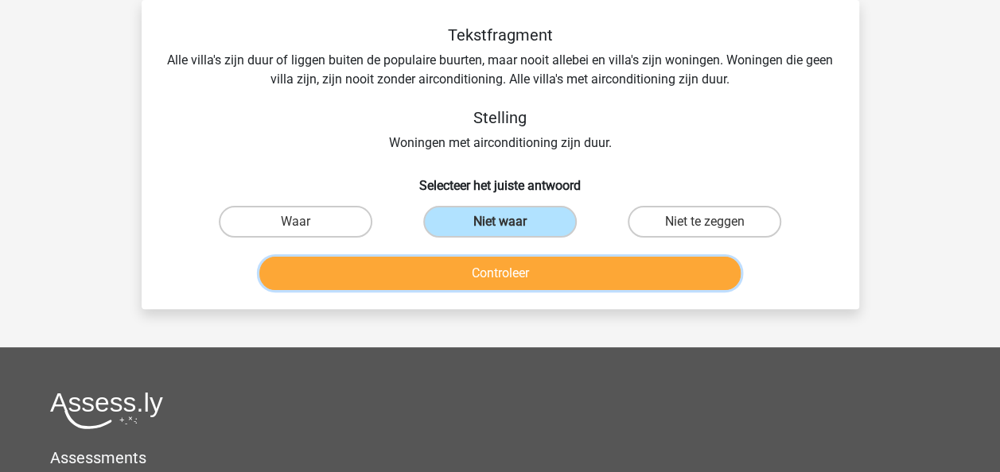
click at [518, 274] on button "Controleer" at bounding box center [499, 273] width 481 height 33
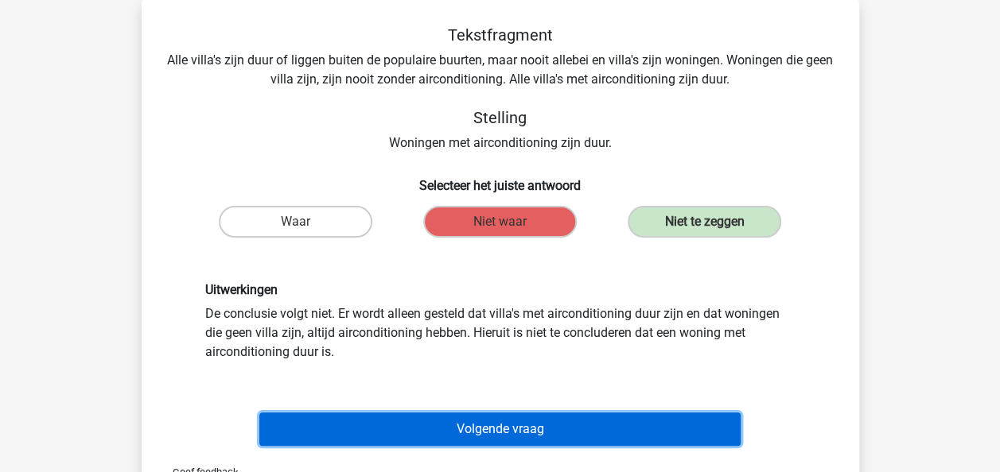
click at [441, 439] on button "Volgende vraag" at bounding box center [499, 429] width 481 height 33
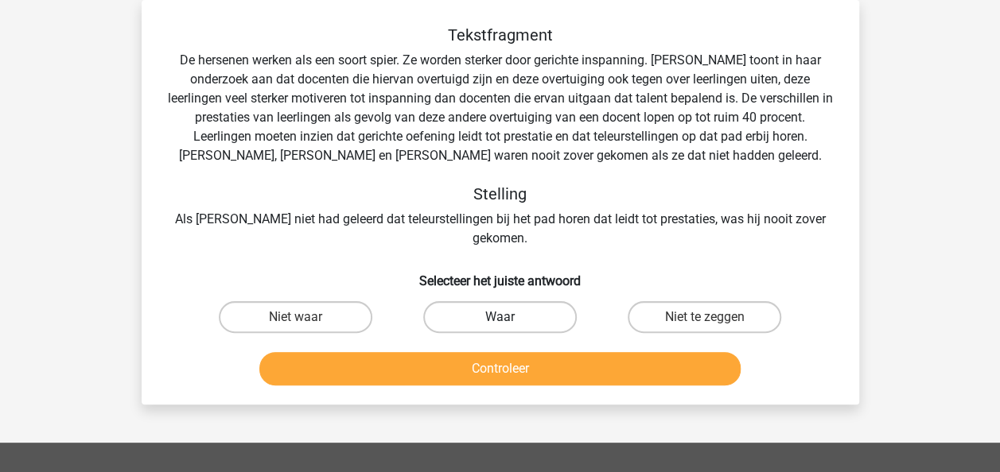
click at [520, 301] on label "Waar" at bounding box center [499, 317] width 153 height 32
click at [510, 317] on input "Waar" at bounding box center [504, 322] width 10 height 10
radio input "true"
click at [522, 367] on div "Controleer" at bounding box center [500, 372] width 614 height 40
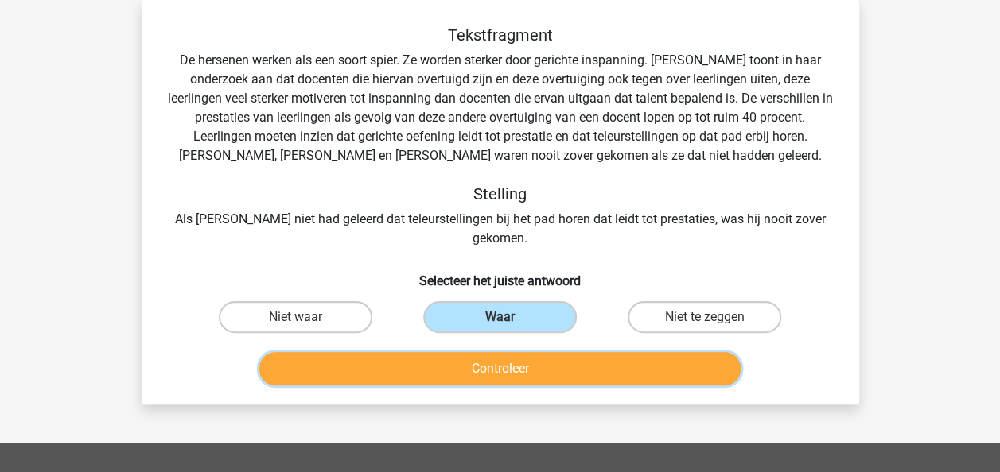
click at [522, 352] on button "Controleer" at bounding box center [499, 368] width 481 height 33
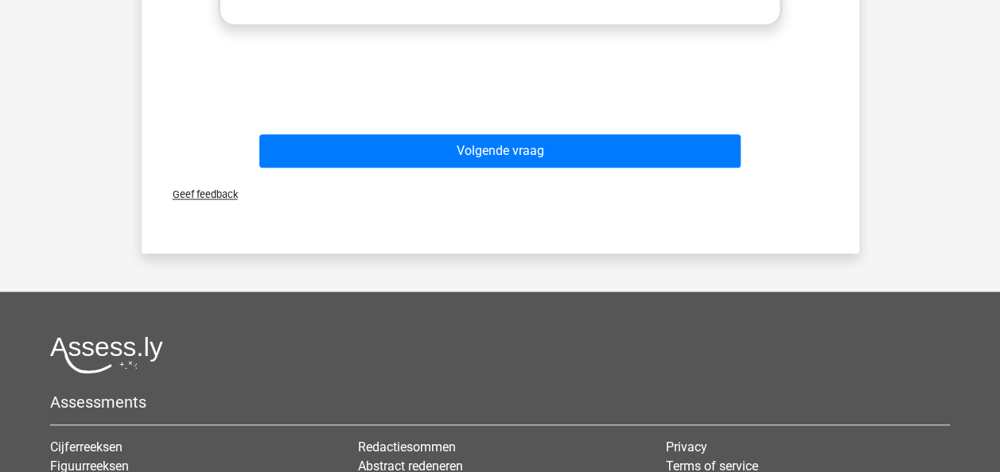
scroll to position [805, 0]
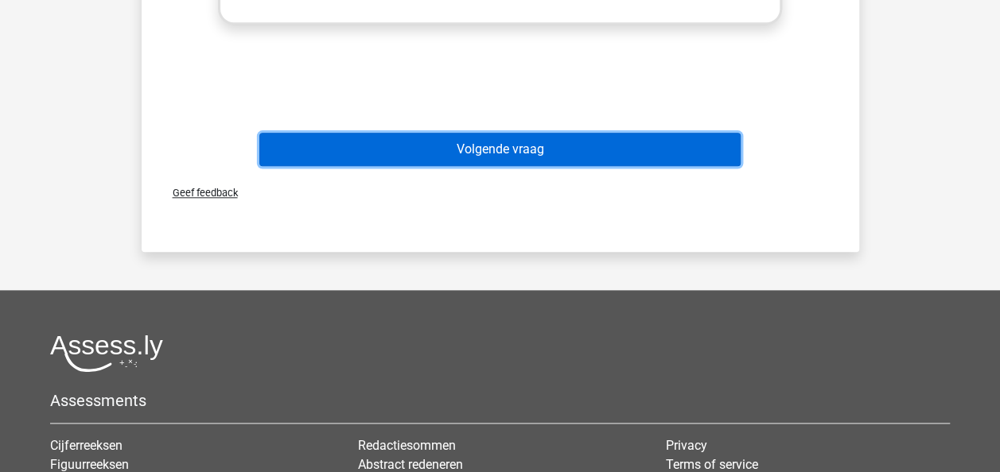
click at [445, 141] on button "Volgende vraag" at bounding box center [499, 149] width 481 height 33
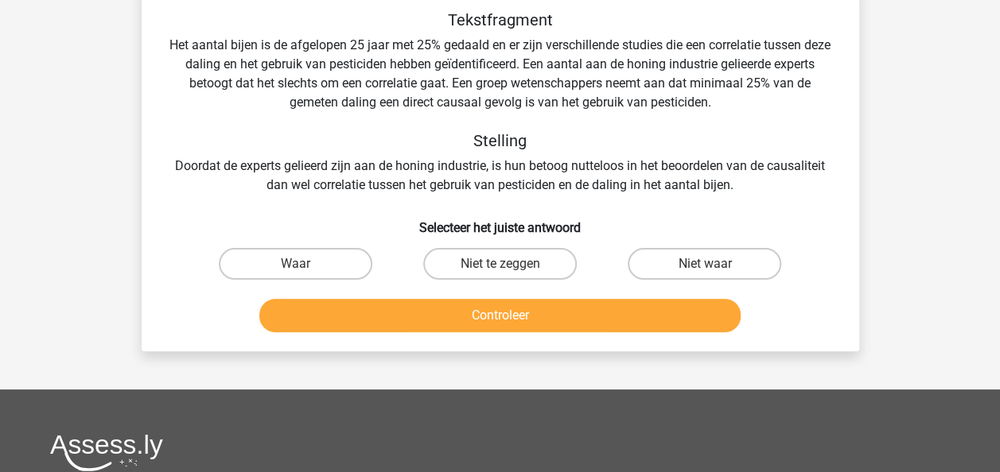
scroll to position [73, 0]
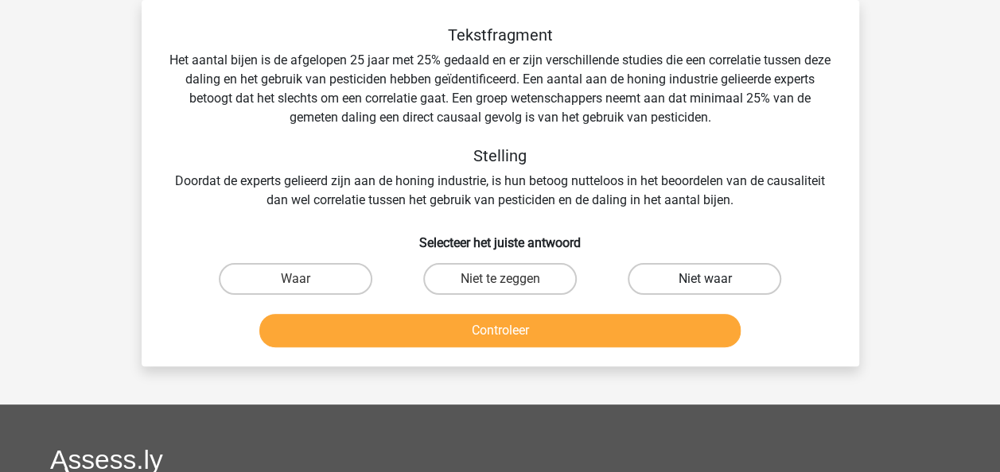
click at [673, 282] on label "Niet waar" at bounding box center [703, 279] width 153 height 32
click at [705, 282] on input "Niet waar" at bounding box center [710, 284] width 10 height 10
radio input "true"
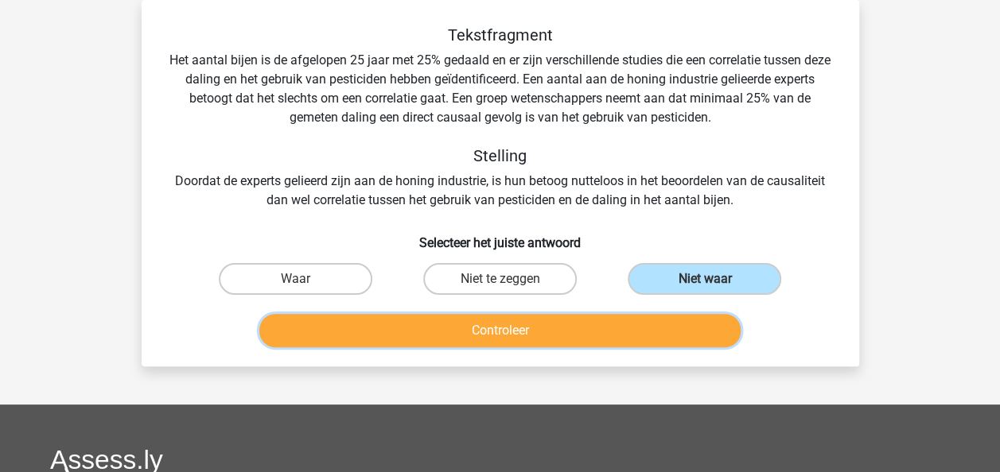
click at [541, 338] on button "Controleer" at bounding box center [499, 330] width 481 height 33
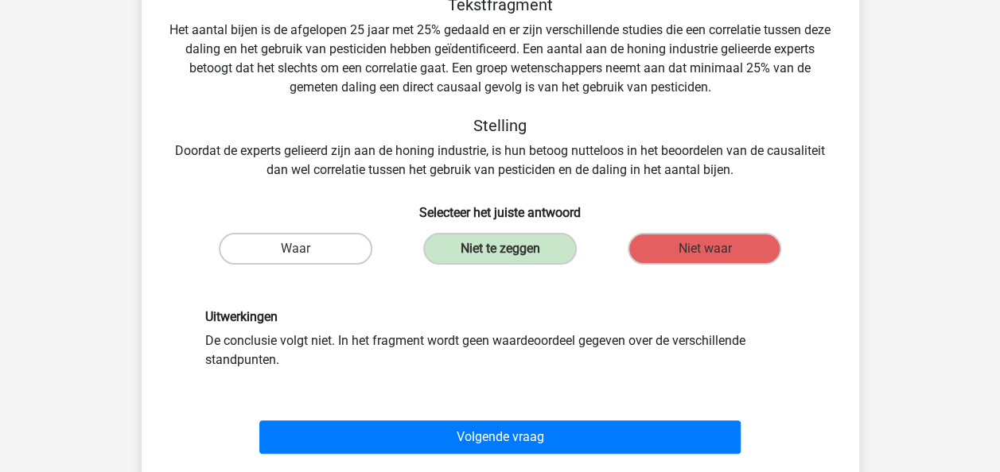
scroll to position [105, 0]
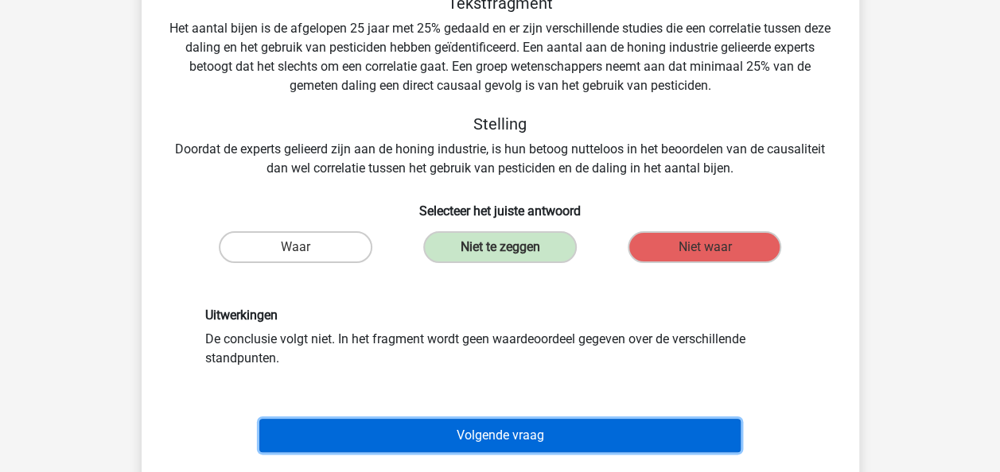
click at [526, 441] on button "Volgende vraag" at bounding box center [499, 435] width 481 height 33
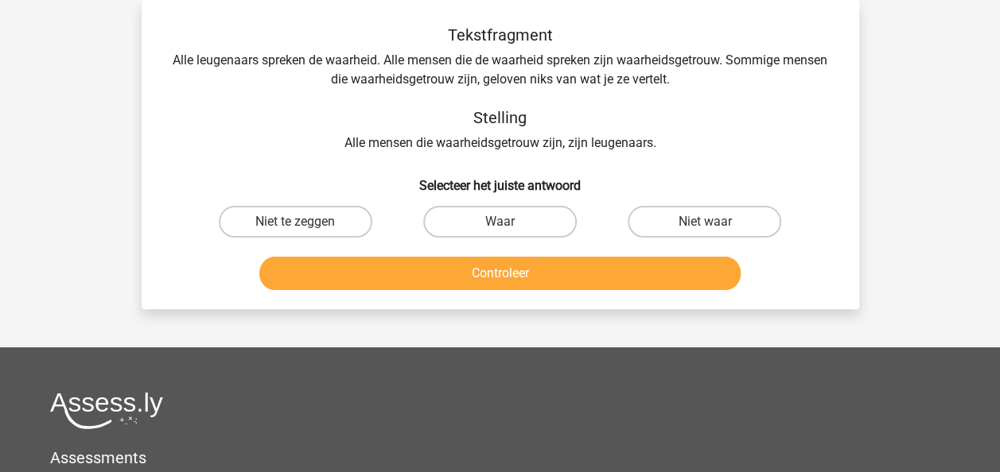
scroll to position [73, 0]
click at [699, 215] on label "Niet waar" at bounding box center [703, 222] width 153 height 32
click at [705, 222] on input "Niet waar" at bounding box center [710, 227] width 10 height 10
radio input "true"
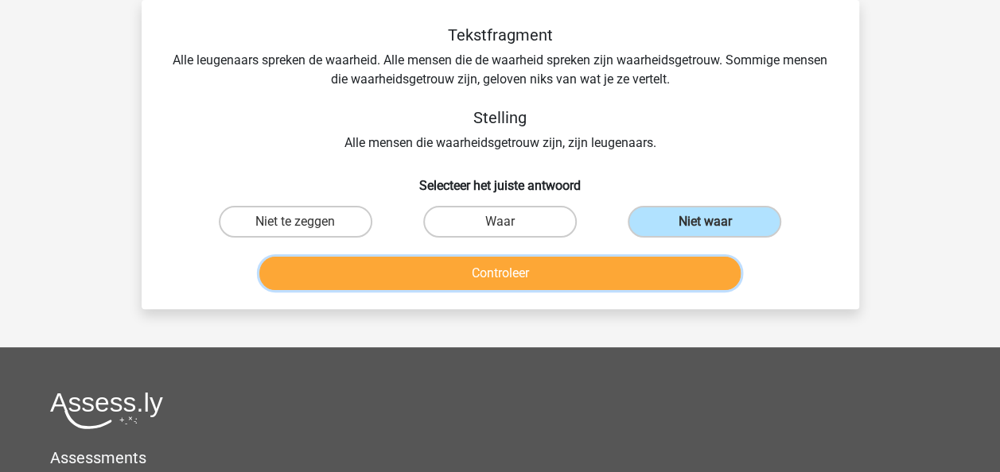
click at [599, 285] on button "Controleer" at bounding box center [499, 273] width 481 height 33
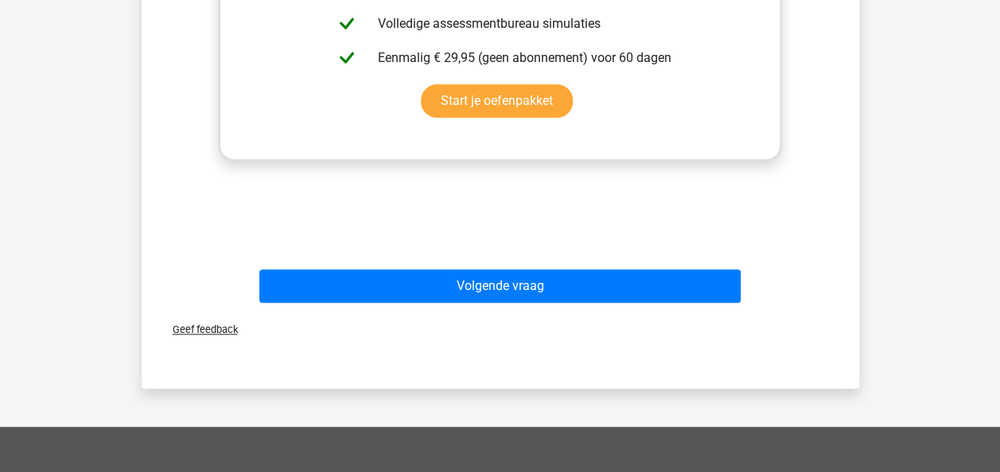
scroll to position [604, 0]
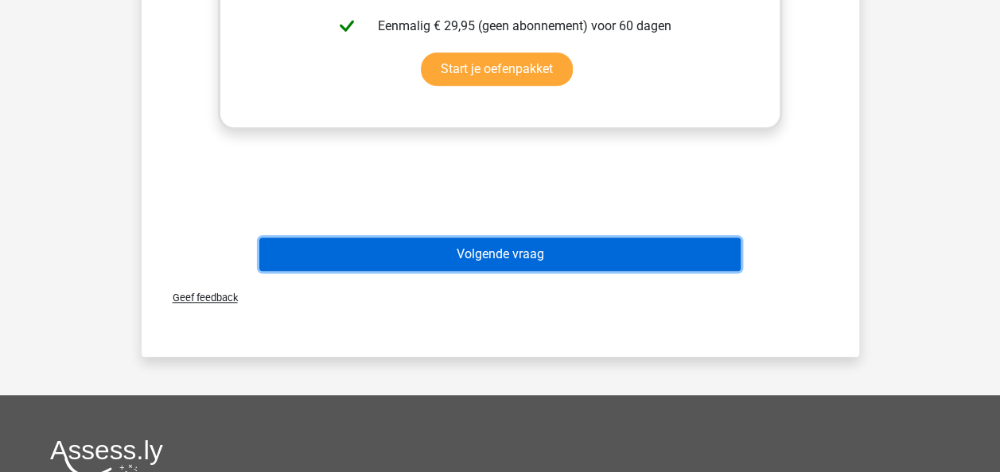
click at [592, 258] on button "Volgende vraag" at bounding box center [499, 254] width 481 height 33
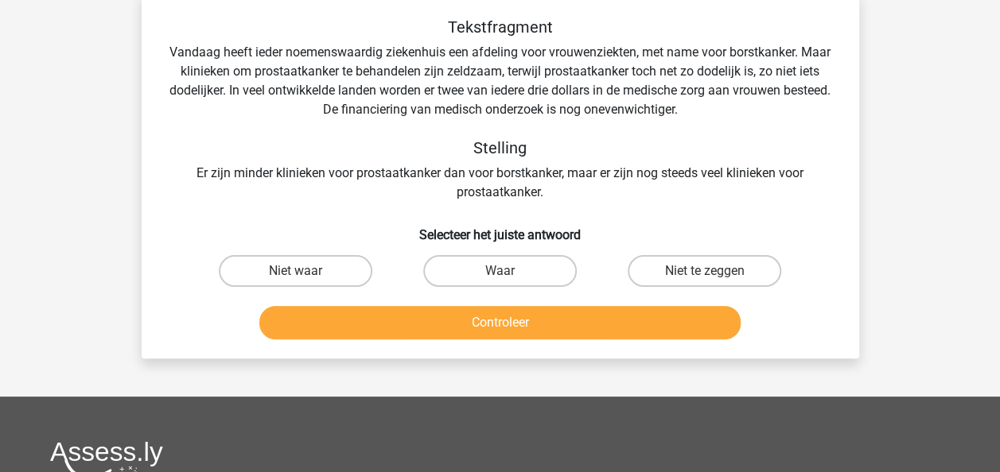
scroll to position [73, 0]
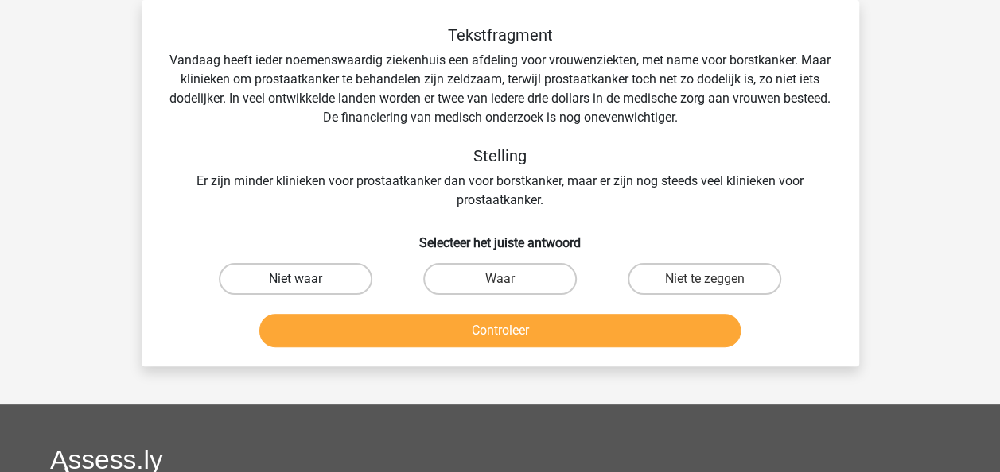
click at [307, 282] on label "Niet waar" at bounding box center [295, 279] width 153 height 32
click at [305, 282] on input "Niet waar" at bounding box center [300, 284] width 10 height 10
radio input "true"
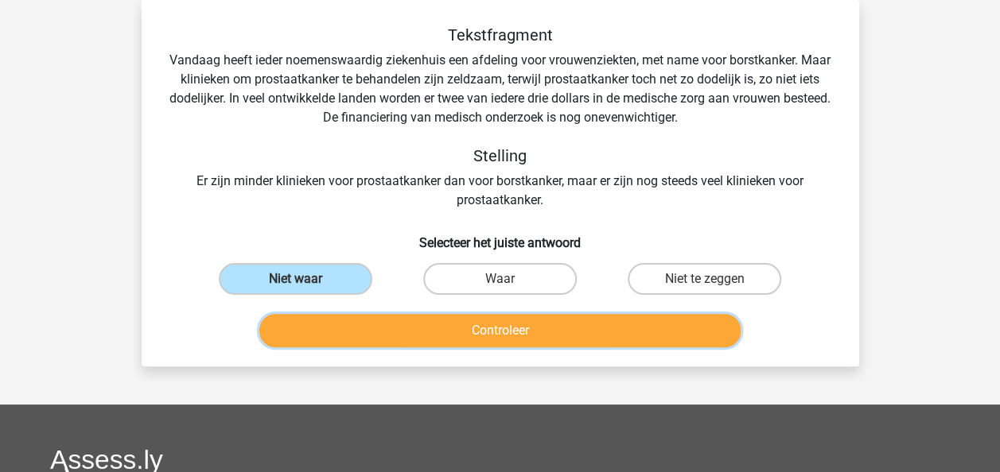
click at [320, 333] on button "Controleer" at bounding box center [499, 330] width 481 height 33
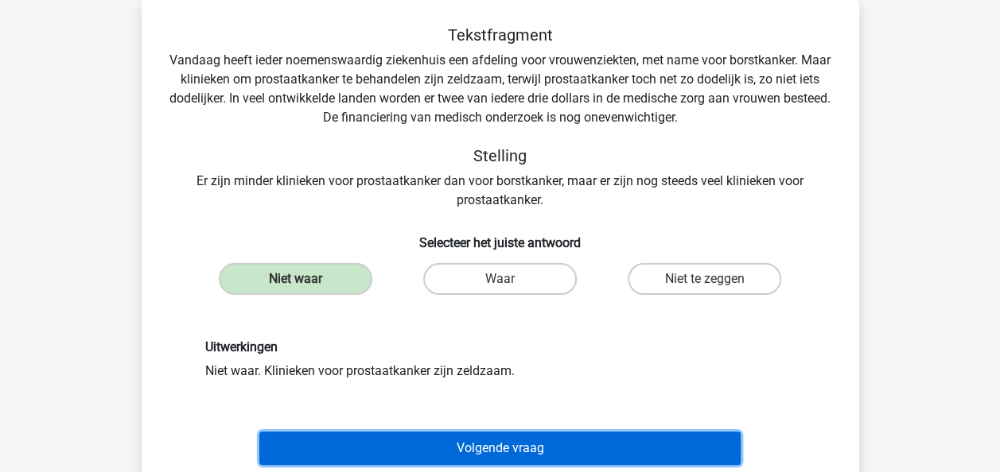
click at [364, 451] on button "Volgende vraag" at bounding box center [499, 448] width 481 height 33
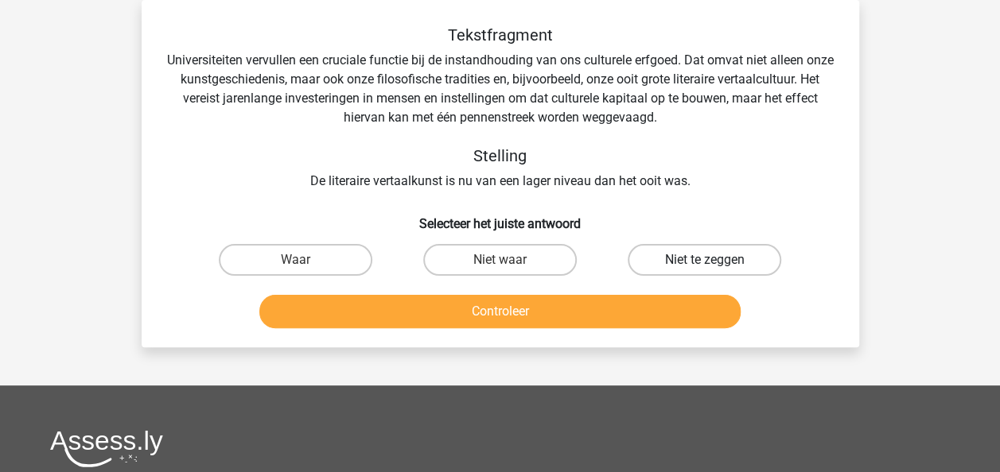
click at [671, 260] on label "Niet te zeggen" at bounding box center [703, 260] width 153 height 32
click at [705, 260] on input "Niet te zeggen" at bounding box center [710, 265] width 10 height 10
radio input "true"
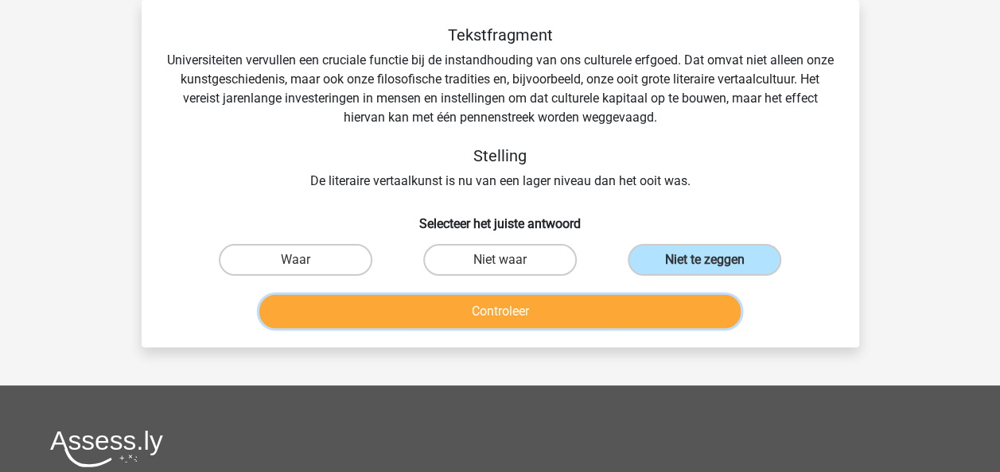
click at [633, 326] on button "Controleer" at bounding box center [499, 311] width 481 height 33
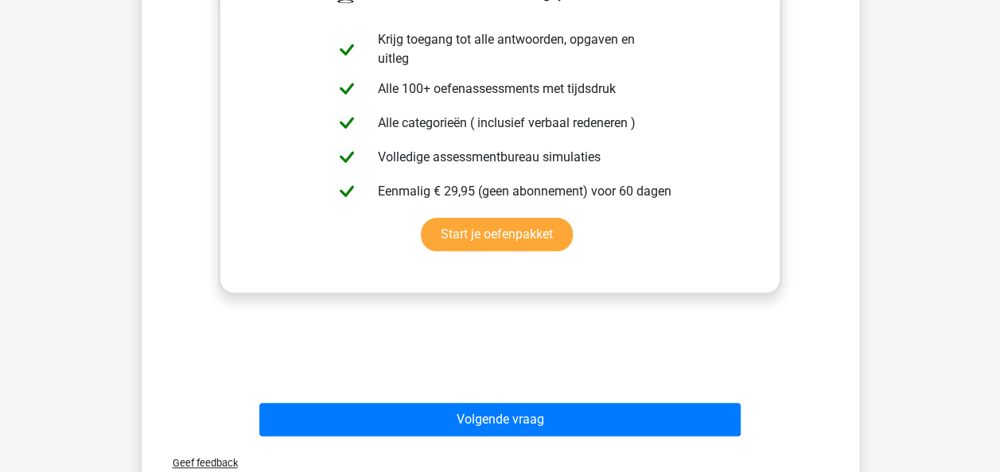
scroll to position [614, 0]
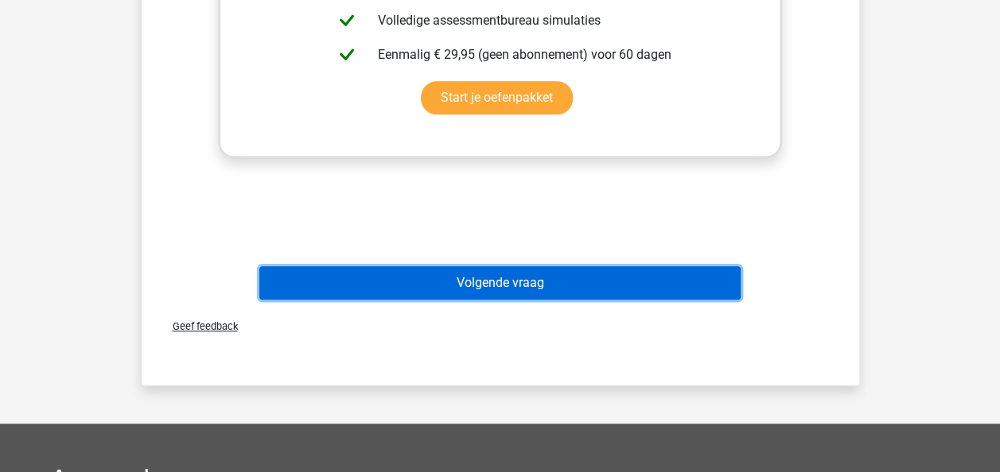
click at [569, 290] on button "Volgende vraag" at bounding box center [499, 282] width 481 height 33
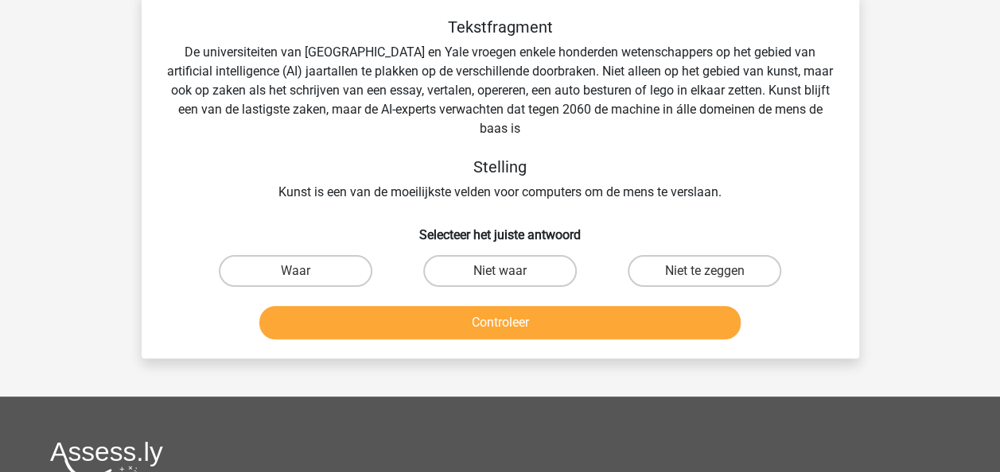
scroll to position [73, 0]
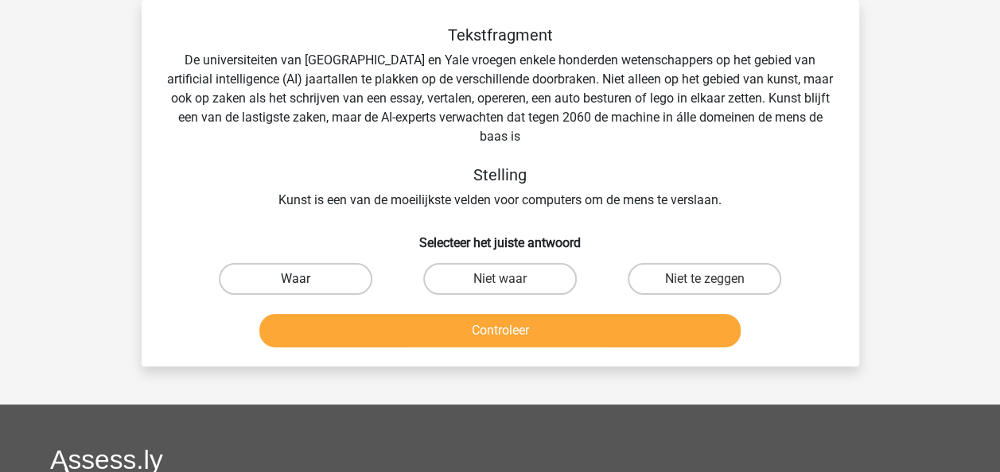
click at [330, 277] on label "Waar" at bounding box center [295, 279] width 153 height 32
click at [305, 279] on input "Waar" at bounding box center [300, 284] width 10 height 10
radio input "true"
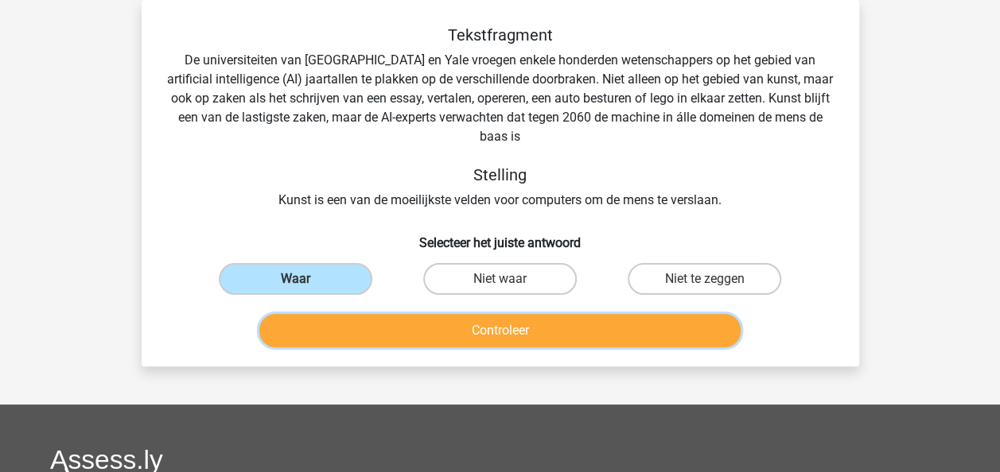
click at [362, 331] on button "Controleer" at bounding box center [499, 330] width 481 height 33
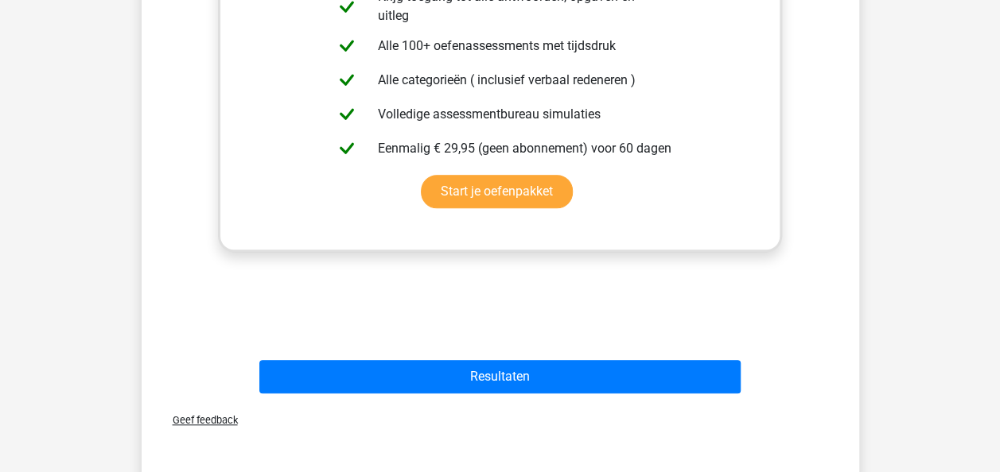
scroll to position [582, 0]
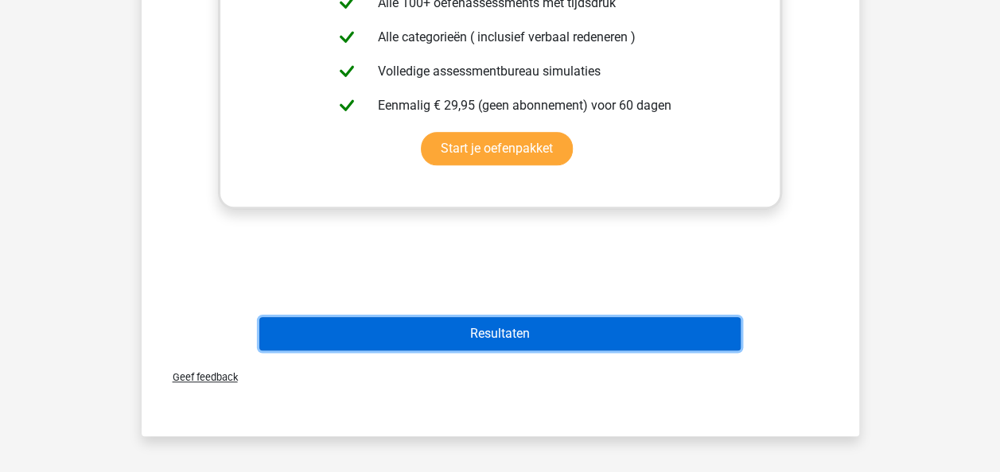
click at [398, 328] on button "Resultaten" at bounding box center [499, 333] width 481 height 33
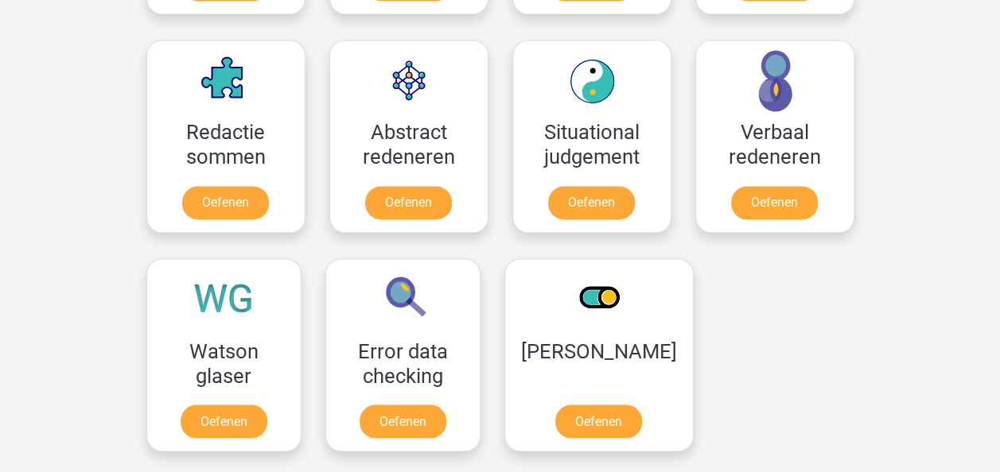
scroll to position [1145, 0]
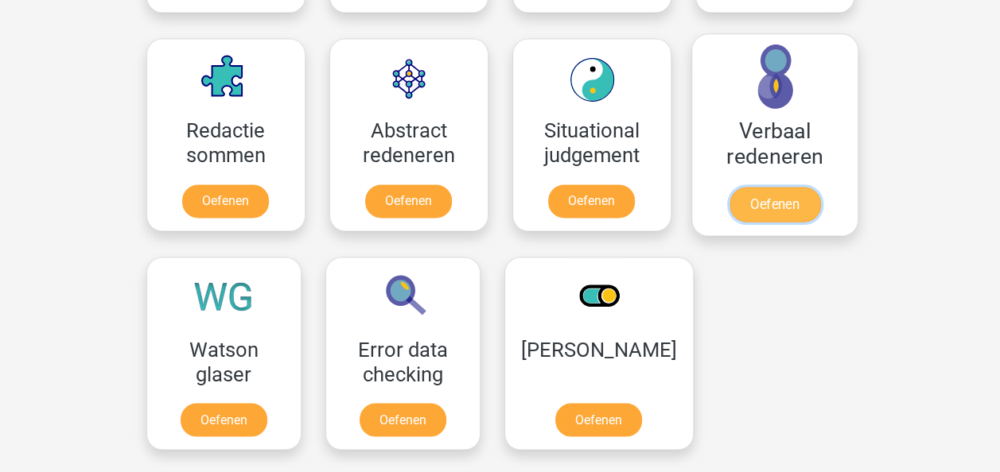
click at [760, 194] on link "Oefenen" at bounding box center [773, 204] width 91 height 35
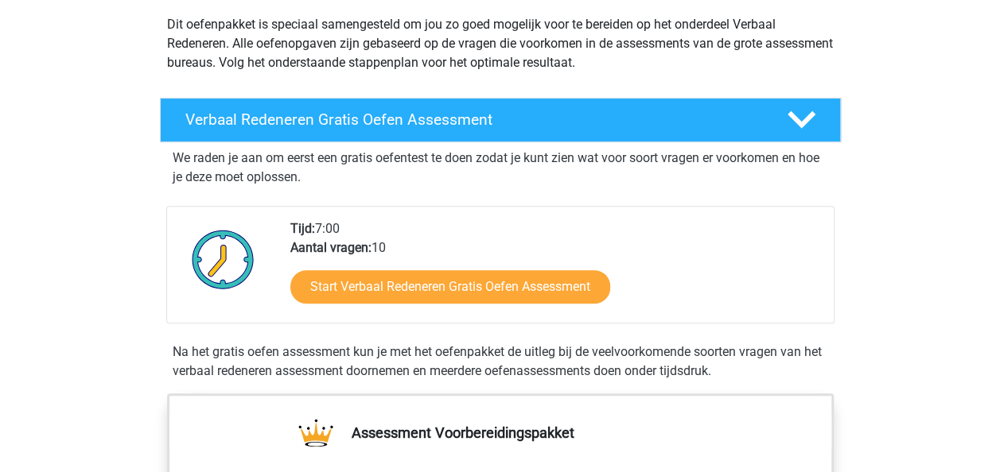
scroll to position [191, 0]
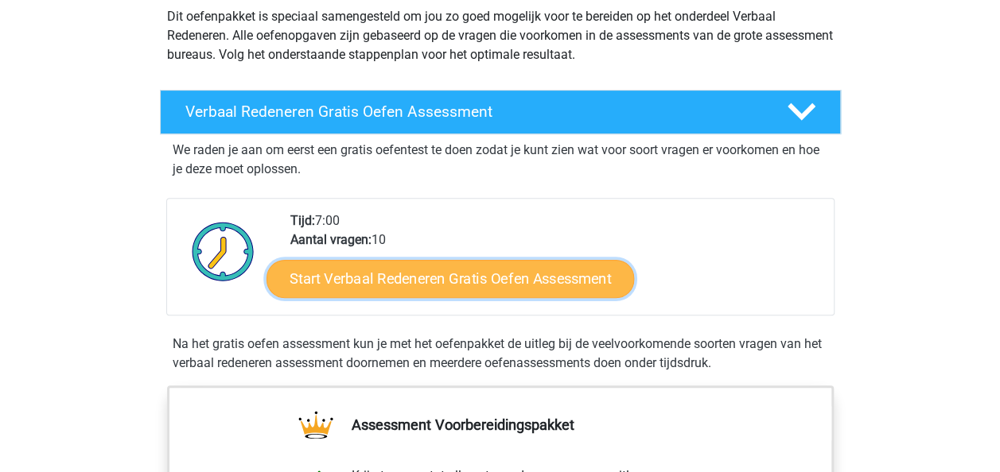
click at [503, 270] on link "Start Verbaal Redeneren Gratis Oefen Assessment" at bounding box center [449, 279] width 367 height 38
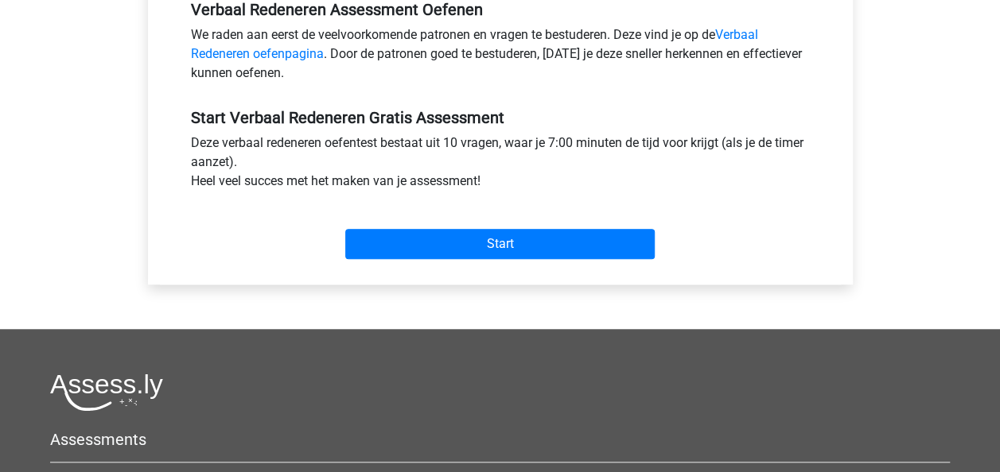
scroll to position [509, 0]
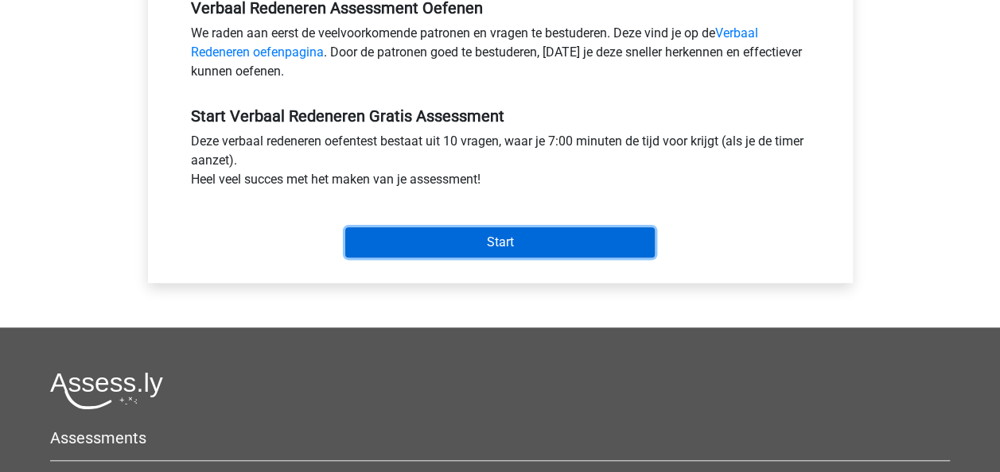
click at [473, 234] on input "Start" at bounding box center [499, 242] width 309 height 30
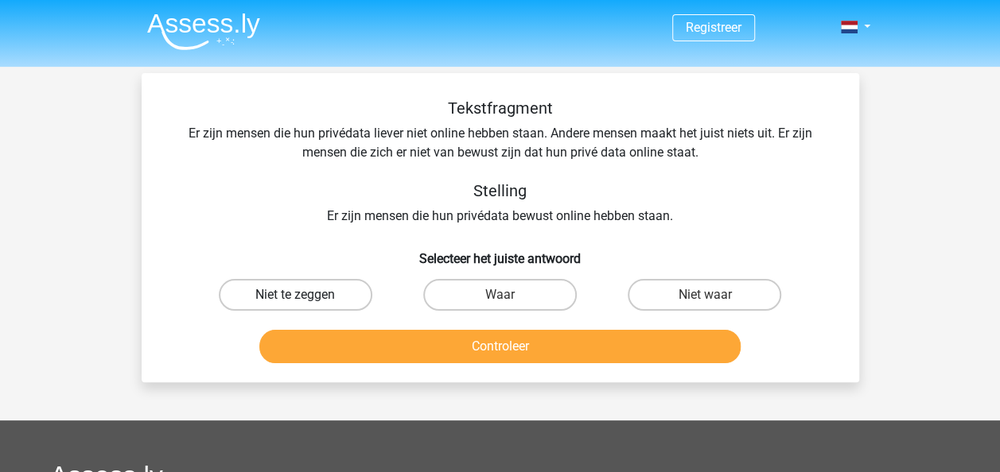
click at [326, 298] on label "Niet te zeggen" at bounding box center [295, 295] width 153 height 32
click at [305, 298] on input "Niet te zeggen" at bounding box center [300, 300] width 10 height 10
radio input "true"
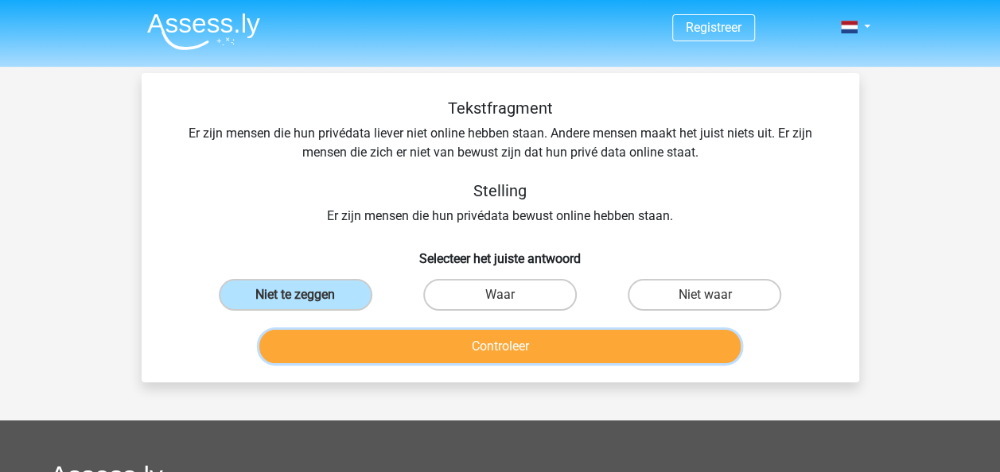
click at [356, 343] on button "Controleer" at bounding box center [499, 346] width 481 height 33
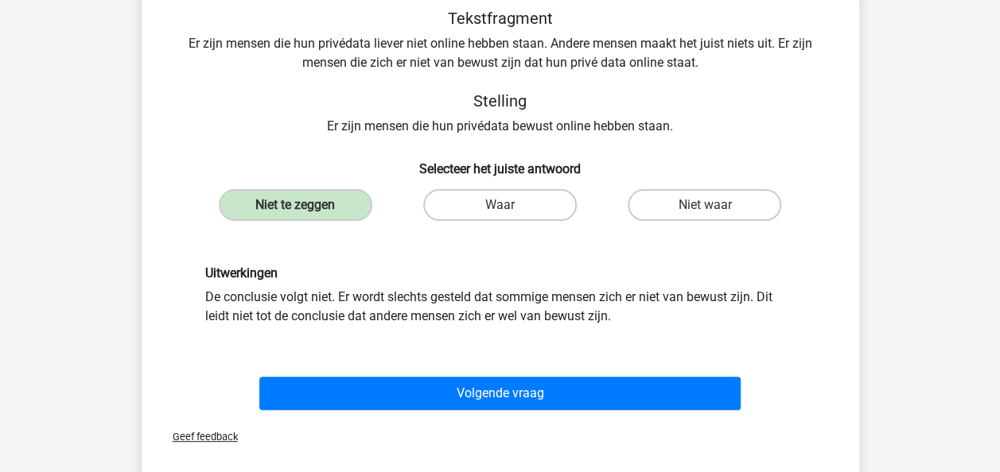
scroll to position [95, 0]
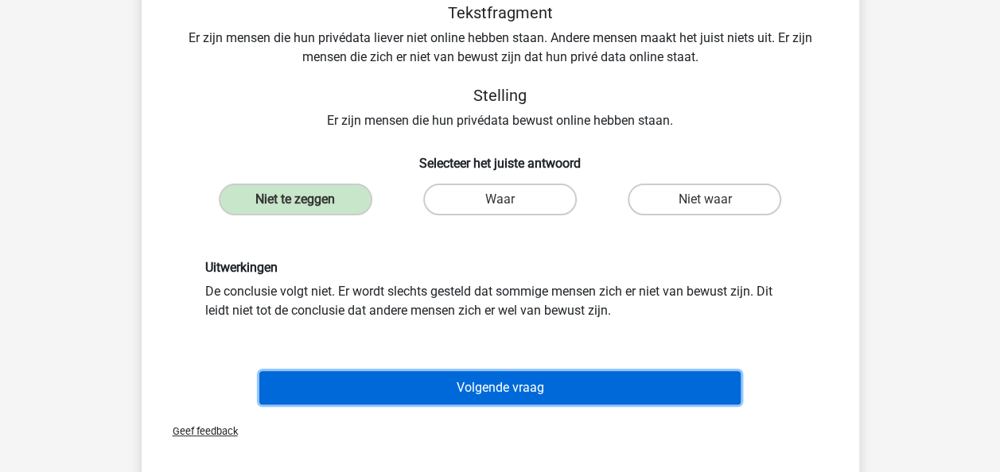
click at [491, 388] on button "Volgende vraag" at bounding box center [499, 387] width 481 height 33
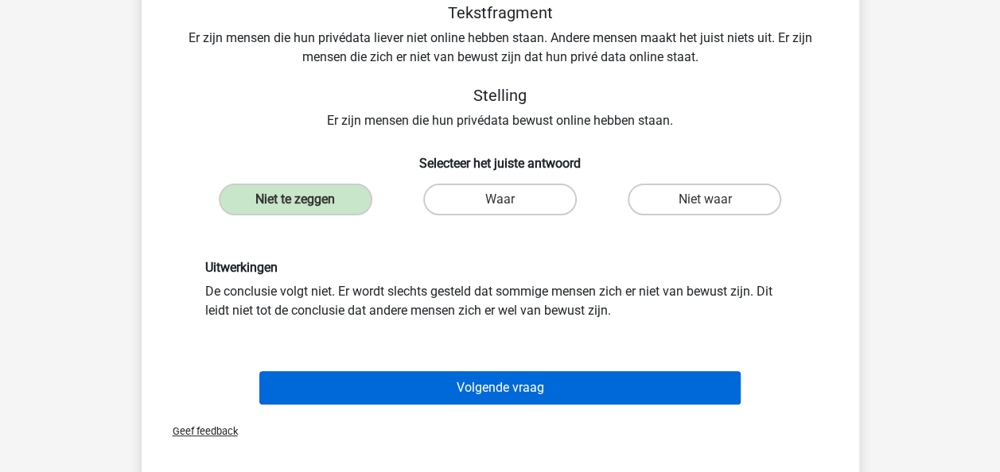
scroll to position [73, 0]
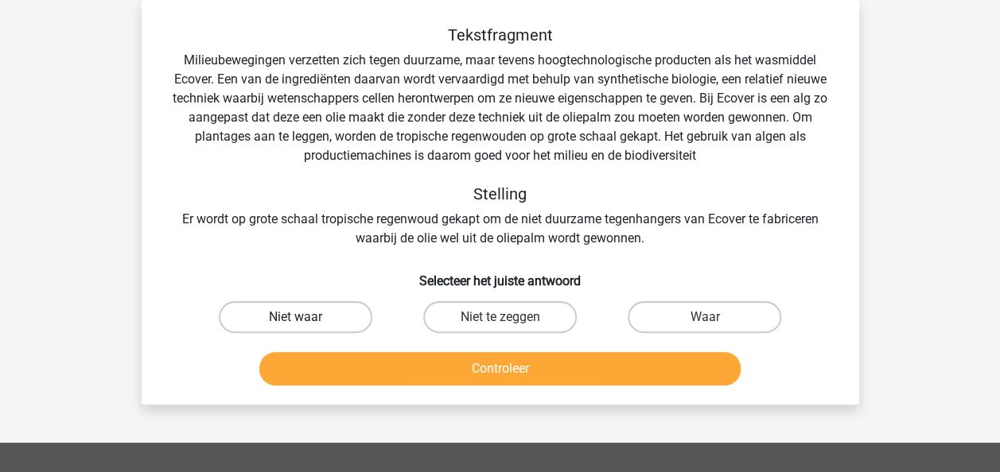
click at [326, 316] on label "Niet waar" at bounding box center [295, 317] width 153 height 32
click at [305, 317] on input "Niet waar" at bounding box center [300, 322] width 10 height 10
radio input "true"
click at [512, 314] on label "Niet te zeggen" at bounding box center [499, 317] width 153 height 32
click at [510, 317] on input "Niet te zeggen" at bounding box center [504, 322] width 10 height 10
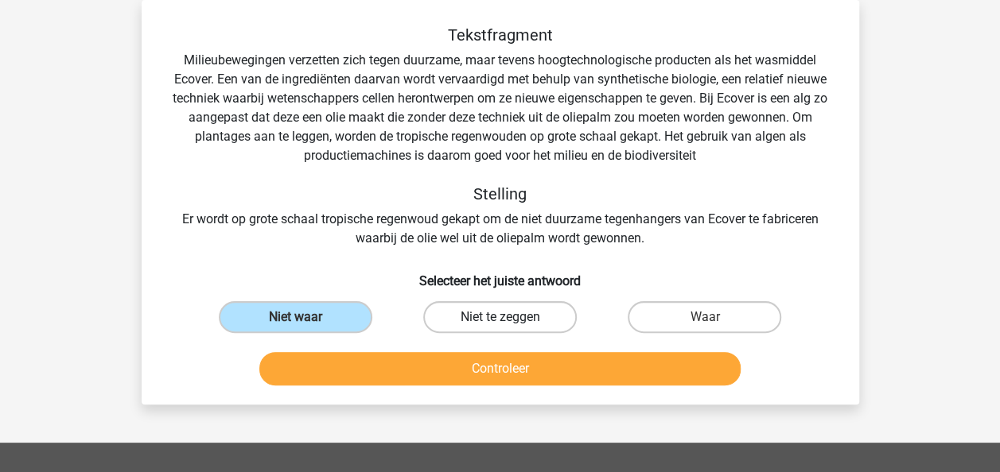
radio input "true"
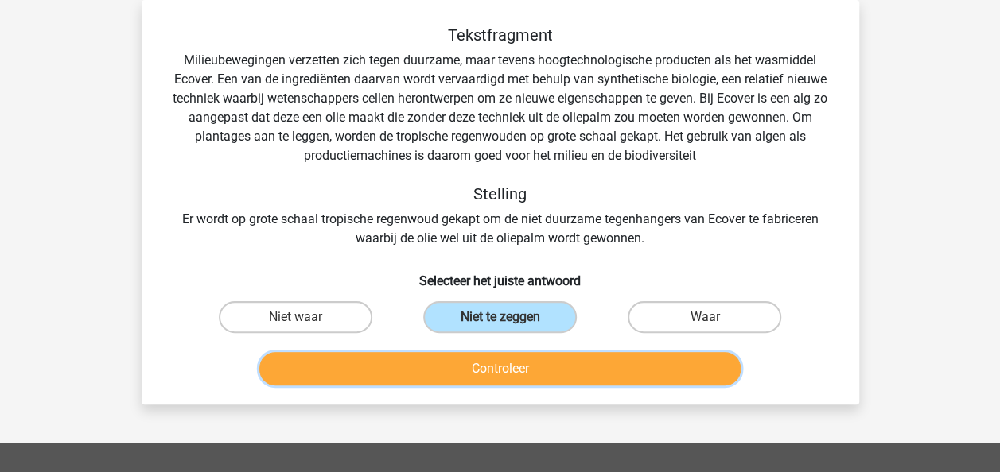
click at [522, 370] on button "Controleer" at bounding box center [499, 368] width 481 height 33
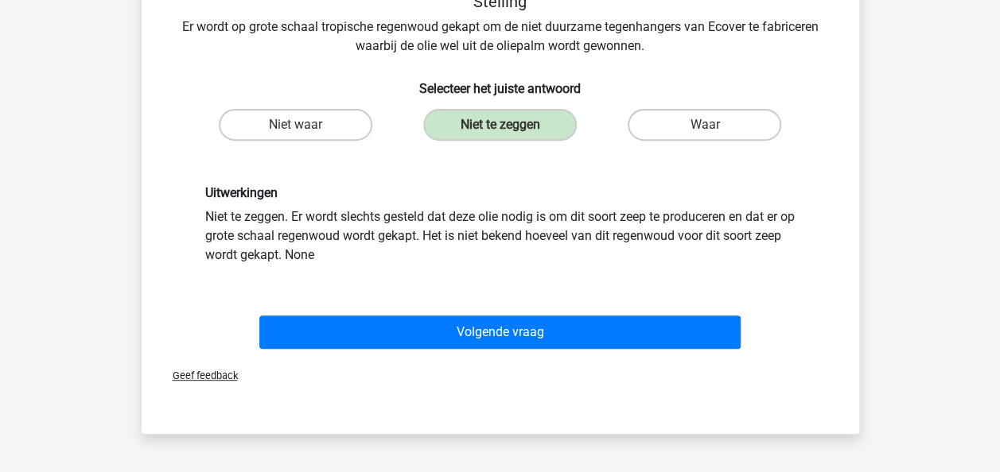
scroll to position [296, 0]
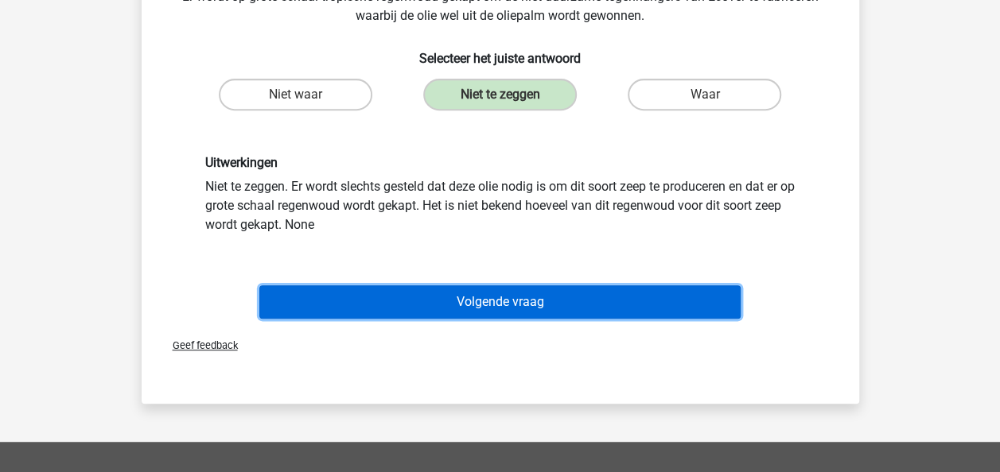
click at [491, 301] on button "Volgende vraag" at bounding box center [499, 301] width 481 height 33
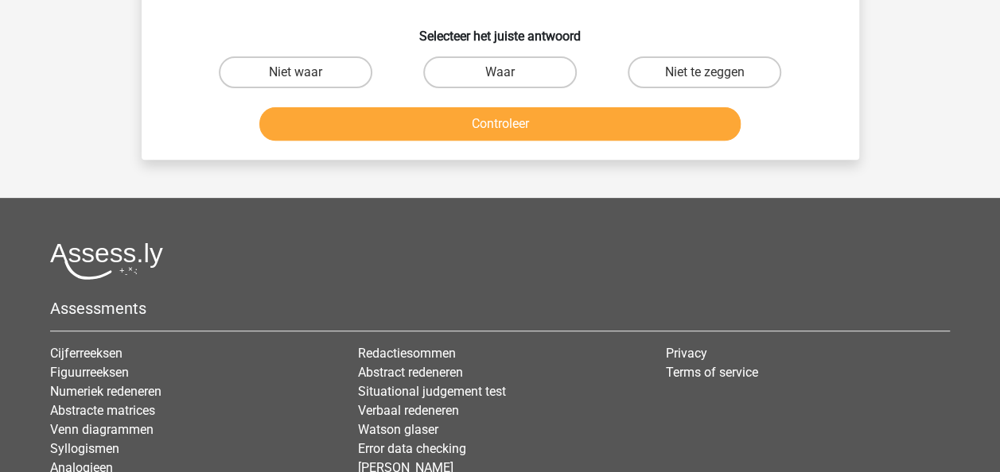
scroll to position [73, 0]
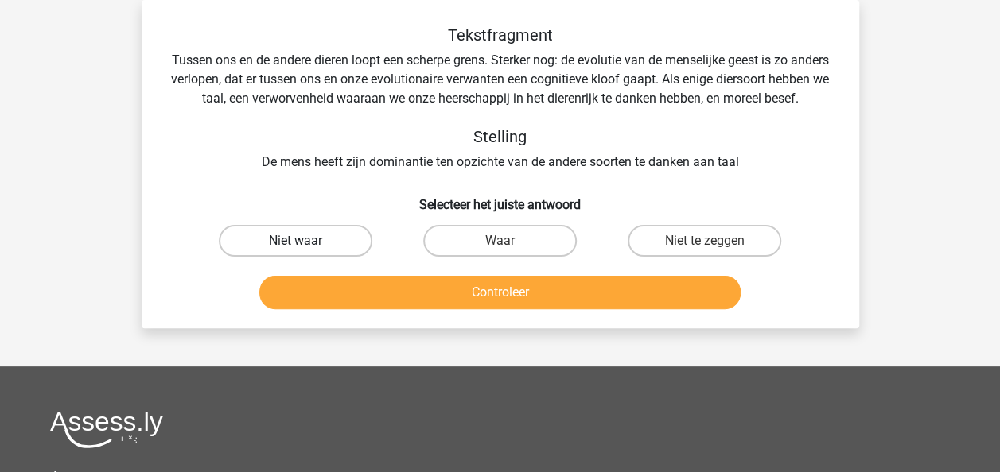
click at [291, 257] on label "Niet waar" at bounding box center [295, 241] width 153 height 32
click at [295, 251] on input "Niet waar" at bounding box center [300, 246] width 10 height 10
radio input "true"
click at [476, 242] on div "Waar" at bounding box center [500, 241] width 204 height 45
click at [480, 256] on label "Waar" at bounding box center [499, 241] width 153 height 32
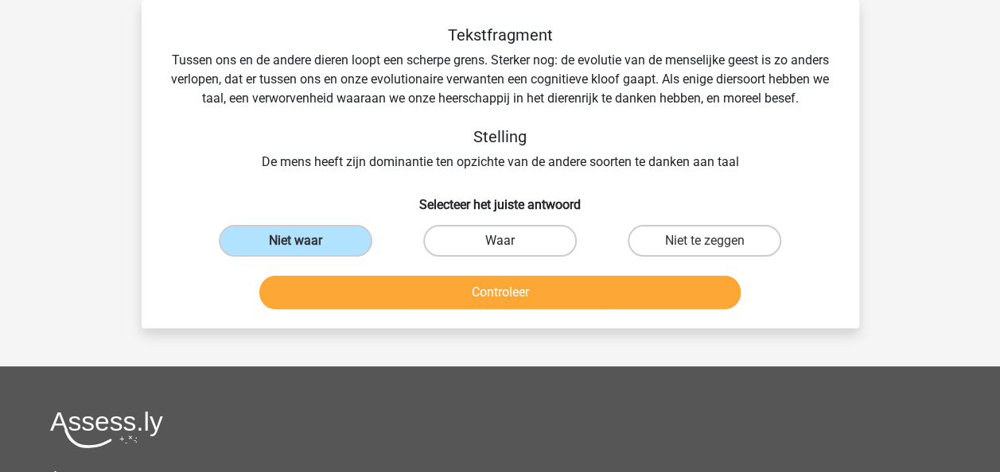
click at [499, 251] on input "Waar" at bounding box center [504, 246] width 10 height 10
radio input "true"
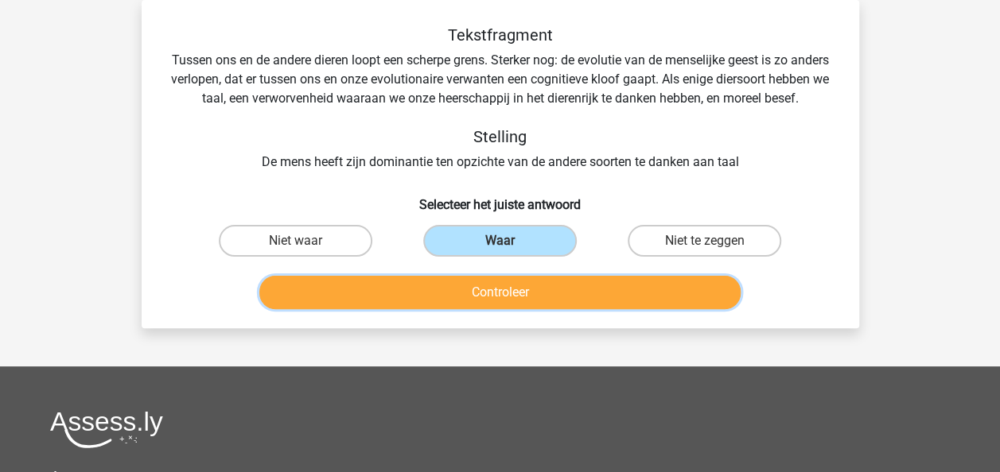
click at [493, 309] on button "Controleer" at bounding box center [499, 292] width 481 height 33
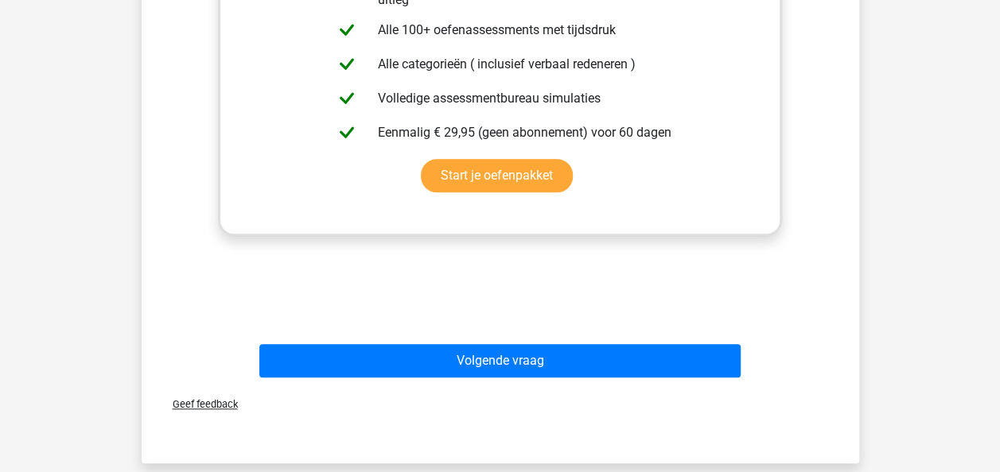
scroll to position [518, 0]
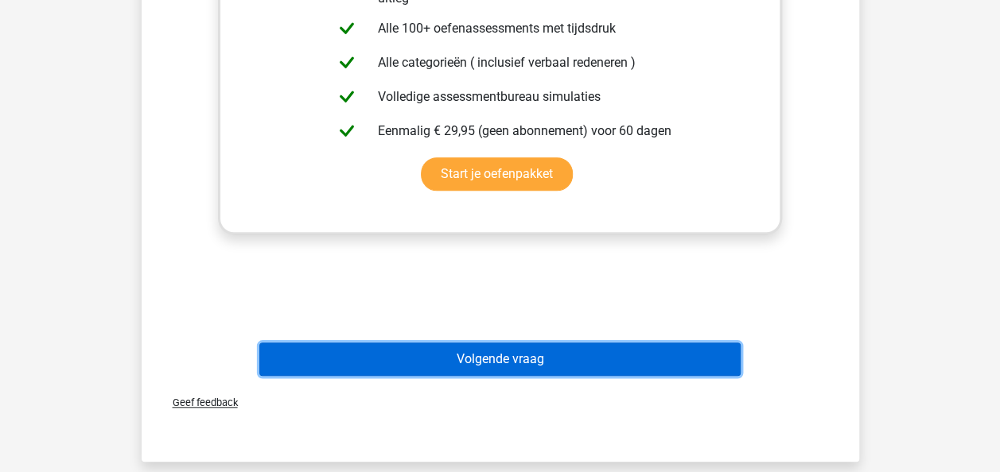
click at [481, 376] on button "Volgende vraag" at bounding box center [499, 359] width 481 height 33
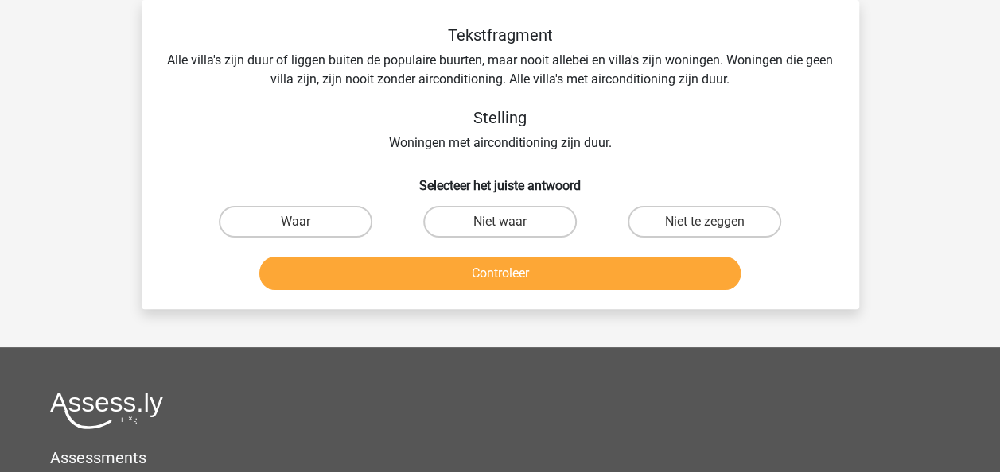
scroll to position [73, 0]
click at [692, 219] on label "Niet te zeggen" at bounding box center [703, 222] width 153 height 32
click at [705, 222] on input "Niet te zeggen" at bounding box center [710, 227] width 10 height 10
radio input "true"
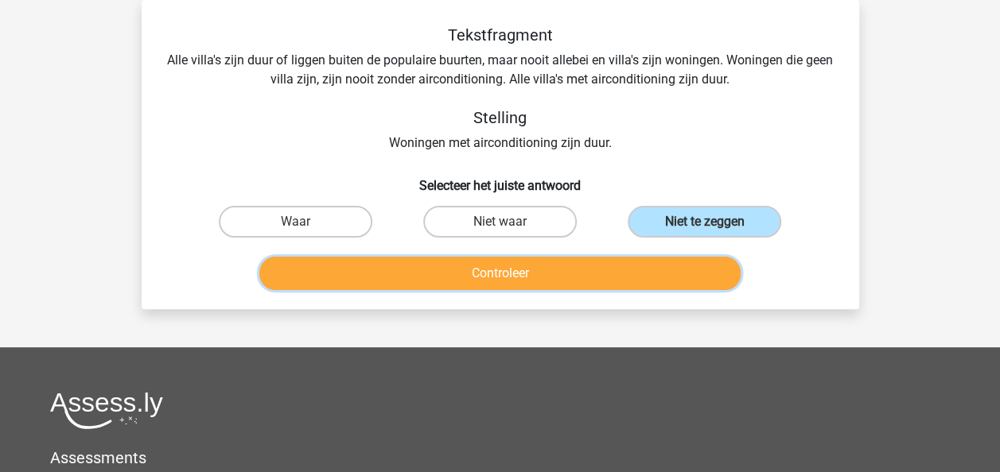
click at [617, 280] on button "Controleer" at bounding box center [499, 273] width 481 height 33
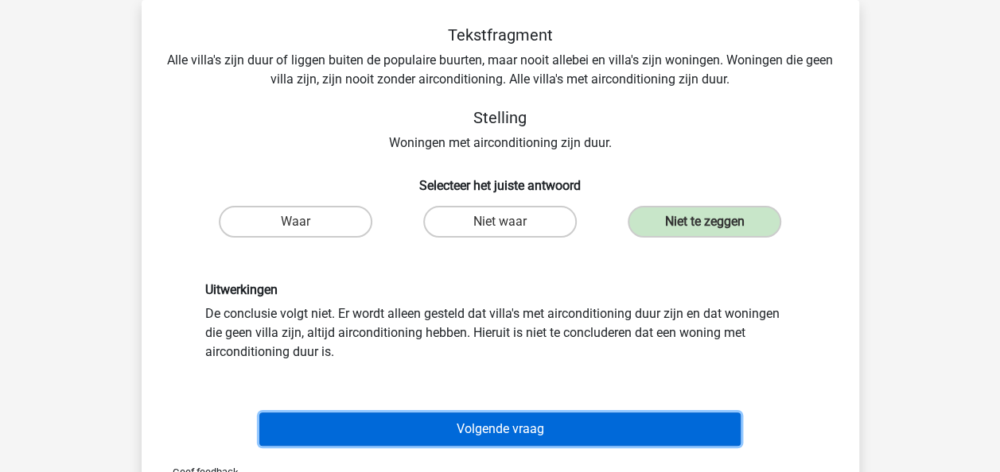
click at [512, 433] on button "Volgende vraag" at bounding box center [499, 429] width 481 height 33
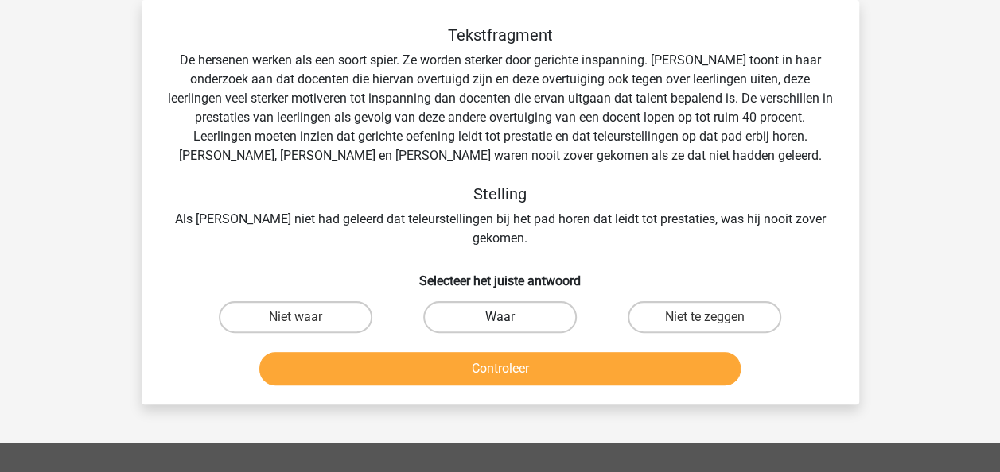
click at [496, 301] on label "Waar" at bounding box center [499, 317] width 153 height 32
click at [499, 317] on input "Waar" at bounding box center [504, 322] width 10 height 10
radio input "true"
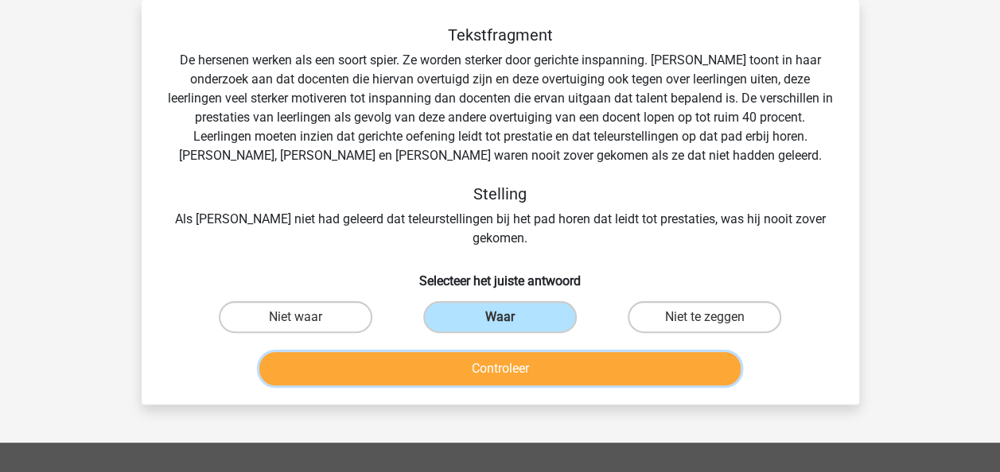
click at [501, 355] on button "Controleer" at bounding box center [499, 368] width 481 height 33
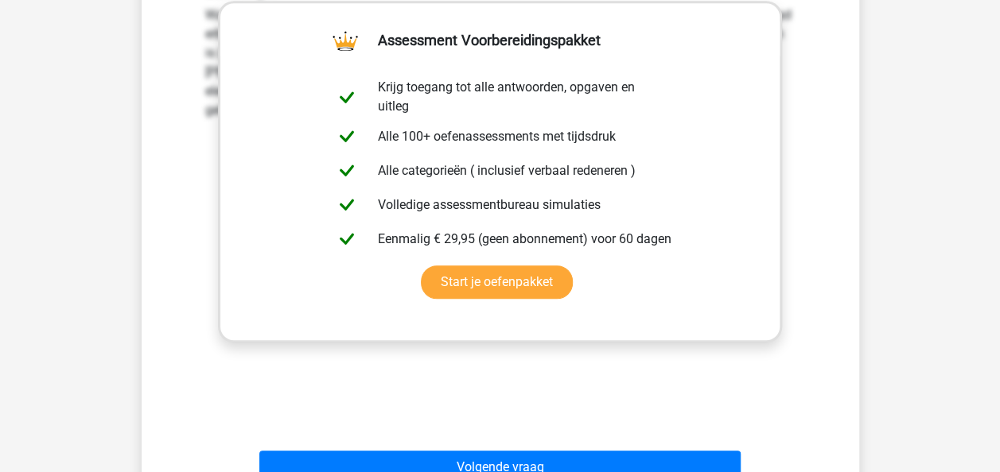
scroll to position [646, 0]
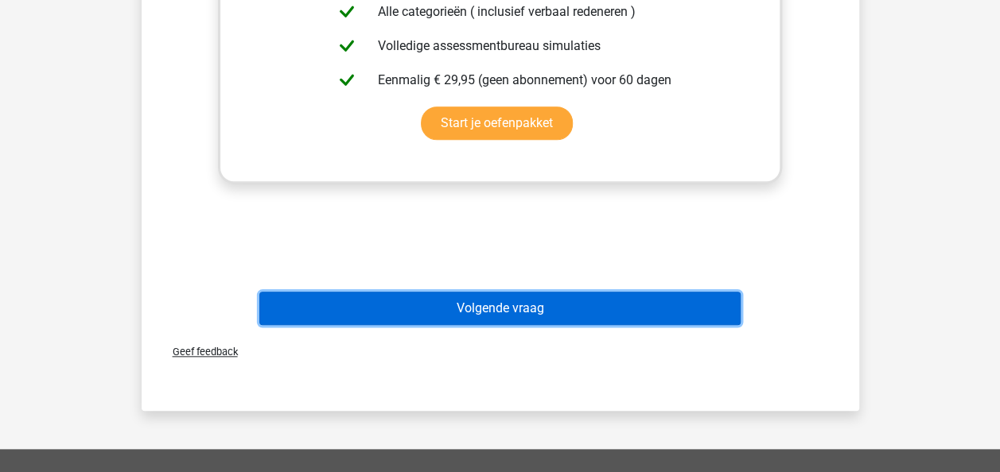
click at [523, 296] on button "Volgende vraag" at bounding box center [499, 308] width 481 height 33
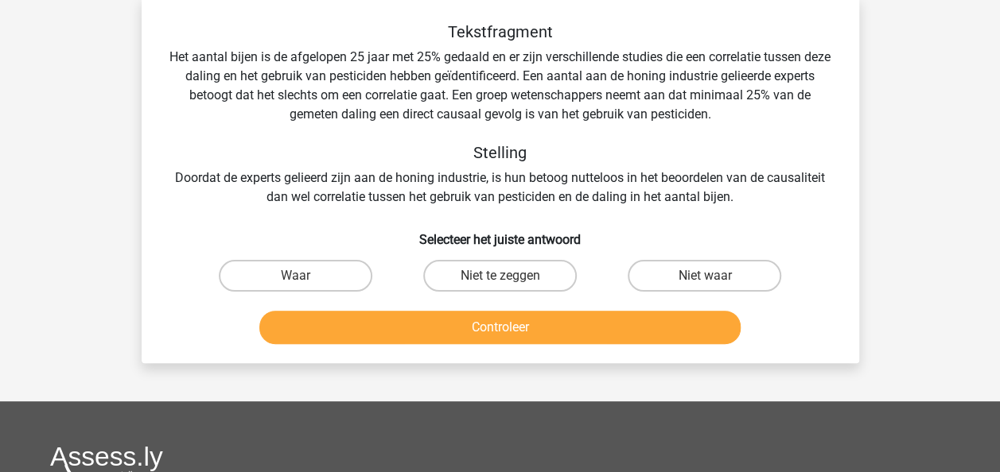
scroll to position [73, 0]
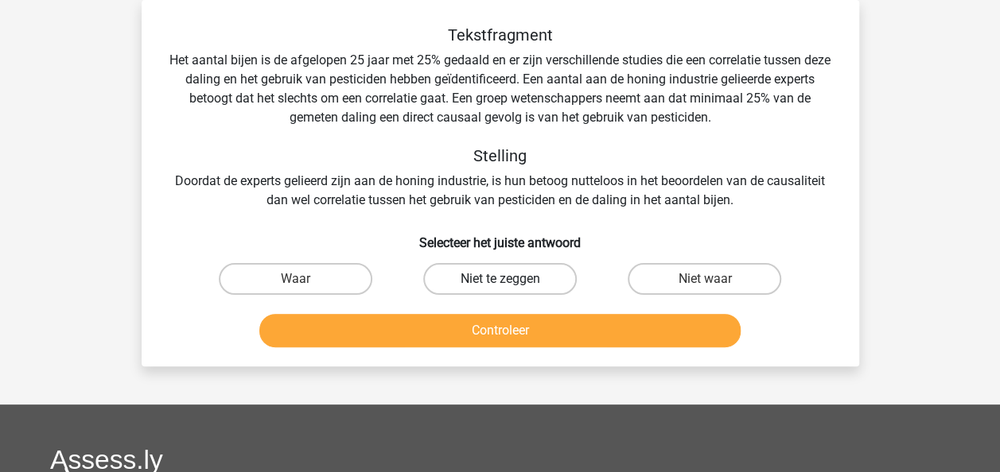
click at [456, 274] on label "Niet te zeggen" at bounding box center [499, 279] width 153 height 32
click at [499, 279] on input "Niet te zeggen" at bounding box center [504, 284] width 10 height 10
radio input "true"
click at [672, 272] on label "Niet waar" at bounding box center [703, 279] width 153 height 32
click at [705, 279] on input "Niet waar" at bounding box center [710, 284] width 10 height 10
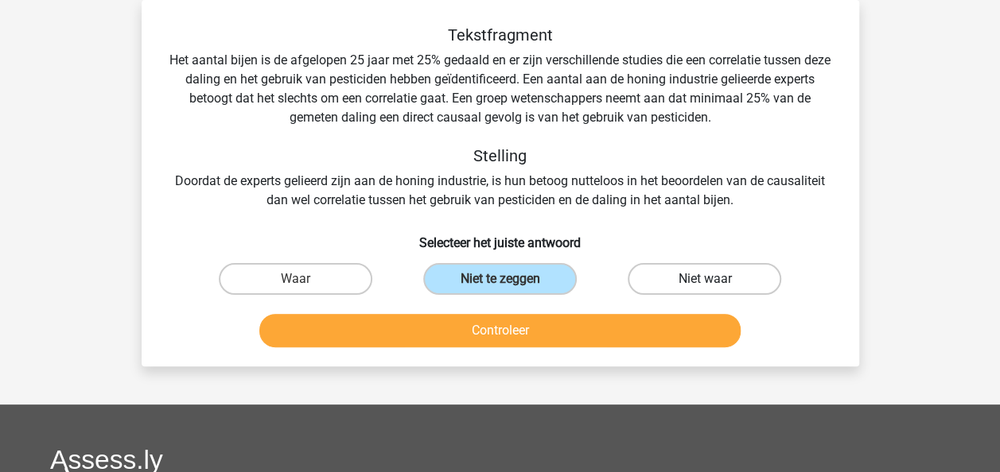
radio input "true"
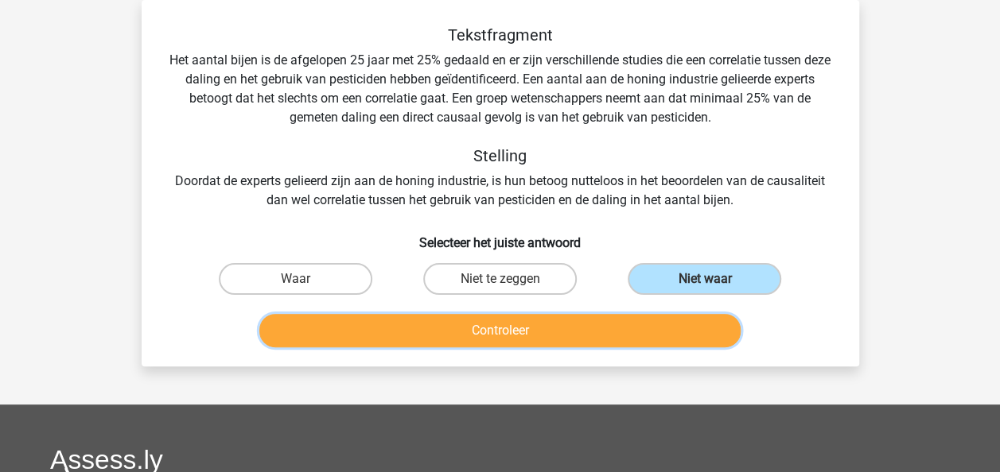
click at [612, 342] on button "Controleer" at bounding box center [499, 330] width 481 height 33
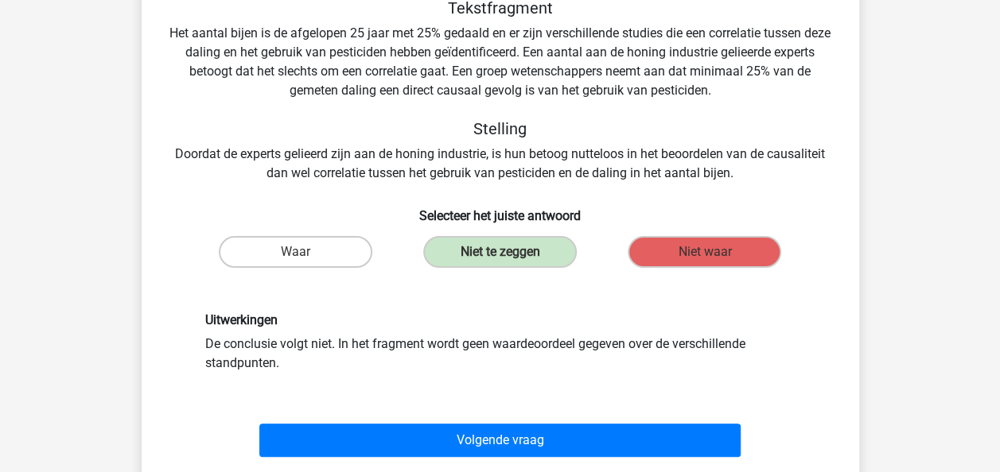
scroll to position [105, 0]
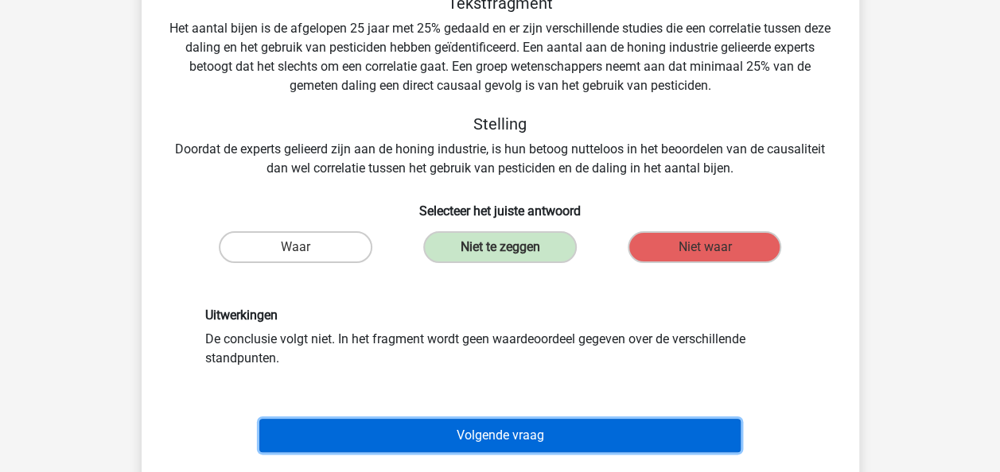
click at [552, 426] on button "Volgende vraag" at bounding box center [499, 435] width 481 height 33
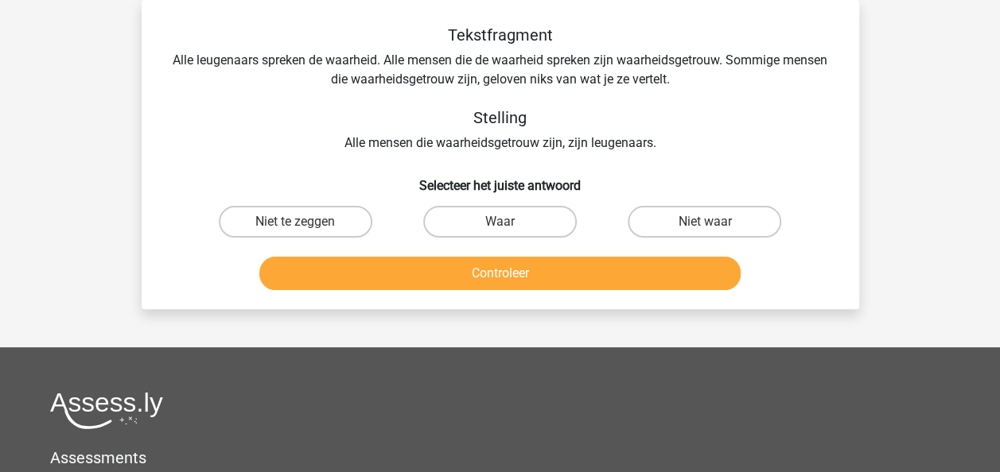
scroll to position [73, 0]
click at [280, 227] on label "Niet te zeggen" at bounding box center [295, 222] width 153 height 32
click at [295, 227] on input "Niet te zeggen" at bounding box center [300, 227] width 10 height 10
radio input "true"
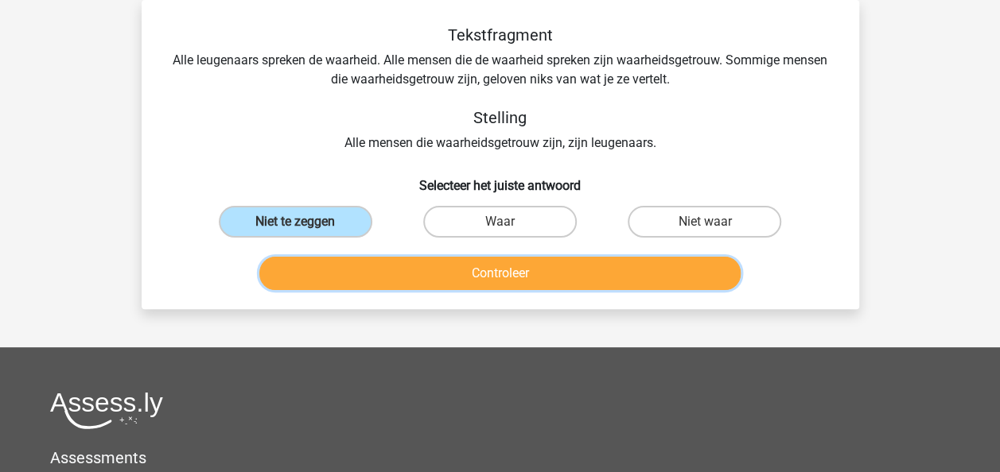
click at [332, 274] on button "Controleer" at bounding box center [499, 273] width 481 height 33
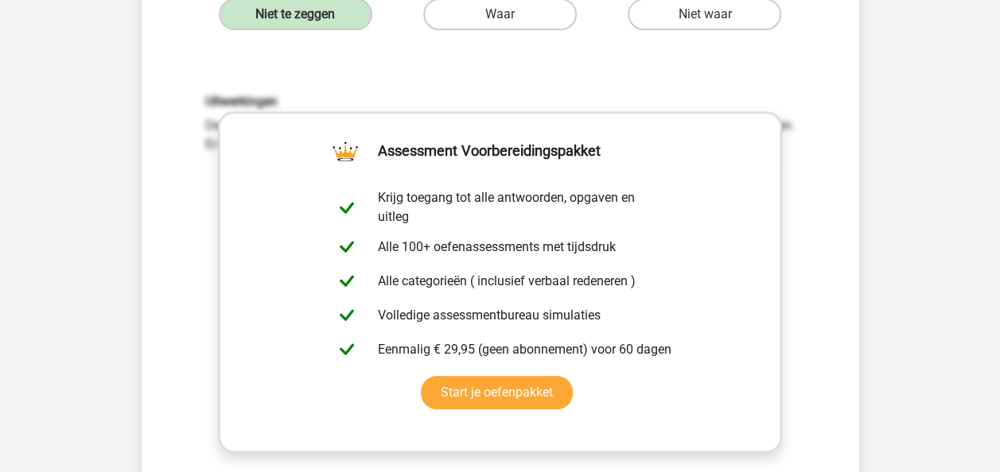
scroll to position [423, 0]
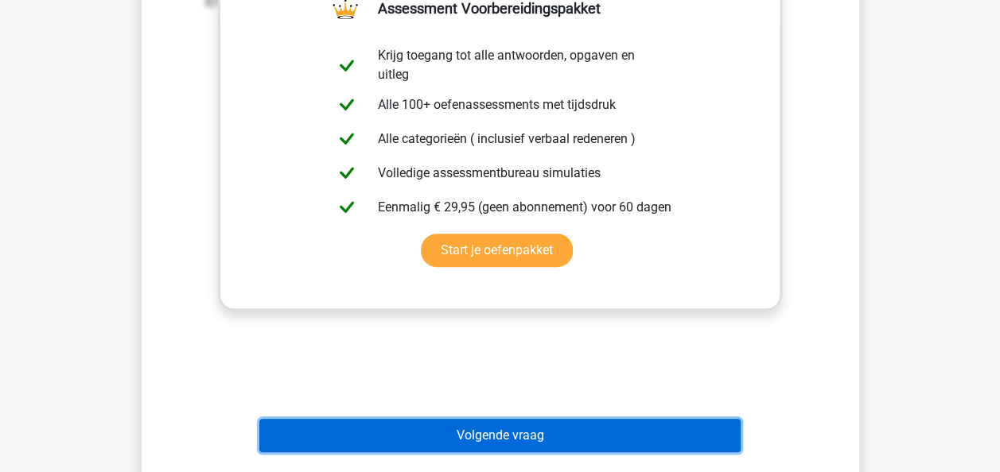
click at [470, 438] on button "Volgende vraag" at bounding box center [499, 435] width 481 height 33
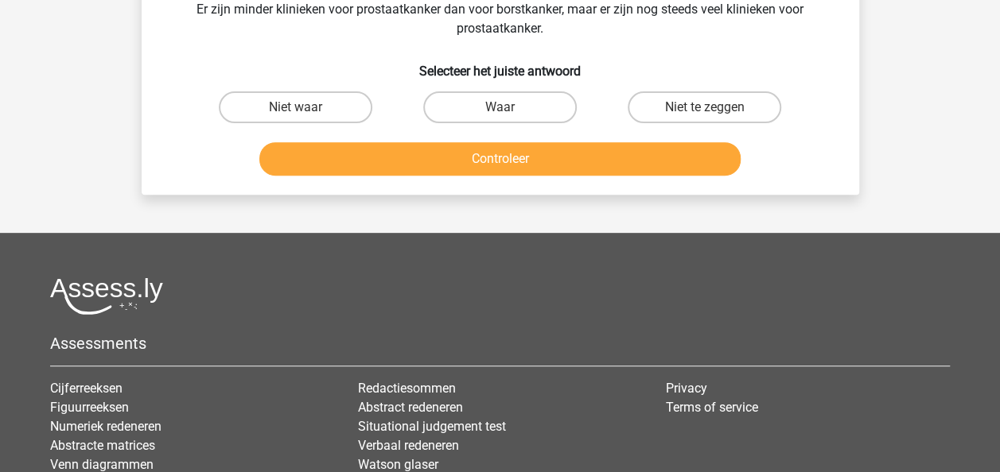
scroll to position [73, 0]
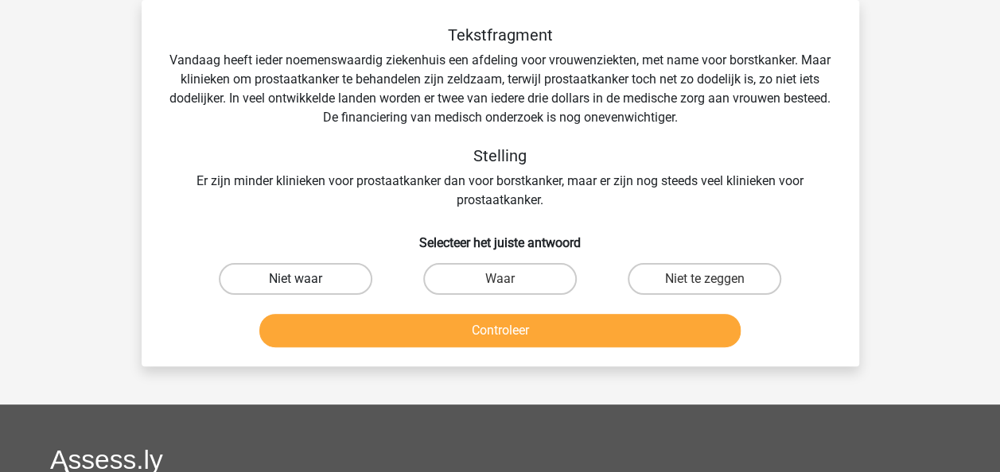
click at [312, 284] on label "Niet waar" at bounding box center [295, 279] width 153 height 32
click at [305, 284] on input "Niet waar" at bounding box center [300, 284] width 10 height 10
radio input "true"
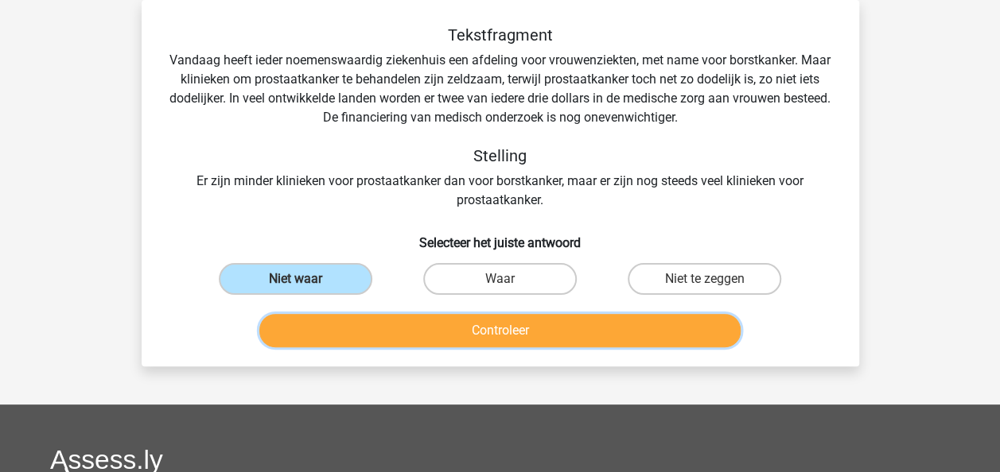
click at [334, 324] on button "Controleer" at bounding box center [499, 330] width 481 height 33
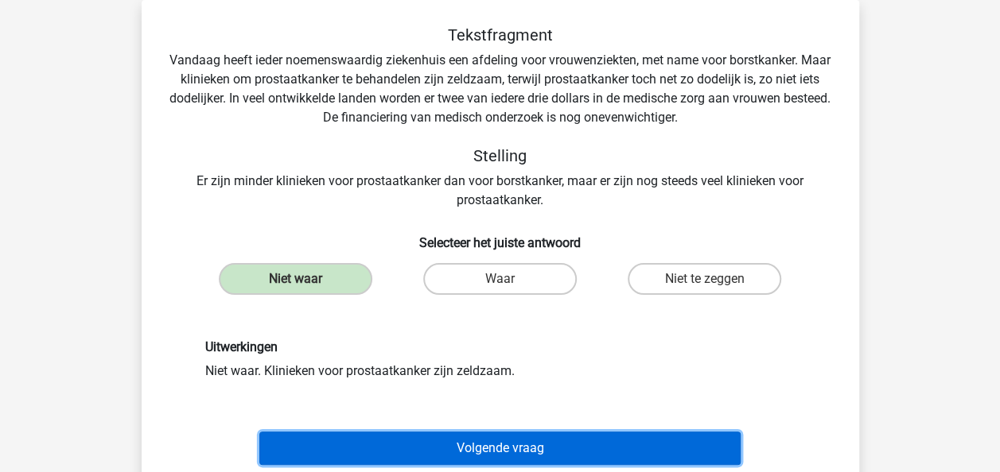
click at [355, 453] on button "Volgende vraag" at bounding box center [499, 448] width 481 height 33
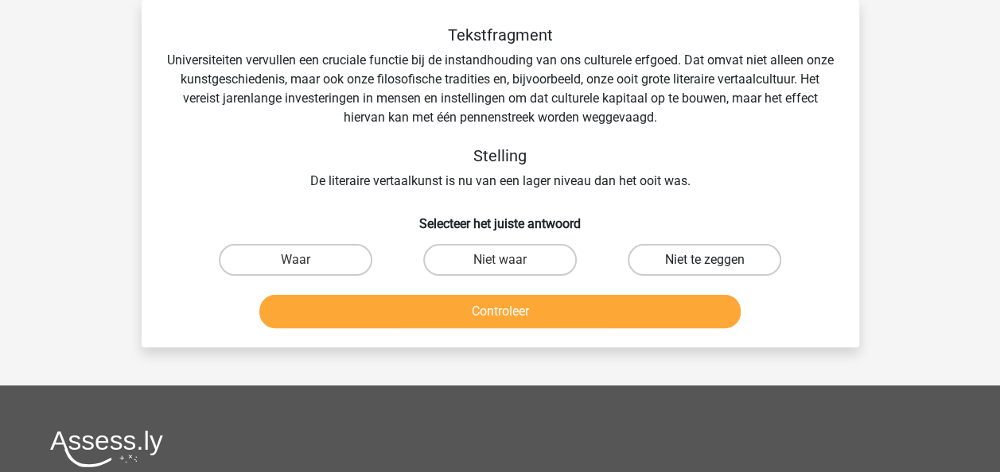
click at [677, 254] on label "Niet te zeggen" at bounding box center [703, 260] width 153 height 32
click at [705, 260] on input "Niet te zeggen" at bounding box center [710, 265] width 10 height 10
radio input "true"
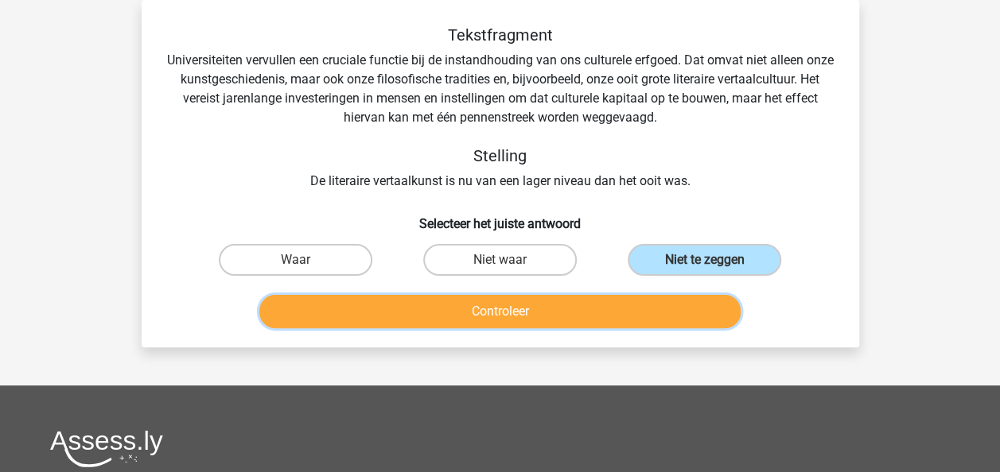
click at [635, 322] on button "Controleer" at bounding box center [499, 311] width 481 height 33
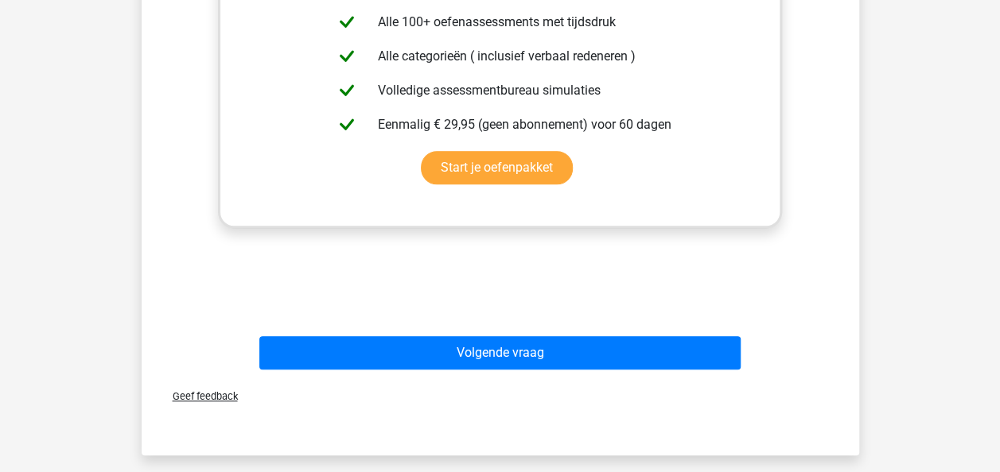
scroll to position [709, 0]
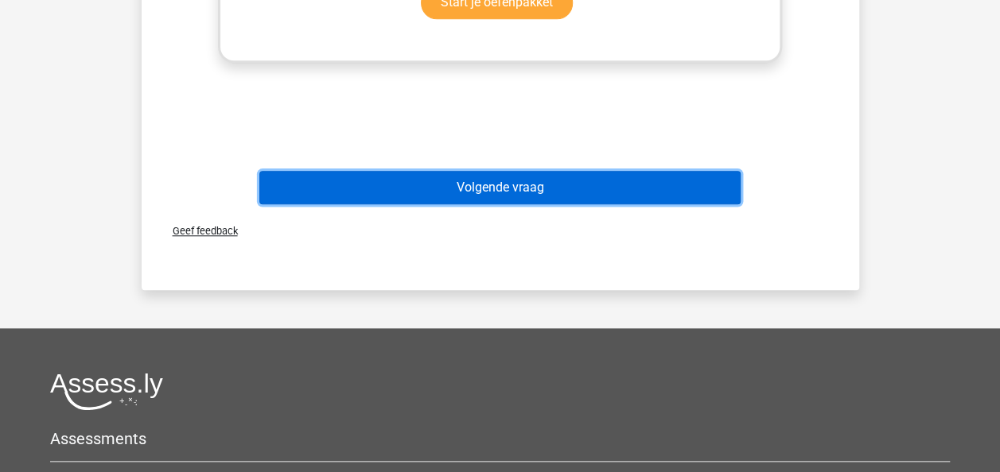
click at [625, 184] on button "Volgende vraag" at bounding box center [499, 187] width 481 height 33
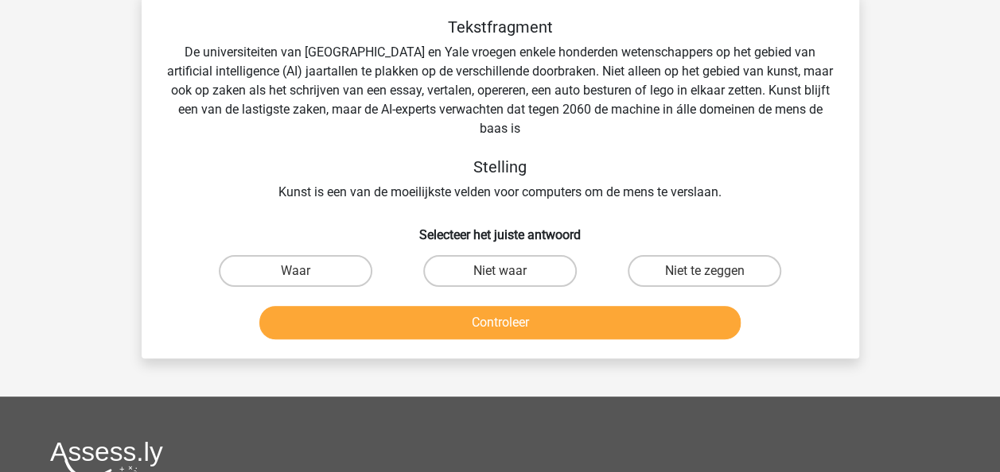
scroll to position [73, 0]
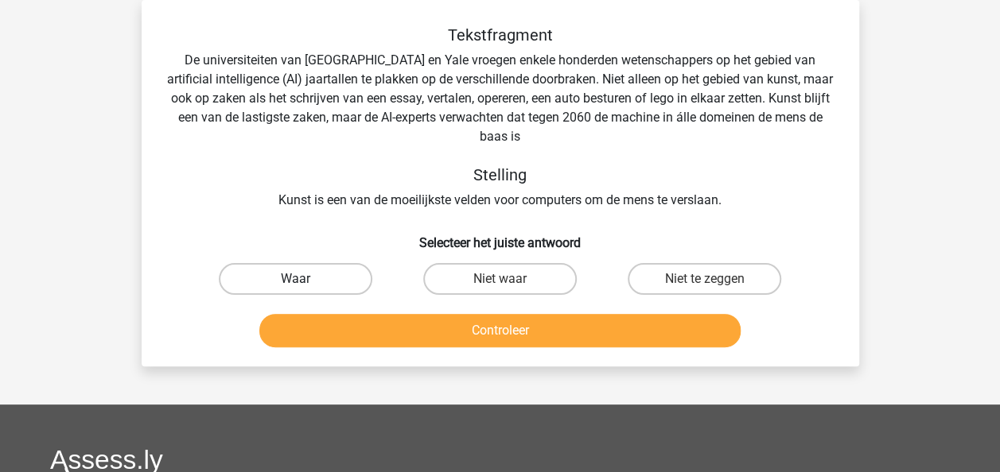
click at [337, 274] on label "Waar" at bounding box center [295, 279] width 153 height 32
click at [305, 279] on input "Waar" at bounding box center [300, 284] width 10 height 10
radio input "true"
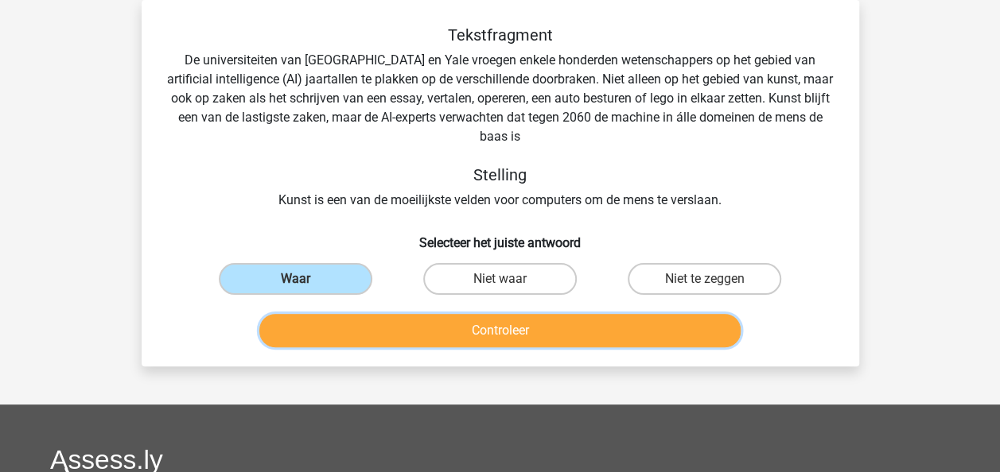
click at [350, 332] on button "Controleer" at bounding box center [499, 330] width 481 height 33
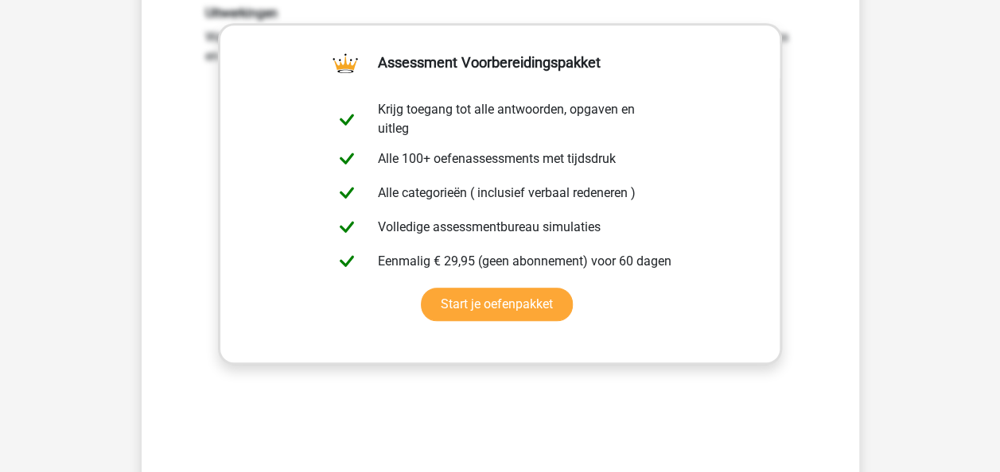
scroll to position [455, 0]
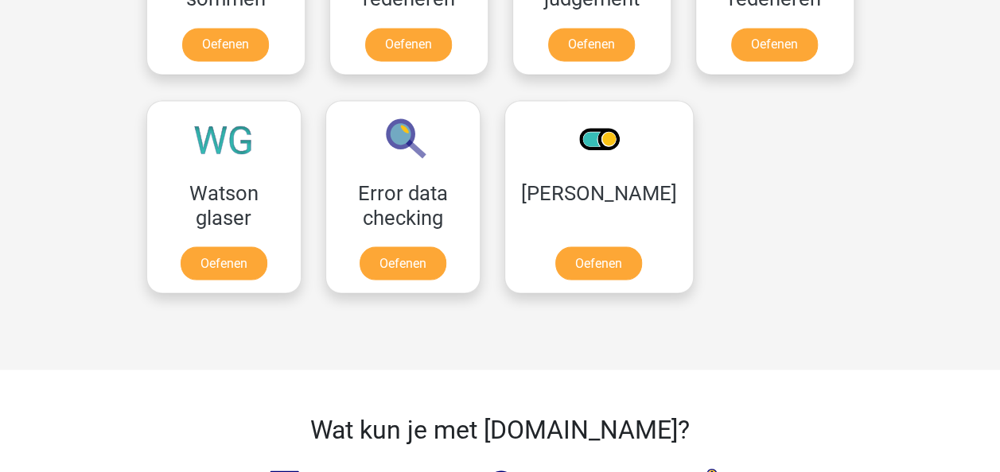
scroll to position [1304, 0]
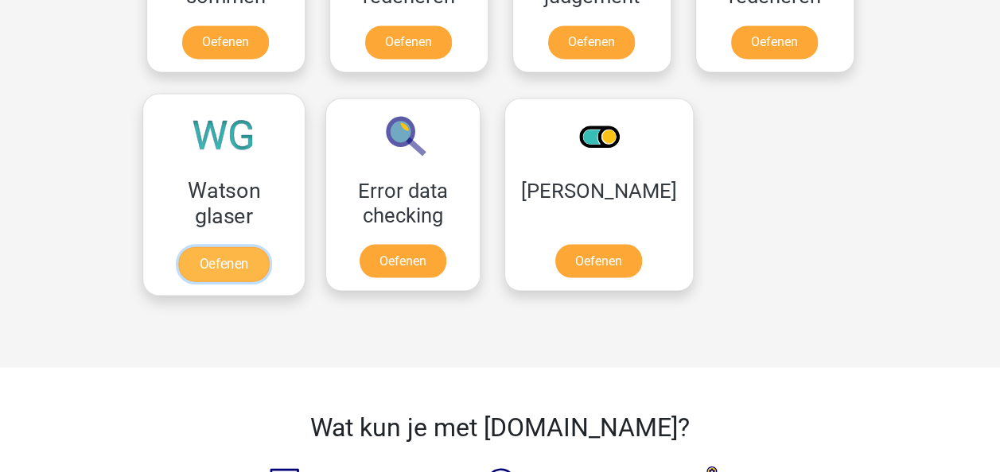
click at [218, 258] on link "Oefenen" at bounding box center [223, 264] width 91 height 35
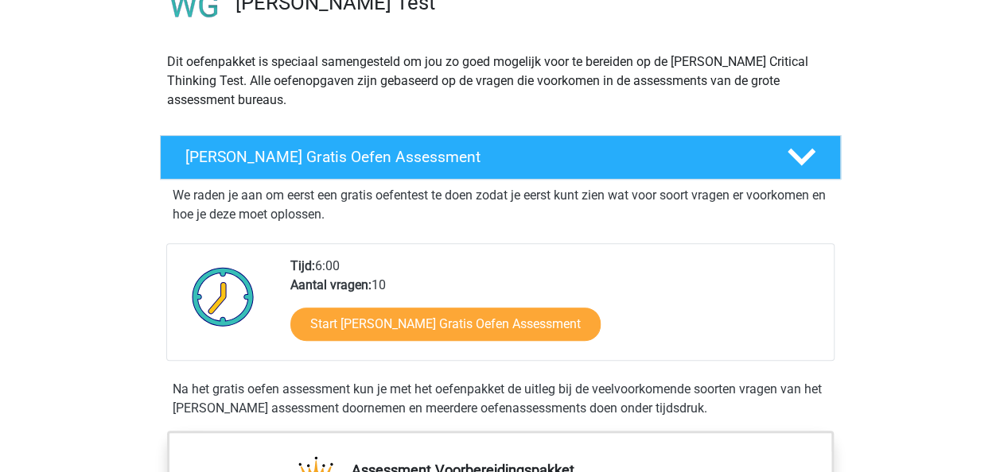
scroll to position [159, 0]
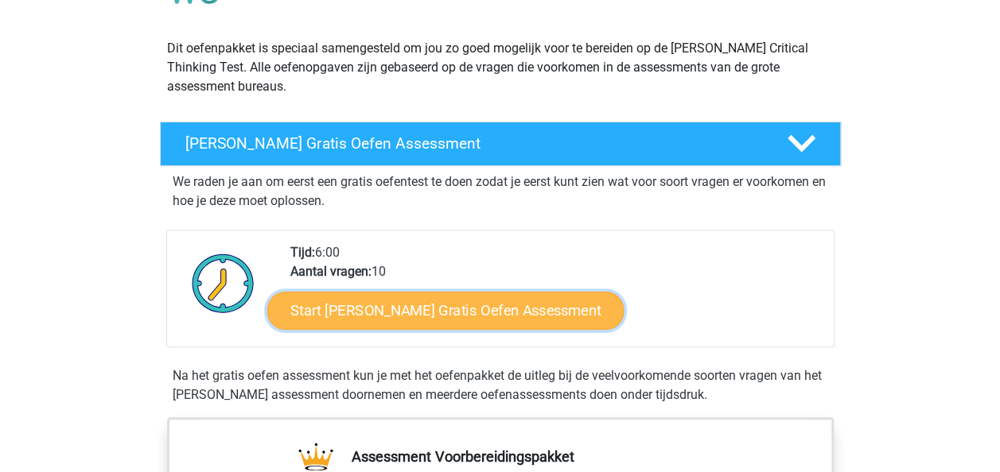
click at [458, 306] on link "Start Watson Glaser Gratis Oefen Assessment" at bounding box center [445, 311] width 357 height 38
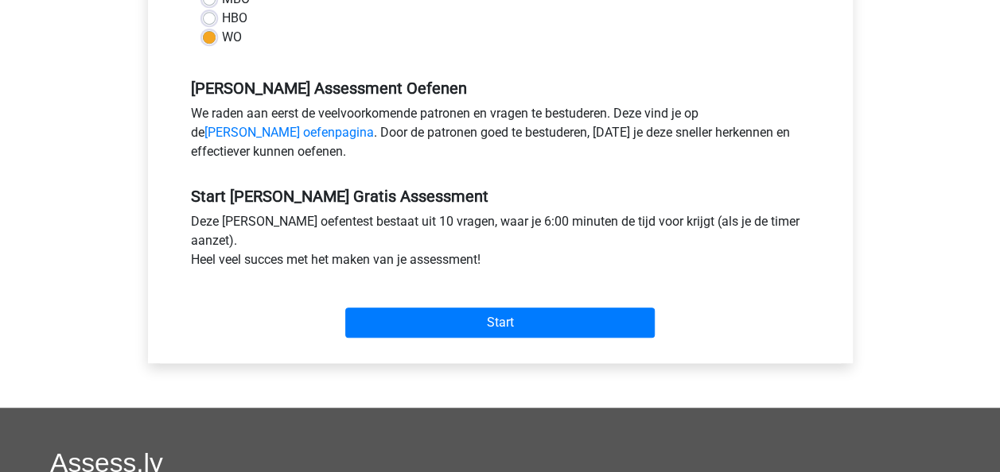
scroll to position [509, 0]
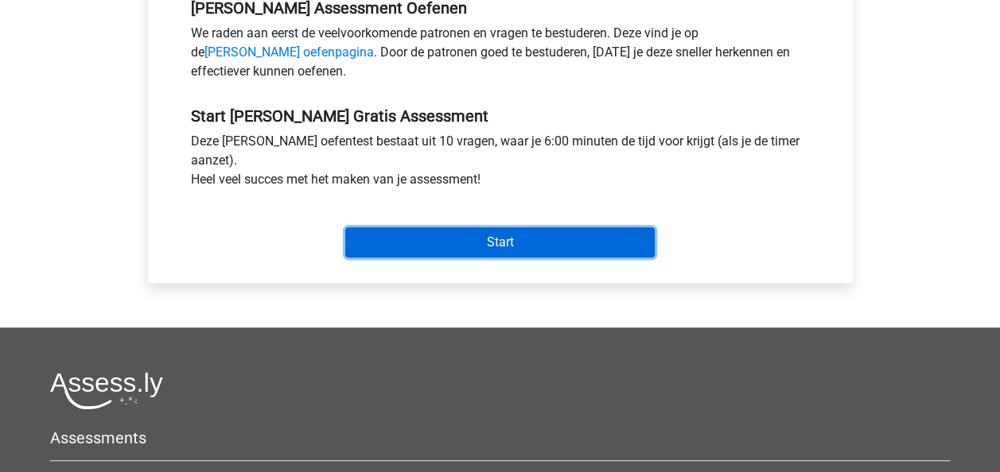
click at [538, 244] on input "Start" at bounding box center [499, 242] width 309 height 30
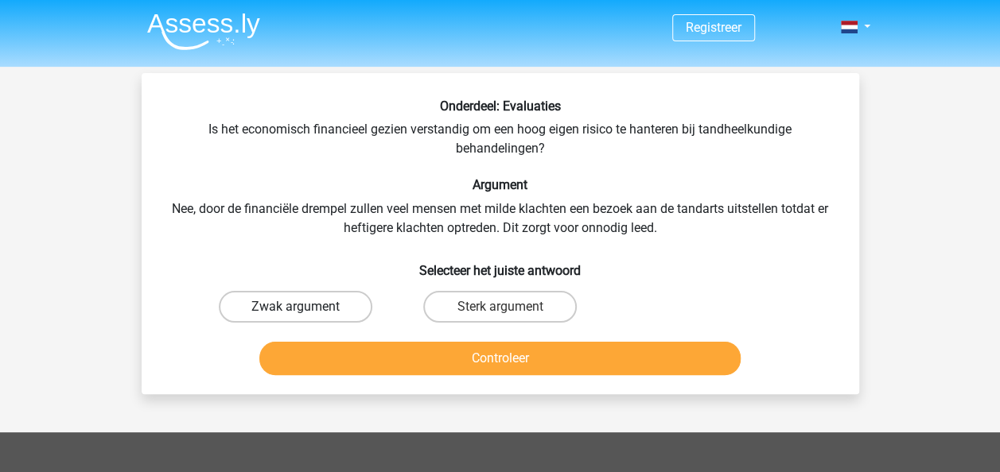
click at [334, 302] on label "Zwak argument" at bounding box center [295, 307] width 153 height 32
click at [305, 307] on input "Zwak argument" at bounding box center [300, 312] width 10 height 10
radio input "true"
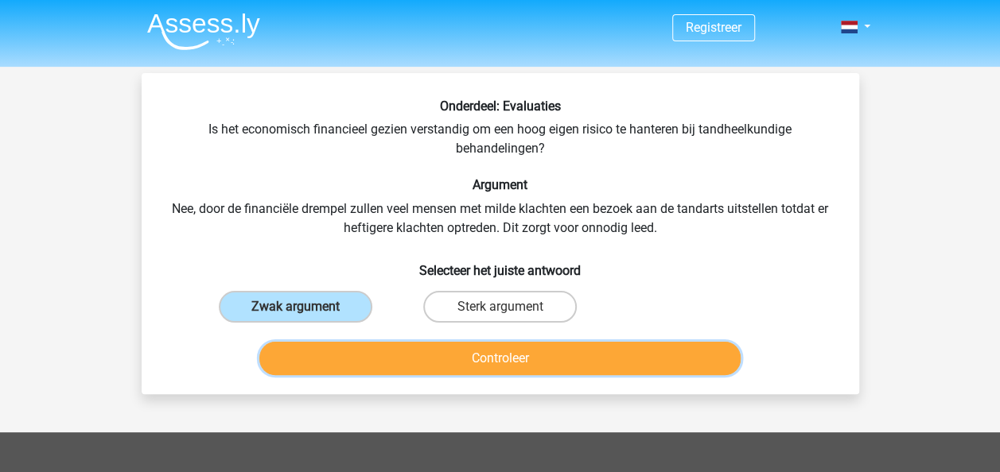
click at [364, 358] on button "Controleer" at bounding box center [499, 358] width 481 height 33
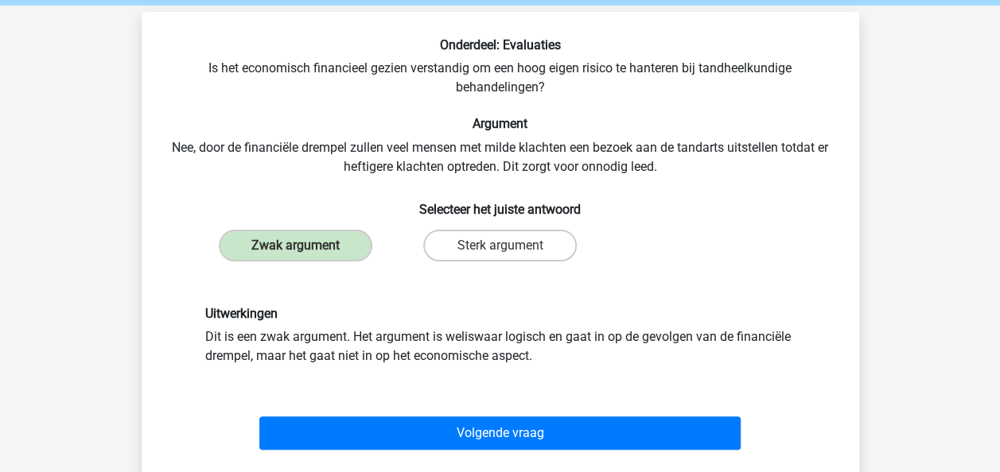
scroll to position [64, 0]
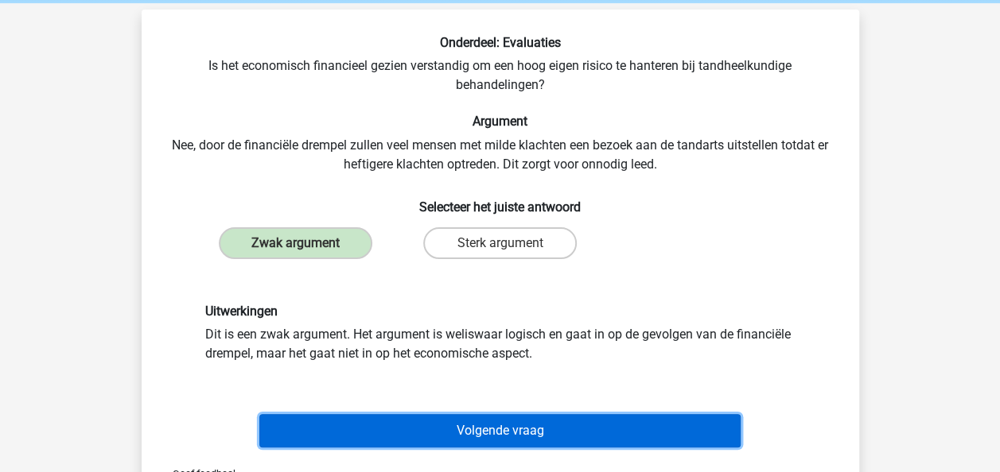
click at [390, 425] on button "Volgende vraag" at bounding box center [499, 430] width 481 height 33
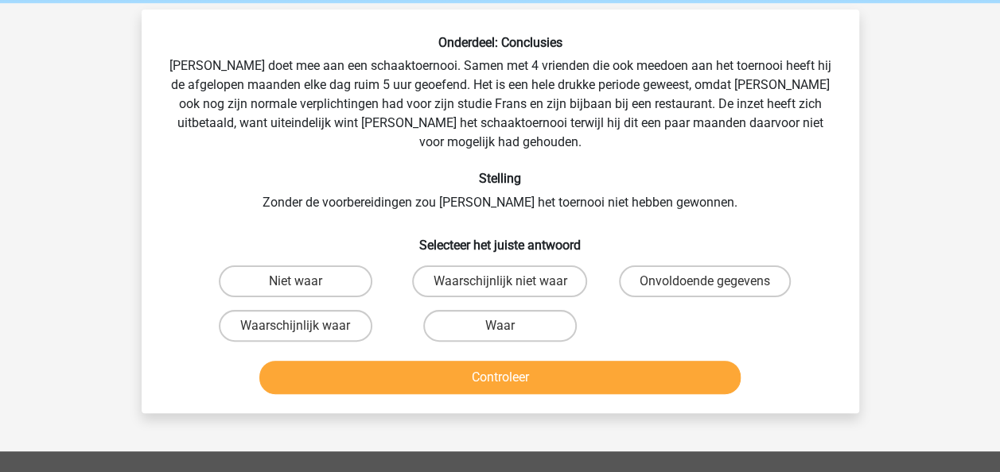
scroll to position [73, 0]
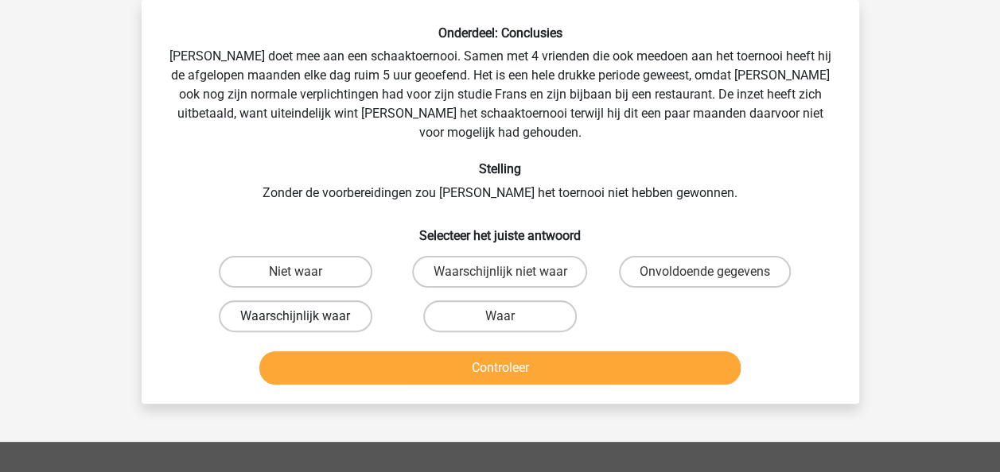
click at [323, 301] on label "Waarschijnlijk waar" at bounding box center [295, 317] width 153 height 32
click at [305, 317] on input "Waarschijnlijk waar" at bounding box center [300, 322] width 10 height 10
radio input "true"
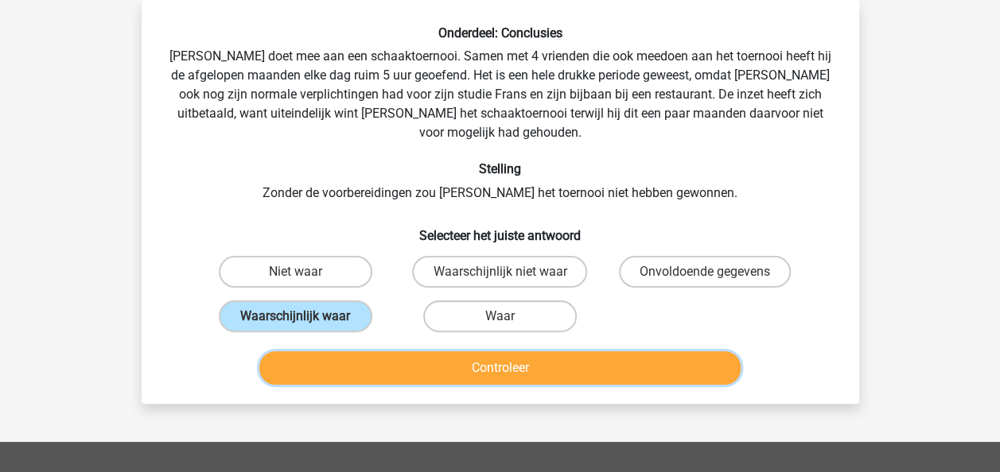
click at [364, 351] on button "Controleer" at bounding box center [499, 367] width 481 height 33
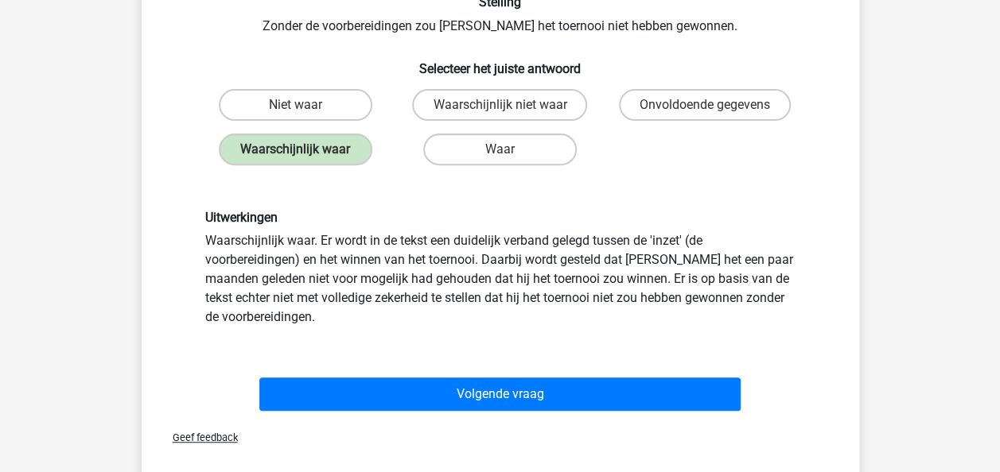
scroll to position [264, 0]
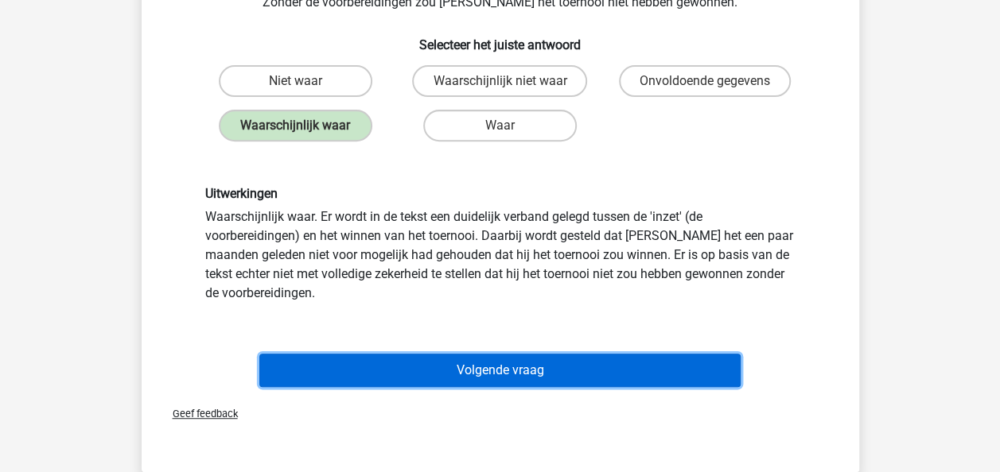
click at [425, 354] on button "Volgende vraag" at bounding box center [499, 370] width 481 height 33
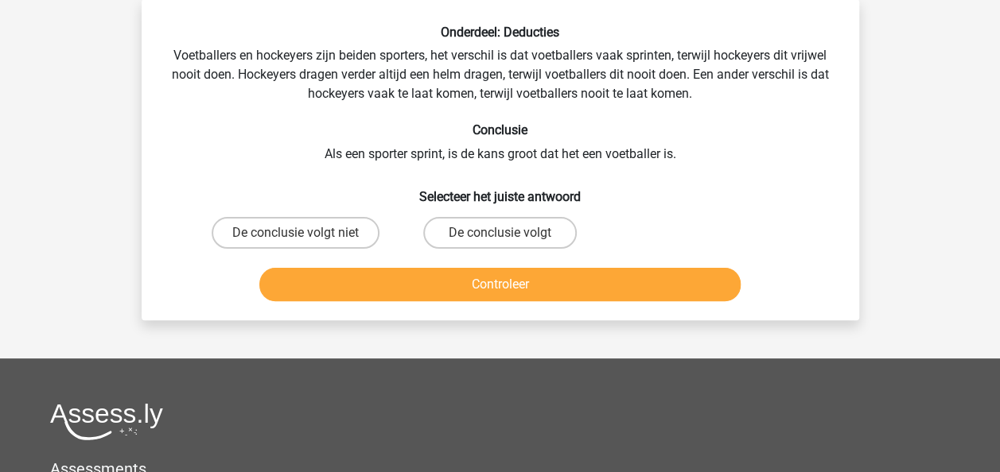
scroll to position [73, 0]
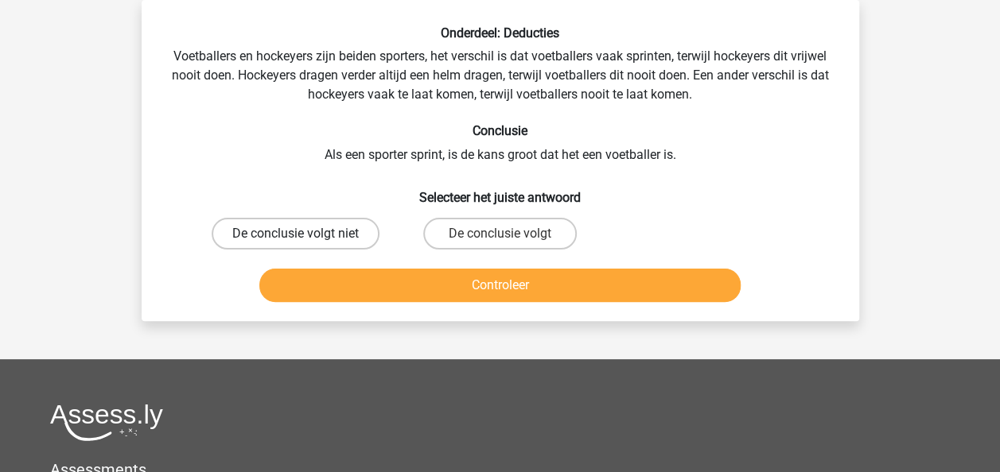
click at [324, 231] on label "De conclusie volgt niet" at bounding box center [296, 234] width 168 height 32
click at [305, 234] on input "De conclusie volgt niet" at bounding box center [300, 239] width 10 height 10
radio input "true"
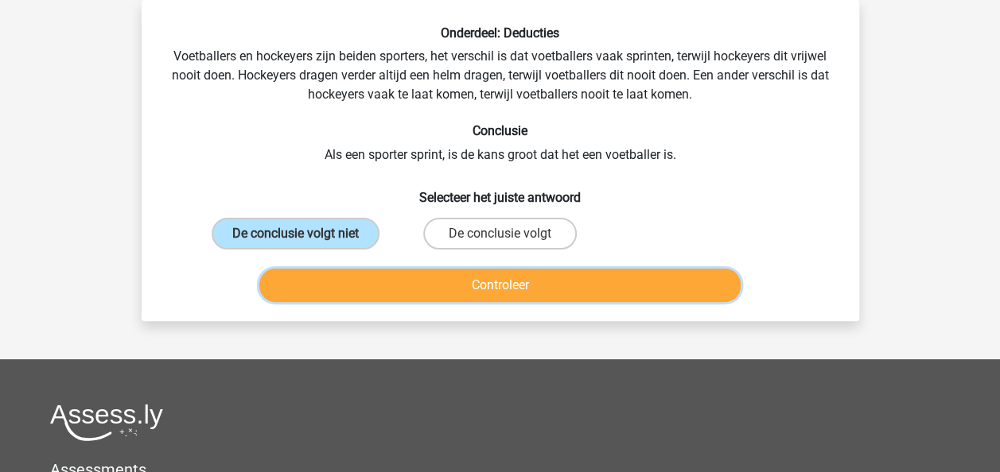
click at [358, 287] on button "Controleer" at bounding box center [499, 285] width 481 height 33
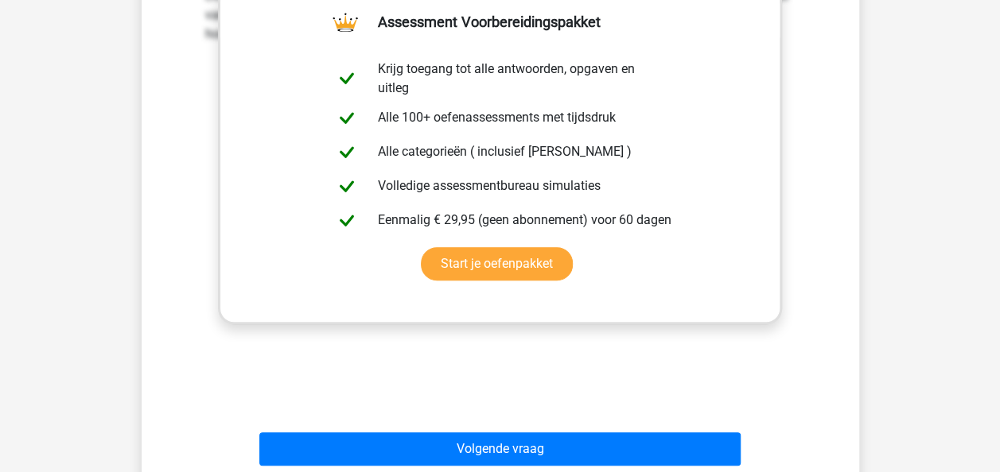
scroll to position [455, 0]
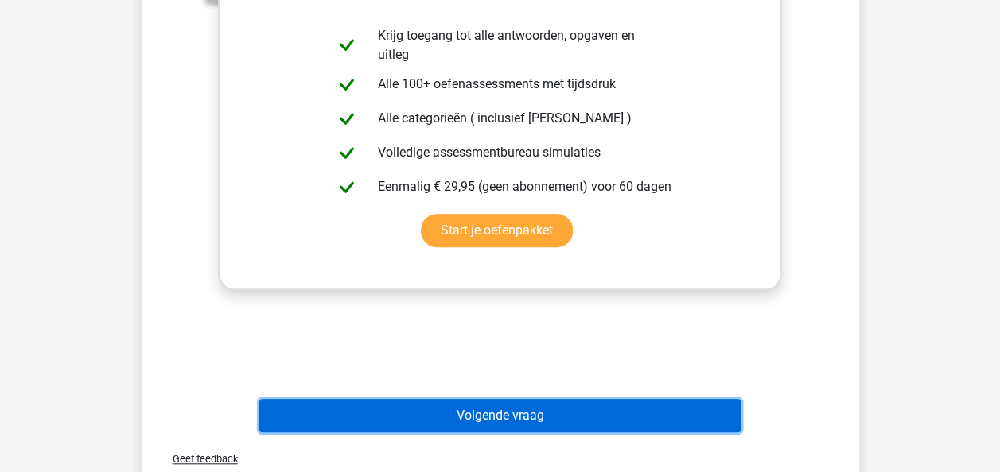
click at [374, 409] on button "Volgende vraag" at bounding box center [499, 415] width 481 height 33
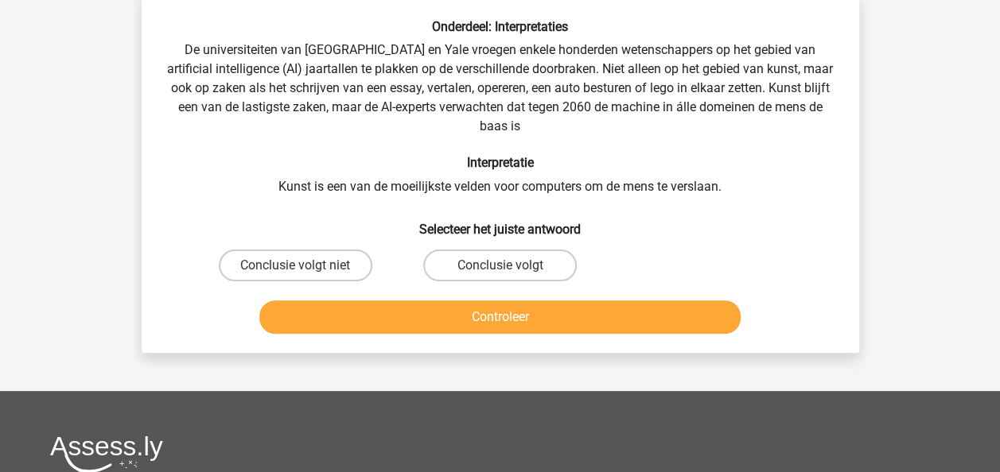
scroll to position [73, 0]
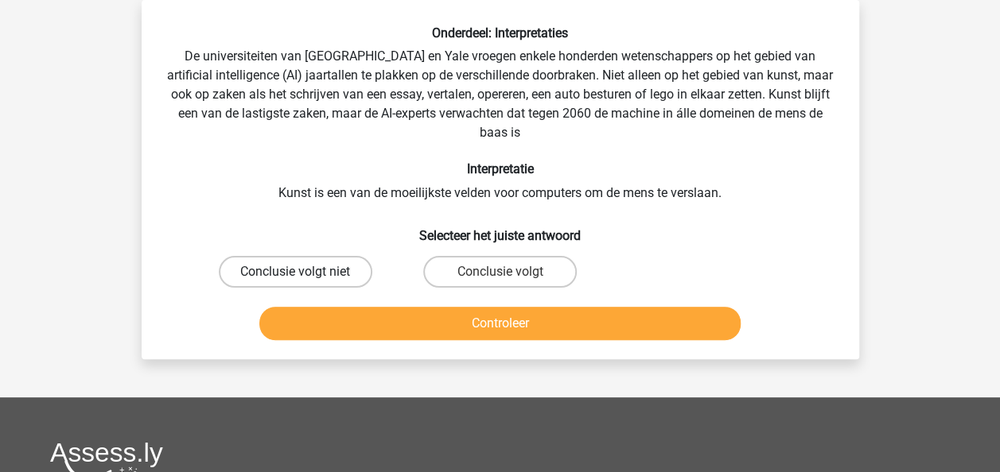
click at [307, 274] on label "Conclusie volgt niet" at bounding box center [295, 272] width 153 height 32
click at [305, 274] on input "Conclusie volgt niet" at bounding box center [300, 277] width 10 height 10
radio input "true"
click at [503, 278] on input "Conclusie volgt" at bounding box center [504, 277] width 10 height 10
radio input "true"
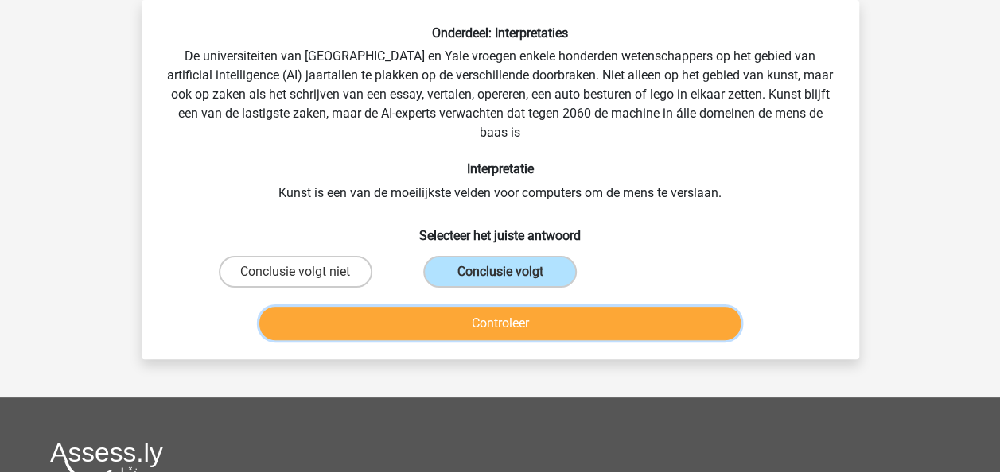
click at [500, 323] on button "Controleer" at bounding box center [499, 323] width 481 height 33
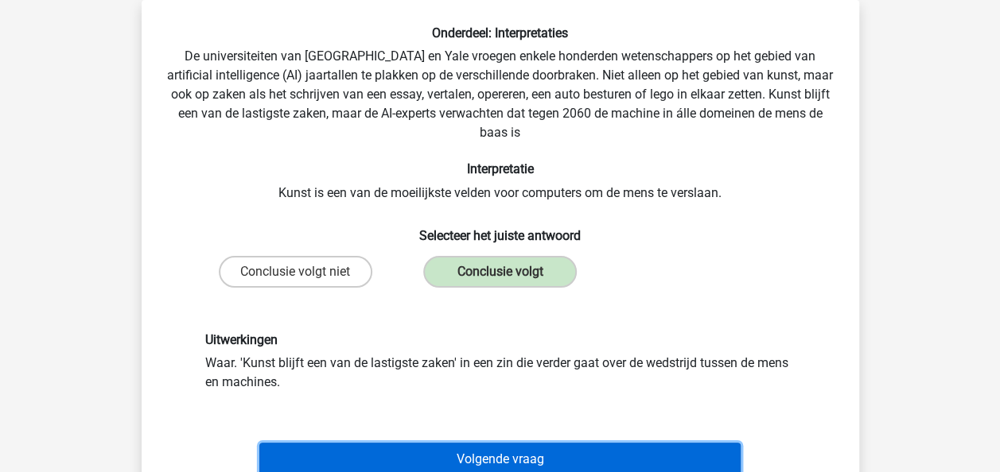
click at [476, 460] on button "Volgende vraag" at bounding box center [499, 459] width 481 height 33
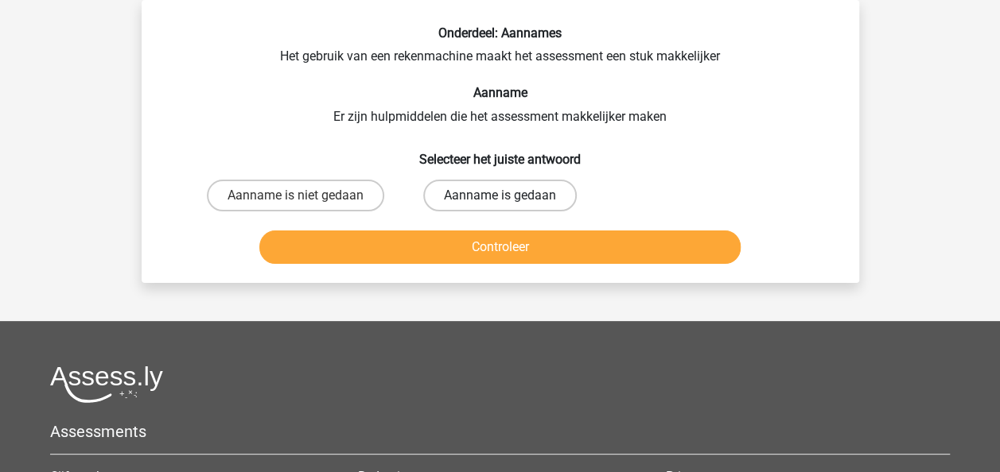
click at [559, 191] on label "Aanname is gedaan" at bounding box center [499, 196] width 153 height 32
click at [510, 196] on input "Aanname is gedaan" at bounding box center [504, 201] width 10 height 10
radio input "true"
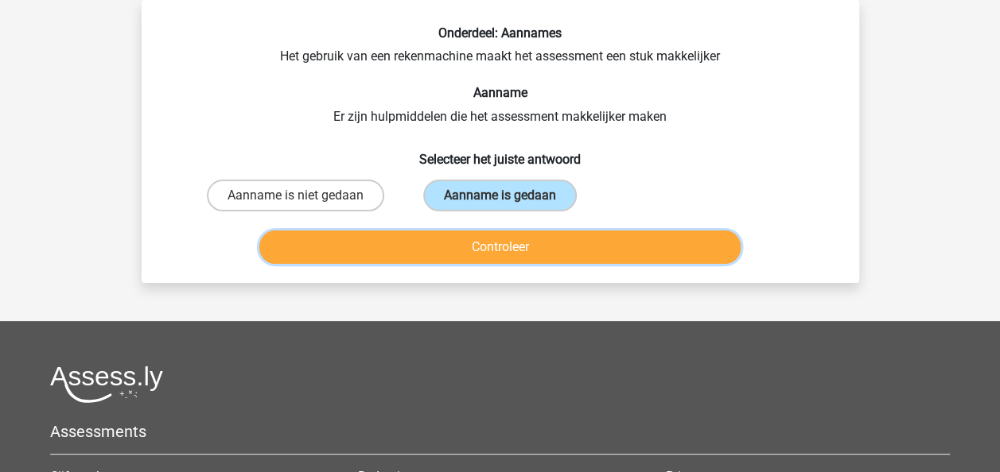
click at [557, 240] on button "Controleer" at bounding box center [499, 247] width 481 height 33
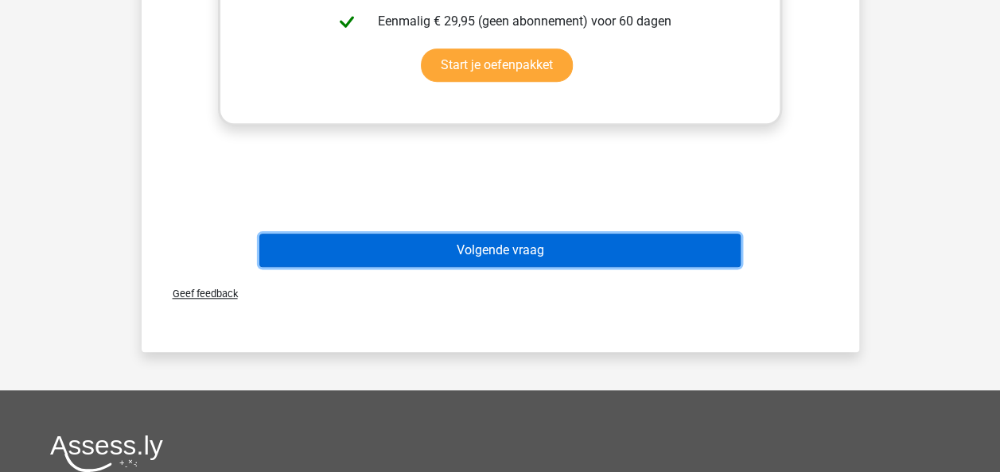
click at [557, 240] on button "Volgende vraag" at bounding box center [499, 250] width 481 height 33
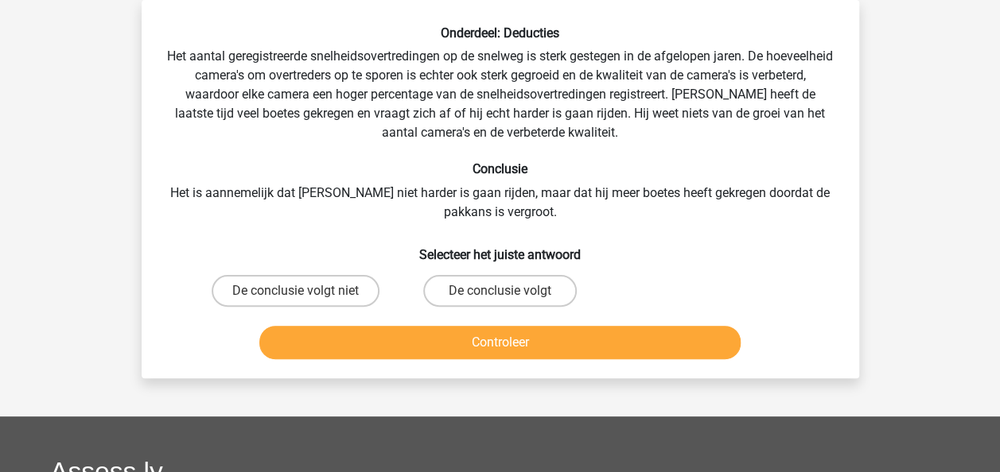
click at [538, 149] on div "Onderdeel: Deducties Het aantal geregistreerde snelheidsovertredingen op de sne…" at bounding box center [500, 195] width 705 height 340
click at [464, 282] on label "De conclusie volgt" at bounding box center [499, 291] width 153 height 32
click at [499, 291] on input "De conclusie volgt" at bounding box center [504, 296] width 10 height 10
radio input "true"
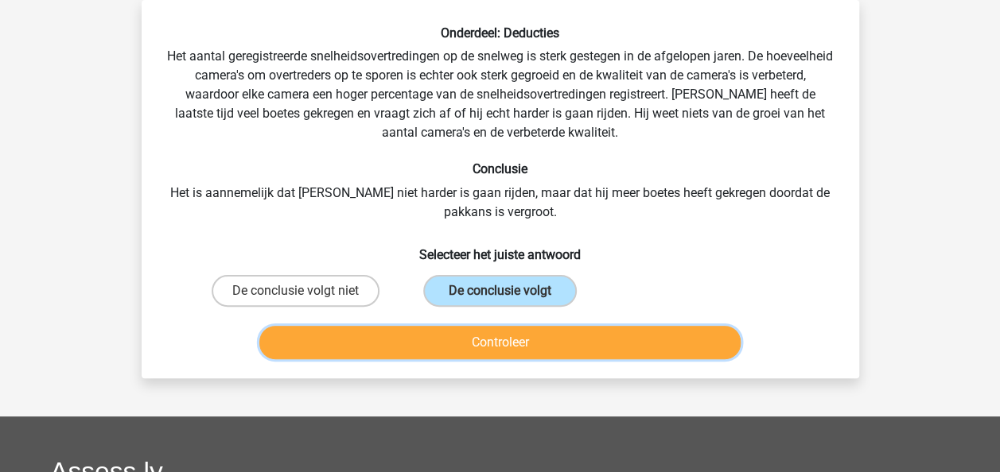
click at [471, 337] on button "Controleer" at bounding box center [499, 342] width 481 height 33
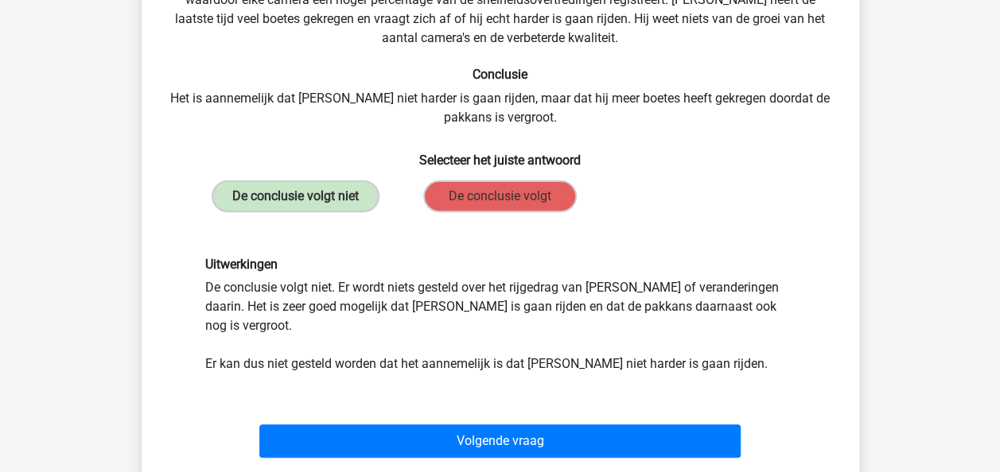
scroll to position [169, 0]
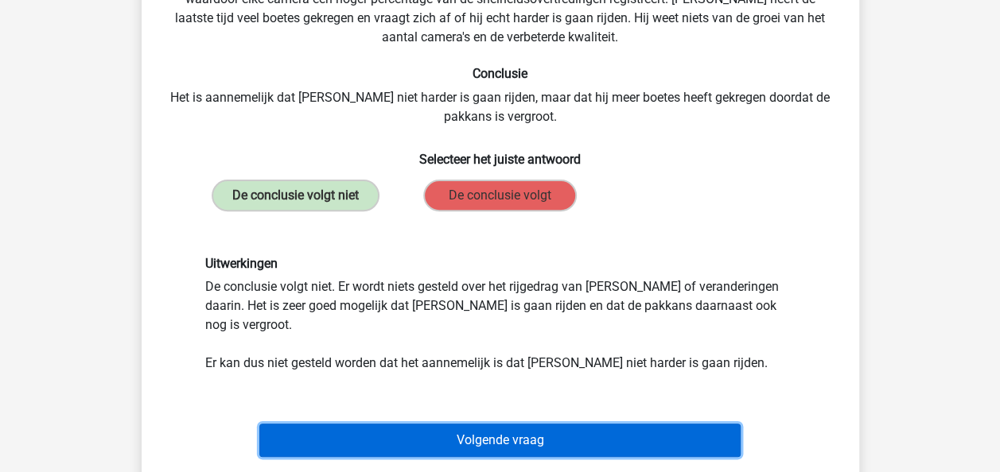
click at [476, 428] on button "Volgende vraag" at bounding box center [499, 440] width 481 height 33
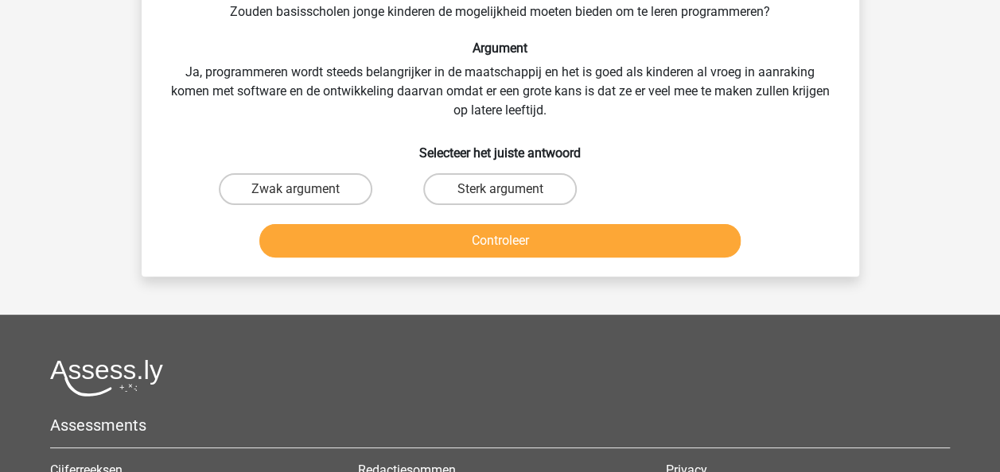
scroll to position [73, 0]
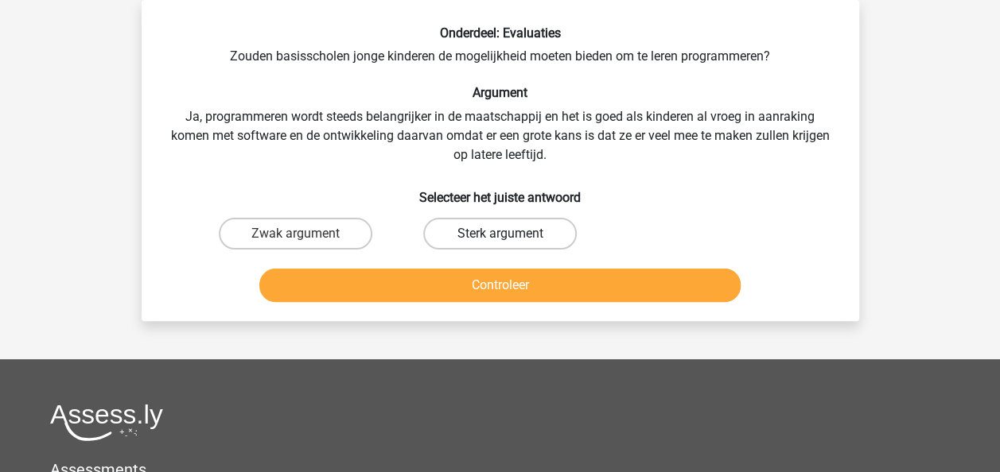
click at [518, 229] on label "Sterk argument" at bounding box center [499, 234] width 153 height 32
click at [510, 234] on input "Sterk argument" at bounding box center [504, 239] width 10 height 10
radio input "true"
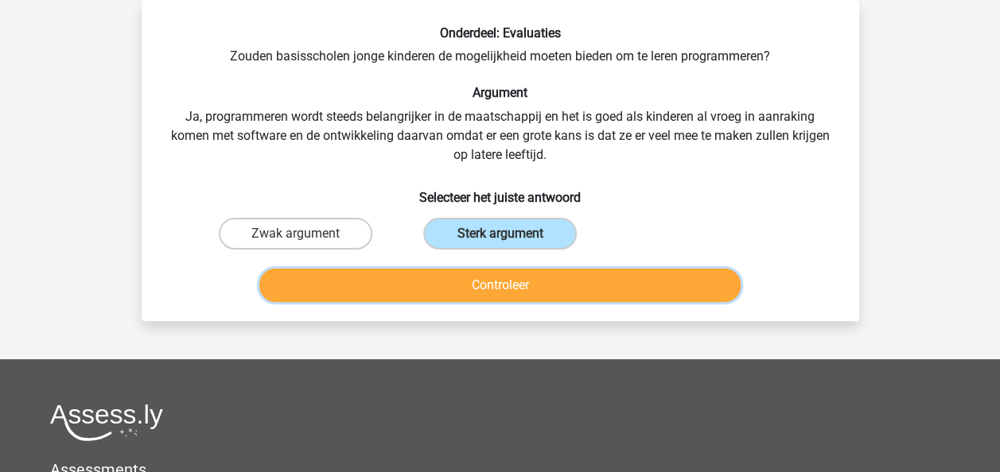
click at [507, 289] on button "Controleer" at bounding box center [499, 285] width 481 height 33
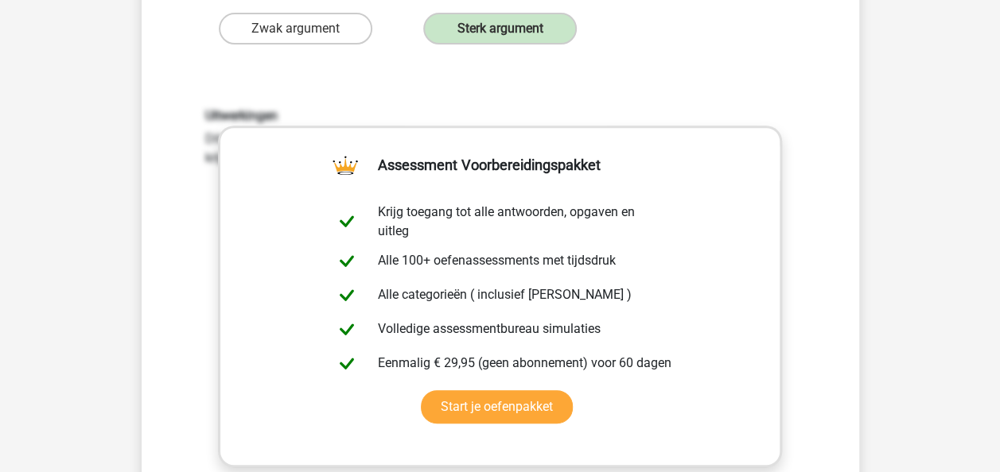
scroll to position [423, 0]
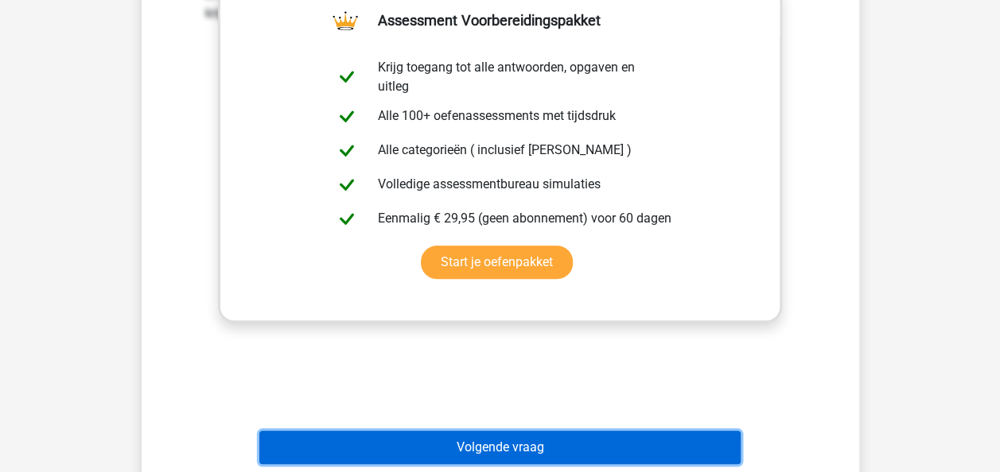
click at [679, 439] on button "Volgende vraag" at bounding box center [499, 447] width 481 height 33
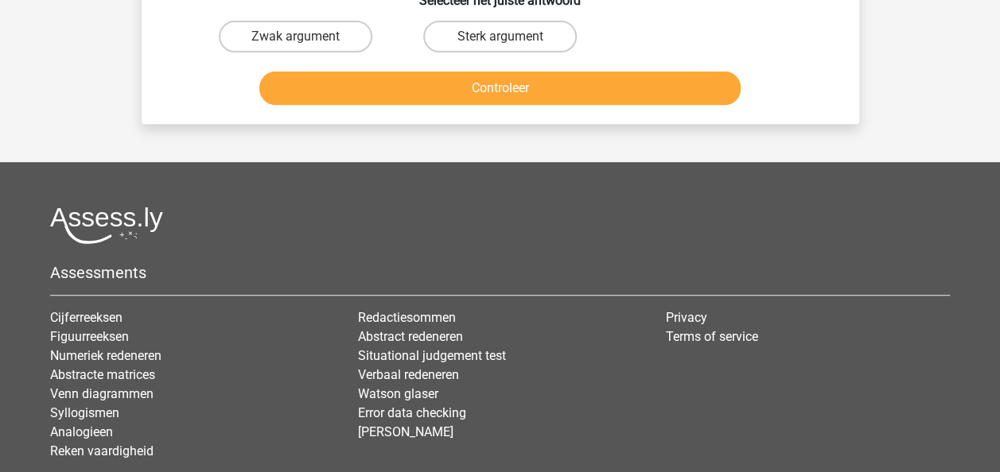
scroll to position [73, 0]
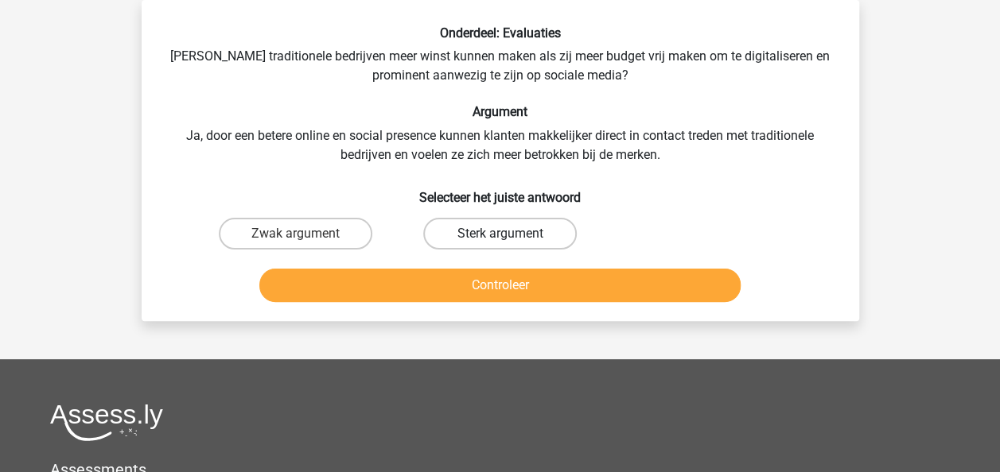
click at [514, 227] on label "Sterk argument" at bounding box center [499, 234] width 153 height 32
click at [510, 234] on input "Sterk argument" at bounding box center [504, 239] width 10 height 10
radio input "true"
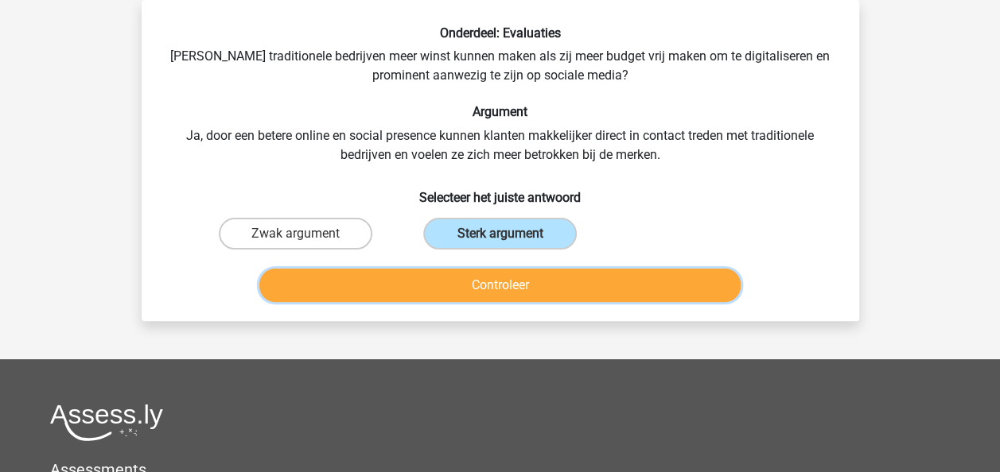
click at [506, 280] on button "Controleer" at bounding box center [499, 285] width 481 height 33
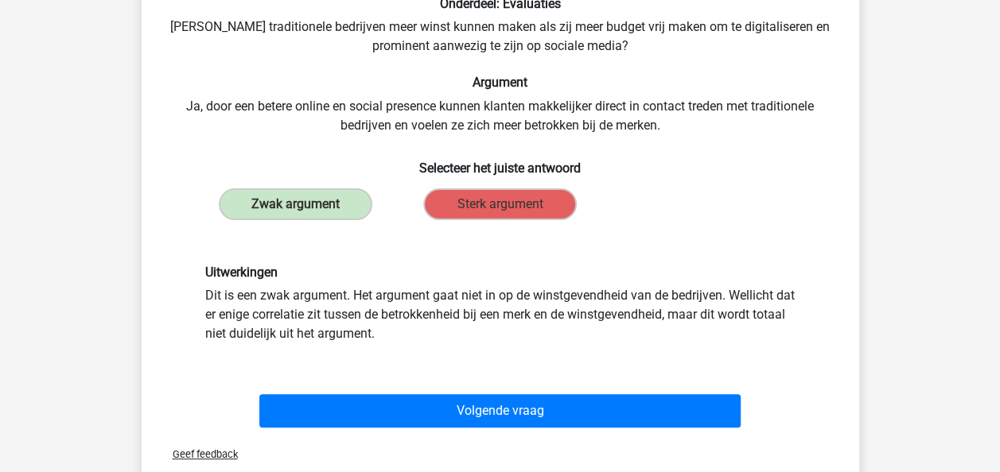
scroll to position [105, 0]
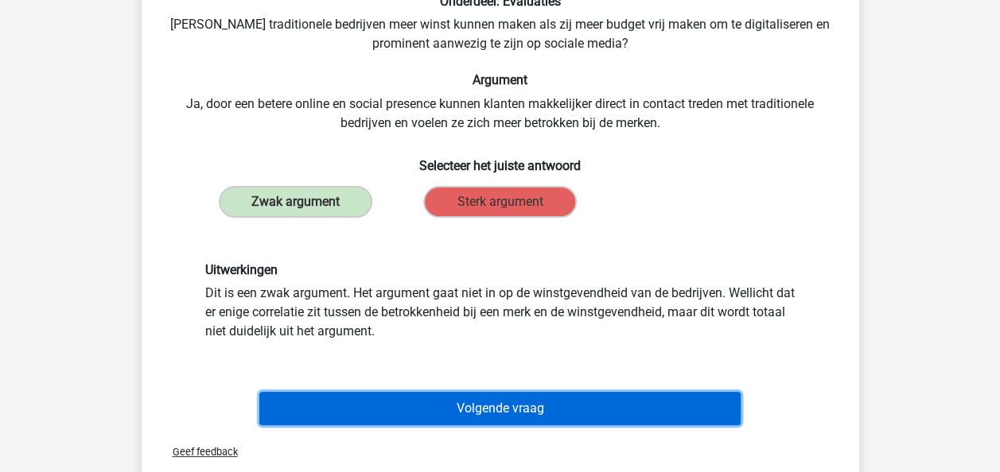
click at [464, 406] on button "Volgende vraag" at bounding box center [499, 408] width 481 height 33
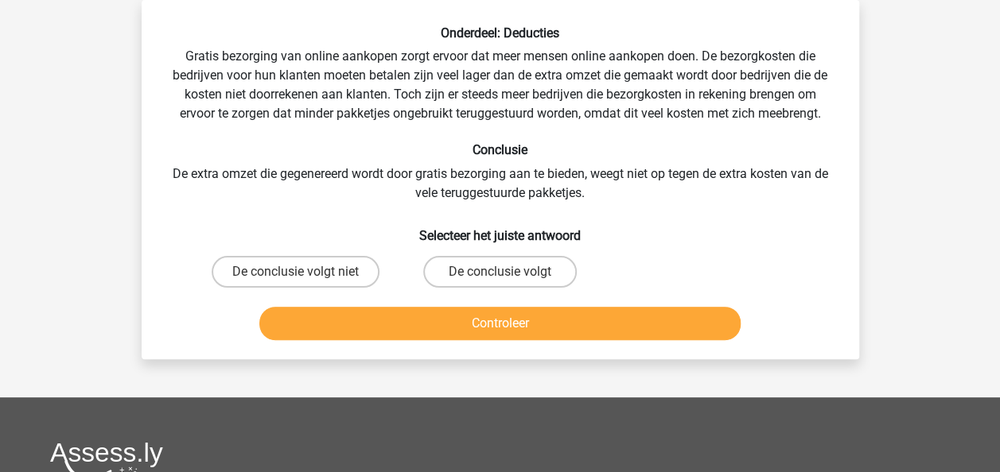
scroll to position [73, 0]
click at [467, 266] on label "De conclusie volgt" at bounding box center [499, 272] width 153 height 32
click at [499, 272] on input "De conclusie volgt" at bounding box center [504, 277] width 10 height 10
radio input "true"
click at [302, 274] on input "De conclusie volgt niet" at bounding box center [300, 277] width 10 height 10
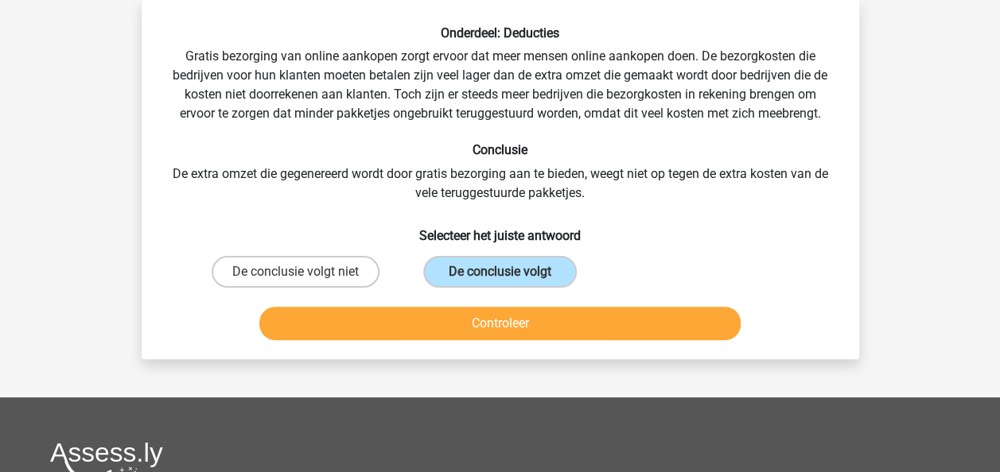
radio input "true"
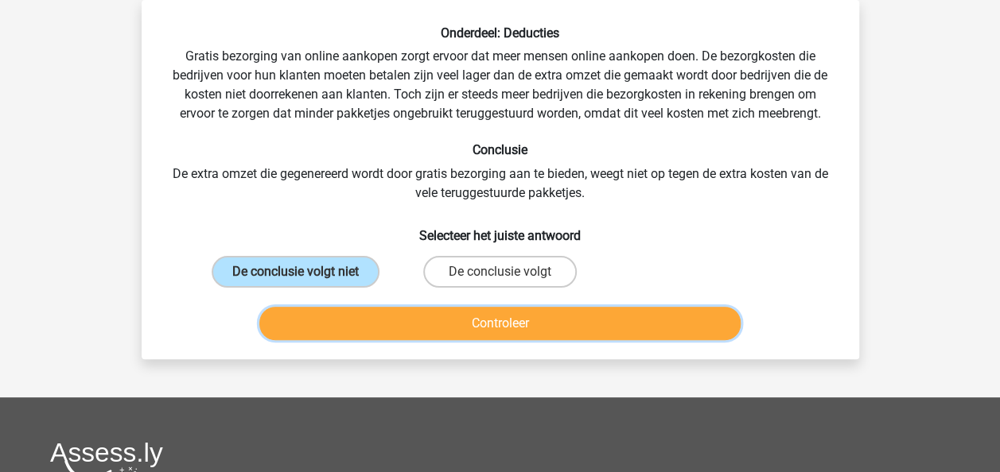
click at [331, 326] on button "Controleer" at bounding box center [499, 323] width 481 height 33
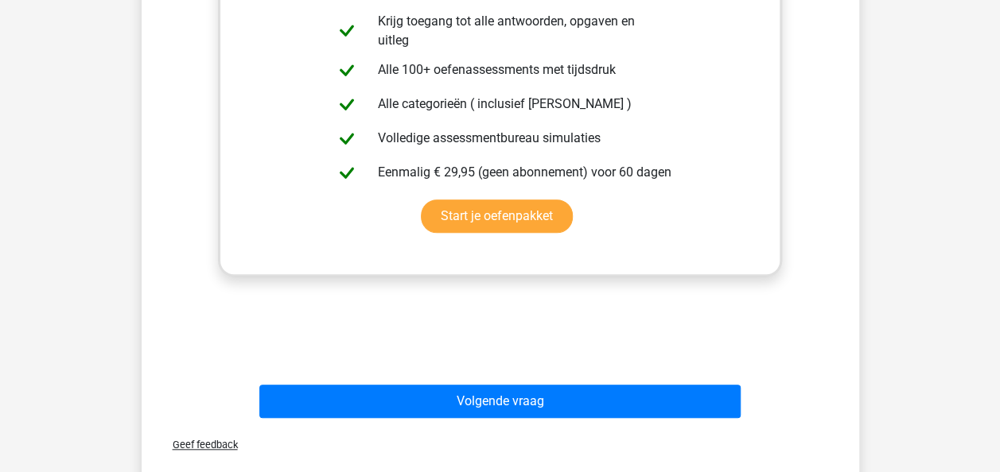
scroll to position [518, 0]
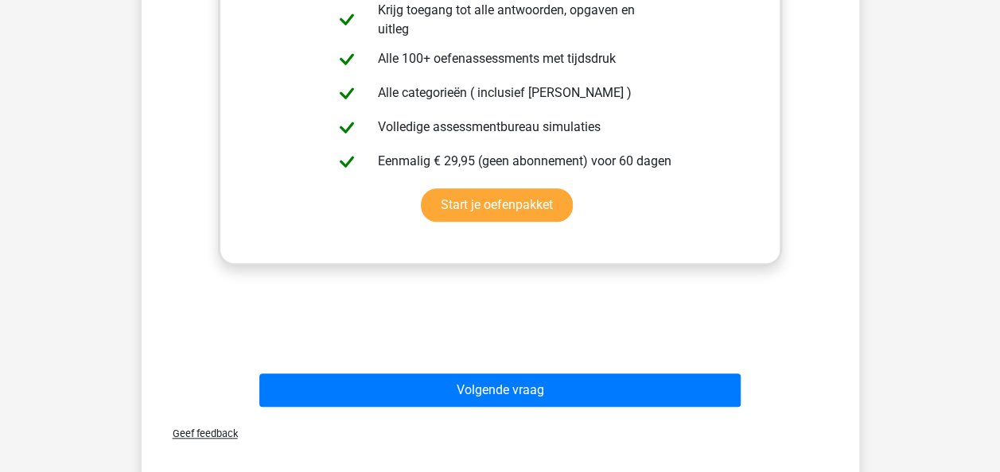
click at [358, 370] on div "Volgende vraag" at bounding box center [500, 387] width 666 height 52
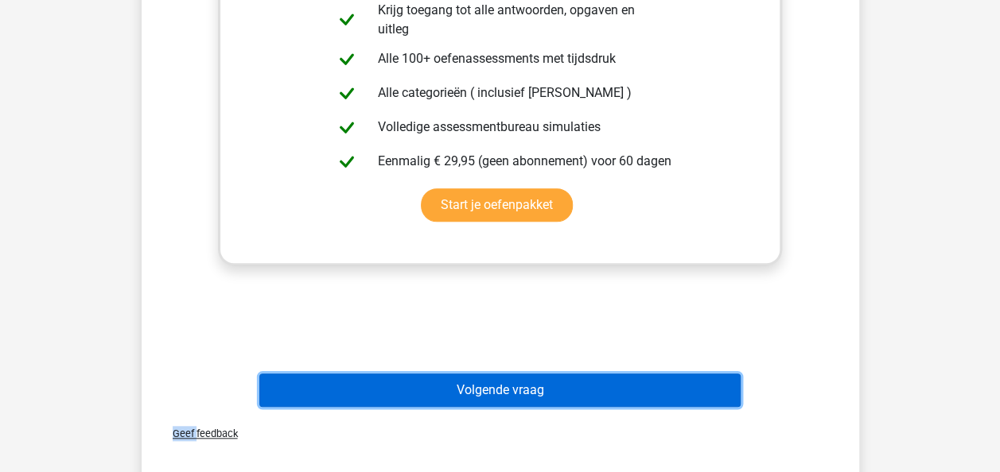
drag, startPoint x: 358, startPoint y: 370, endPoint x: 355, endPoint y: 394, distance: 24.9
click at [355, 394] on button "Volgende vraag" at bounding box center [499, 390] width 481 height 33
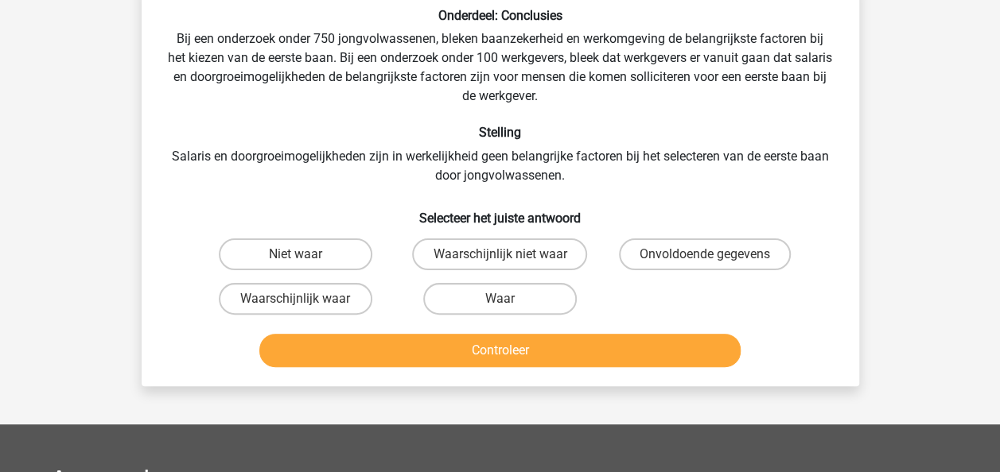
scroll to position [73, 0]
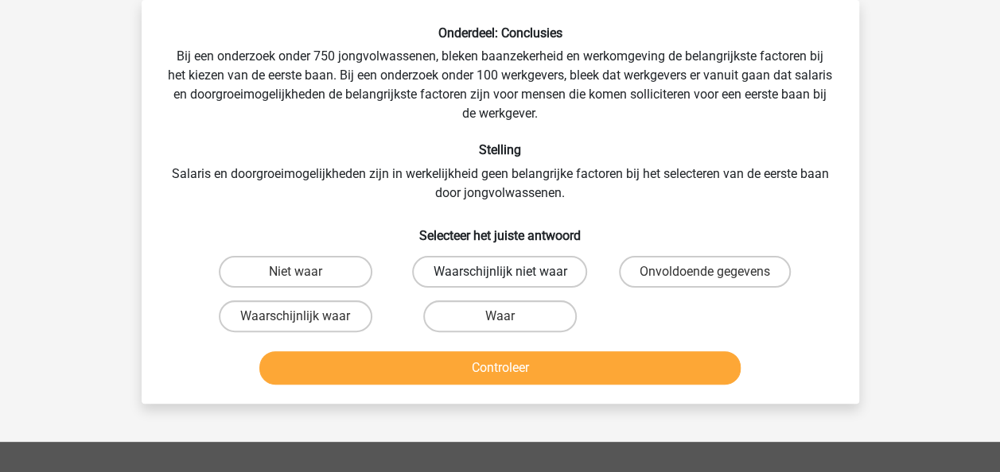
click at [437, 264] on label "Waarschijnlijk niet waar" at bounding box center [499, 272] width 175 height 32
click at [499, 272] on input "Waarschijnlijk niet waar" at bounding box center [504, 277] width 10 height 10
radio input "true"
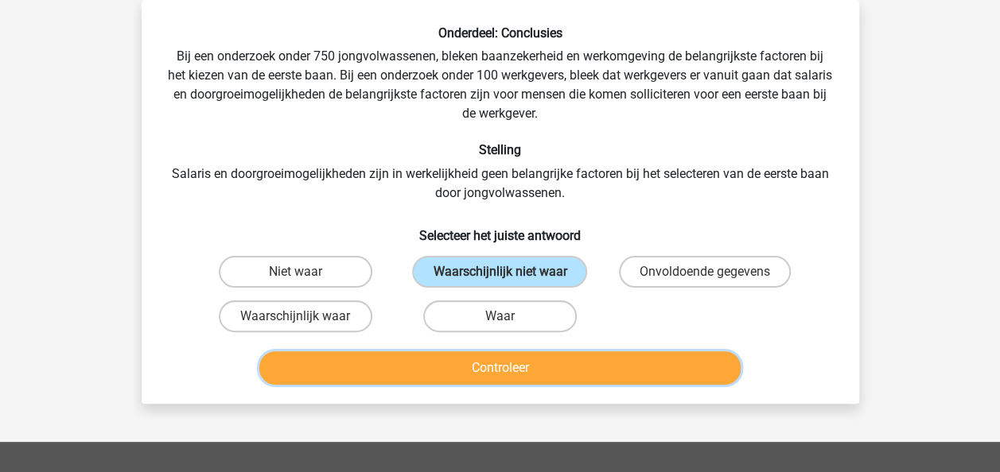
click at [434, 366] on button "Controleer" at bounding box center [499, 367] width 481 height 33
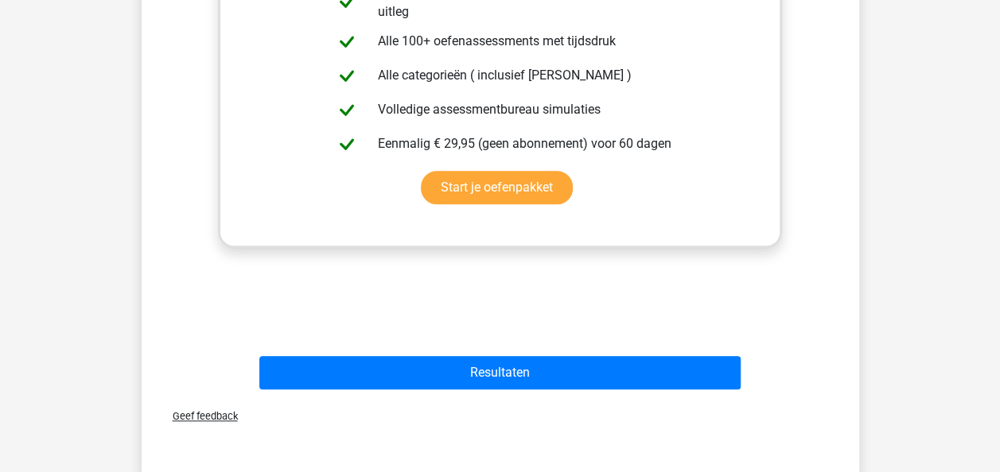
scroll to position [582, 0]
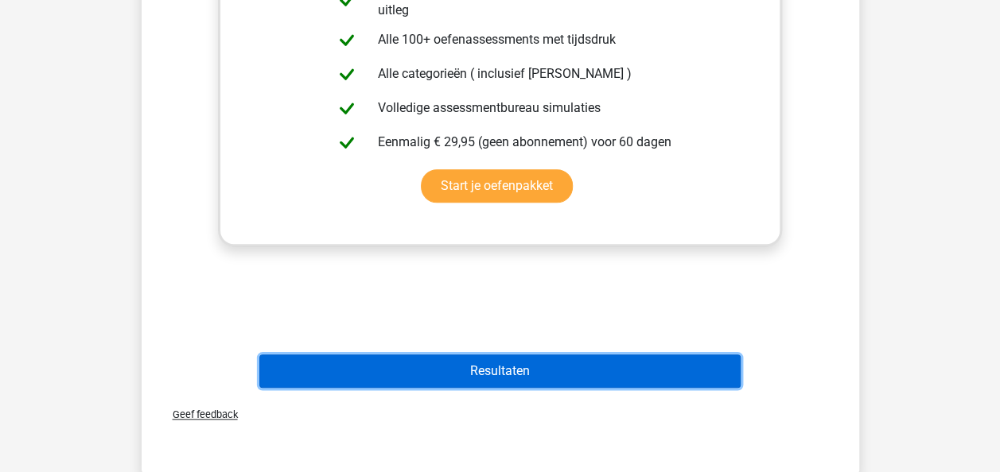
click at [570, 367] on button "Resultaten" at bounding box center [499, 371] width 481 height 33
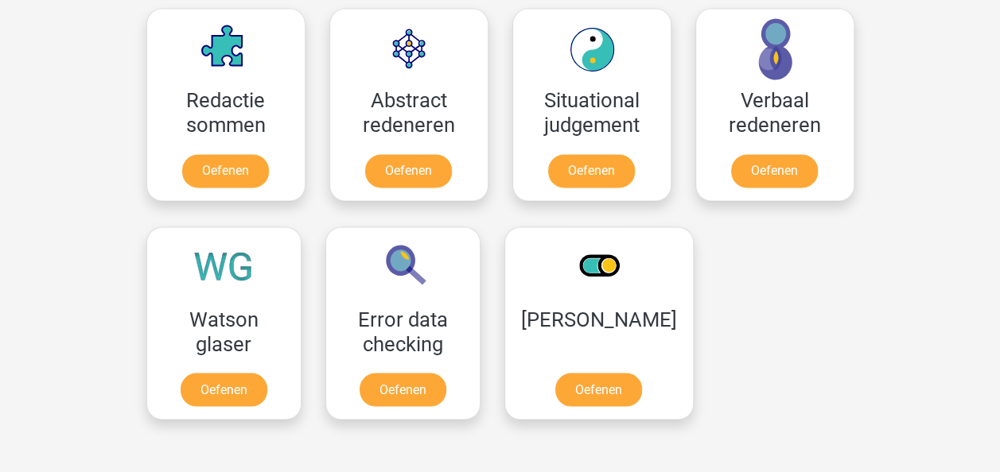
scroll to position [1177, 0]
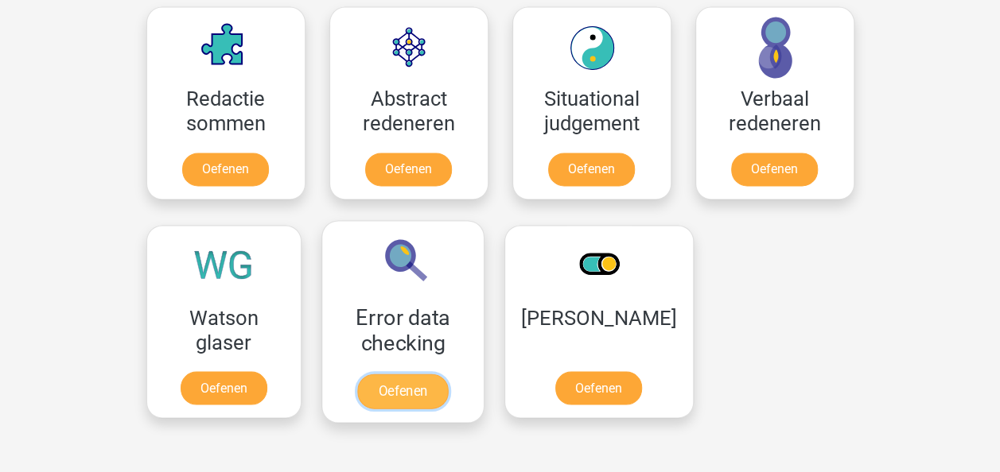
click at [398, 390] on link "Oefenen" at bounding box center [402, 391] width 91 height 35
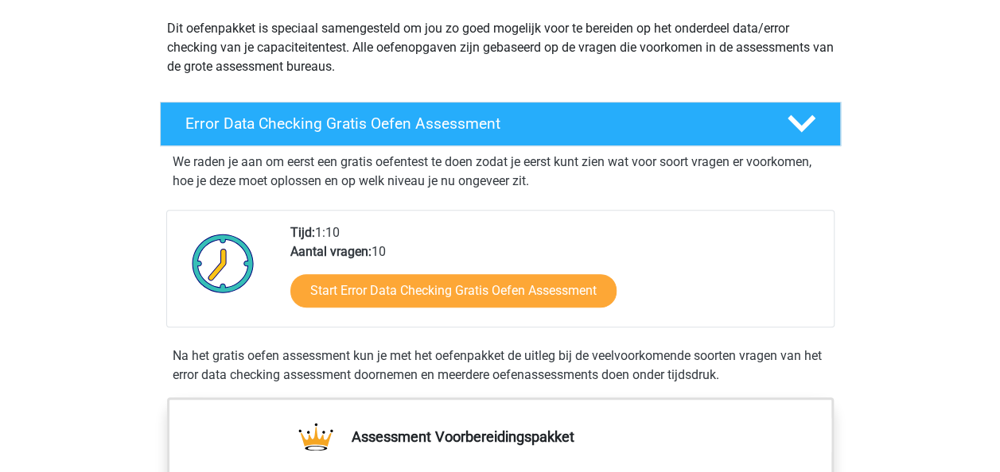
scroll to position [191, 0]
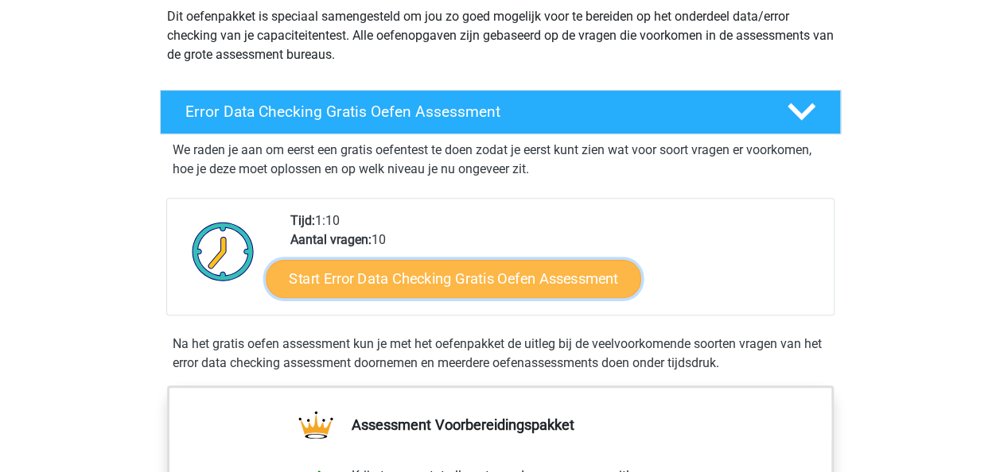
click at [415, 282] on link "Start Error Data Checking Gratis Oefen Assessment" at bounding box center [453, 279] width 375 height 38
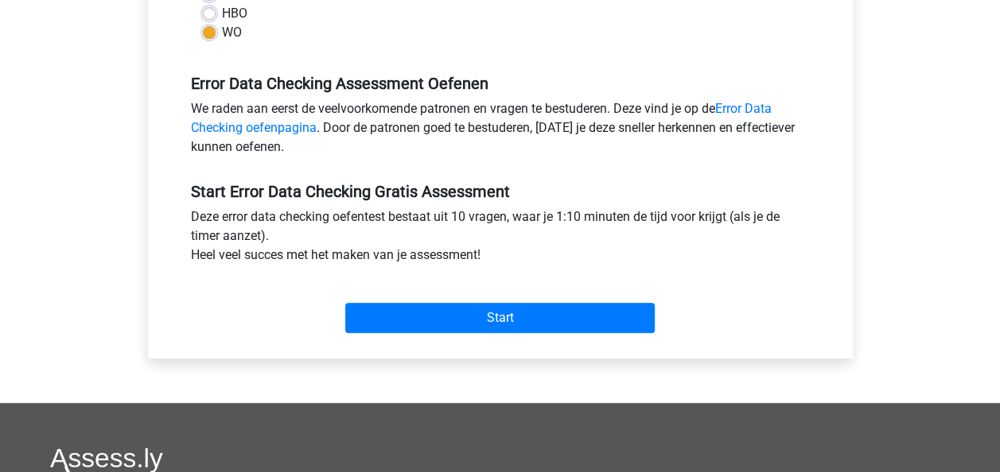
scroll to position [477, 0]
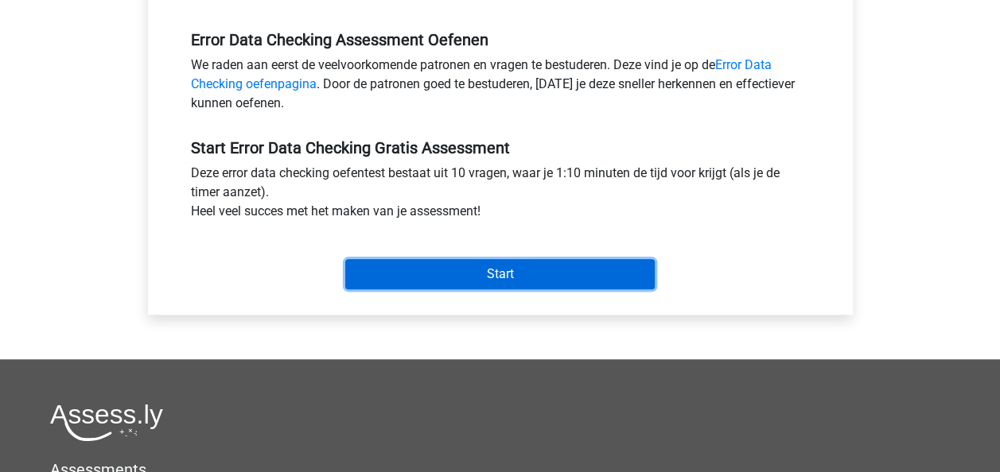
click at [415, 282] on input "Start" at bounding box center [499, 274] width 309 height 30
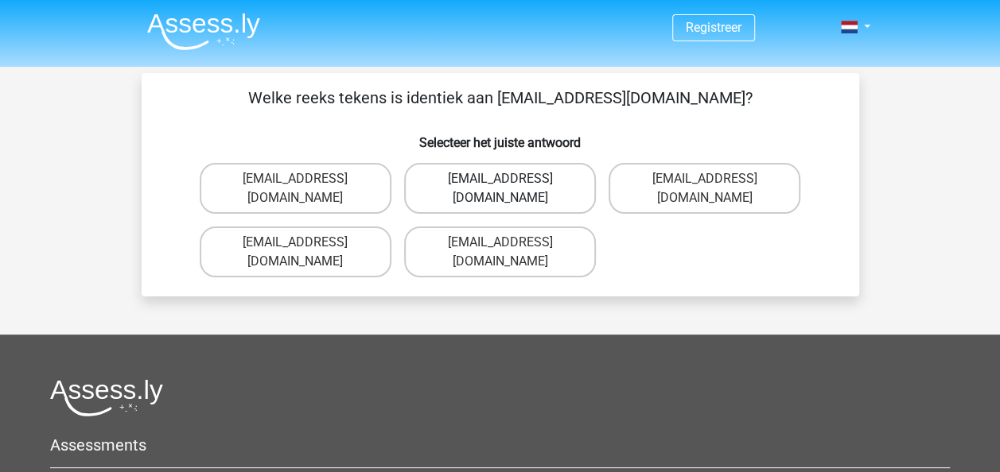
click at [478, 180] on label "[EMAIL_ADDRESS][DOMAIN_NAME]" at bounding box center [500, 188] width 192 height 51
click at [499, 180] on input "[EMAIL_ADDRESS][DOMAIN_NAME]" at bounding box center [504, 184] width 10 height 10
radio input "true"
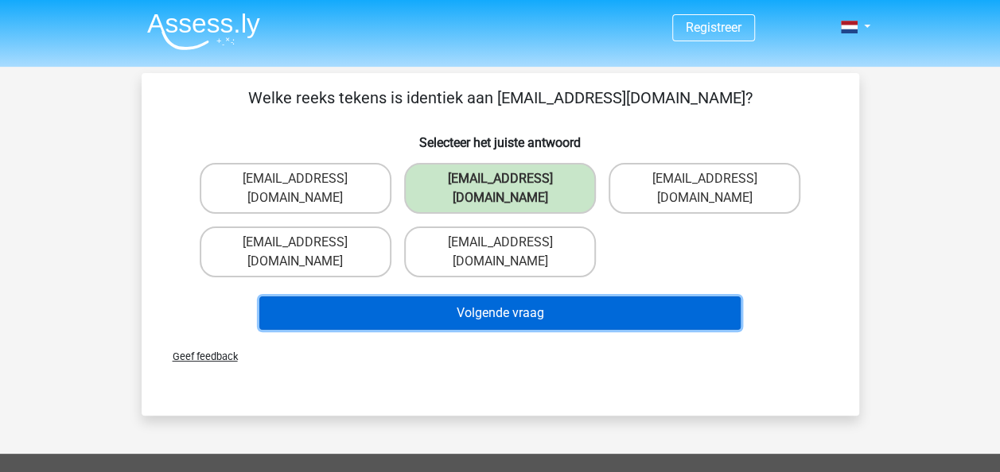
click at [615, 297] on button "Volgende vraag" at bounding box center [499, 313] width 481 height 33
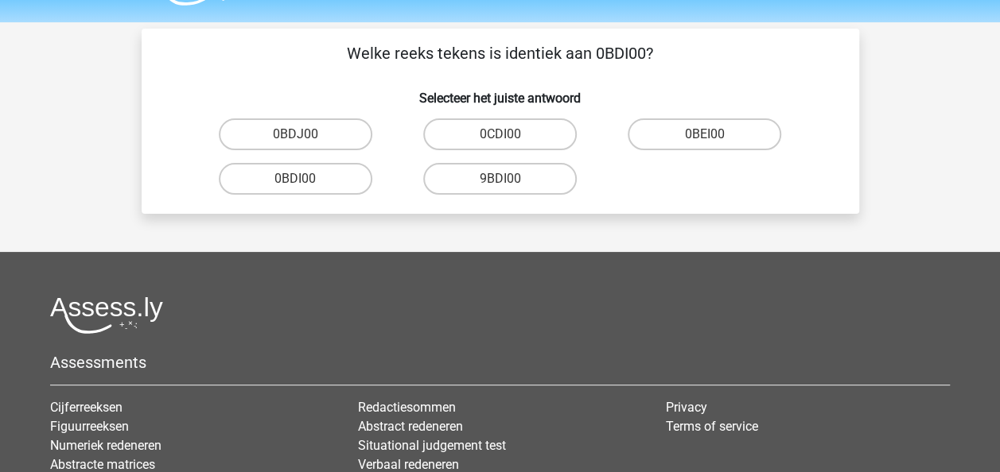
scroll to position [41, 0]
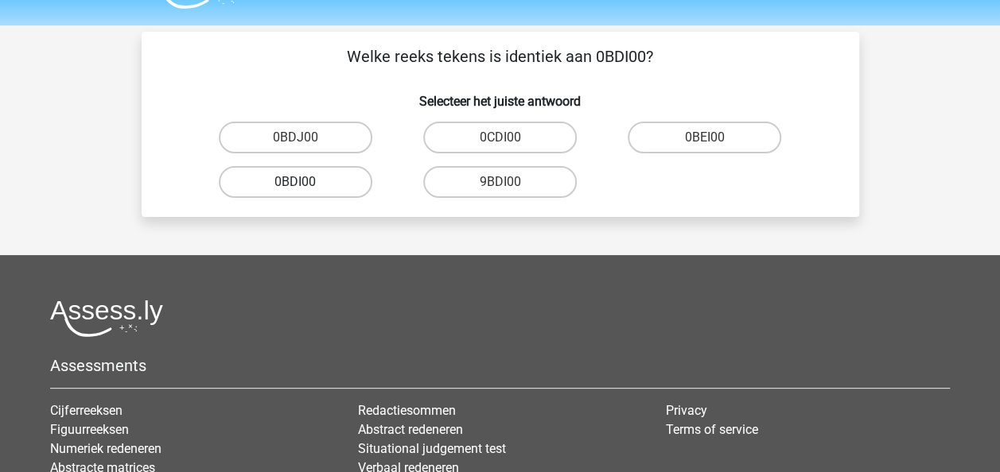
click at [350, 191] on label "0BDI00" at bounding box center [295, 182] width 153 height 32
click at [305, 191] on input "0BDI00" at bounding box center [300, 187] width 10 height 10
radio input "true"
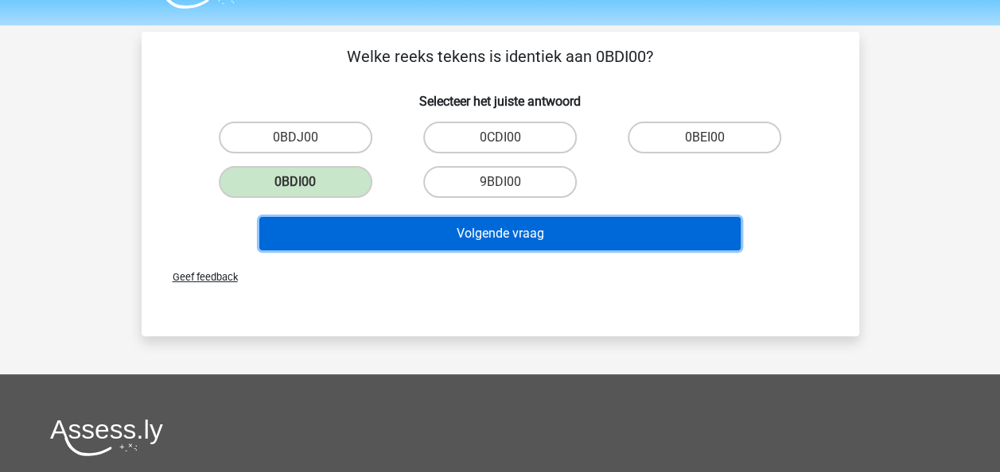
click at [374, 232] on button "Volgende vraag" at bounding box center [499, 233] width 481 height 33
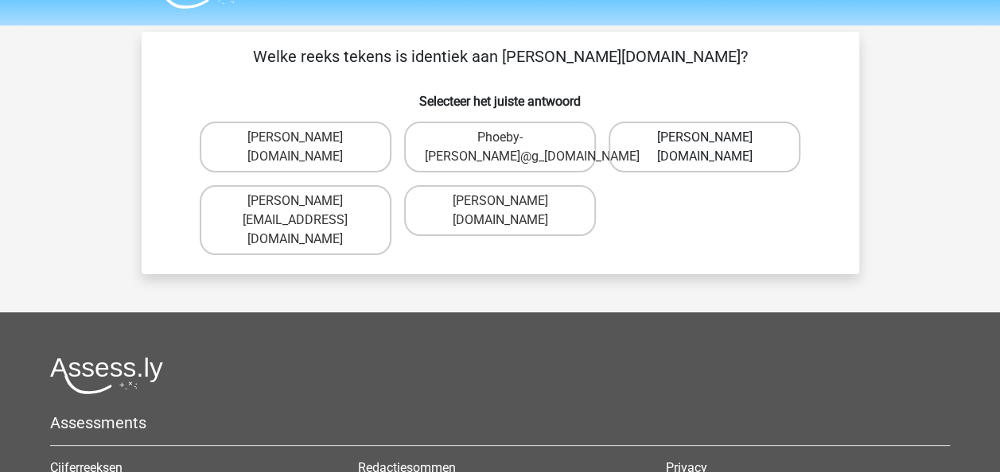
click at [730, 137] on label "[PERSON_NAME][DOMAIN_NAME]" at bounding box center [704, 147] width 192 height 51
click at [715, 138] on input "[PERSON_NAME][DOMAIN_NAME]" at bounding box center [710, 143] width 10 height 10
radio input "true"
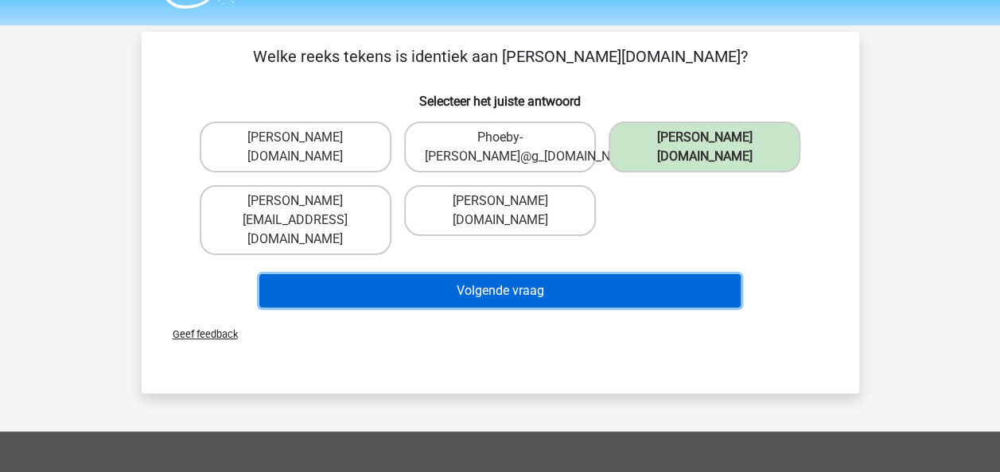
click at [639, 283] on button "Volgende vraag" at bounding box center [499, 290] width 481 height 33
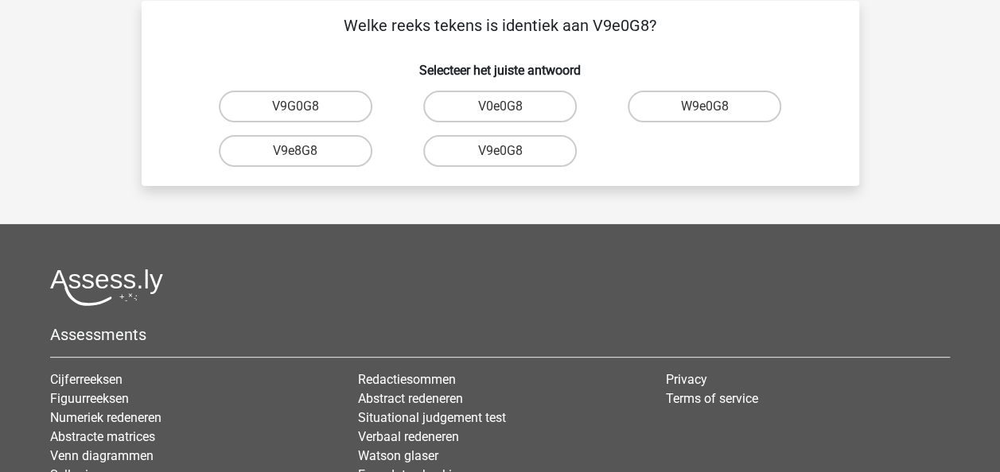
scroll to position [73, 0]
click at [538, 153] on label "V9e0G8" at bounding box center [499, 150] width 153 height 32
click at [510, 153] on input "V9e0G8" at bounding box center [504, 155] width 10 height 10
radio input "true"
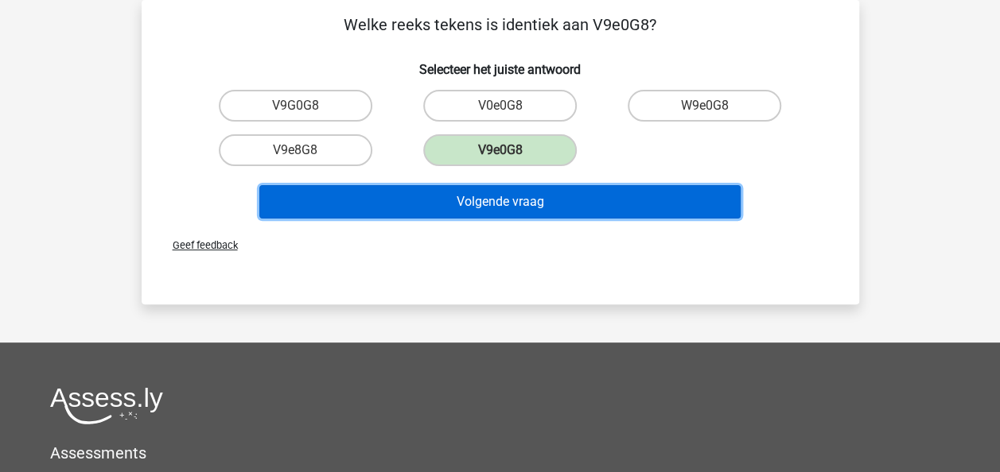
click at [535, 202] on button "Volgende vraag" at bounding box center [499, 201] width 481 height 33
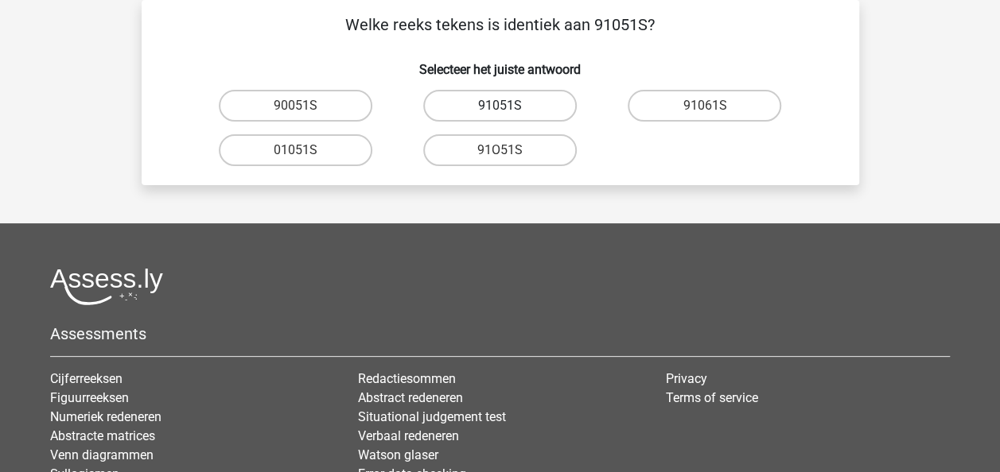
click at [535, 106] on label "91051S" at bounding box center [499, 106] width 153 height 32
click at [510, 106] on input "91051S" at bounding box center [504, 111] width 10 height 10
radio input "true"
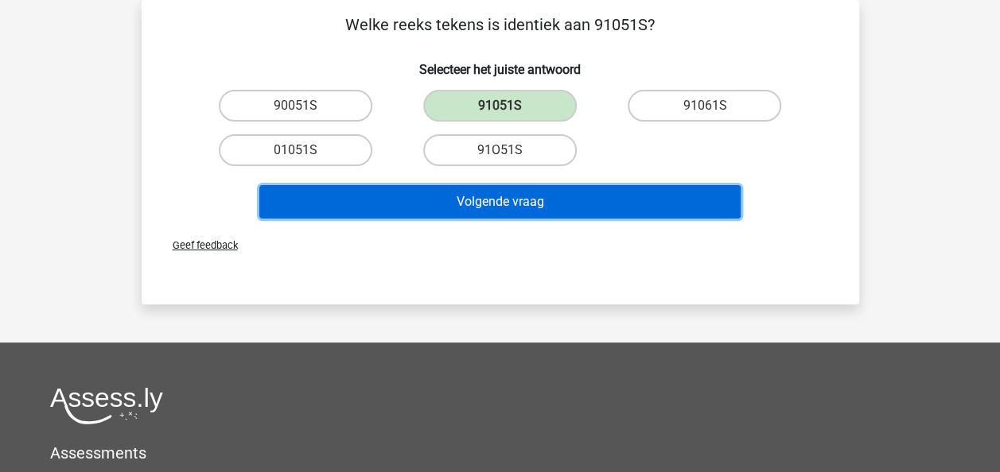
click at [523, 208] on button "Volgende vraag" at bounding box center [499, 201] width 481 height 33
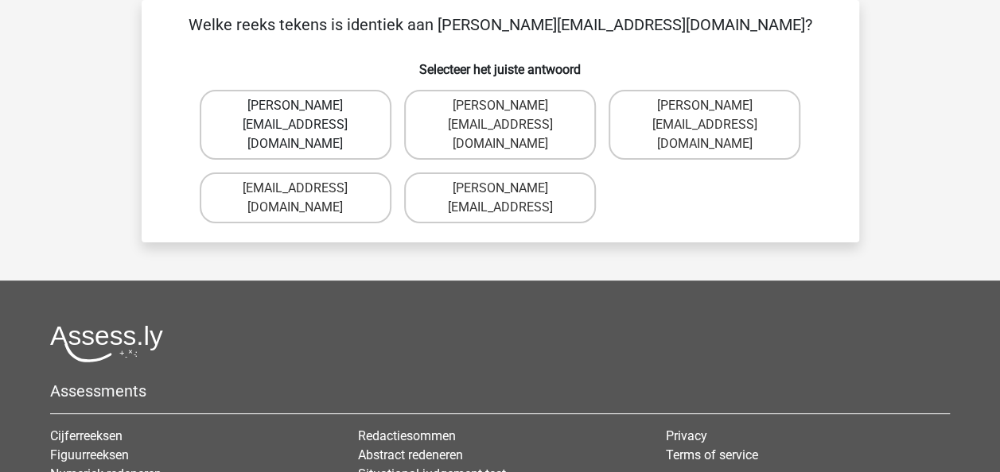
click at [375, 118] on label "[PERSON_NAME][EMAIL_ADDRESS][DOMAIN_NAME]" at bounding box center [296, 125] width 192 height 70
click at [305, 116] on input "[PERSON_NAME][EMAIL_ADDRESS][DOMAIN_NAME]" at bounding box center [300, 111] width 10 height 10
radio input "true"
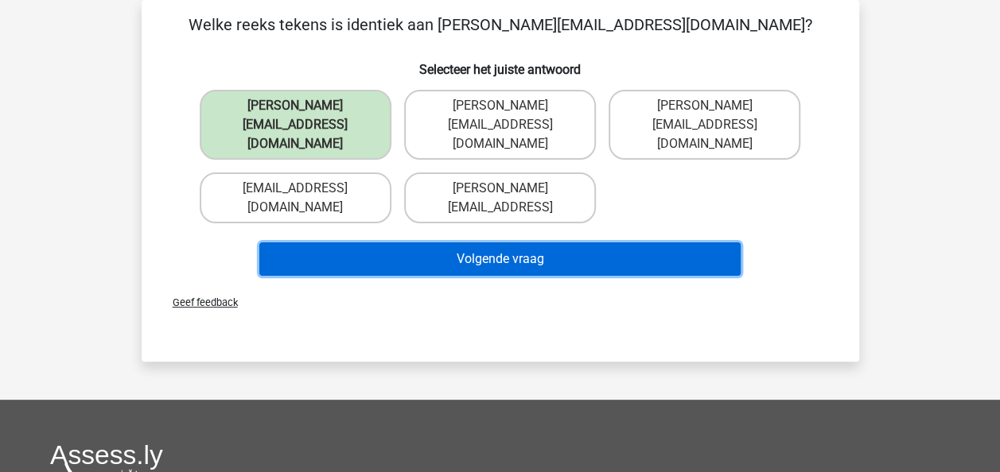
click at [413, 243] on button "Volgende vraag" at bounding box center [499, 259] width 481 height 33
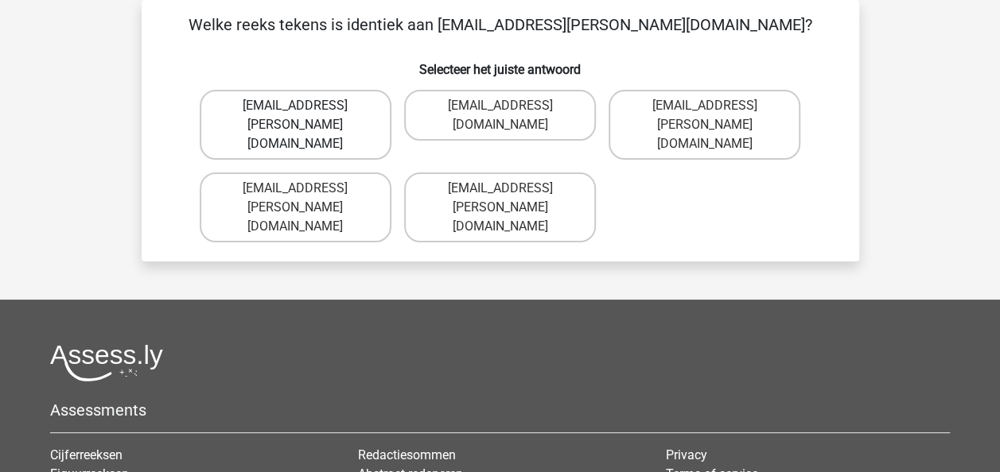
click at [315, 107] on label "[EMAIL_ADDRESS][PERSON_NAME][DOMAIN_NAME]" at bounding box center [296, 125] width 192 height 70
click at [305, 107] on input "[EMAIL_ADDRESS][PERSON_NAME][DOMAIN_NAME]" at bounding box center [300, 111] width 10 height 10
radio input "true"
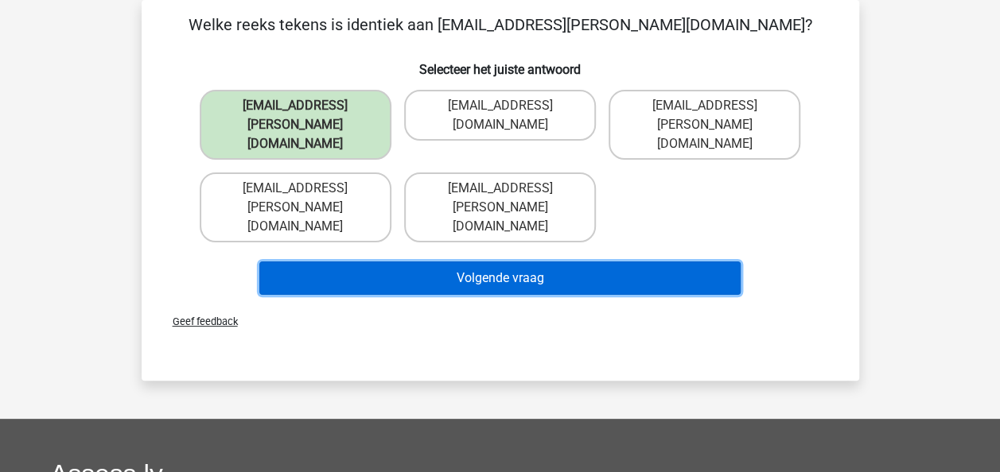
click at [559, 262] on button "Volgende vraag" at bounding box center [499, 278] width 481 height 33
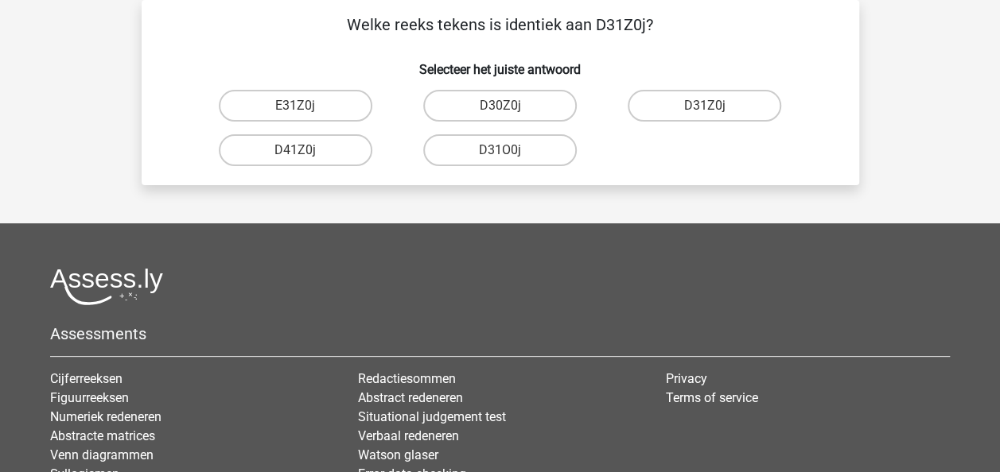
click at [709, 110] on input "D31Z0j" at bounding box center [710, 111] width 10 height 10
radio input "true"
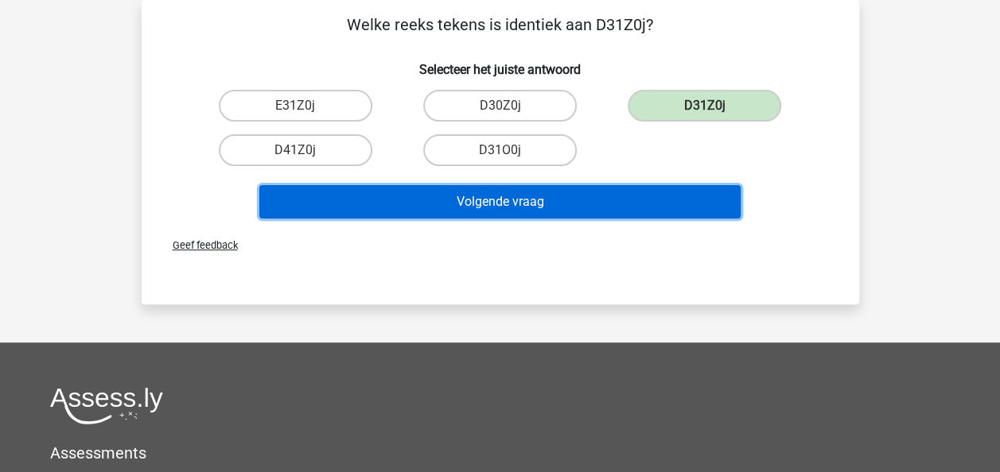
click at [659, 197] on button "Volgende vraag" at bounding box center [499, 201] width 481 height 33
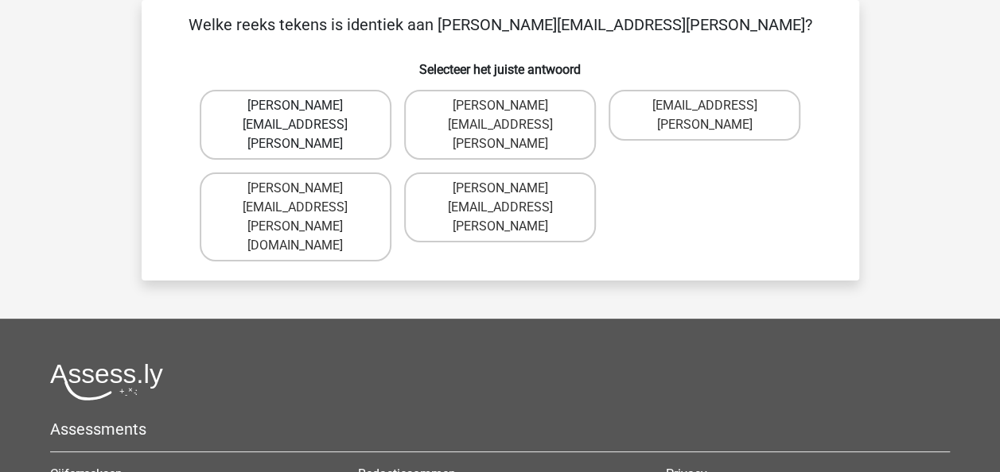
click at [363, 111] on label "[PERSON_NAME][EMAIL_ADDRESS][PERSON_NAME]" at bounding box center [296, 125] width 192 height 70
click at [305, 111] on input "[PERSON_NAME][EMAIL_ADDRESS][PERSON_NAME]" at bounding box center [300, 111] width 10 height 10
radio input "true"
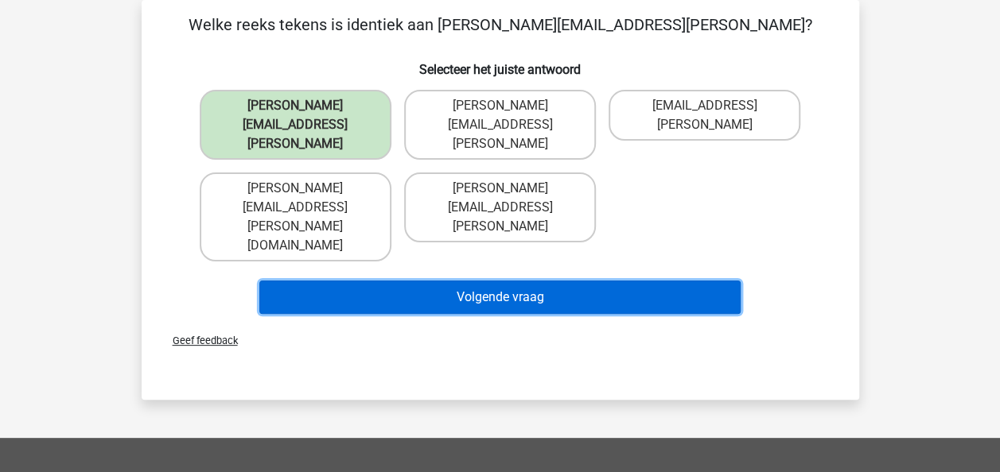
click at [372, 281] on button "Volgende vraag" at bounding box center [499, 297] width 481 height 33
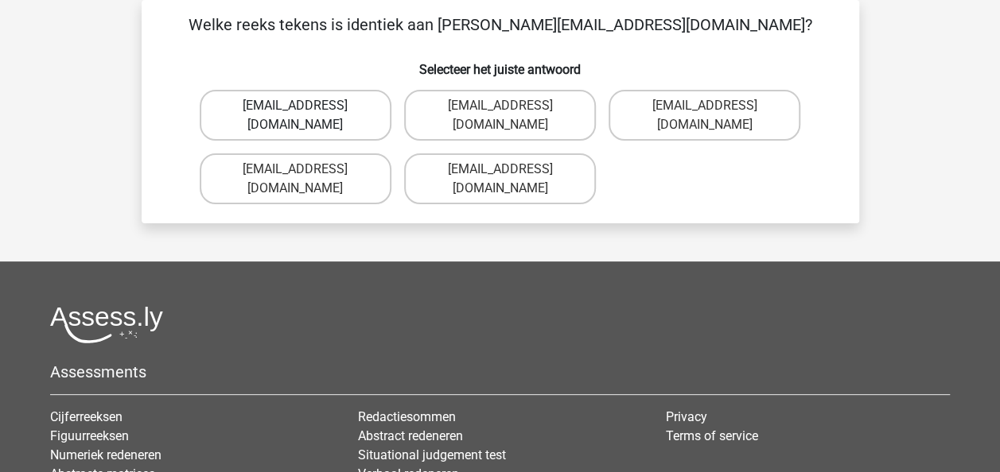
click at [307, 111] on label "Theo+Sadler@Gmail.uk.com" at bounding box center [296, 115] width 192 height 51
click at [305, 111] on input "Theo+Sadler@Gmail.uk.com" at bounding box center [300, 111] width 10 height 10
radio input "true"
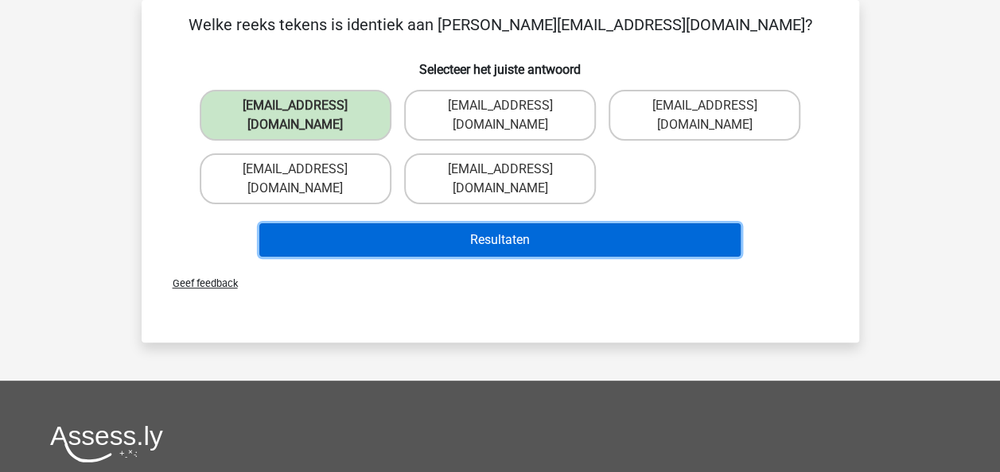
click at [378, 223] on button "Resultaten" at bounding box center [499, 239] width 481 height 33
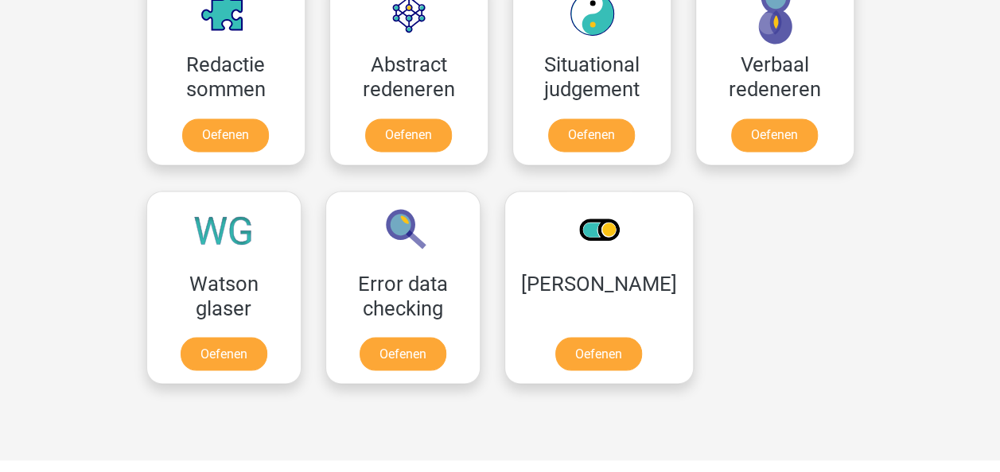
scroll to position [1241, 0]
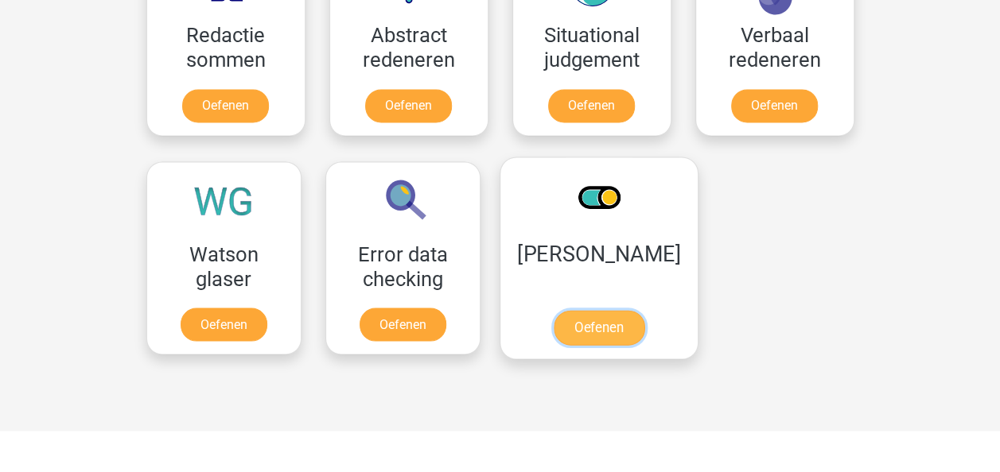
click at [621, 323] on link "Oefenen" at bounding box center [598, 327] width 91 height 35
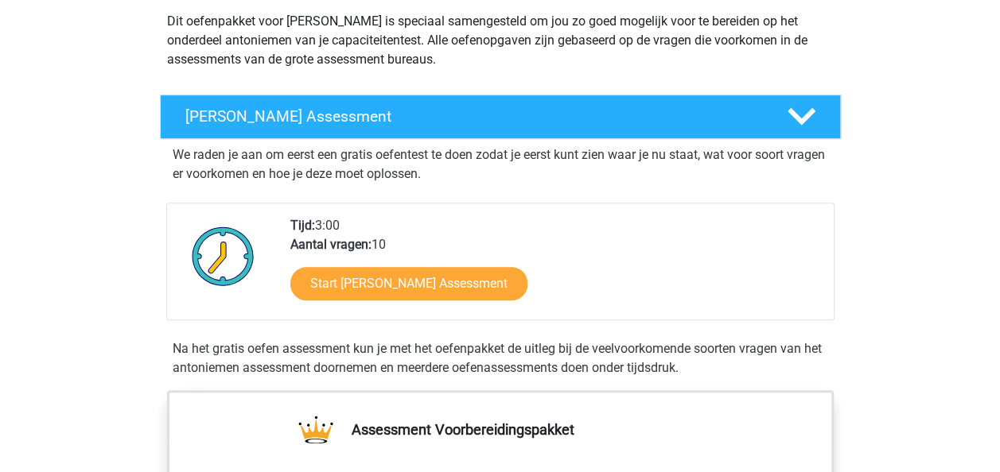
scroll to position [223, 0]
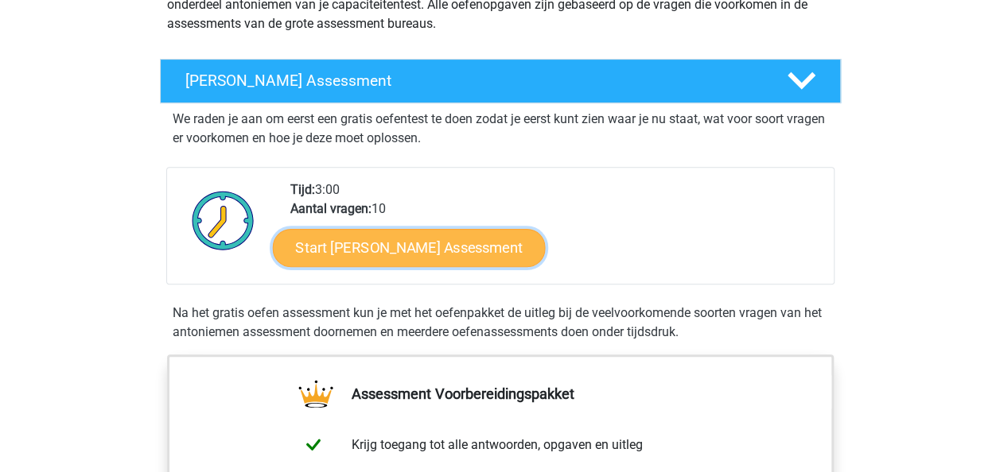
click at [418, 243] on link "Start [PERSON_NAME] Assessment" at bounding box center [408, 247] width 273 height 38
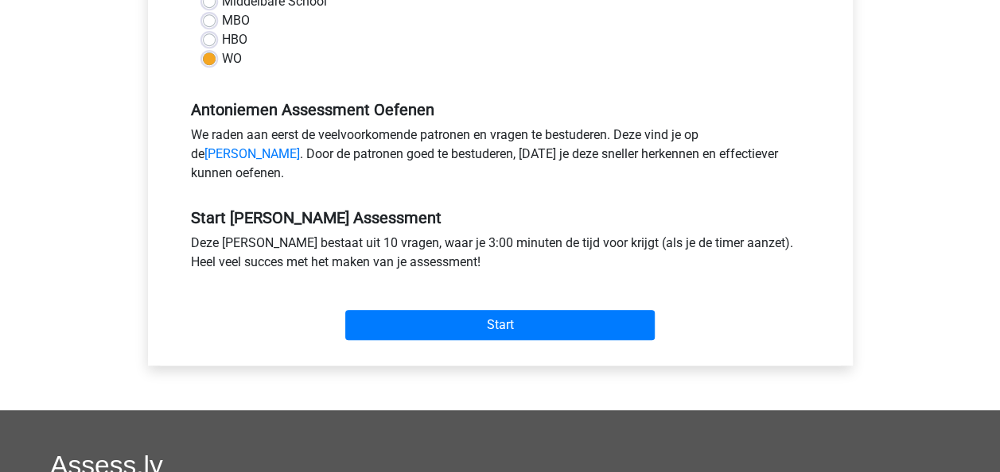
scroll to position [414, 0]
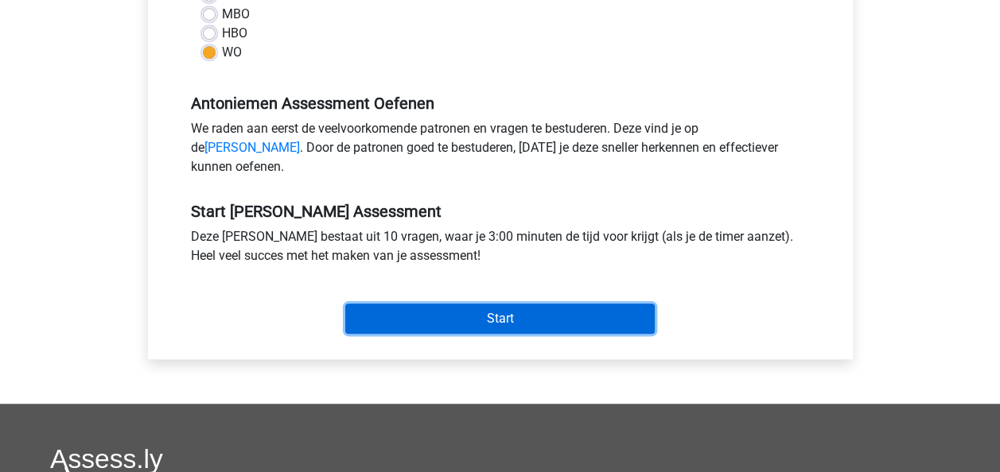
click at [495, 334] on input "Start" at bounding box center [499, 319] width 309 height 30
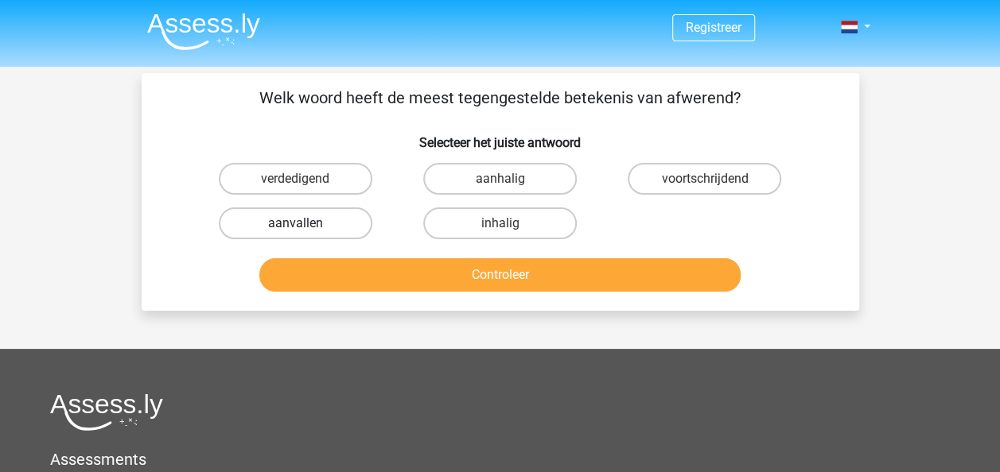
click at [334, 222] on label "aanvallen" at bounding box center [295, 224] width 153 height 32
click at [305, 223] on input "aanvallen" at bounding box center [300, 228] width 10 height 10
radio input "true"
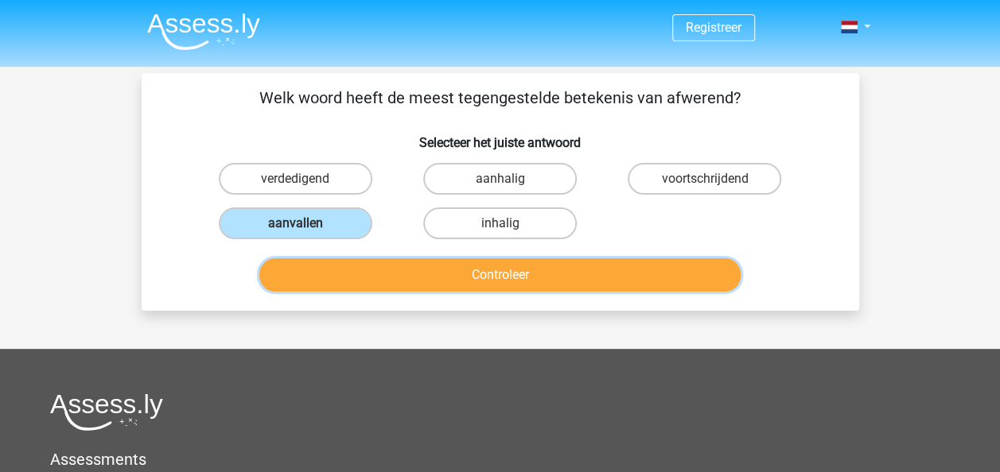
click at [359, 269] on button "Controleer" at bounding box center [499, 274] width 481 height 33
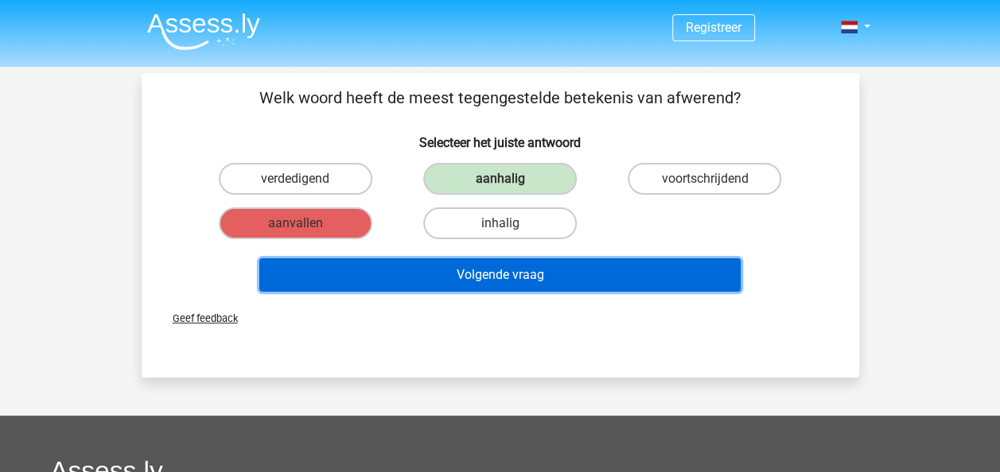
click at [359, 269] on button "Volgende vraag" at bounding box center [499, 274] width 481 height 33
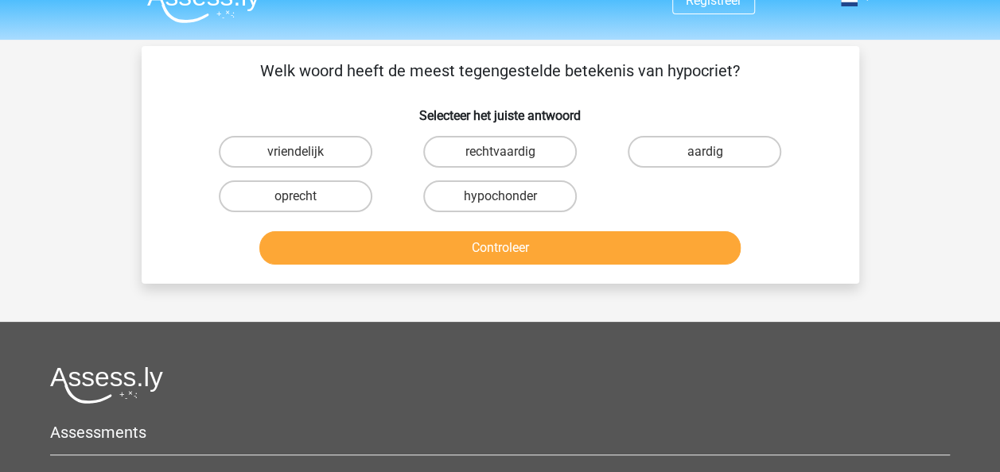
scroll to position [26, 0]
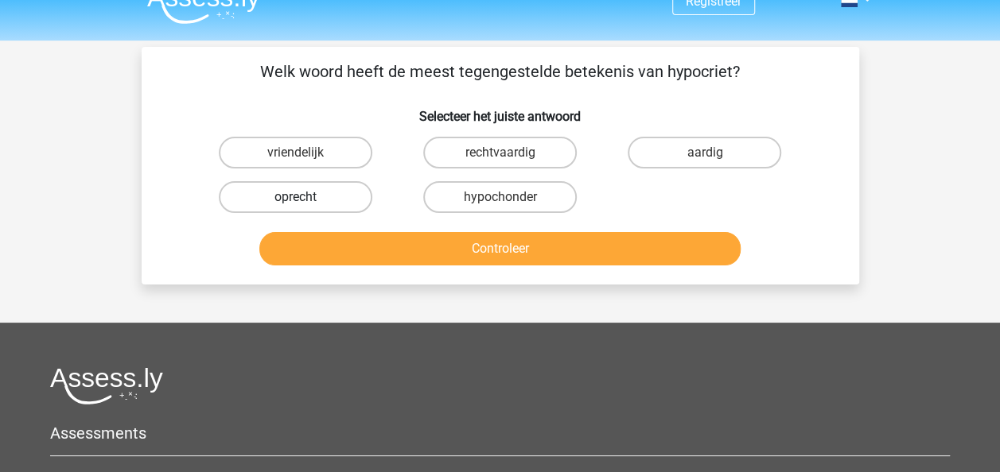
click at [332, 198] on label "oprecht" at bounding box center [295, 197] width 153 height 32
click at [305, 198] on input "oprecht" at bounding box center [300, 202] width 10 height 10
radio input "true"
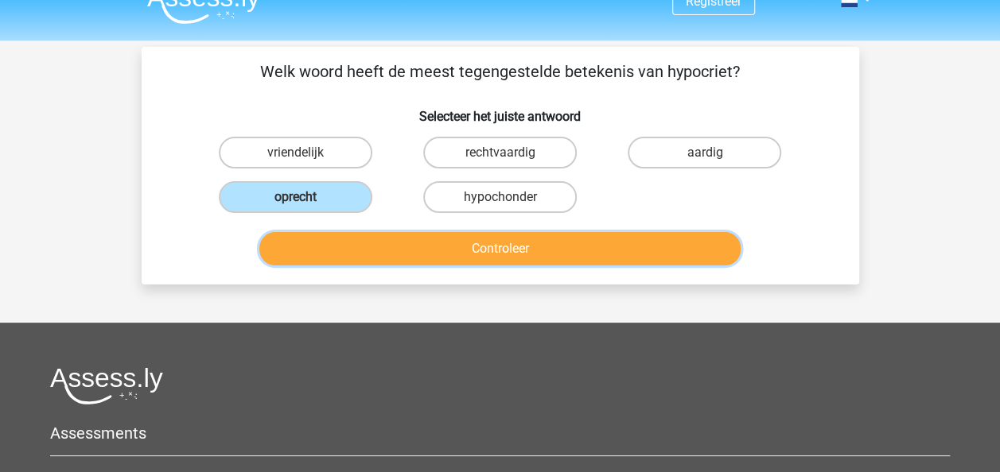
click at [355, 248] on button "Controleer" at bounding box center [499, 248] width 481 height 33
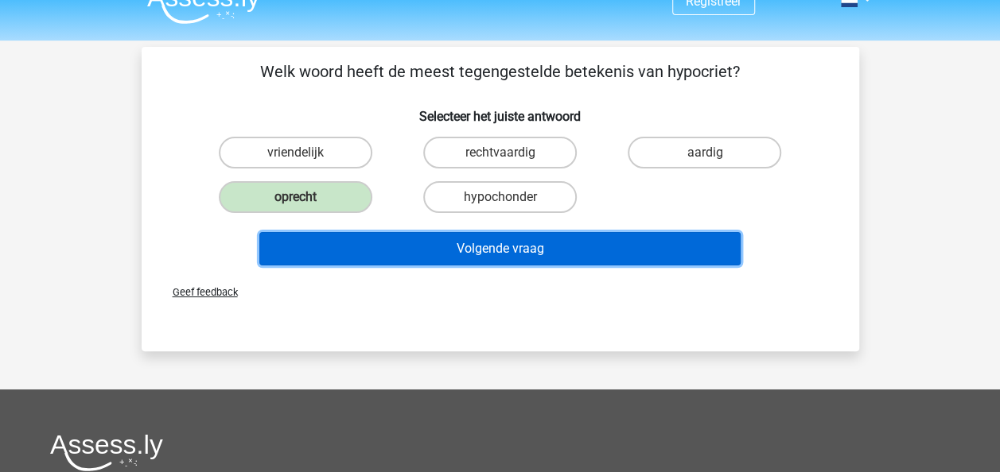
click at [355, 248] on button "Volgende vraag" at bounding box center [499, 248] width 481 height 33
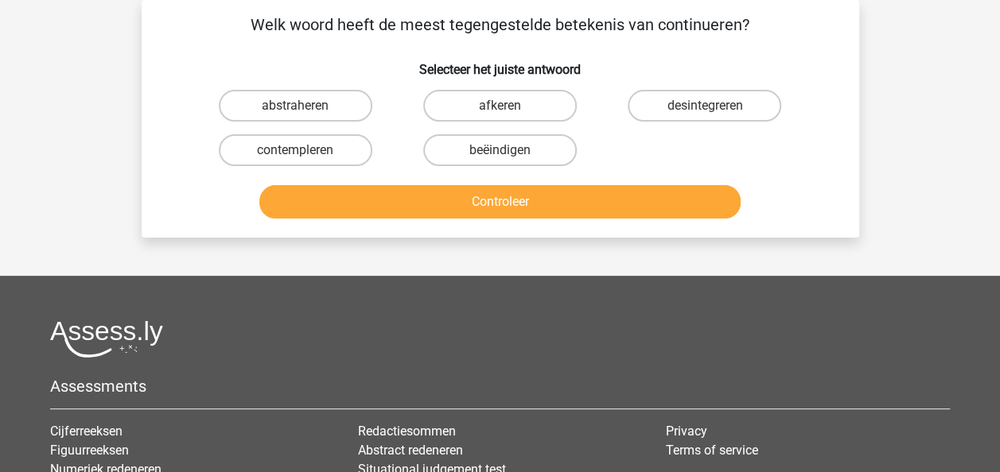
scroll to position [41, 0]
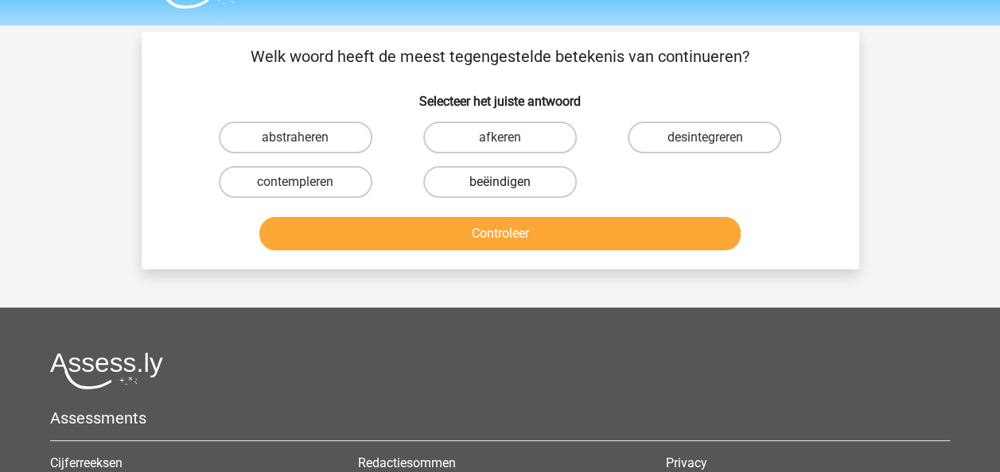
click at [538, 181] on label "beëindigen" at bounding box center [499, 182] width 153 height 32
click at [510, 182] on input "beëindigen" at bounding box center [504, 187] width 10 height 10
radio input "true"
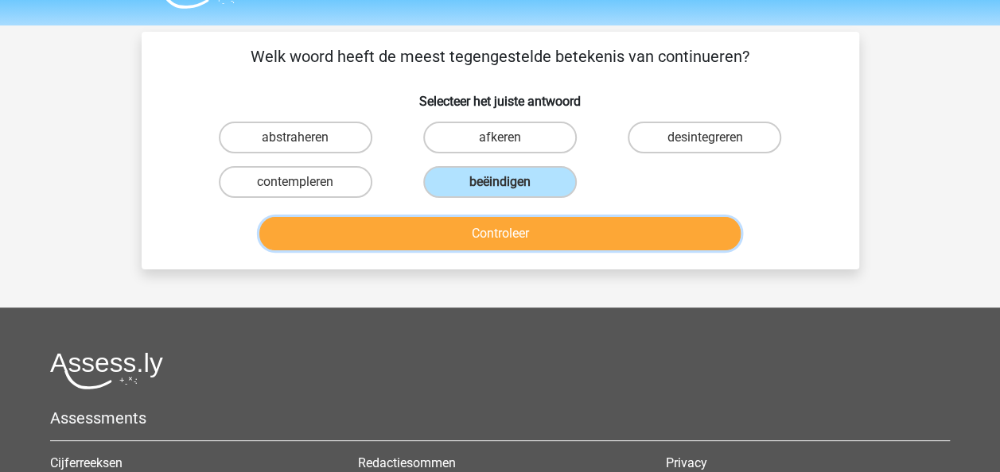
click at [531, 238] on button "Controleer" at bounding box center [499, 233] width 481 height 33
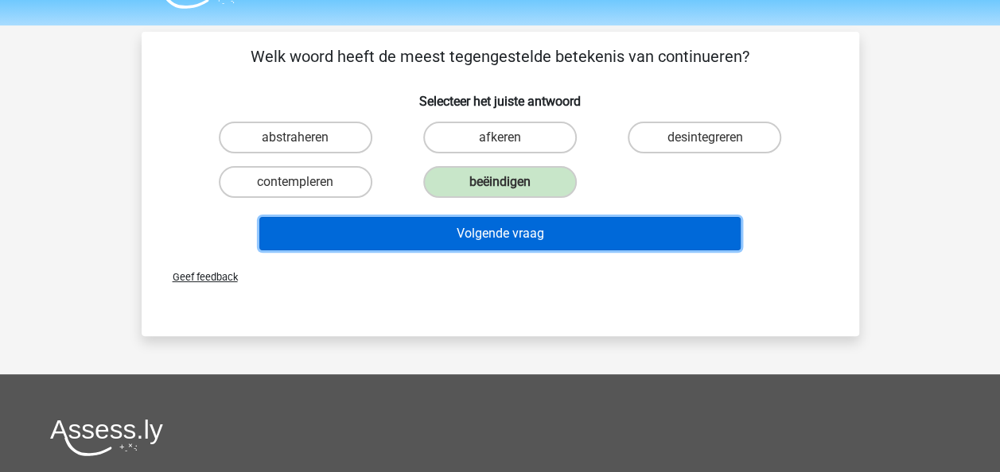
click at [531, 238] on button "Volgende vraag" at bounding box center [499, 233] width 481 height 33
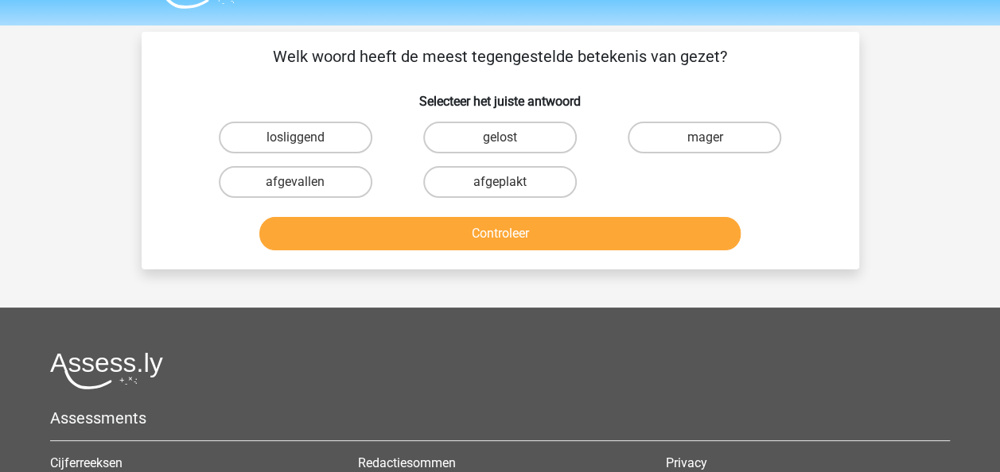
scroll to position [73, 0]
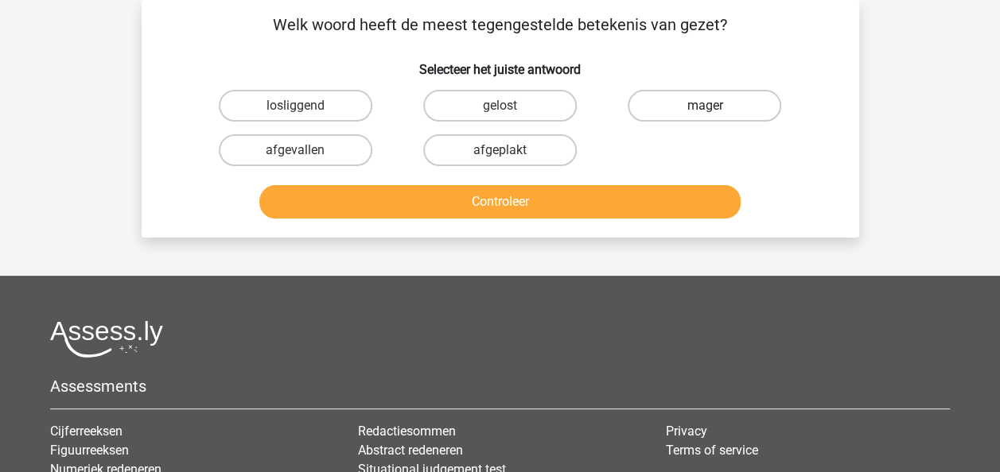
click at [668, 95] on label "mager" at bounding box center [703, 106] width 153 height 32
click at [705, 106] on input "mager" at bounding box center [710, 111] width 10 height 10
radio input "true"
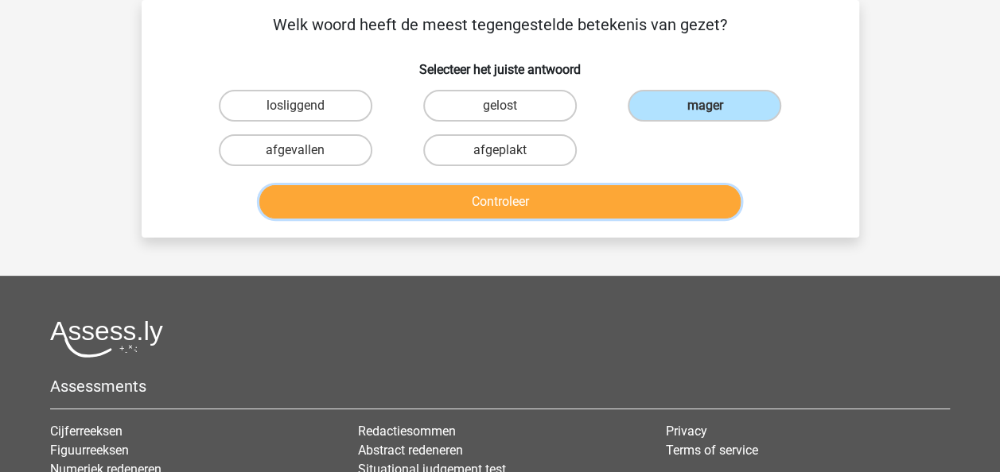
click at [596, 200] on button "Controleer" at bounding box center [499, 201] width 481 height 33
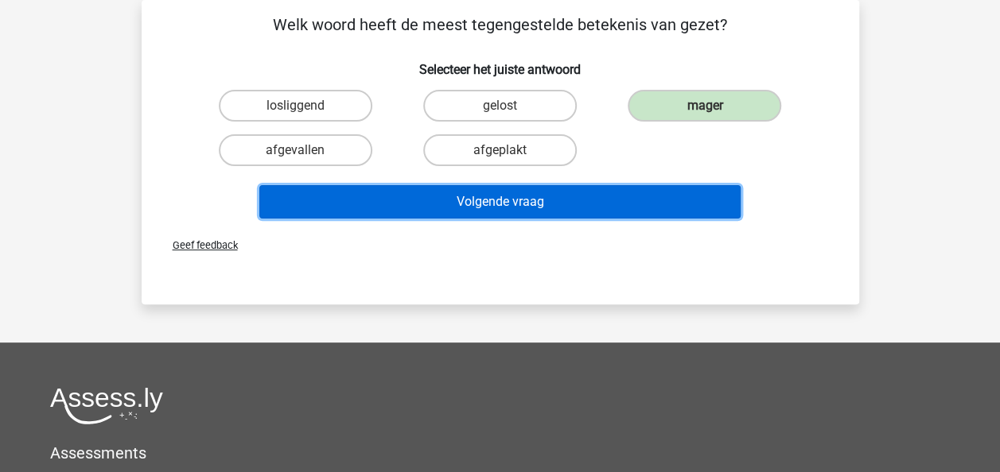
click at [596, 200] on button "Volgende vraag" at bounding box center [499, 201] width 481 height 33
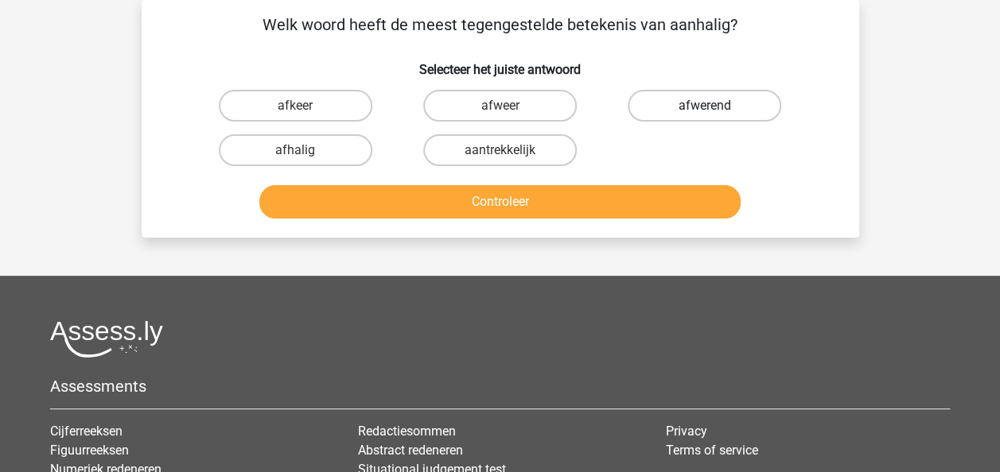
click at [701, 111] on label "afwerend" at bounding box center [703, 106] width 153 height 32
click at [705, 111] on input "afwerend" at bounding box center [710, 111] width 10 height 10
radio input "true"
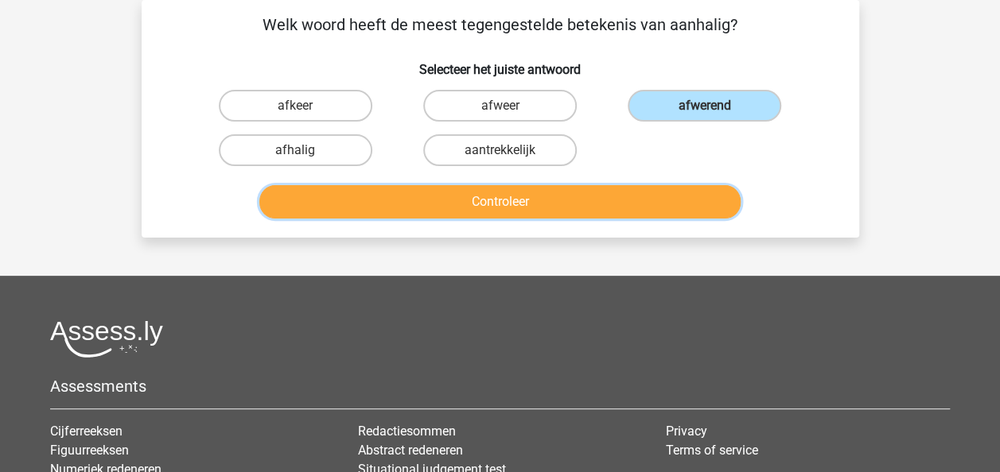
click at [564, 204] on button "Controleer" at bounding box center [499, 201] width 481 height 33
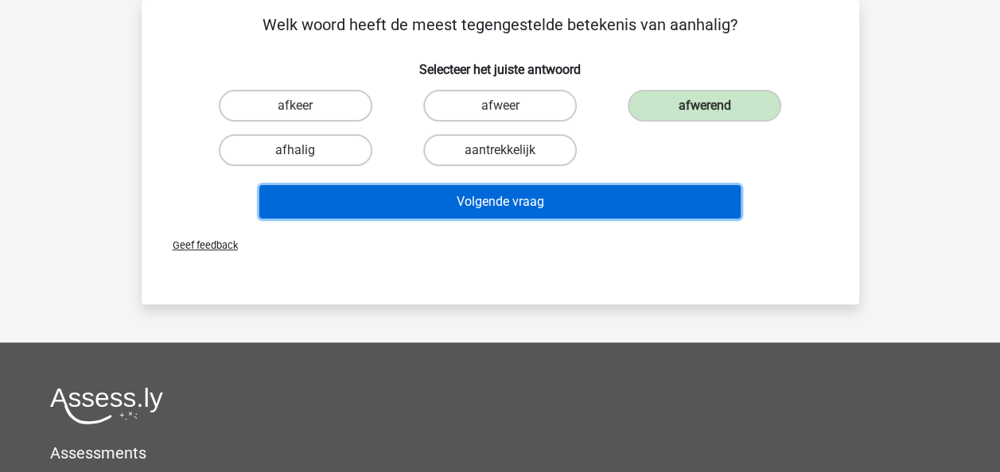
click at [564, 204] on button "Volgende vraag" at bounding box center [499, 201] width 481 height 33
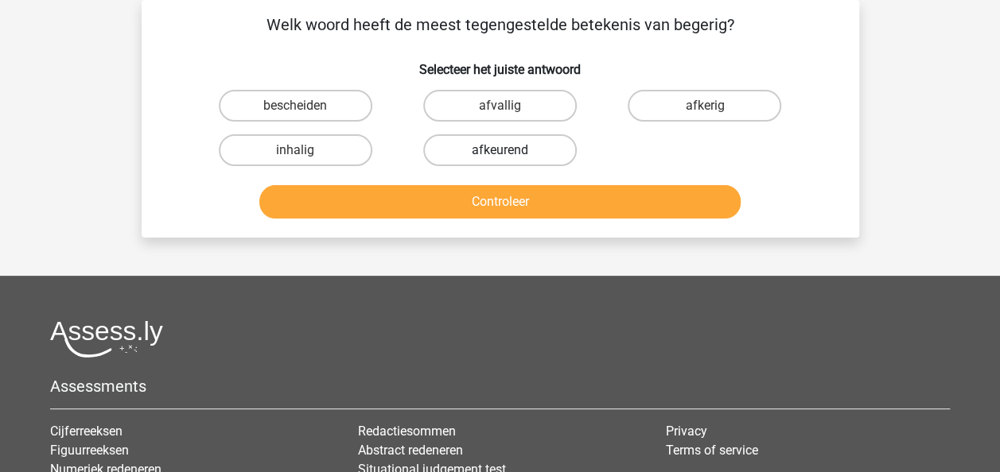
click at [557, 150] on label "afkeurend" at bounding box center [499, 150] width 153 height 32
click at [510, 150] on input "afkeurend" at bounding box center [504, 155] width 10 height 10
radio input "true"
click at [700, 111] on label "afkerig" at bounding box center [703, 106] width 153 height 32
click at [705, 111] on input "afkerig" at bounding box center [710, 111] width 10 height 10
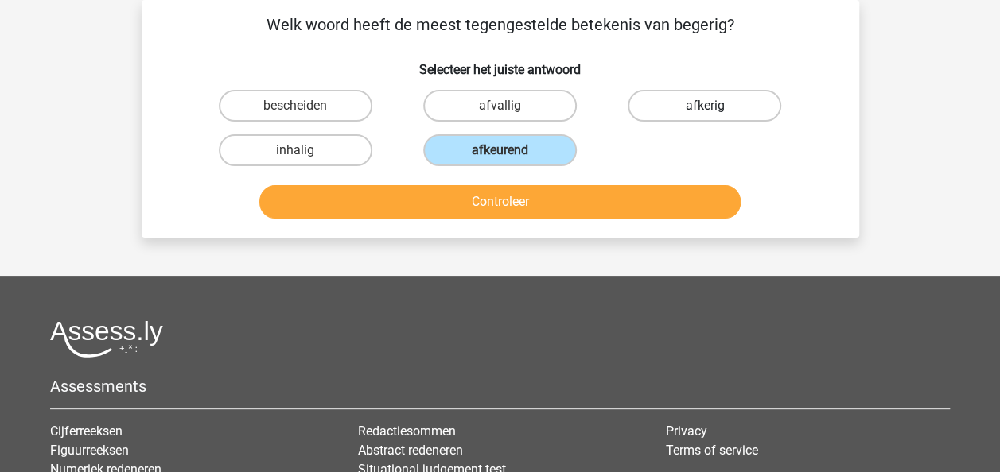
radio input "true"
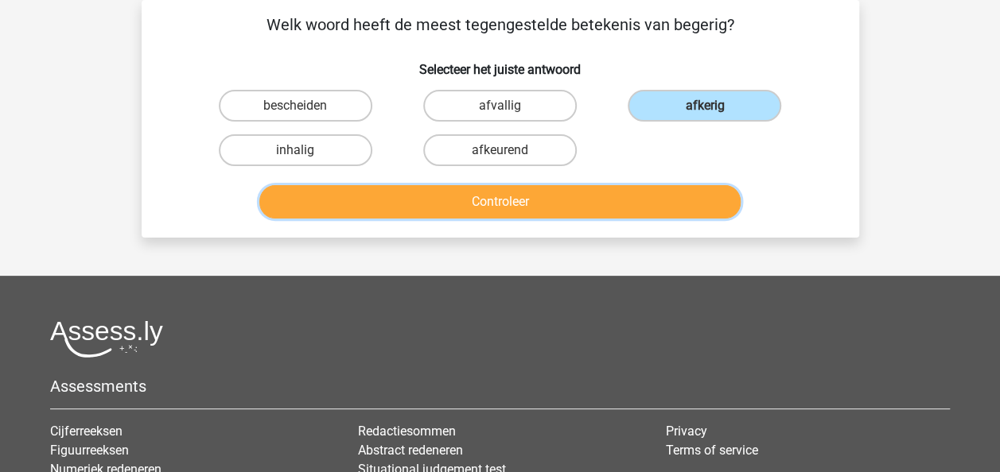
click at [642, 204] on button "Controleer" at bounding box center [499, 201] width 481 height 33
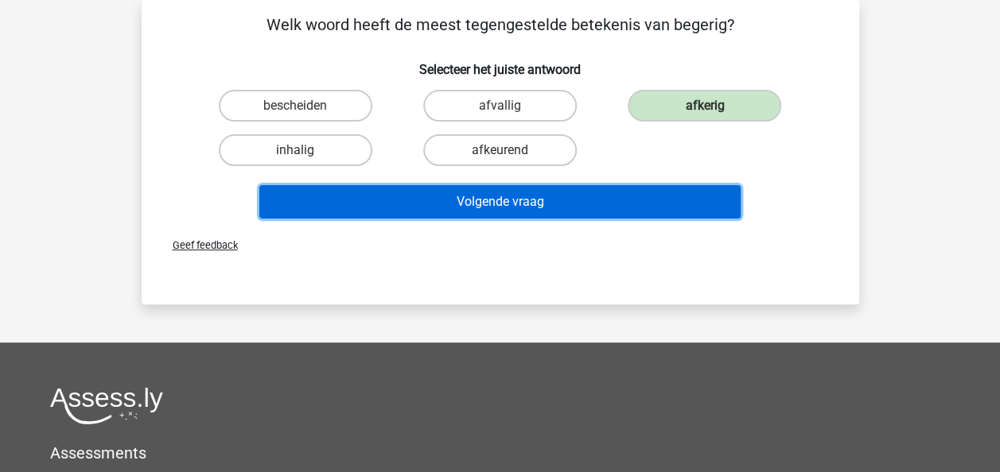
click at [642, 204] on button "Volgende vraag" at bounding box center [499, 201] width 481 height 33
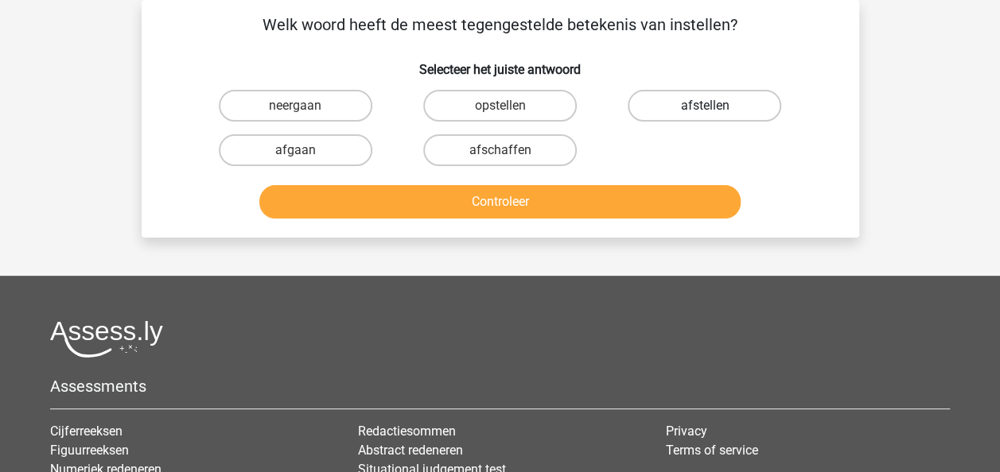
click at [682, 106] on label "afstellen" at bounding box center [703, 106] width 153 height 32
click at [705, 106] on input "afstellen" at bounding box center [710, 111] width 10 height 10
radio input "true"
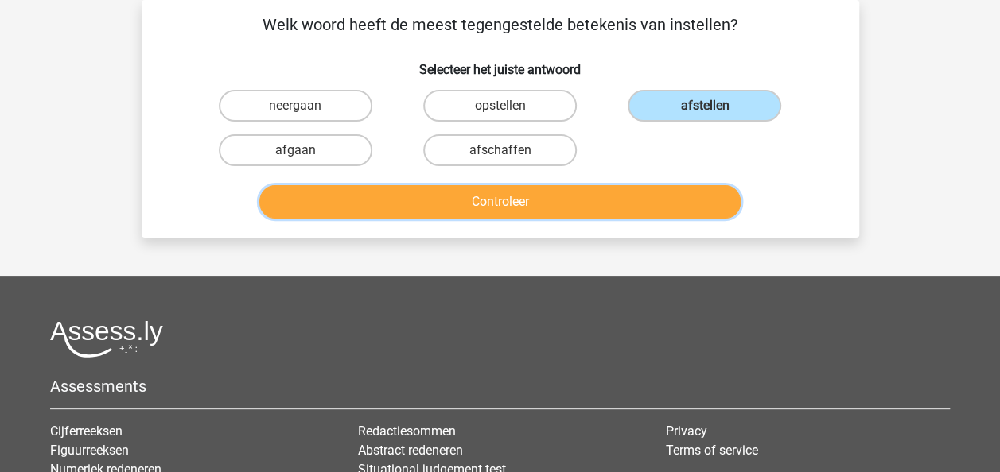
click at [620, 212] on button "Controleer" at bounding box center [499, 201] width 481 height 33
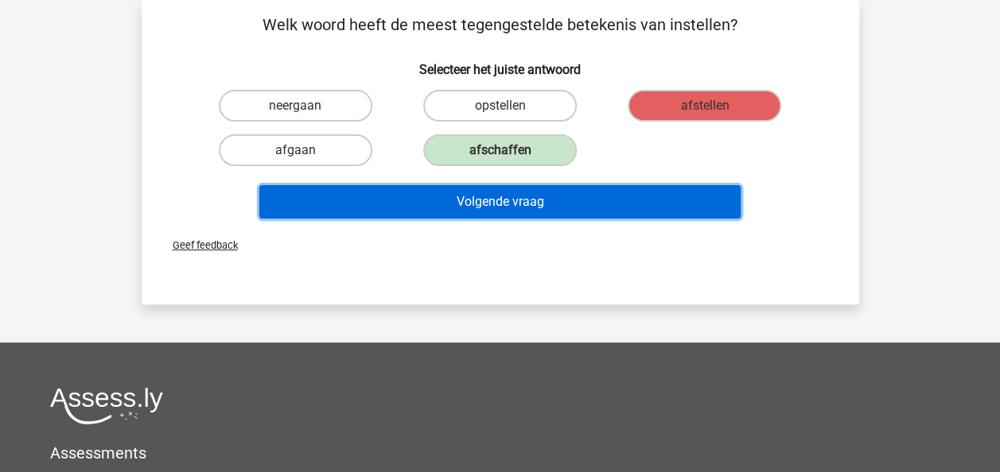
click at [583, 199] on button "Volgende vraag" at bounding box center [499, 201] width 481 height 33
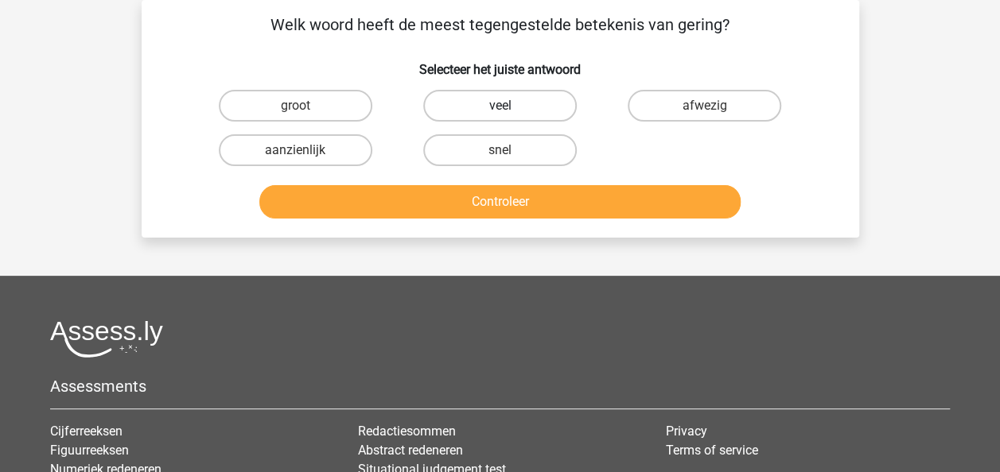
click at [494, 111] on label "veel" at bounding box center [499, 106] width 153 height 32
click at [499, 111] on input "veel" at bounding box center [504, 111] width 10 height 10
radio input "true"
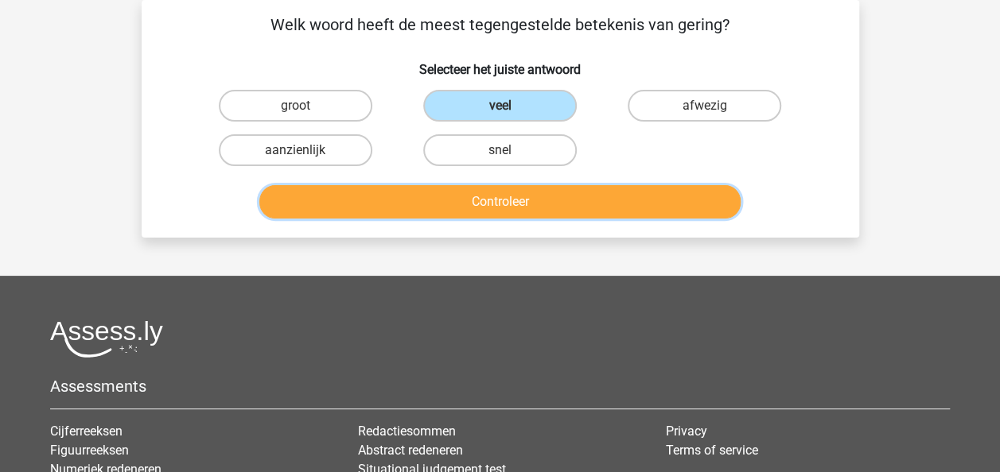
click at [486, 200] on button "Controleer" at bounding box center [499, 201] width 481 height 33
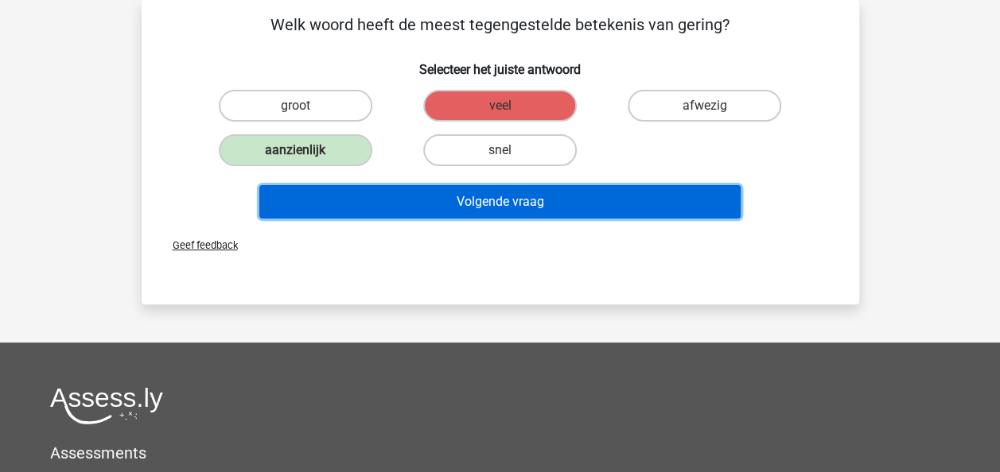
click at [486, 200] on button "Volgende vraag" at bounding box center [499, 201] width 481 height 33
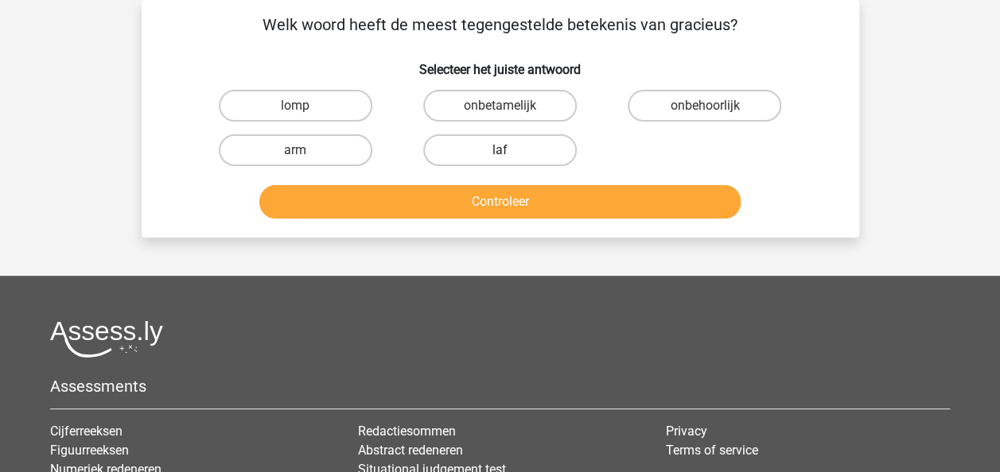
click at [485, 147] on label "laf" at bounding box center [499, 150] width 153 height 32
click at [499, 150] on input "laf" at bounding box center [504, 155] width 10 height 10
radio input "true"
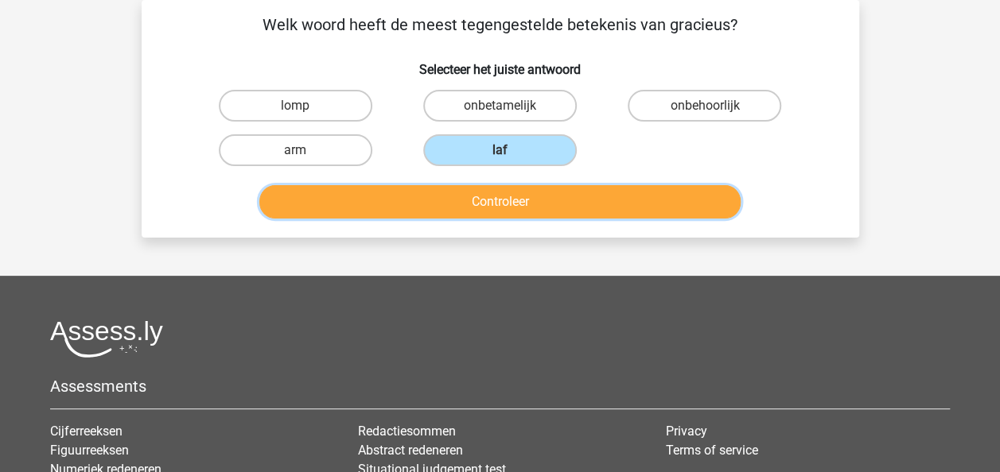
click at [479, 200] on button "Controleer" at bounding box center [499, 201] width 481 height 33
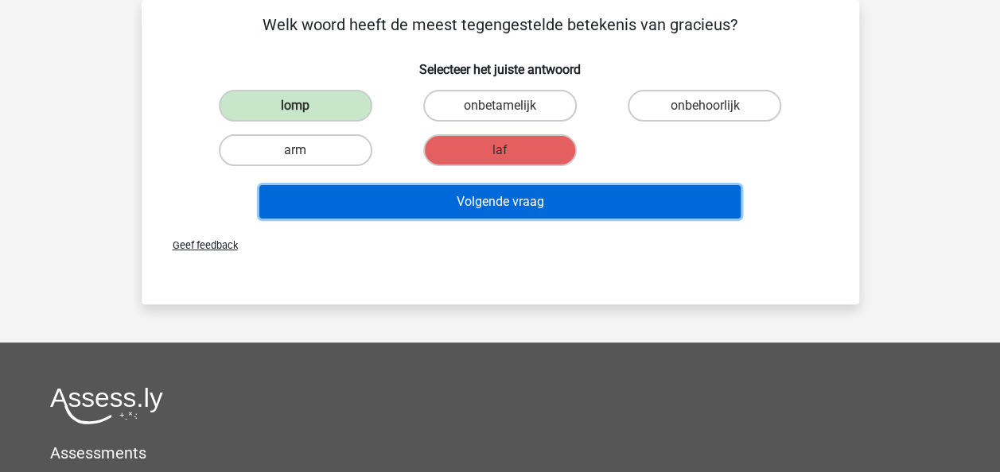
click at [479, 202] on button "Volgende vraag" at bounding box center [499, 201] width 481 height 33
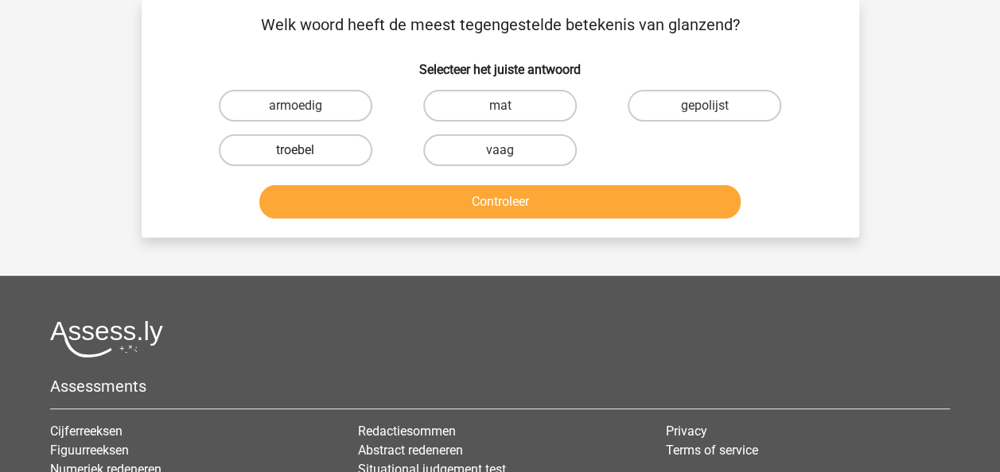
click at [323, 140] on label "troebel" at bounding box center [295, 150] width 153 height 32
click at [305, 150] on input "troebel" at bounding box center [300, 155] width 10 height 10
radio input "true"
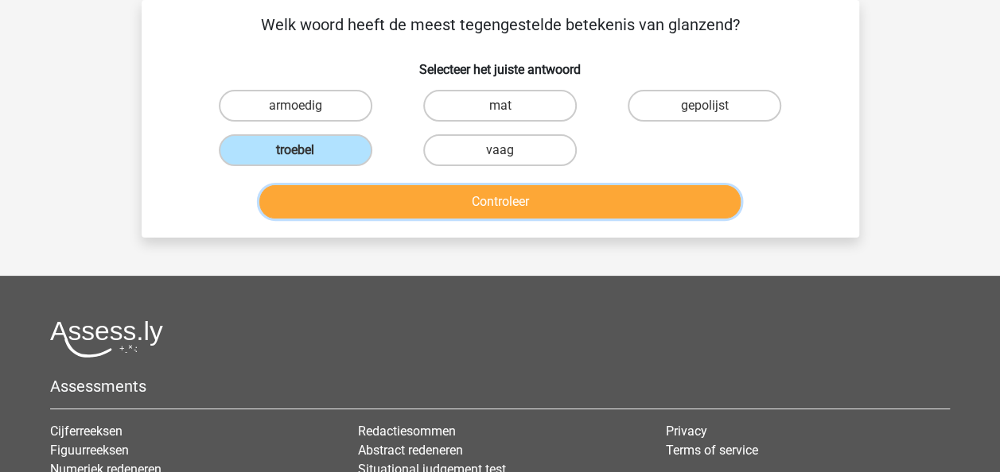
click at [380, 204] on button "Controleer" at bounding box center [499, 201] width 481 height 33
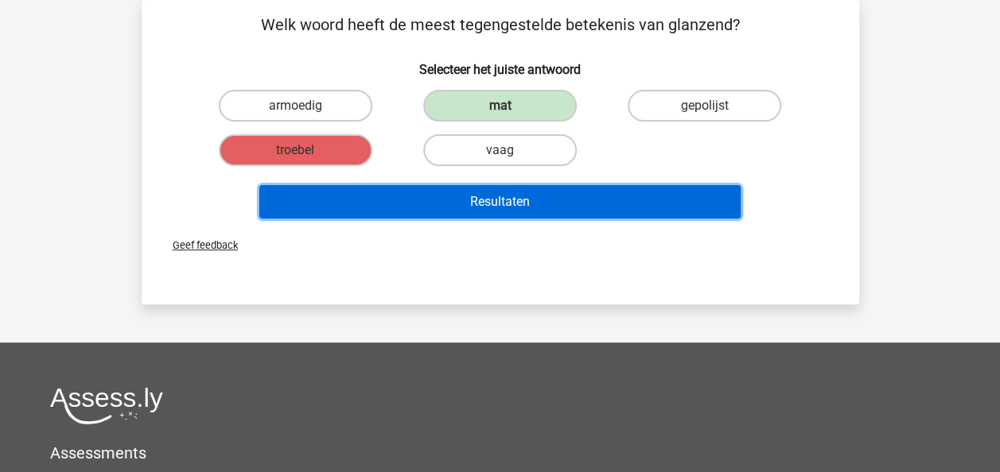
click at [411, 205] on button "Resultaten" at bounding box center [499, 201] width 481 height 33
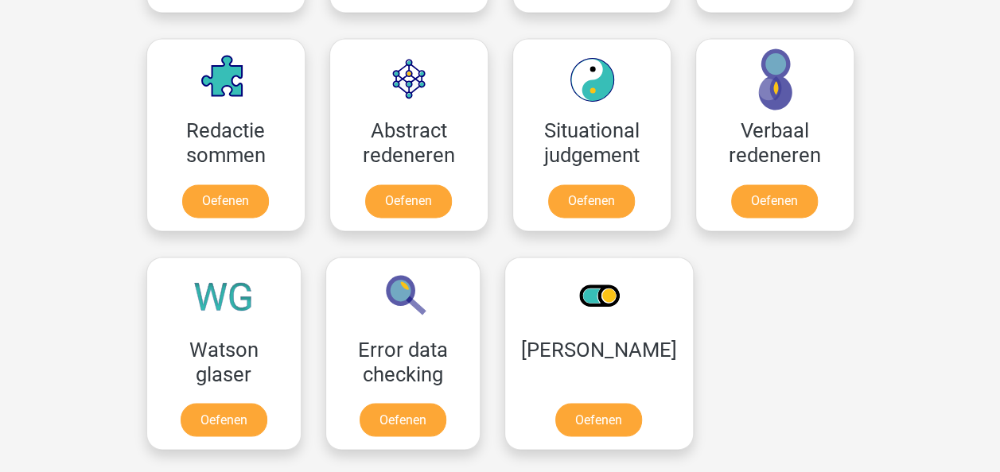
scroll to position [1177, 0]
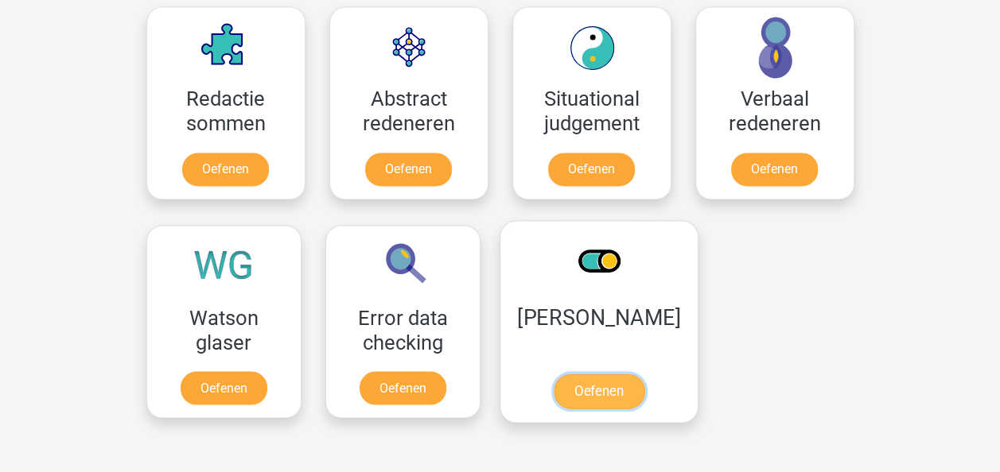
click at [600, 385] on link "Oefenen" at bounding box center [598, 391] width 91 height 35
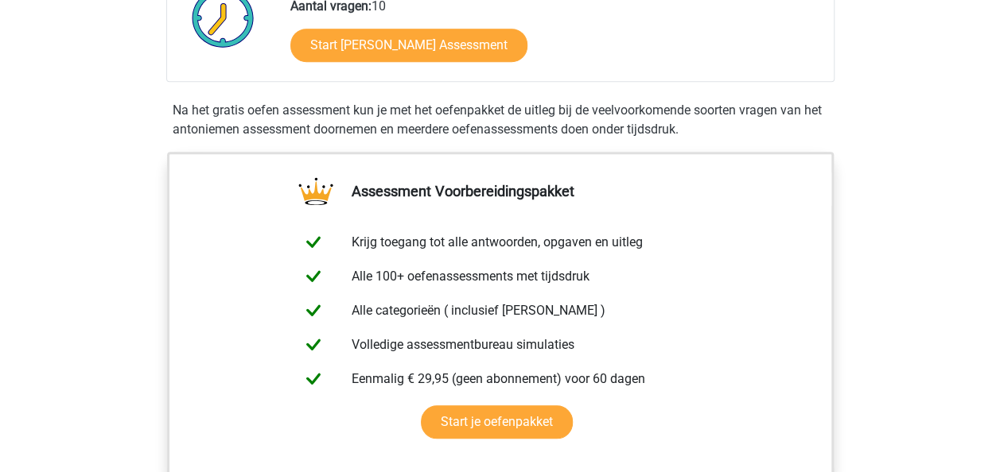
scroll to position [361, 0]
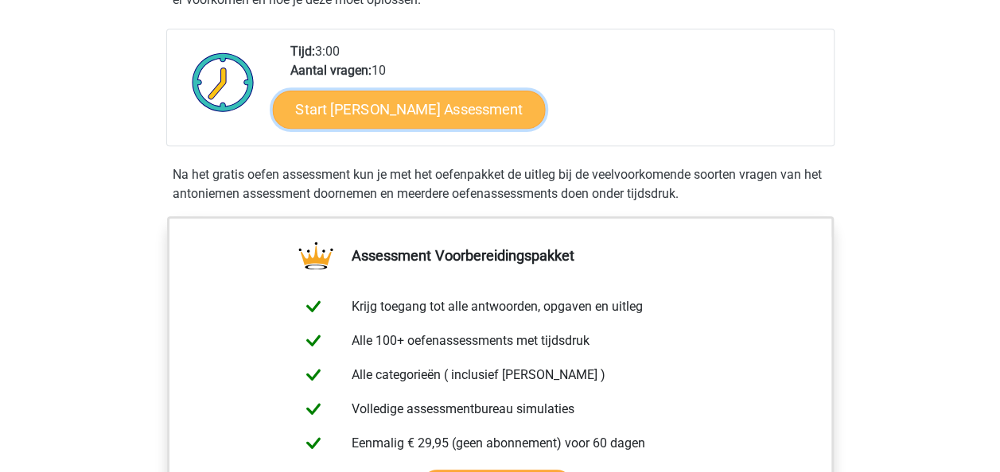
click at [424, 91] on link "Start [PERSON_NAME] Assessment" at bounding box center [408, 109] width 273 height 38
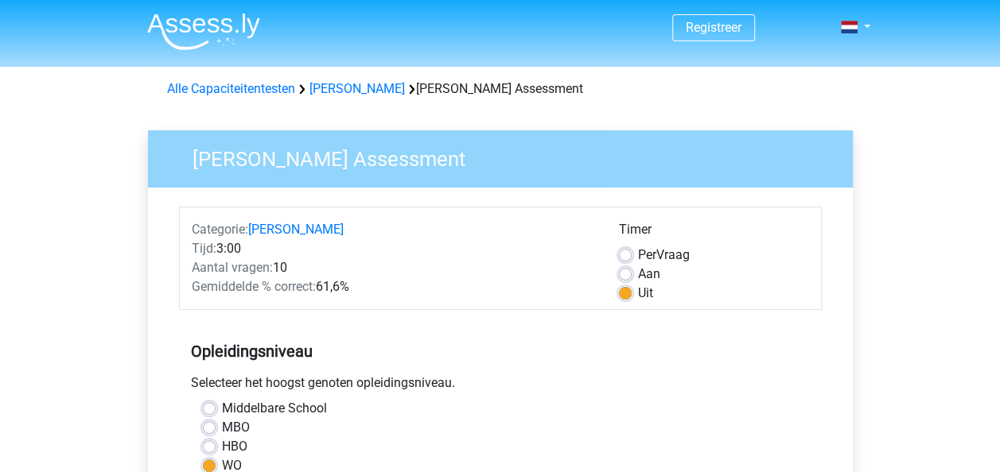
click at [638, 276] on label "Aan" at bounding box center [649, 274] width 22 height 19
click at [625, 276] on input "Aan" at bounding box center [625, 273] width 13 height 16
radio input "true"
click at [619, 284] on input "Uit" at bounding box center [625, 292] width 13 height 16
radio input "true"
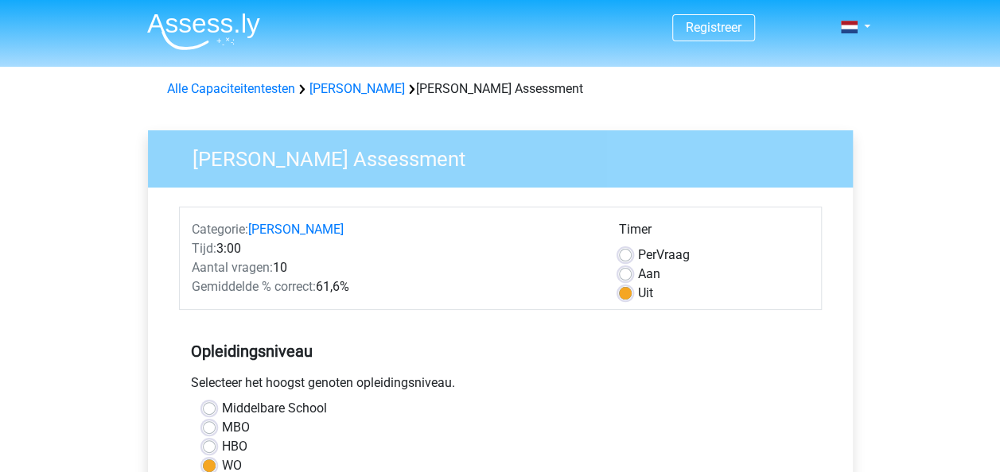
click at [638, 276] on label "Aan" at bounding box center [649, 274] width 22 height 19
click at [625, 276] on input "Aan" at bounding box center [625, 273] width 13 height 16
radio input "true"
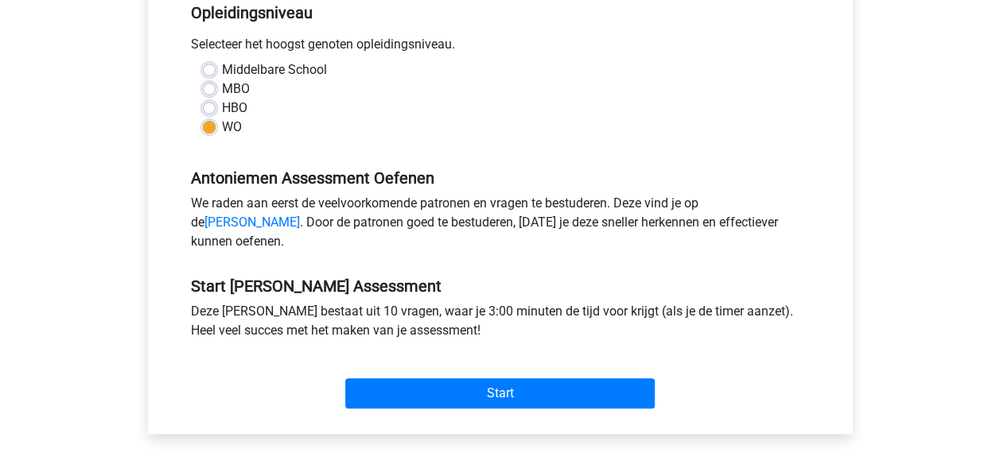
scroll to position [355, 0]
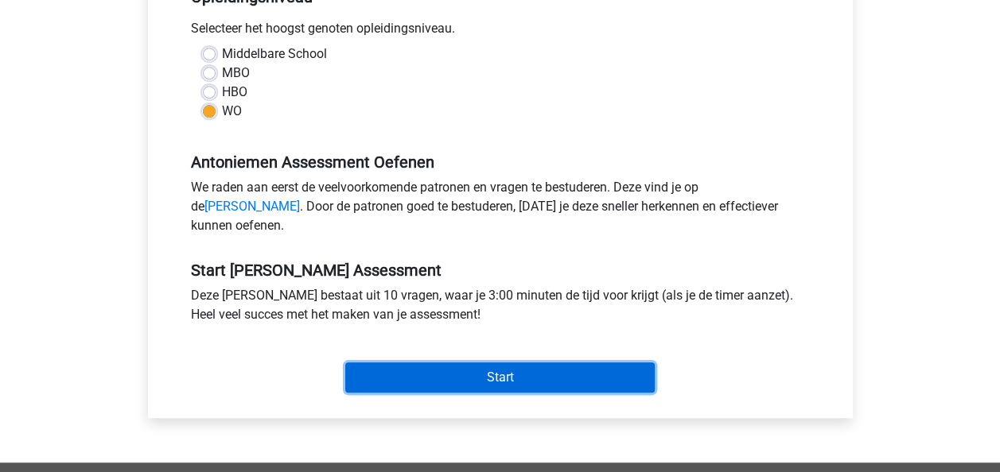
click at [450, 393] on input "Start" at bounding box center [499, 378] width 309 height 30
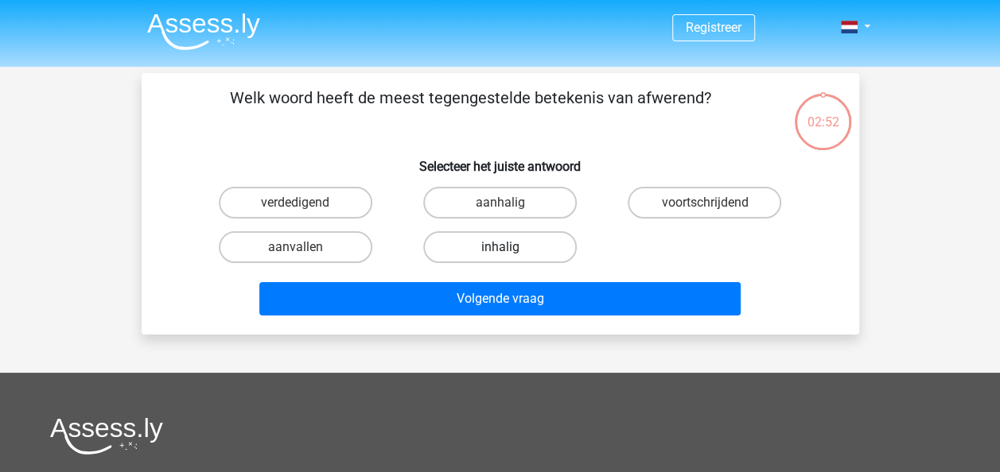
click at [496, 251] on label "inhalig" at bounding box center [499, 247] width 153 height 32
click at [499, 251] on input "inhalig" at bounding box center [504, 252] width 10 height 10
radio input "true"
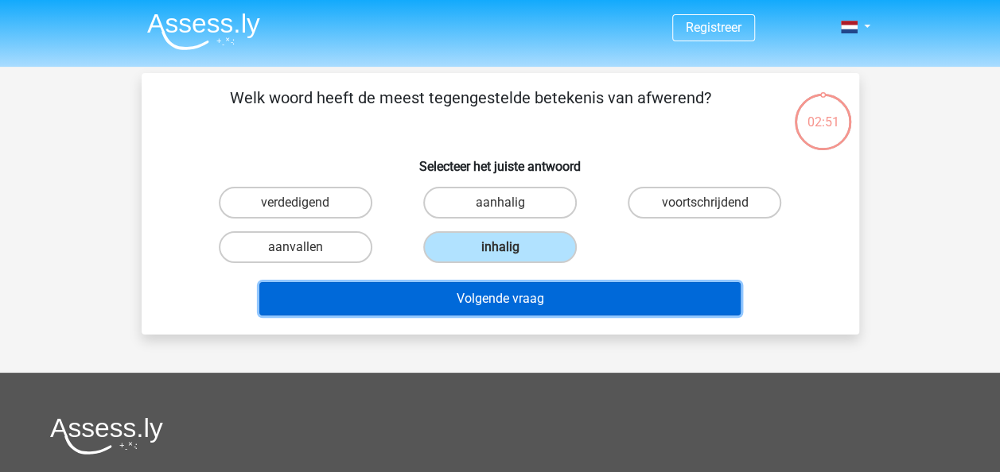
click at [485, 304] on button "Volgende vraag" at bounding box center [499, 298] width 481 height 33
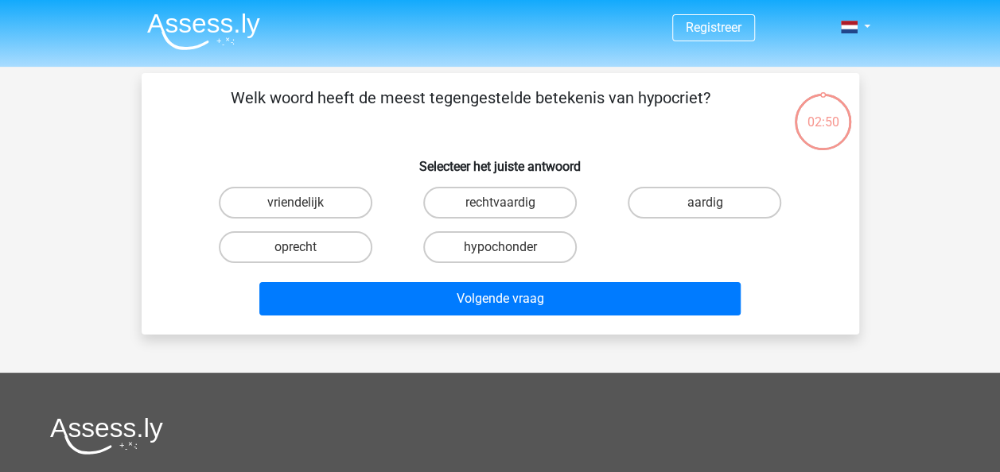
scroll to position [73, 0]
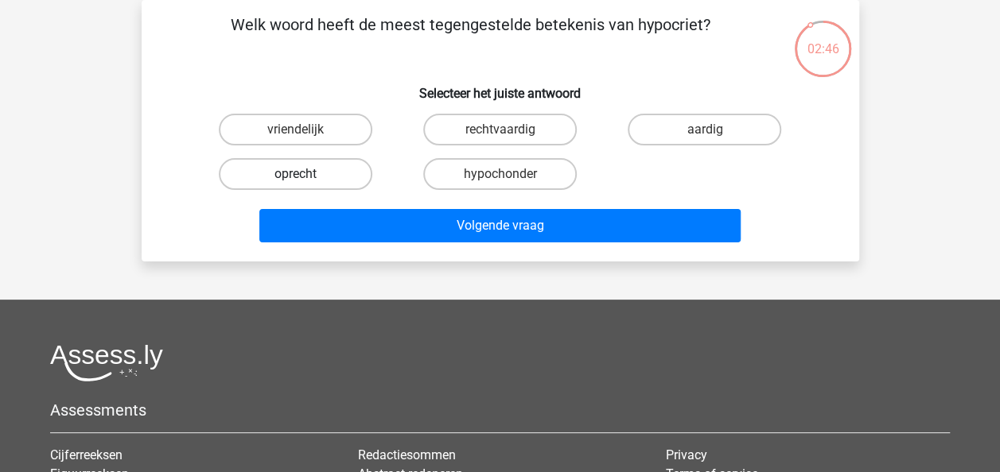
click at [333, 179] on label "oprecht" at bounding box center [295, 174] width 153 height 32
click at [305, 179] on input "oprecht" at bounding box center [300, 179] width 10 height 10
radio input "true"
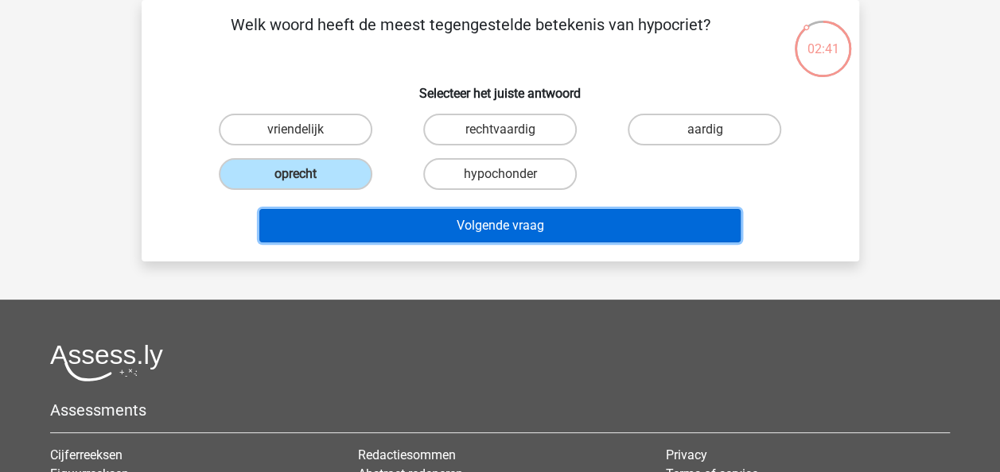
click at [411, 219] on button "Volgende vraag" at bounding box center [499, 225] width 481 height 33
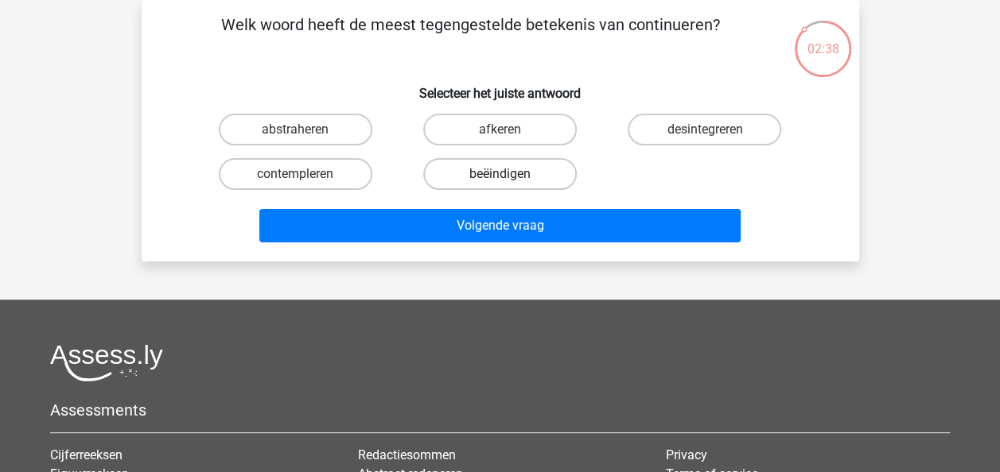
click at [471, 169] on label "beëindigen" at bounding box center [499, 174] width 153 height 32
click at [499, 174] on input "beëindigen" at bounding box center [504, 179] width 10 height 10
radio input "true"
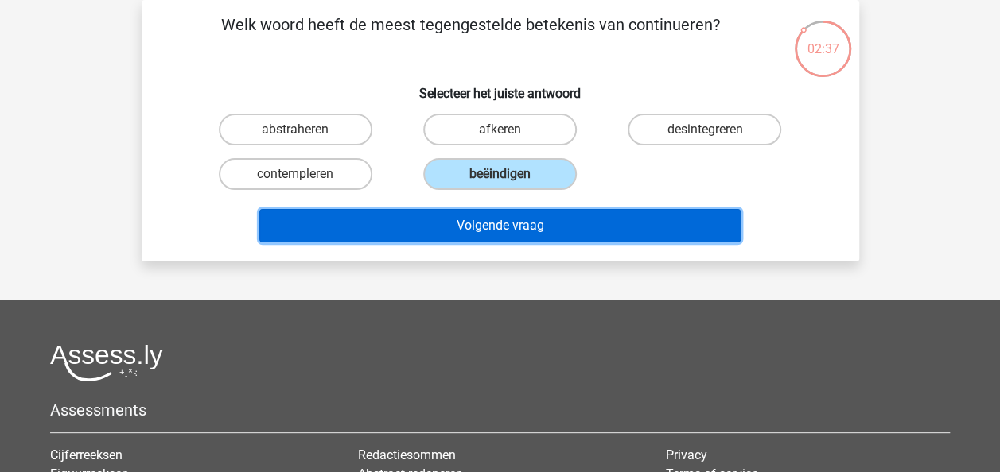
click at [479, 234] on button "Volgende vraag" at bounding box center [499, 225] width 481 height 33
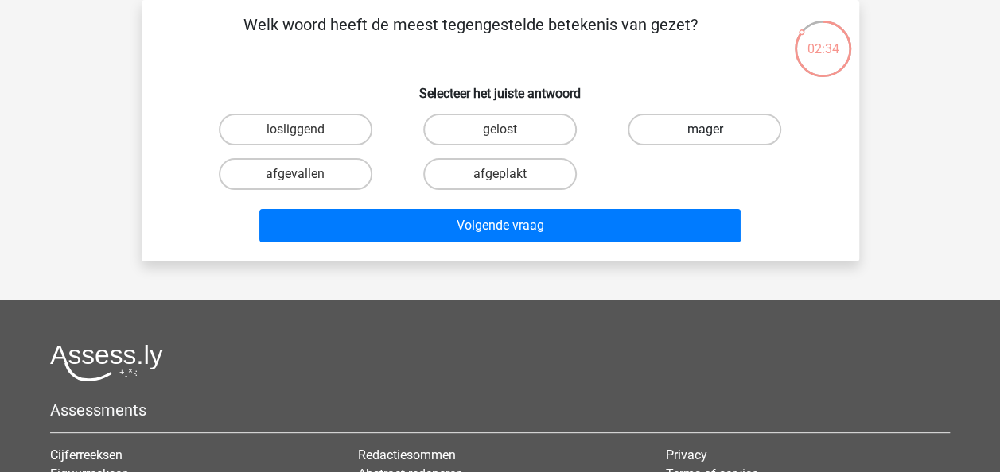
click at [730, 139] on label "mager" at bounding box center [703, 130] width 153 height 32
click at [715, 139] on input "mager" at bounding box center [710, 135] width 10 height 10
radio input "true"
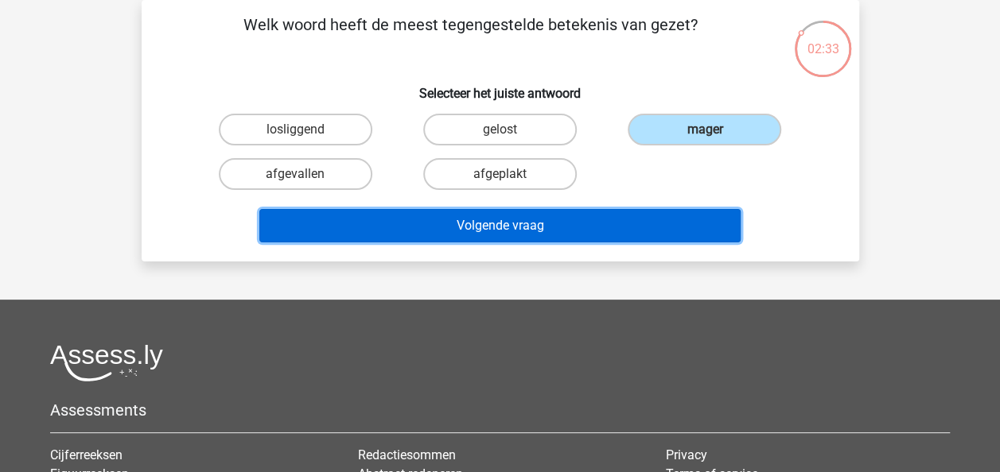
click at [584, 226] on button "Volgende vraag" at bounding box center [499, 225] width 481 height 33
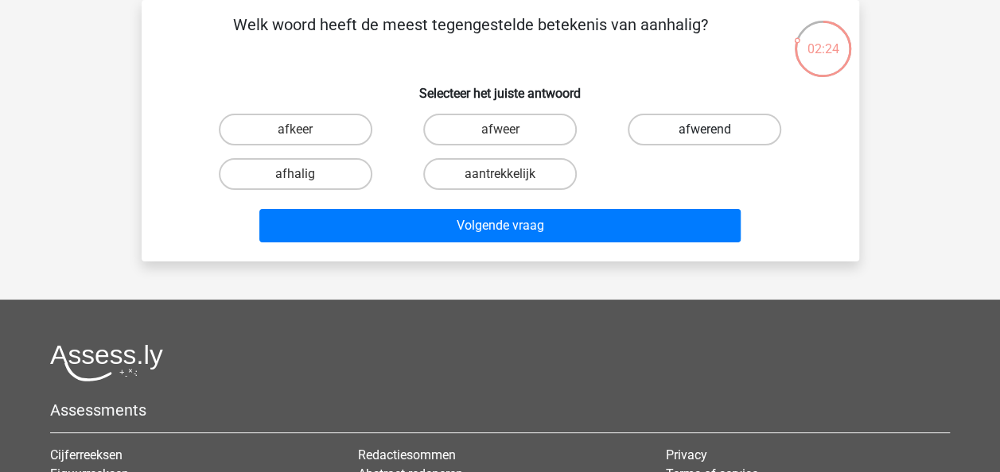
click at [684, 126] on label "afwerend" at bounding box center [703, 130] width 153 height 32
click at [705, 130] on input "afwerend" at bounding box center [710, 135] width 10 height 10
radio input "true"
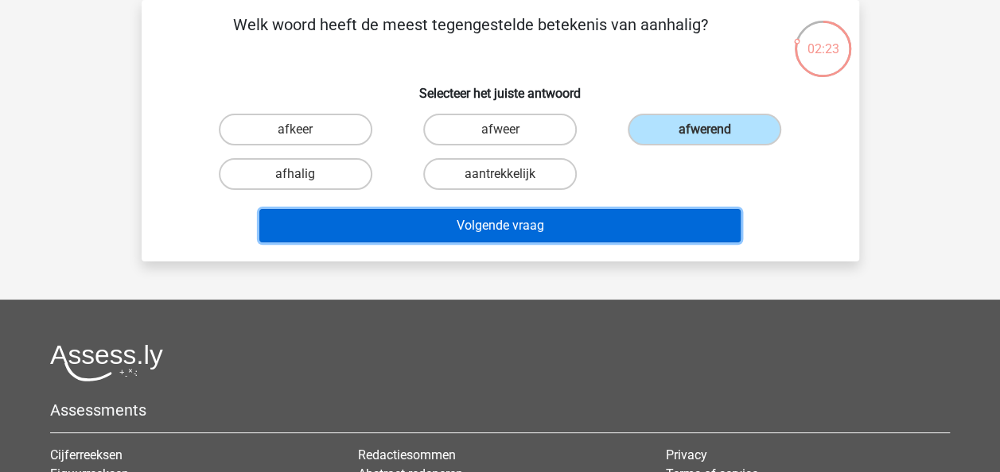
click at [645, 231] on button "Volgende vraag" at bounding box center [499, 225] width 481 height 33
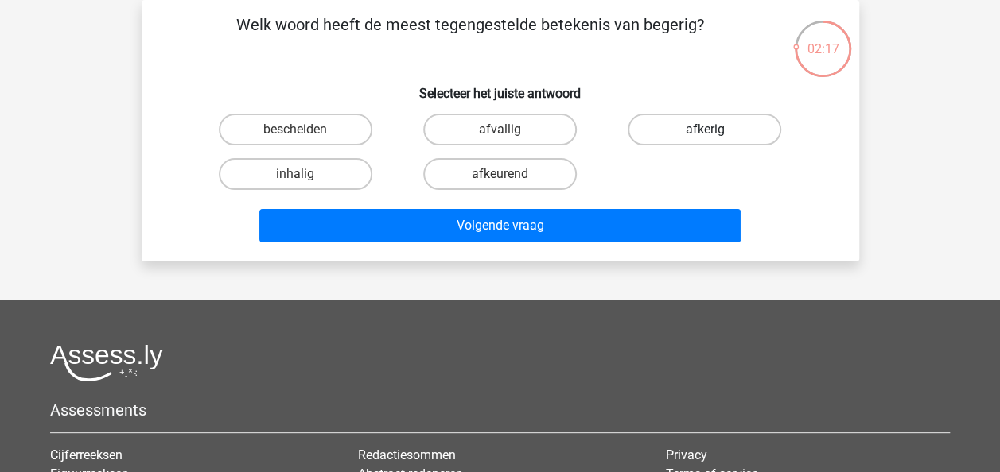
click at [717, 119] on label "afkerig" at bounding box center [703, 130] width 153 height 32
click at [715, 130] on input "afkerig" at bounding box center [710, 135] width 10 height 10
radio input "true"
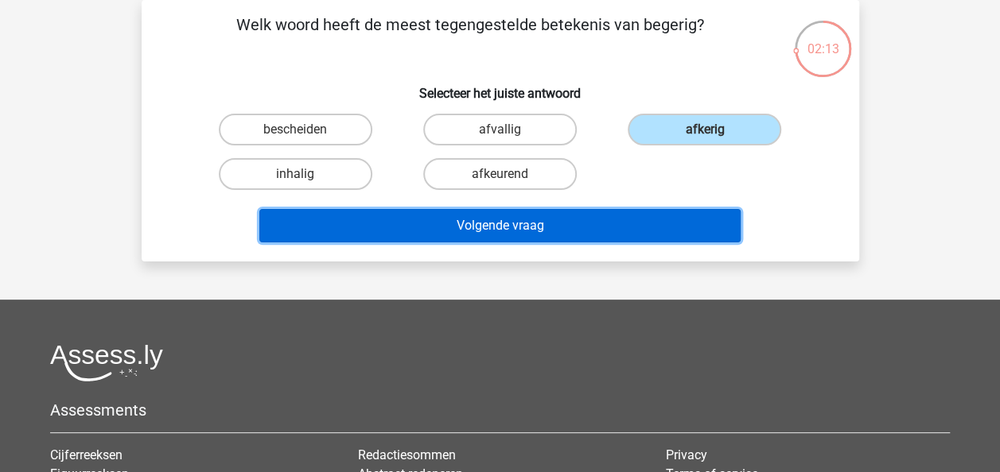
click at [512, 227] on button "Volgende vraag" at bounding box center [499, 225] width 481 height 33
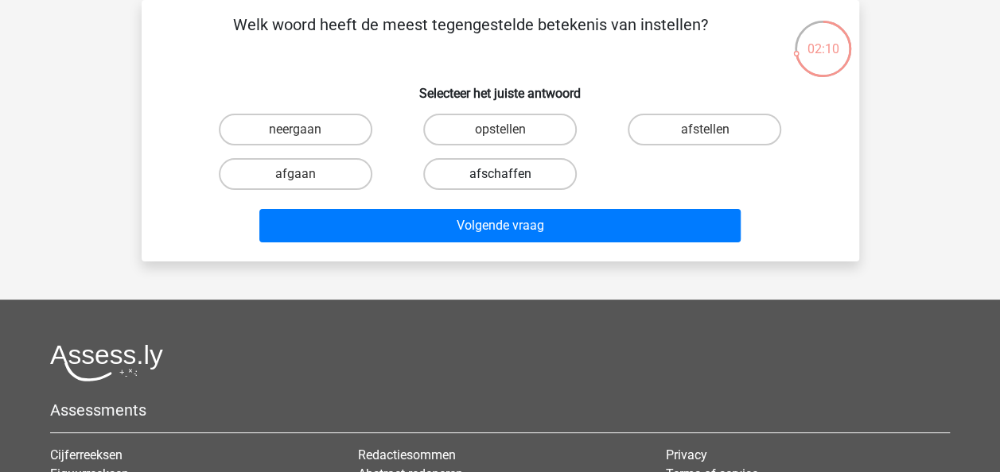
click at [498, 178] on label "afschaffen" at bounding box center [499, 174] width 153 height 32
click at [499, 178] on input "afschaffen" at bounding box center [504, 179] width 10 height 10
radio input "true"
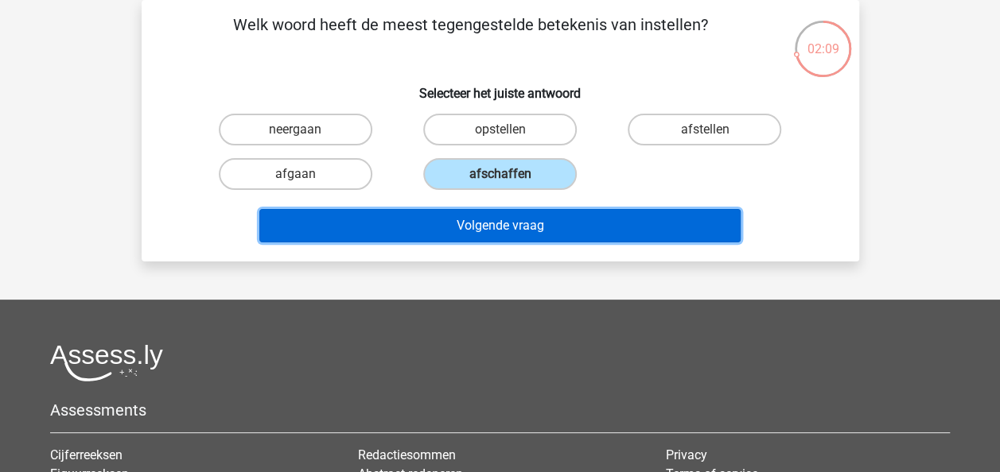
click at [499, 229] on button "Volgende vraag" at bounding box center [499, 225] width 481 height 33
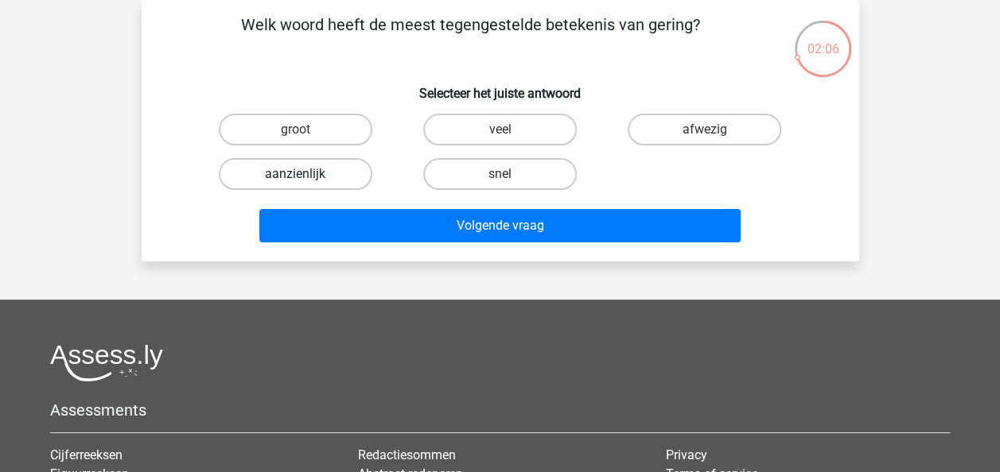
click at [332, 167] on label "aanzienlijk" at bounding box center [295, 174] width 153 height 32
click at [305, 174] on input "aanzienlijk" at bounding box center [300, 179] width 10 height 10
radio input "true"
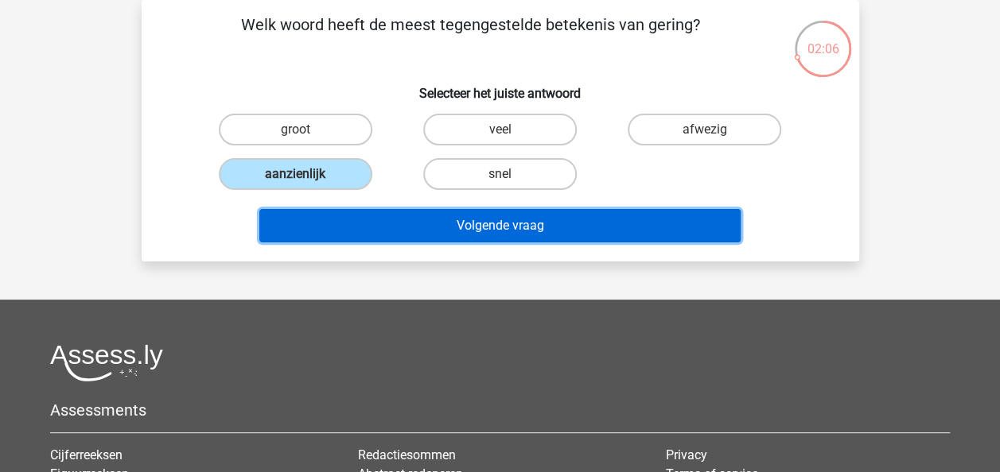
click at [367, 234] on button "Volgende vraag" at bounding box center [499, 225] width 481 height 33
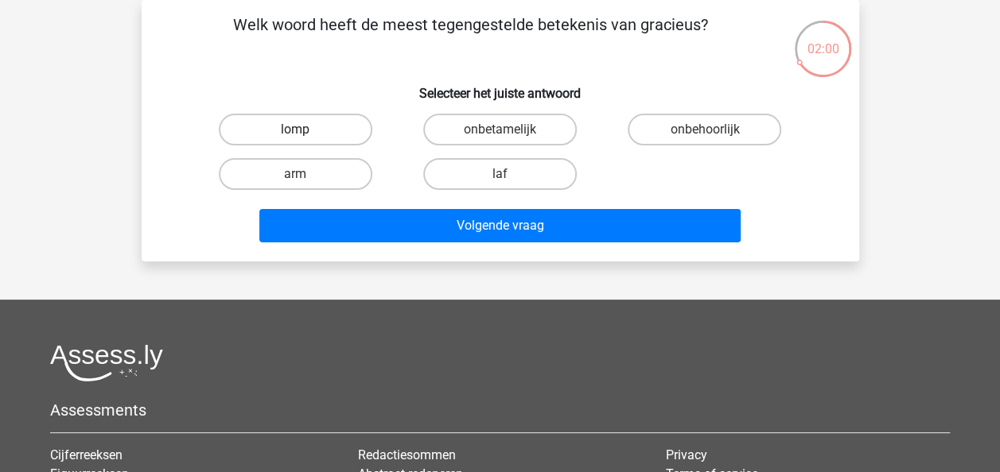
click at [319, 142] on label "lomp" at bounding box center [295, 130] width 153 height 32
click at [305, 140] on input "lomp" at bounding box center [300, 135] width 10 height 10
radio input "true"
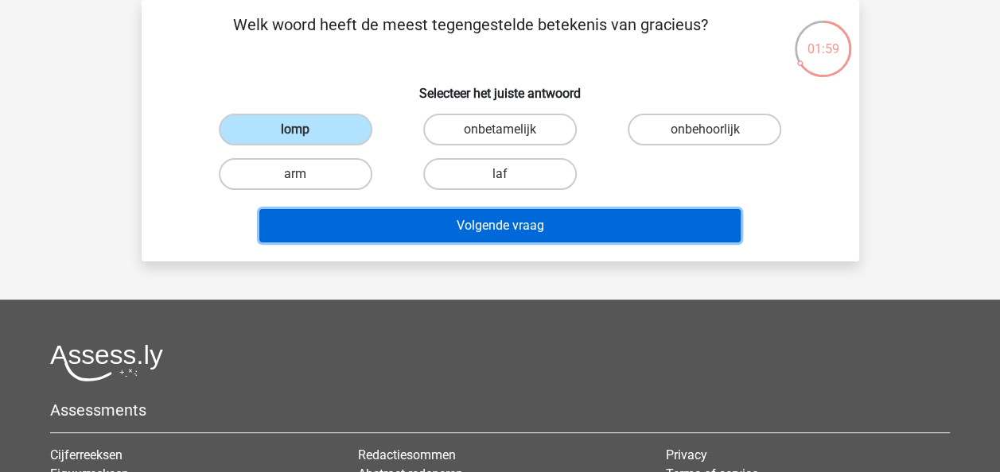
click at [350, 229] on button "Volgende vraag" at bounding box center [499, 225] width 481 height 33
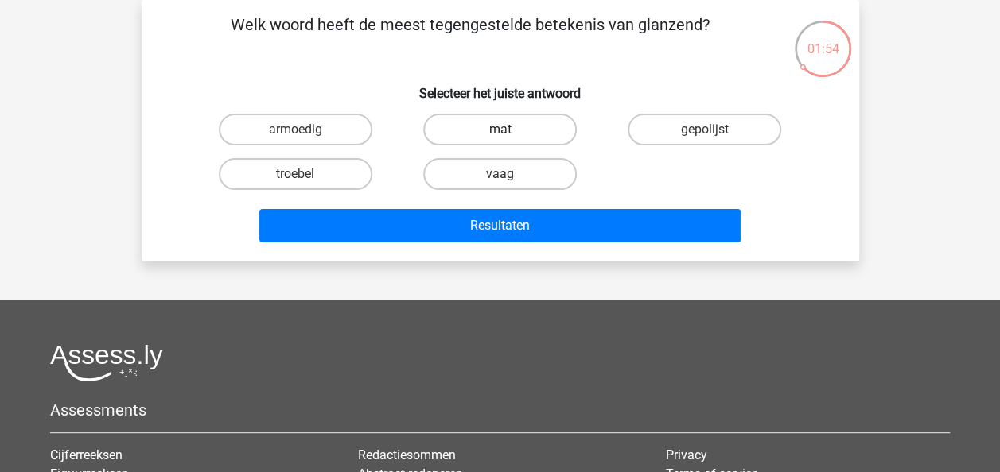
click at [501, 124] on label "mat" at bounding box center [499, 130] width 153 height 32
click at [501, 130] on input "mat" at bounding box center [504, 135] width 10 height 10
radio input "true"
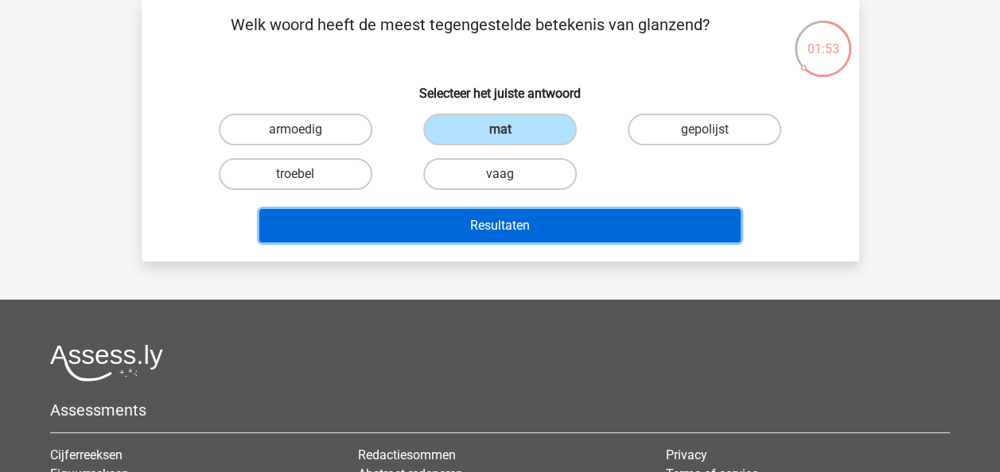
click at [501, 223] on button "Resultaten" at bounding box center [499, 225] width 481 height 33
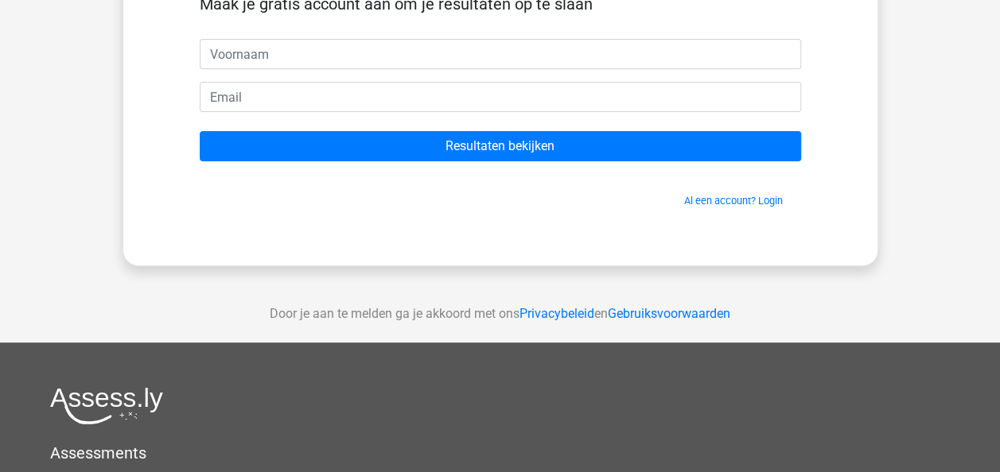
scroll to position [7, 0]
